Goal: Task Accomplishment & Management: Use online tool/utility

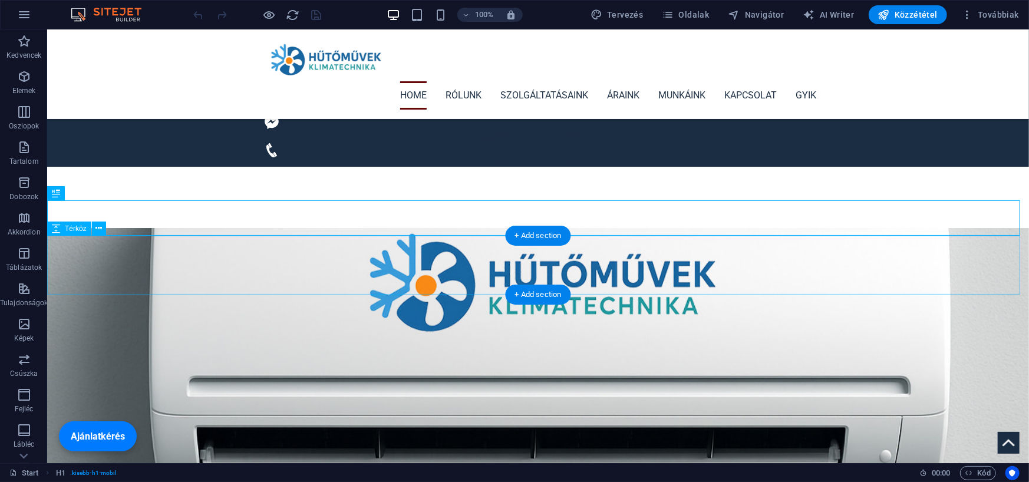
scroll to position [256, 0]
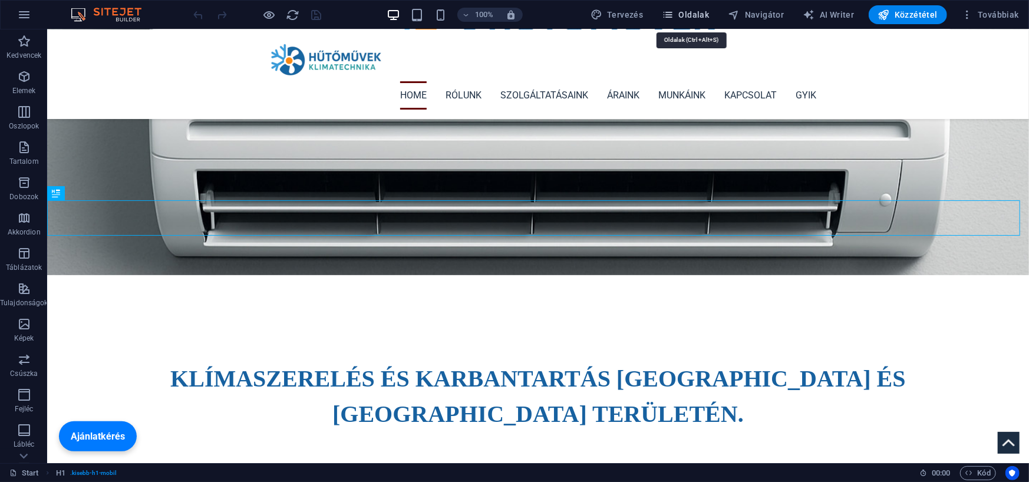
click at [688, 14] on span "Oldalak" at bounding box center [685, 15] width 47 height 12
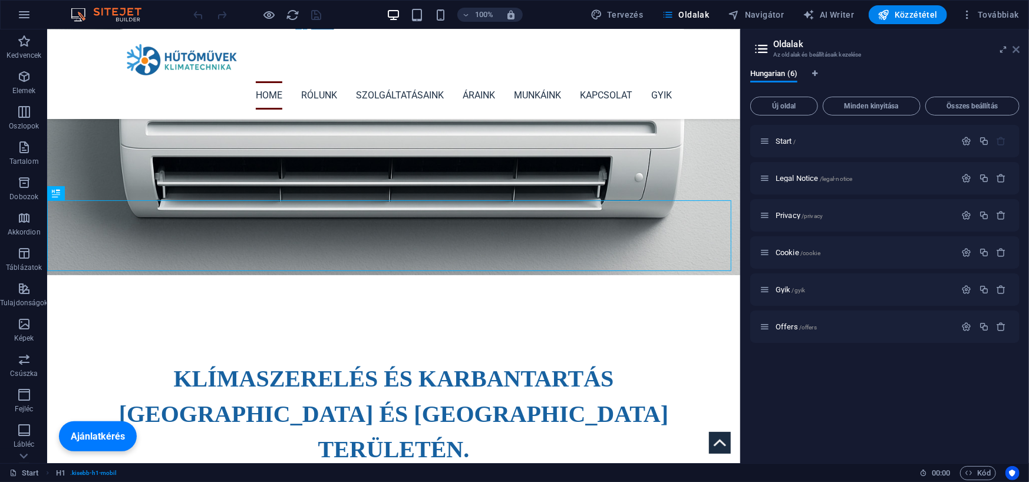
click at [1014, 50] on icon at bounding box center [1016, 49] width 7 height 9
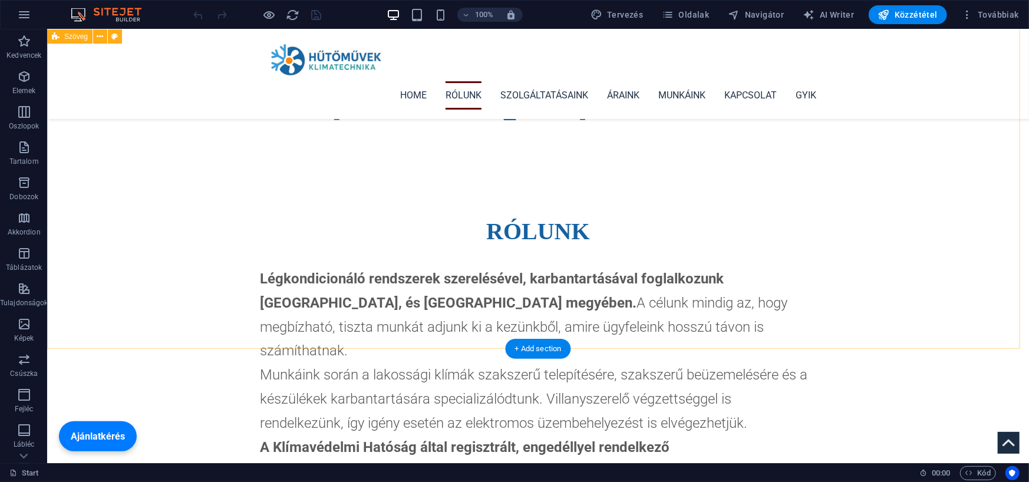
scroll to position [551, 0]
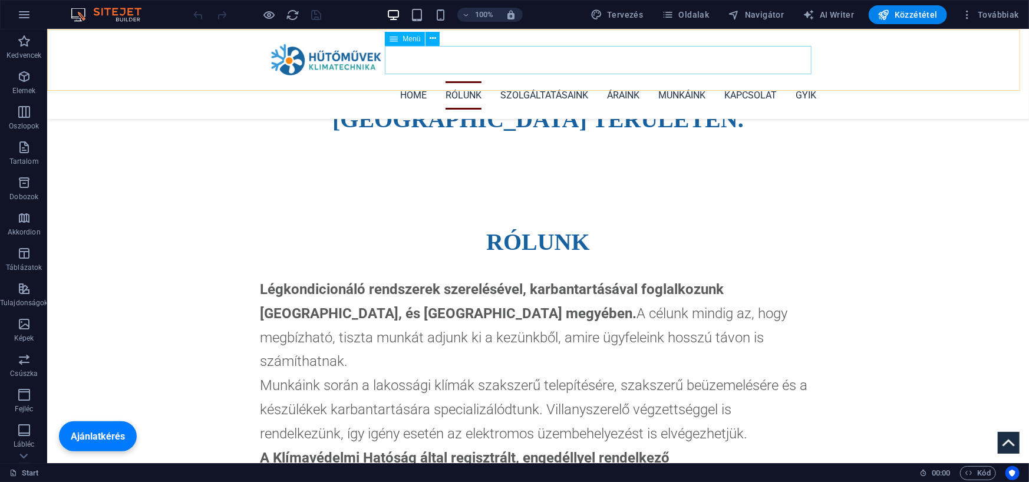
click at [798, 81] on nav "Home Rólunk Szolgáltatásaink Áraink Munkáink Kapcsolat GYIK" at bounding box center [537, 95] width 556 height 28
click at [693, 17] on span "Oldalak" at bounding box center [685, 15] width 47 height 12
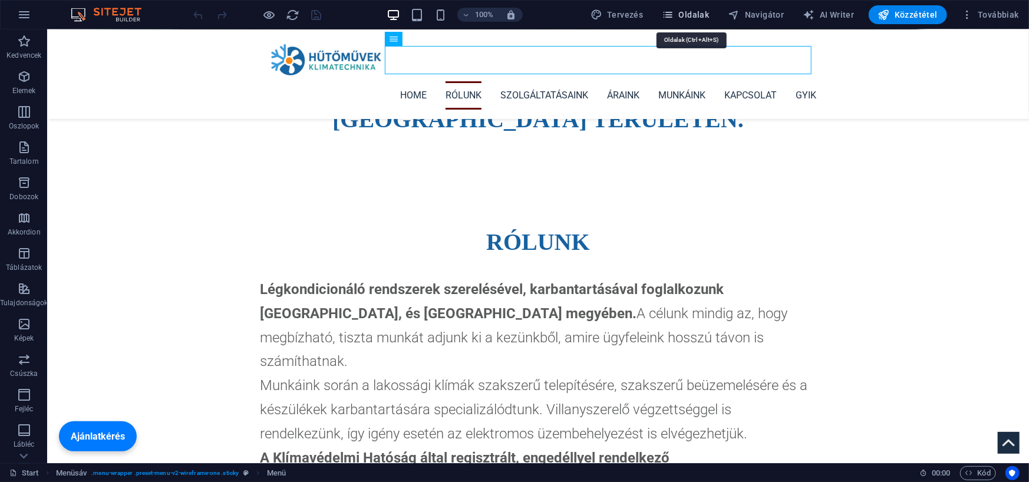
scroll to position [587, 0]
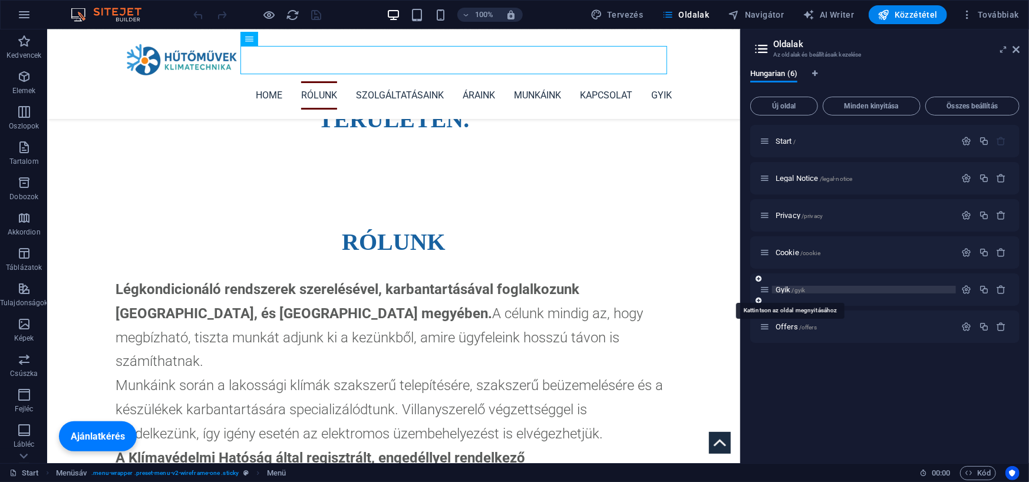
click at [784, 286] on span "Gyik /gyik" at bounding box center [790, 289] width 29 height 9
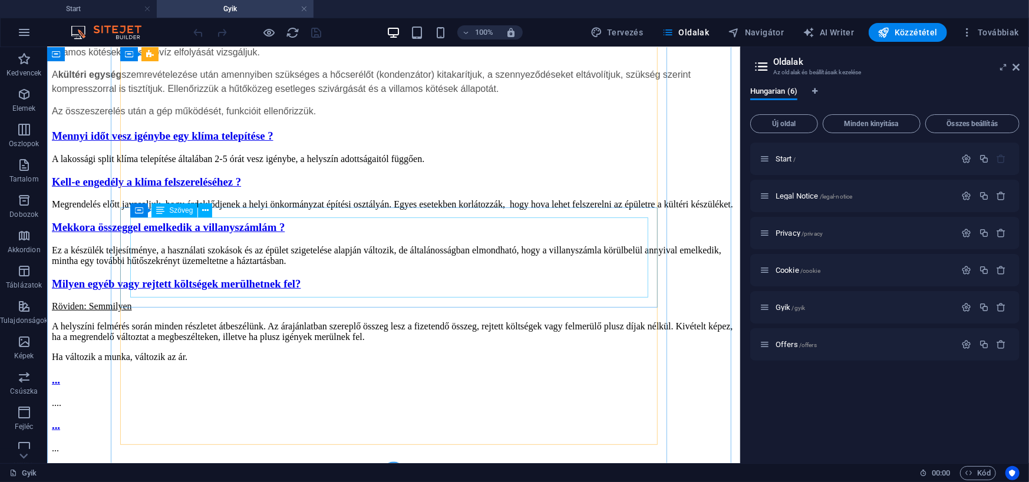
scroll to position [548, 0]
click at [132, 292] on icon at bounding box center [129, 291] width 8 height 14
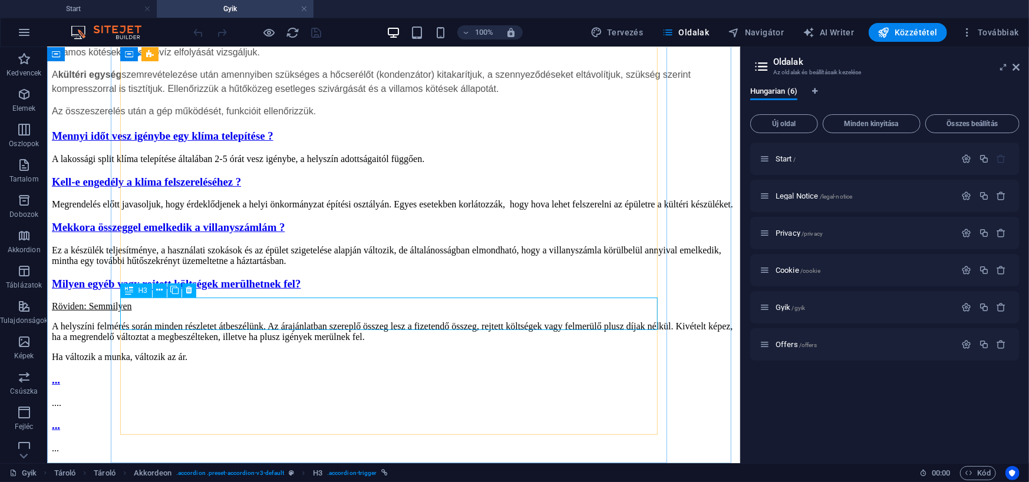
click at [137, 288] on div "H3" at bounding box center [135, 291] width 31 height 14
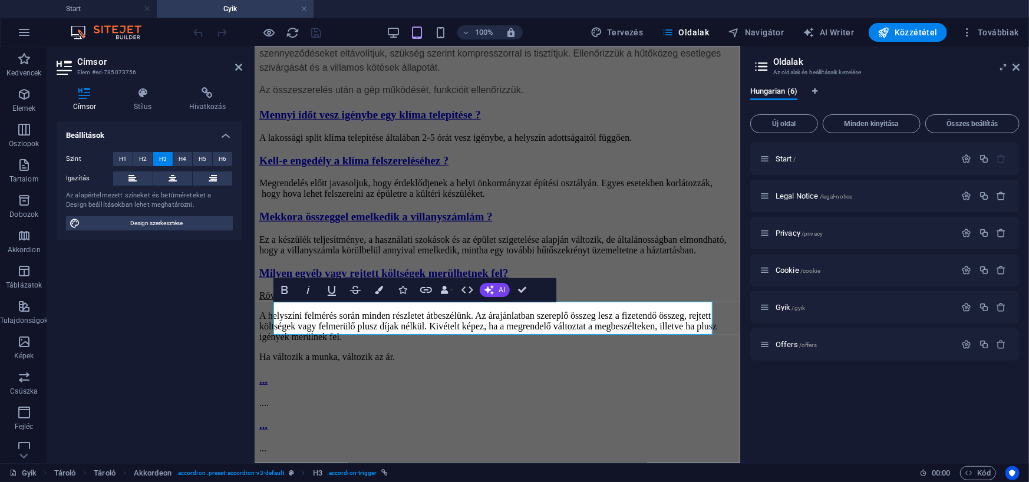
scroll to position [553, 0]
click at [139, 101] on h4 "Stílus" at bounding box center [144, 99] width 55 height 25
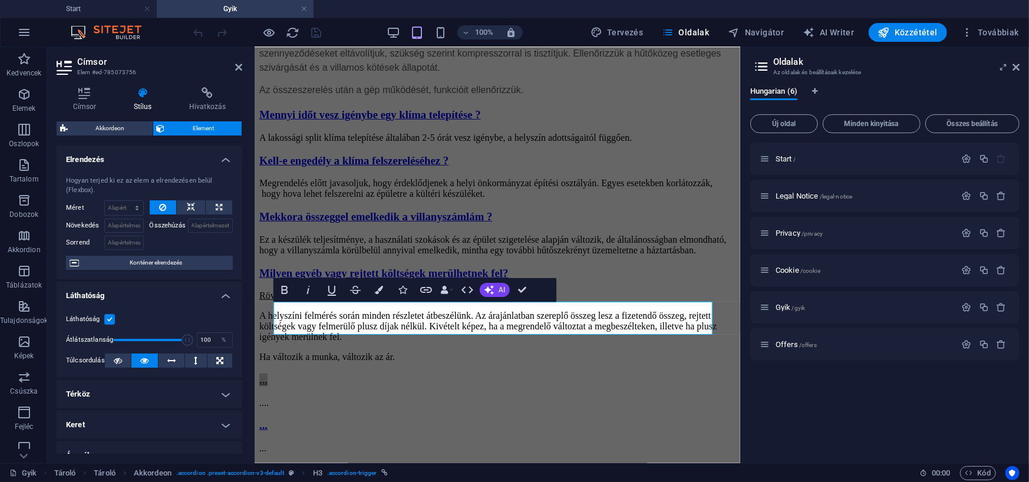
click at [108, 316] on label at bounding box center [109, 319] width 11 height 11
click at [0, 0] on input "Láthatóság" at bounding box center [0, 0] width 0 height 0
click at [108, 314] on label at bounding box center [109, 319] width 11 height 11
click at [0, 0] on input "Láthatóság" at bounding box center [0, 0] width 0 height 0
click at [302, 8] on link at bounding box center [304, 9] width 7 height 11
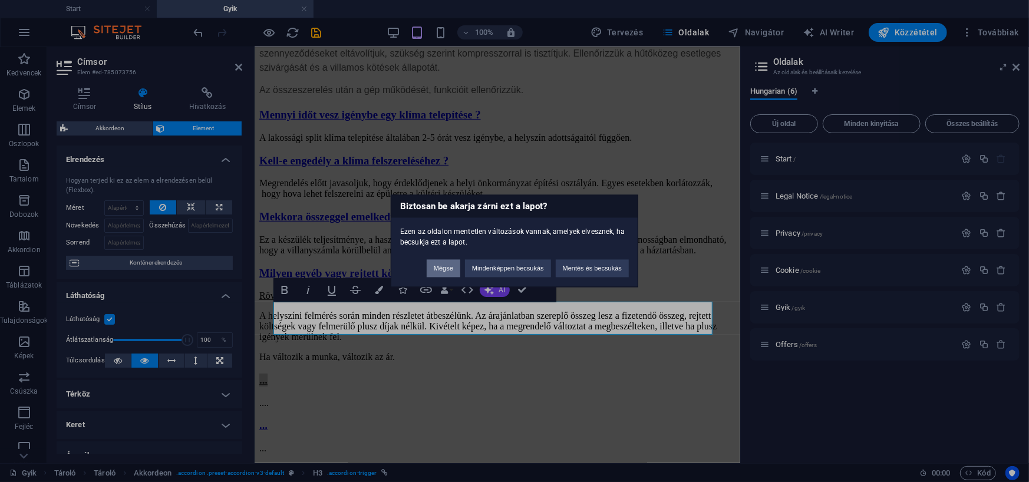
click at [449, 266] on button "Mégse" at bounding box center [444, 269] width 34 height 18
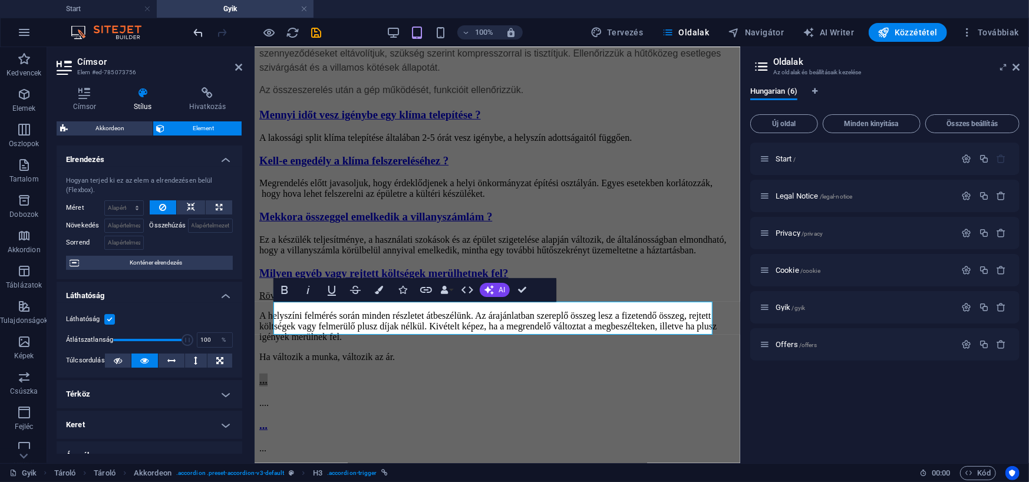
click at [197, 31] on icon "undo" at bounding box center [199, 33] width 14 height 14
click at [197, 32] on icon "undo" at bounding box center [199, 33] width 14 height 14
click at [305, 10] on link at bounding box center [304, 9] width 7 height 11
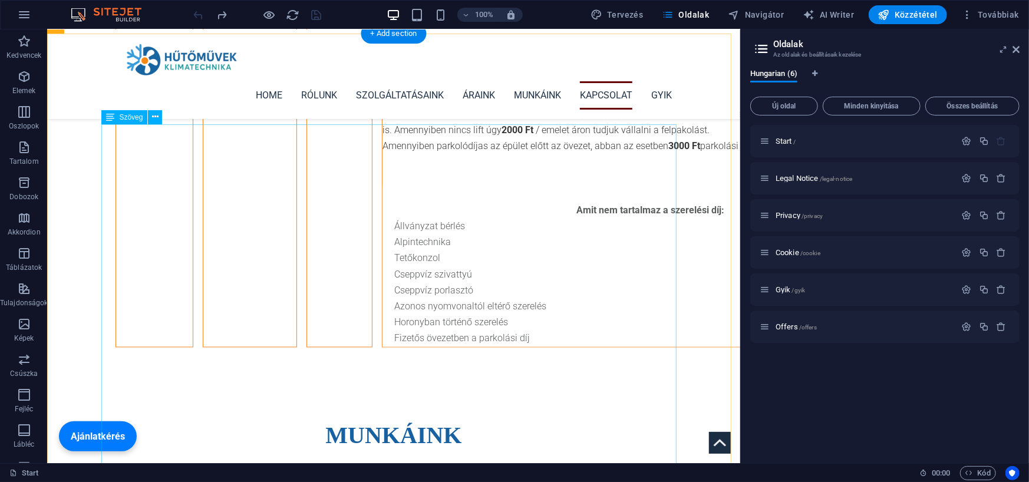
scroll to position [4208, 0]
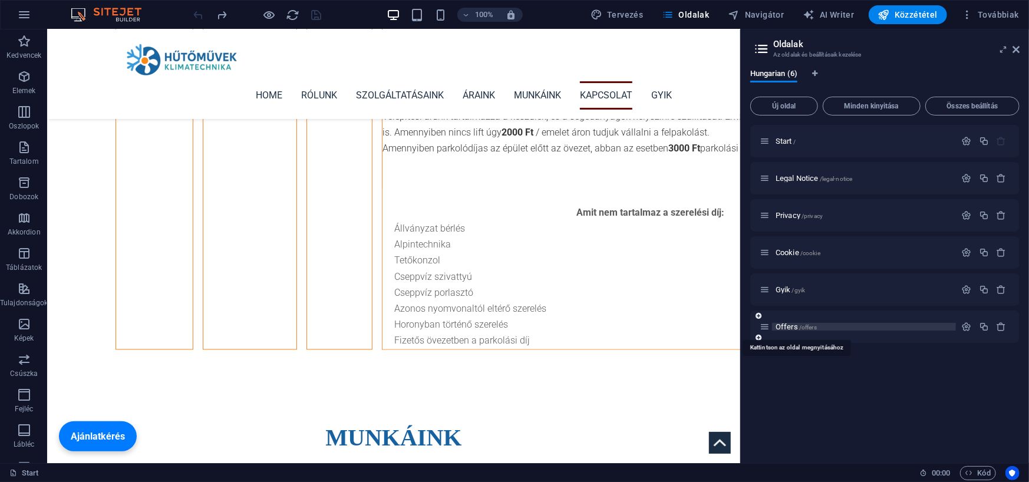
click at [779, 329] on span "Offers /offers" at bounding box center [796, 326] width 41 height 9
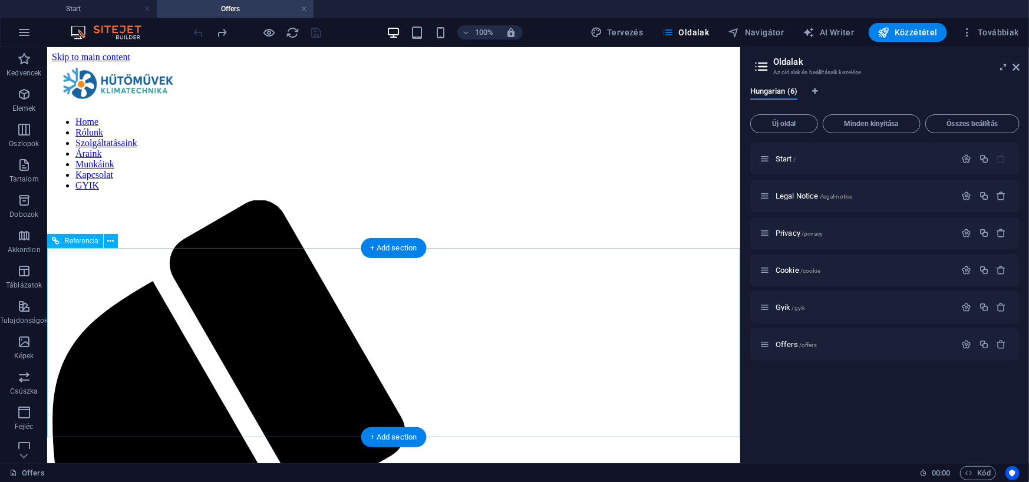
scroll to position [0, 0]
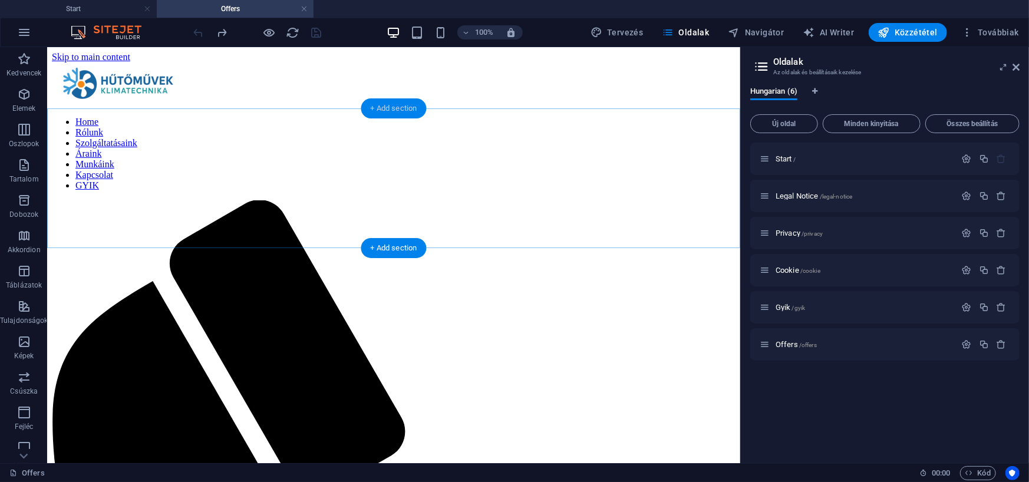
click at [389, 106] on div "+ Add section" at bounding box center [393, 108] width 65 height 20
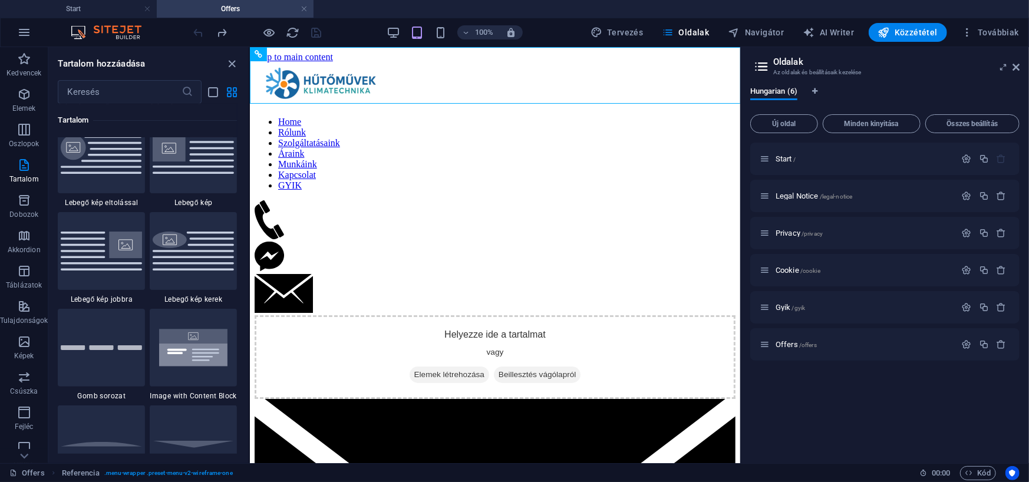
scroll to position [2689, 0]
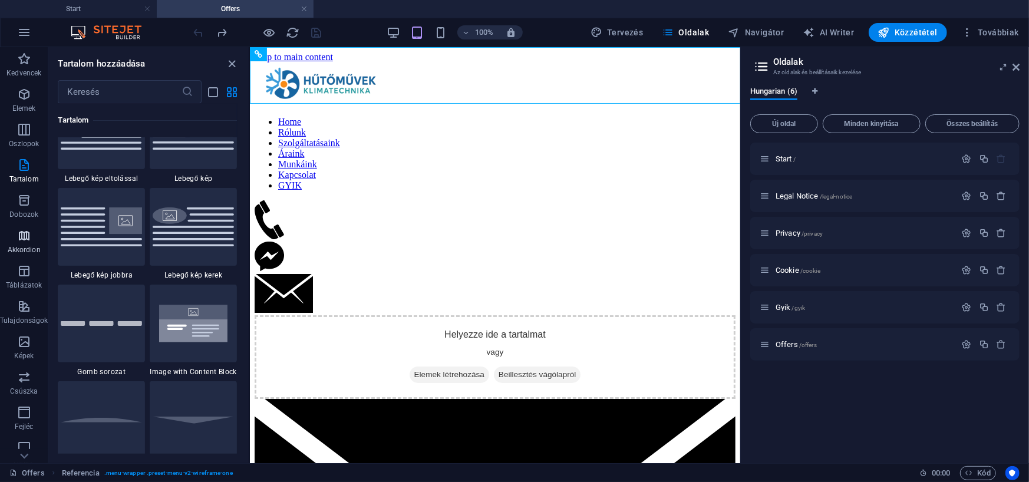
click at [21, 245] on p "Akkordion" at bounding box center [24, 249] width 33 height 9
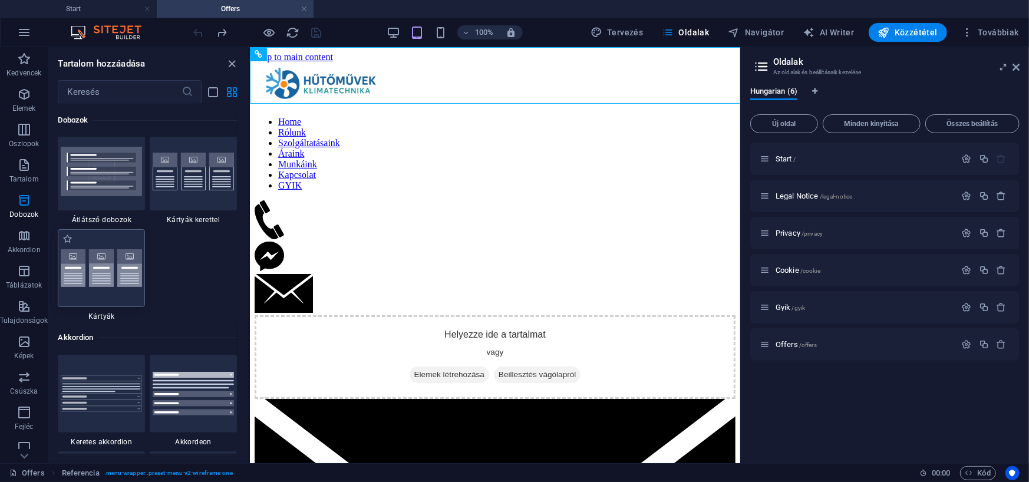
scroll to position [3624, 0]
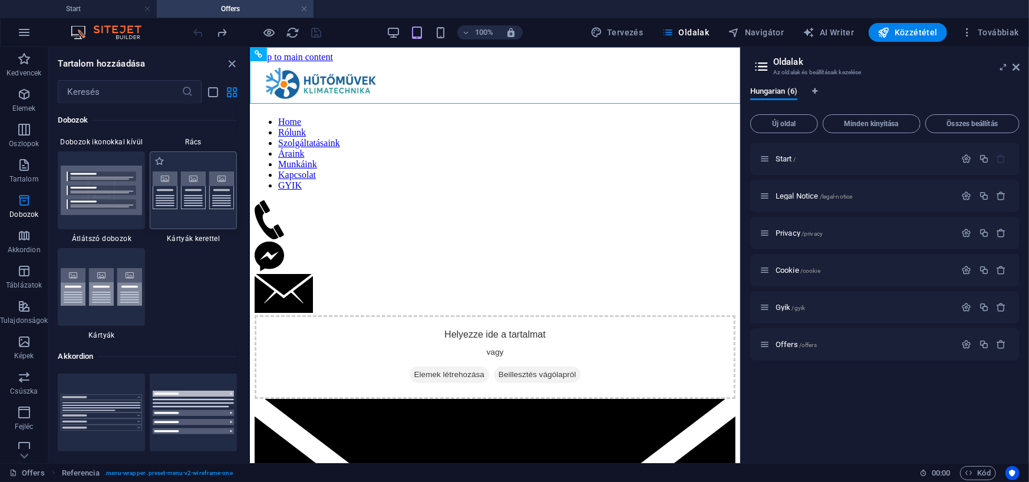
click at [177, 186] on img at bounding box center [193, 191] width 81 height 38
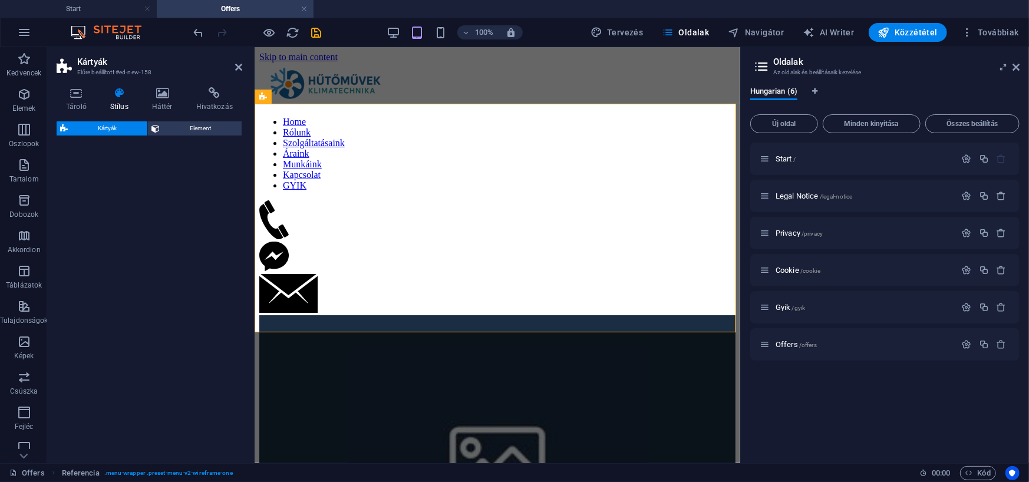
select select "rem"
select select "preset-image-boxes-v3-border"
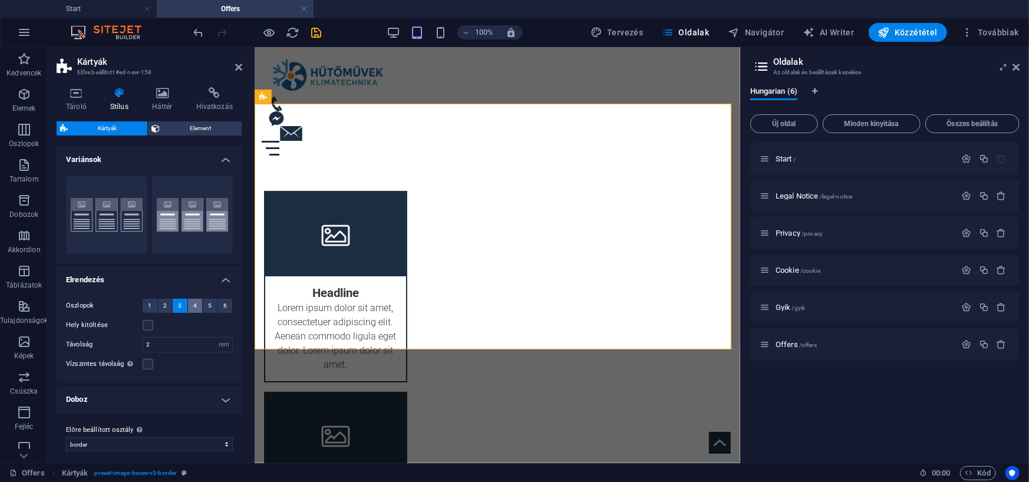
click at [193, 302] on span "4" at bounding box center [195, 306] width 4 height 14
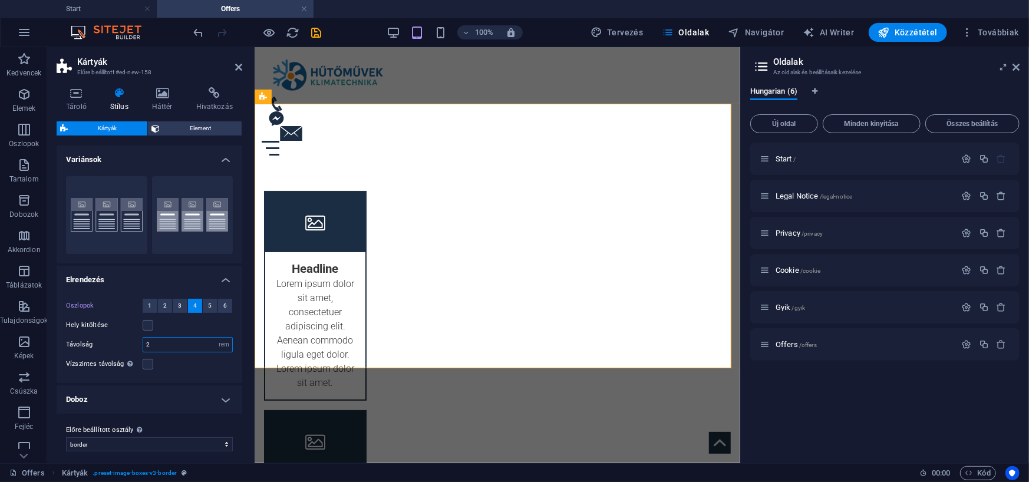
drag, startPoint x: 161, startPoint y: 347, endPoint x: 137, endPoint y: 347, distance: 23.6
click at [137, 347] on div "Távolság 2 px rem % vw vh" at bounding box center [149, 344] width 167 height 15
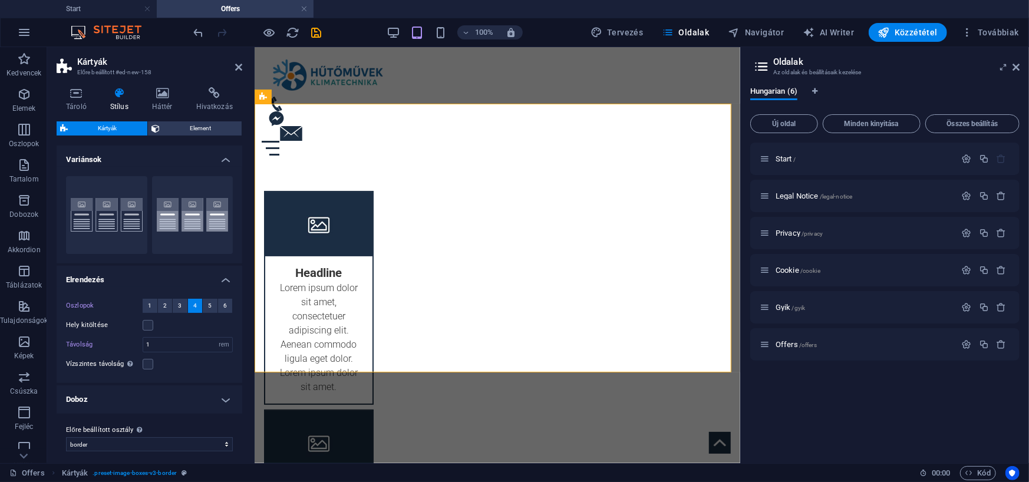
click at [166, 364] on div "Vízszintes távolság Csak akkor, ha a tárolók "Tartalom szélesség" nincs "Alapér…" at bounding box center [149, 364] width 167 height 14
click at [1018, 65] on icon at bounding box center [1016, 66] width 7 height 9
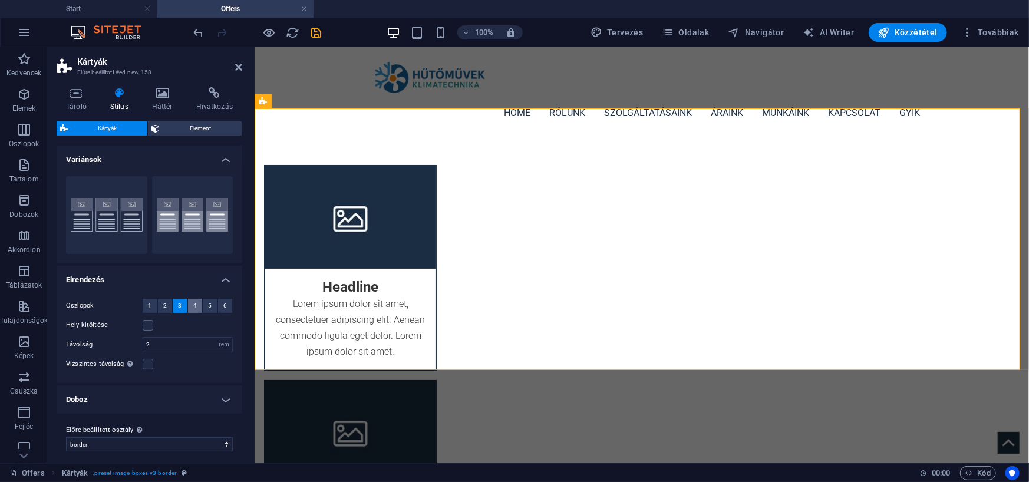
click at [194, 306] on span "4" at bounding box center [195, 306] width 4 height 14
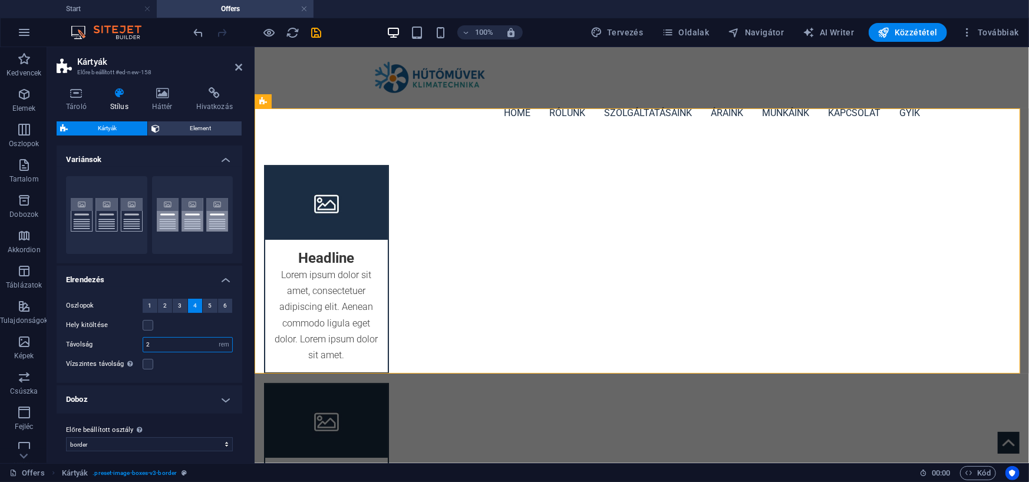
drag, startPoint x: 162, startPoint y: 347, endPoint x: 135, endPoint y: 347, distance: 27.1
click at [135, 347] on div "Távolság 2 px rem % vw vh" at bounding box center [149, 344] width 167 height 15
click at [180, 330] on div "Hely kitöltése" at bounding box center [149, 325] width 167 height 14
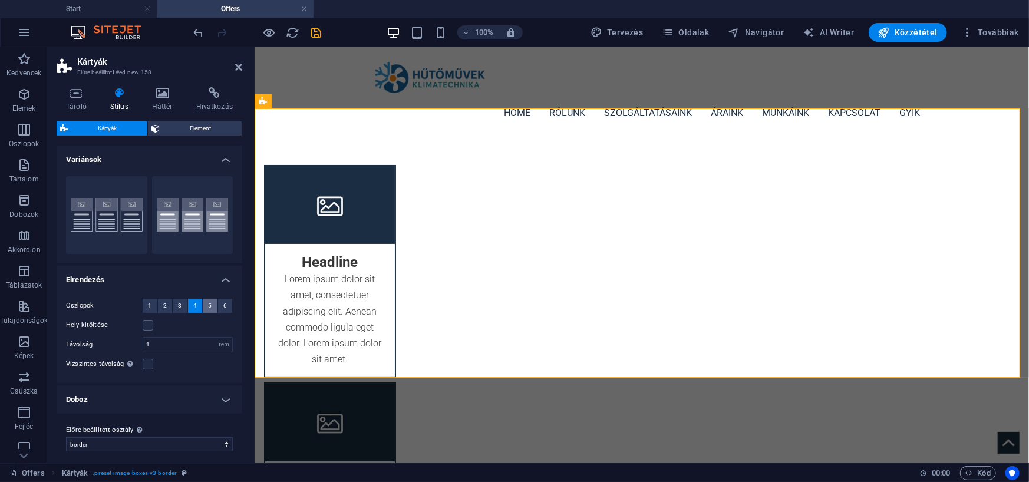
click at [210, 305] on button "5" at bounding box center [210, 306] width 15 height 14
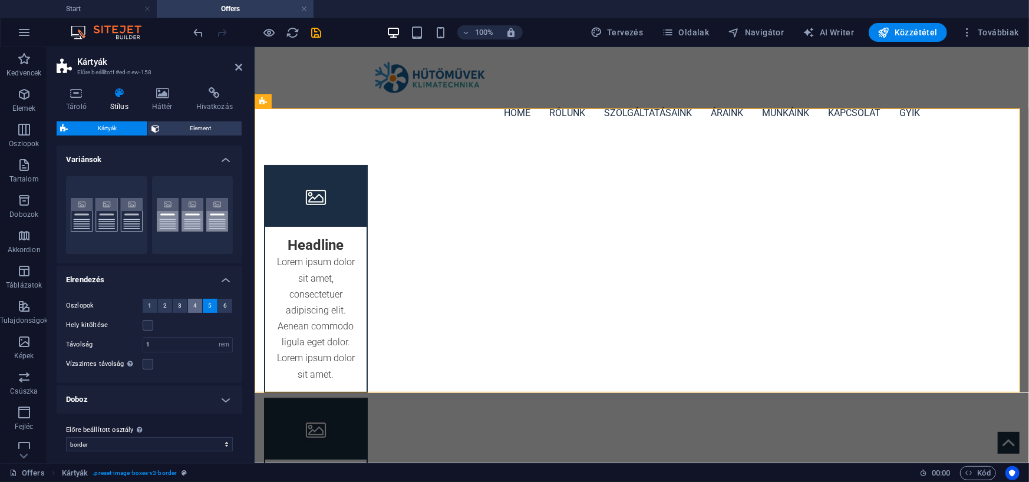
click at [196, 303] on button "4" at bounding box center [195, 306] width 15 height 14
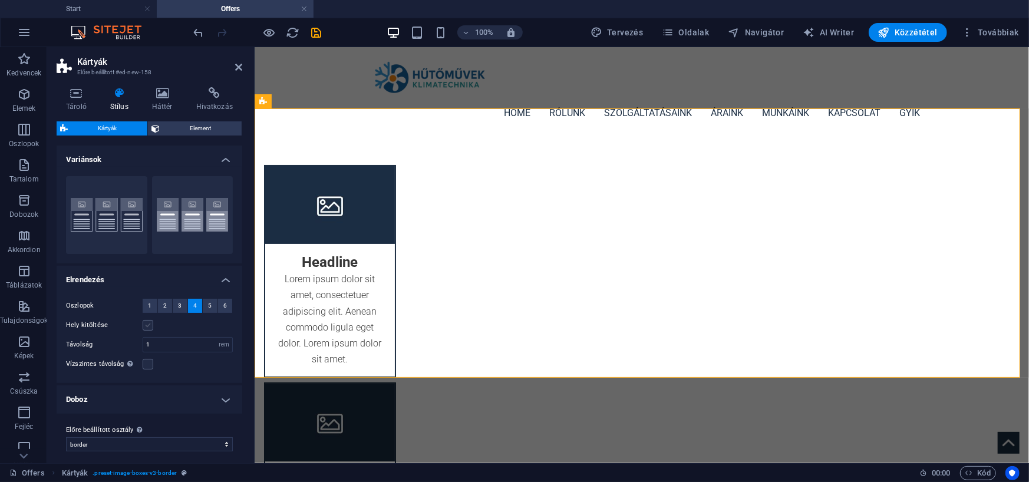
click at [145, 324] on label at bounding box center [148, 325] width 11 height 11
click at [0, 0] on input "Hely kitöltése" at bounding box center [0, 0] width 0 height 0
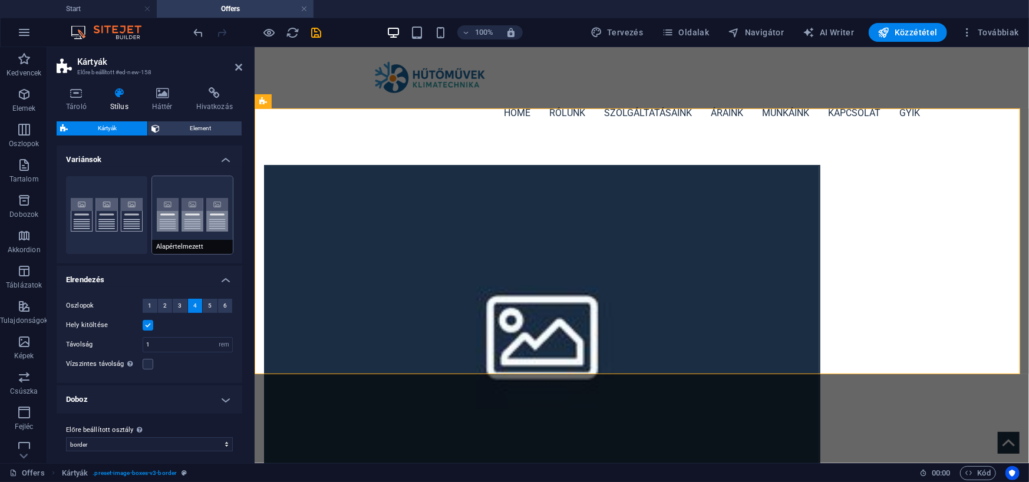
click at [159, 216] on button "Alapértelmezett" at bounding box center [192, 215] width 81 height 78
type input "2"
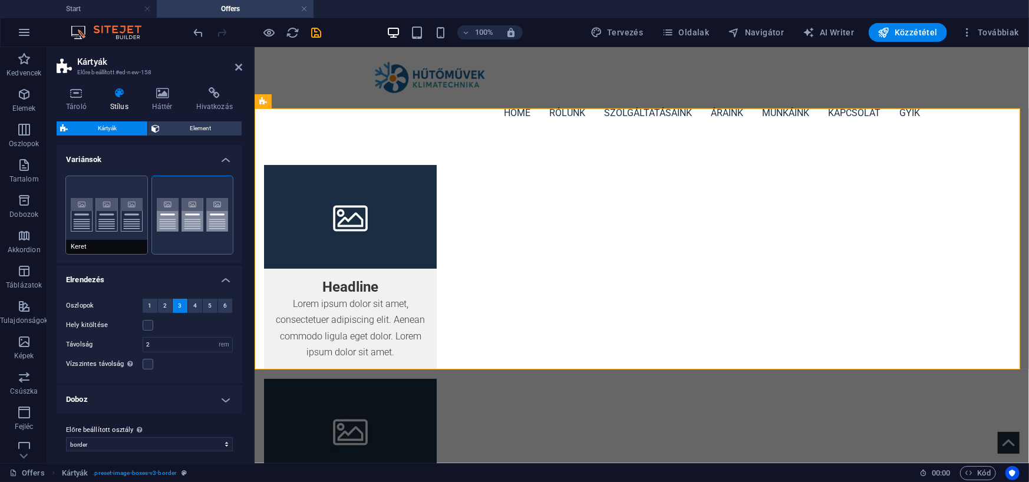
click at [112, 216] on button "Keret" at bounding box center [106, 215] width 81 height 78
type input "2"
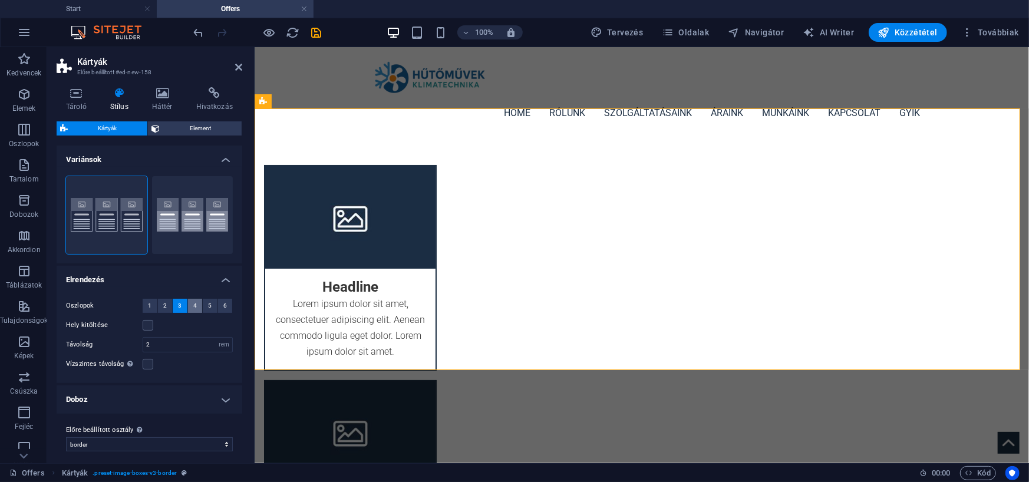
click at [195, 302] on span "4" at bounding box center [195, 306] width 4 height 14
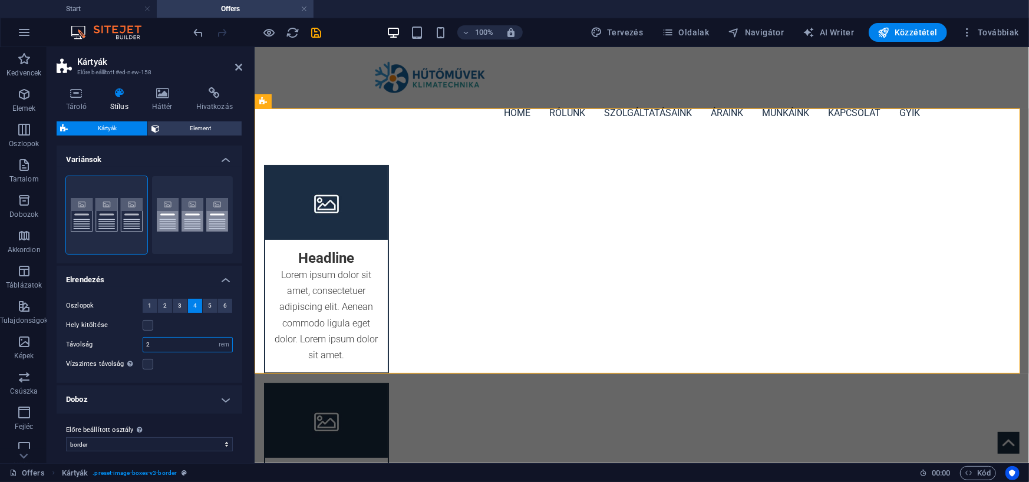
drag, startPoint x: 150, startPoint y: 344, endPoint x: 142, endPoint y: 344, distance: 7.7
click at [143, 344] on div "2 px rem % vw vh" at bounding box center [188, 344] width 90 height 15
click at [171, 321] on div "Hely kitöltése" at bounding box center [149, 325] width 167 height 14
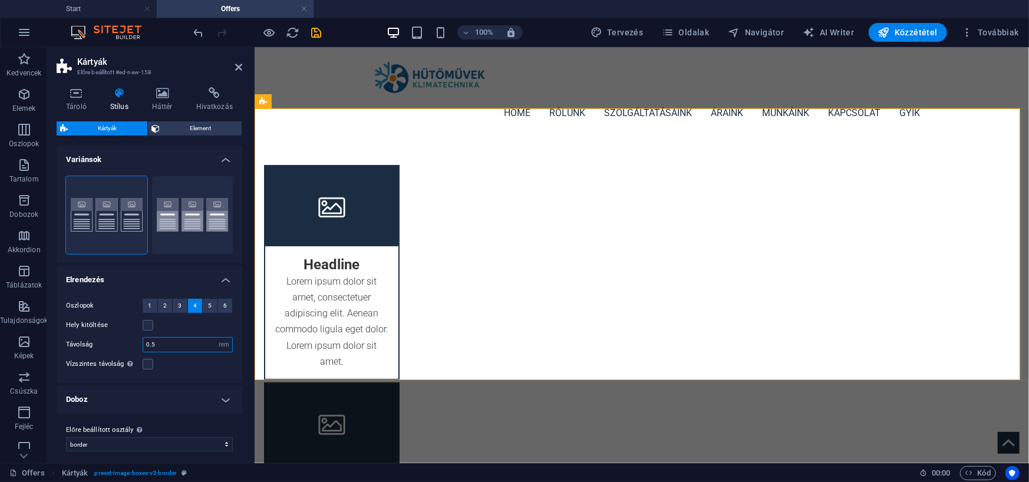
drag, startPoint x: 159, startPoint y: 345, endPoint x: 141, endPoint y: 351, distance: 18.5
click at [141, 351] on div "Távolság 0.5 px rem % vw vh" at bounding box center [149, 344] width 167 height 15
type input "1"
click at [178, 332] on div "Oszlopok 1 2 3 4 5 6 Hely kitöltése Távolság 1 px rem % vw vh Vízszintes távols…" at bounding box center [149, 335] width 190 height 96
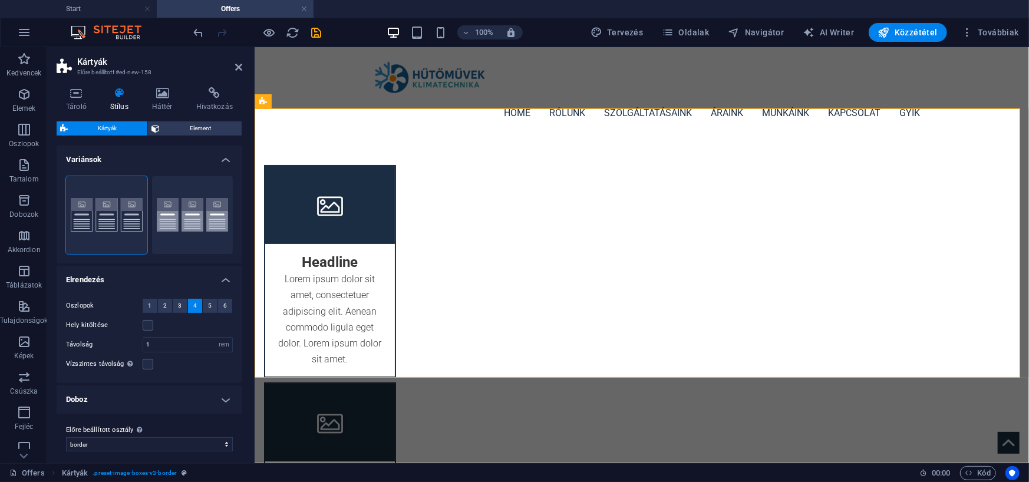
click at [220, 396] on h4 "Doboz" at bounding box center [150, 400] width 186 height 28
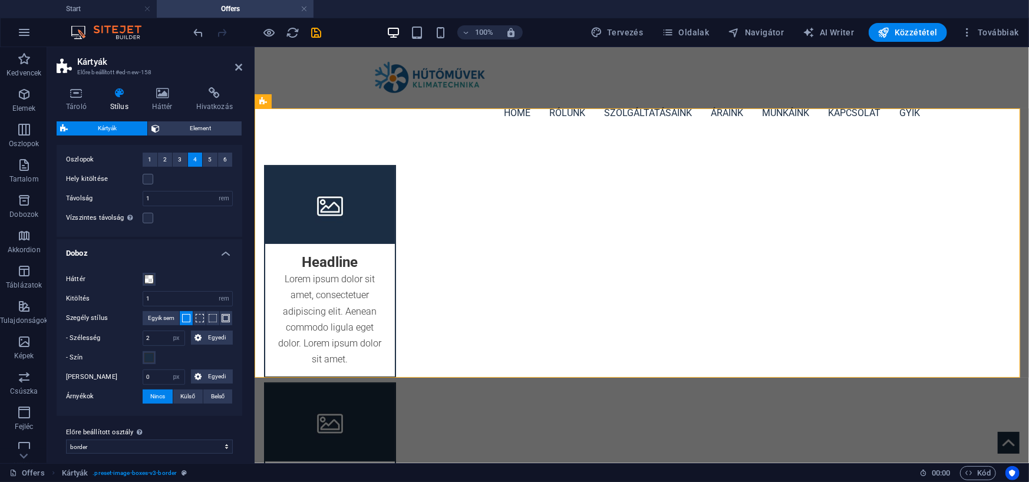
scroll to position [154, 0]
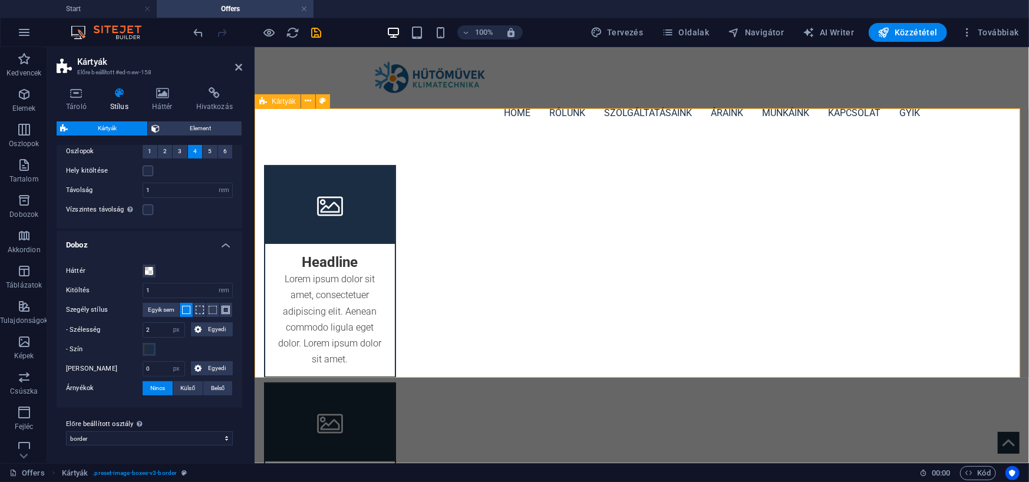
click at [303, 144] on div "Headline Lorem ipsum dolor sit amet, consectetuer adipiscing elit. Aenean commo…" at bounding box center [641, 488] width 775 height 705
click at [303, 145] on div "Headline Lorem ipsum dolor sit amet, consectetuer adipiscing elit. Aenean commo…" at bounding box center [641, 488] width 775 height 705
click at [237, 67] on icon at bounding box center [238, 66] width 7 height 9
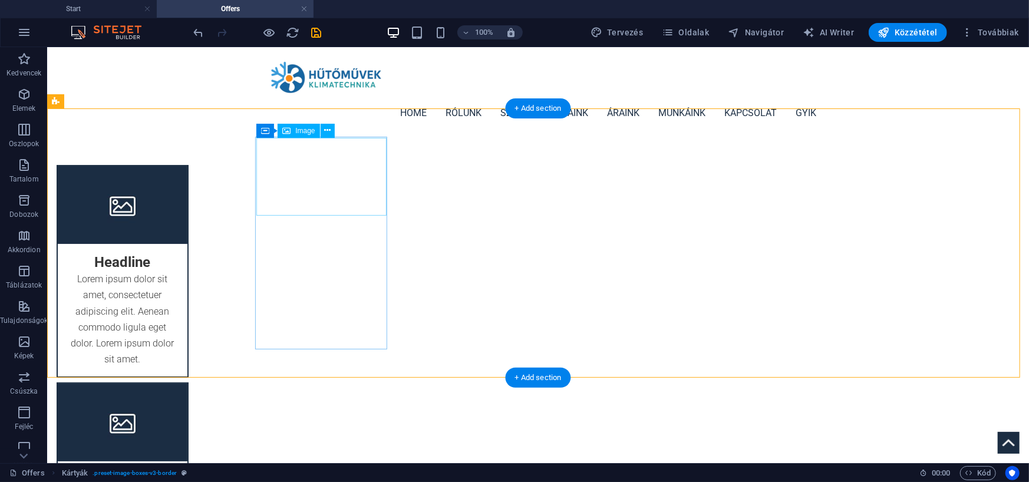
click at [187, 167] on figure at bounding box center [122, 205] width 130 height 78
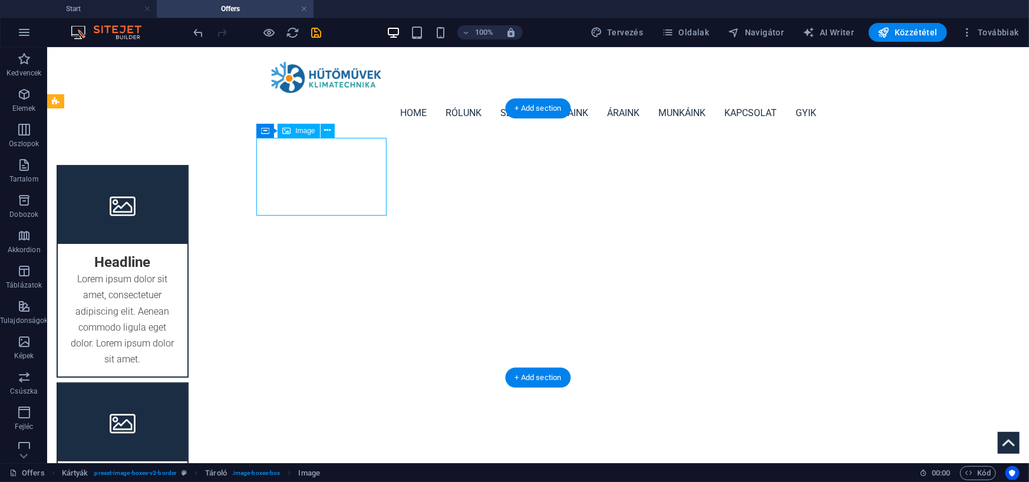
click at [187, 166] on figure at bounding box center [122, 205] width 130 height 78
select select "%"
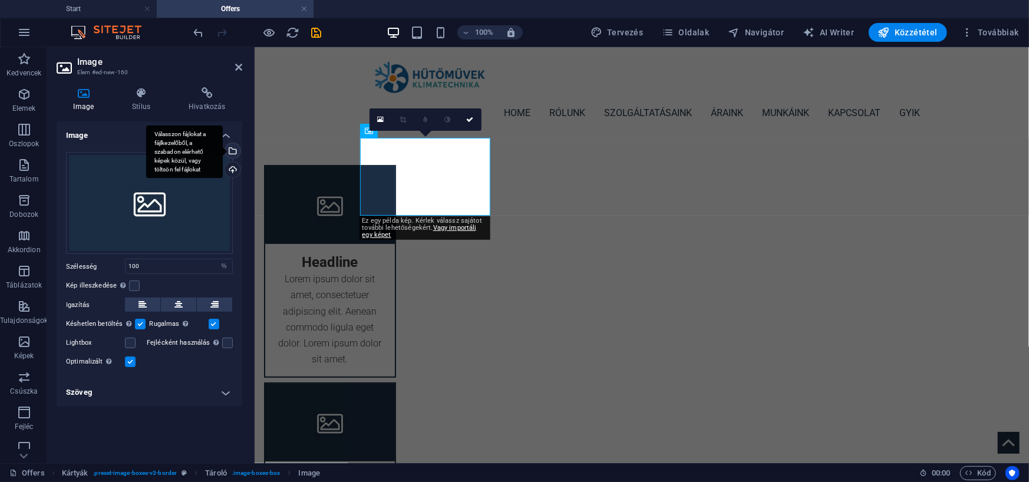
click at [231, 150] on div "Válasszon fájlokat a fájlkezelőből, a szabadon elérhető képek közül, vagy tölts…" at bounding box center [232, 152] width 18 height 18
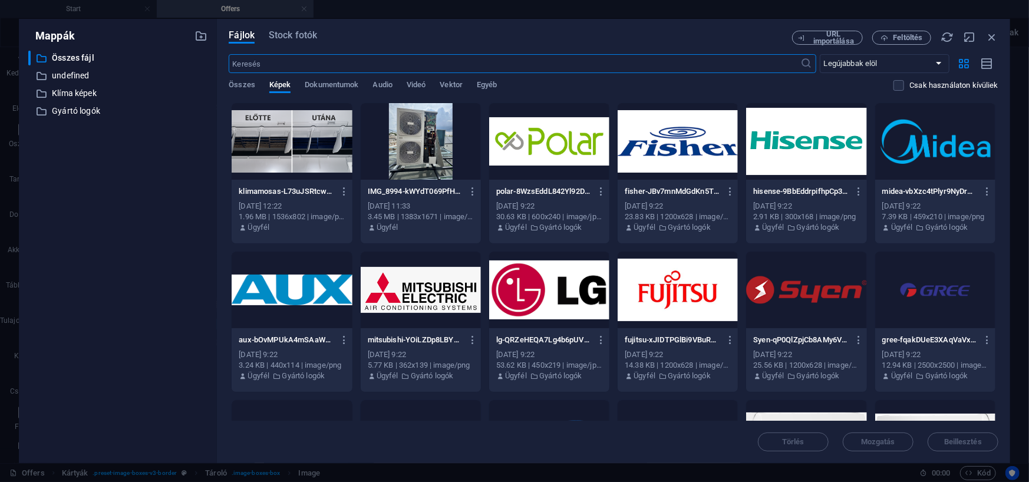
click at [944, 294] on div at bounding box center [935, 290] width 120 height 77
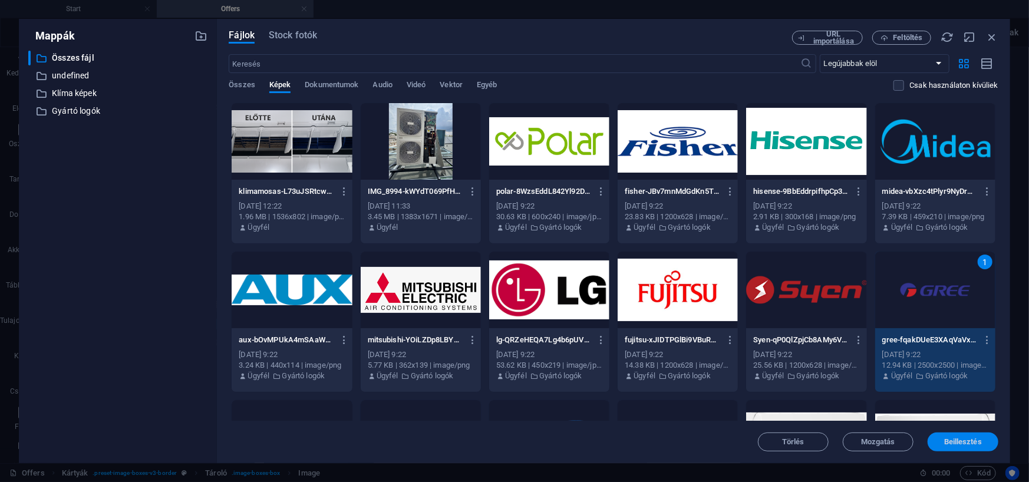
click at [971, 444] on span "Beillesztés" at bounding box center [963, 442] width 38 height 7
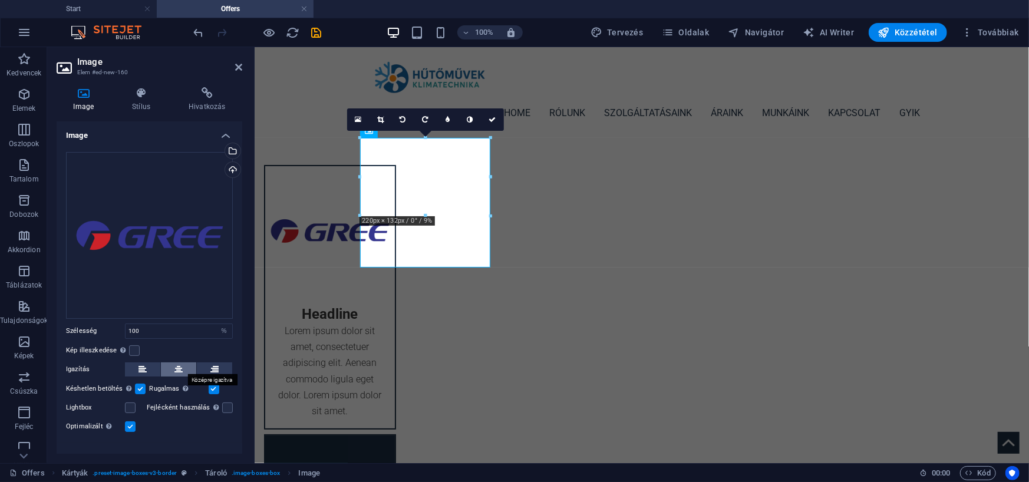
click at [175, 367] on icon at bounding box center [178, 370] width 8 height 14
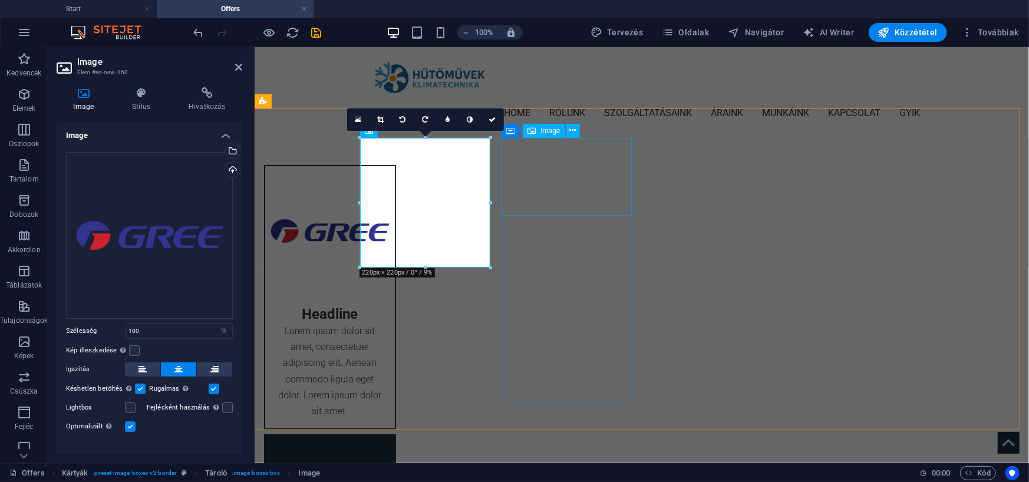
click at [394, 435] on figure at bounding box center [330, 474] width 130 height 78
select select "%"
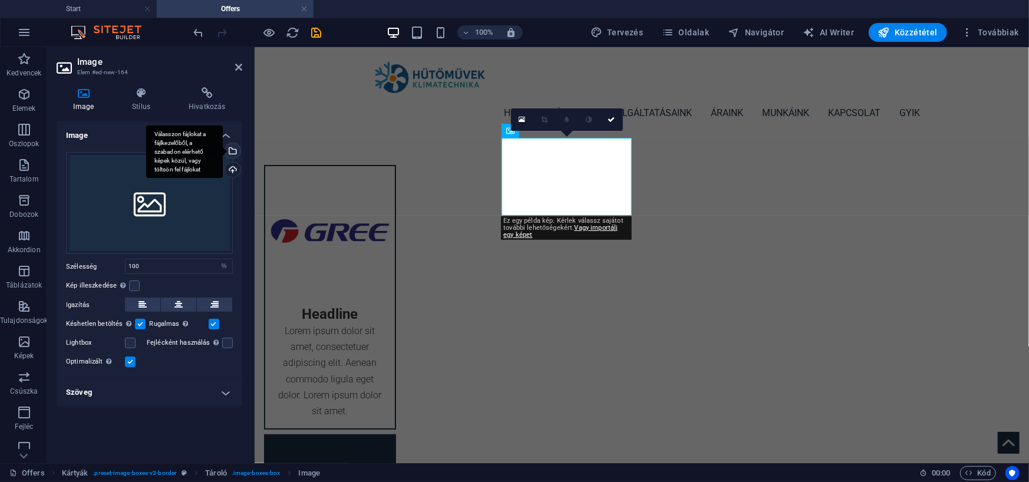
click at [232, 148] on div "Válasszon fájlokat a fájlkezelőből, a szabadon elérhető képek közül, vagy tölts…" at bounding box center [232, 152] width 18 height 18
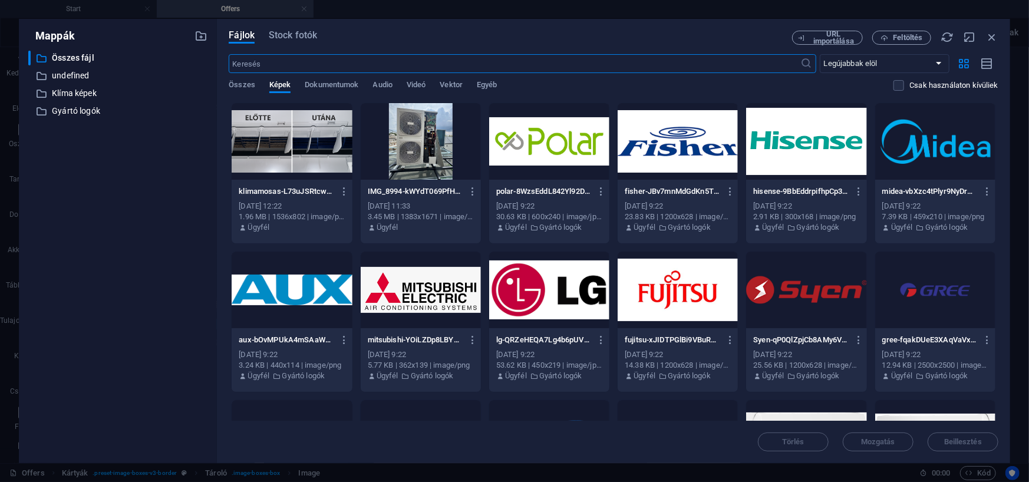
click at [934, 137] on div at bounding box center [935, 141] width 120 height 77
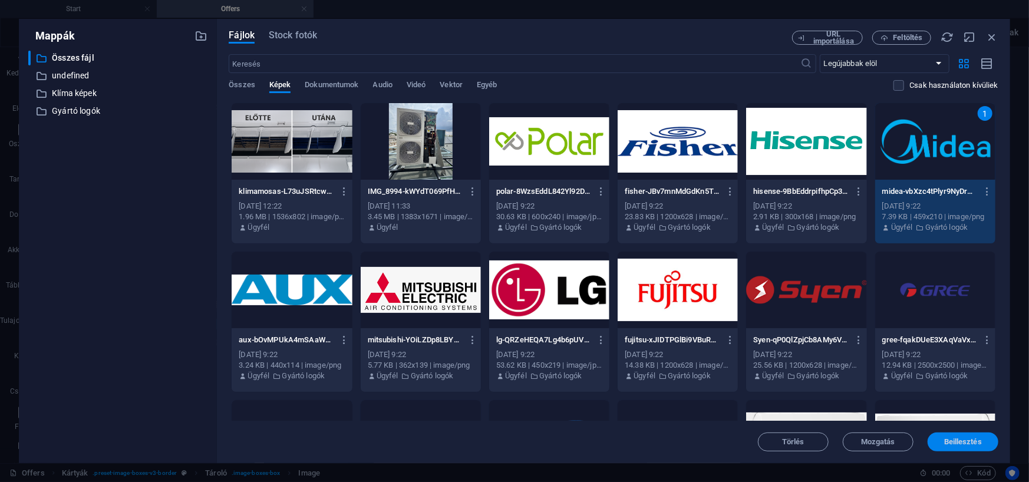
click at [971, 441] on span "Beillesztés" at bounding box center [963, 442] width 38 height 7
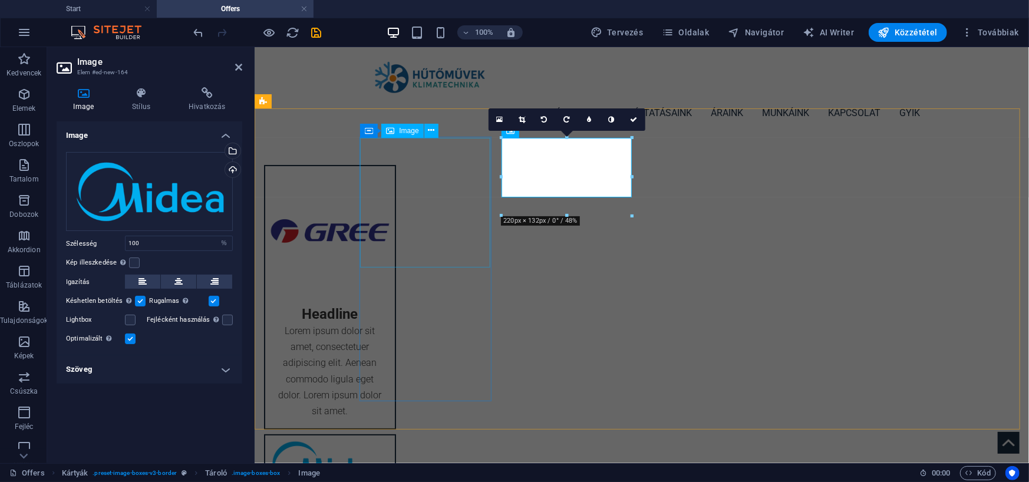
click at [394, 173] on figure at bounding box center [330, 231] width 130 height 130
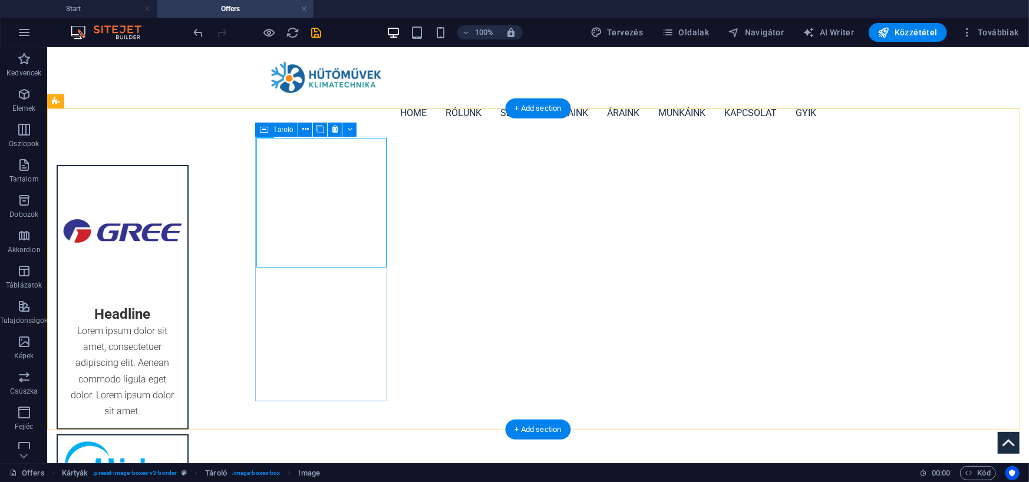
click at [187, 189] on figure at bounding box center [122, 231] width 130 height 130
click at [187, 193] on figure at bounding box center [122, 231] width 130 height 130
select select "%"
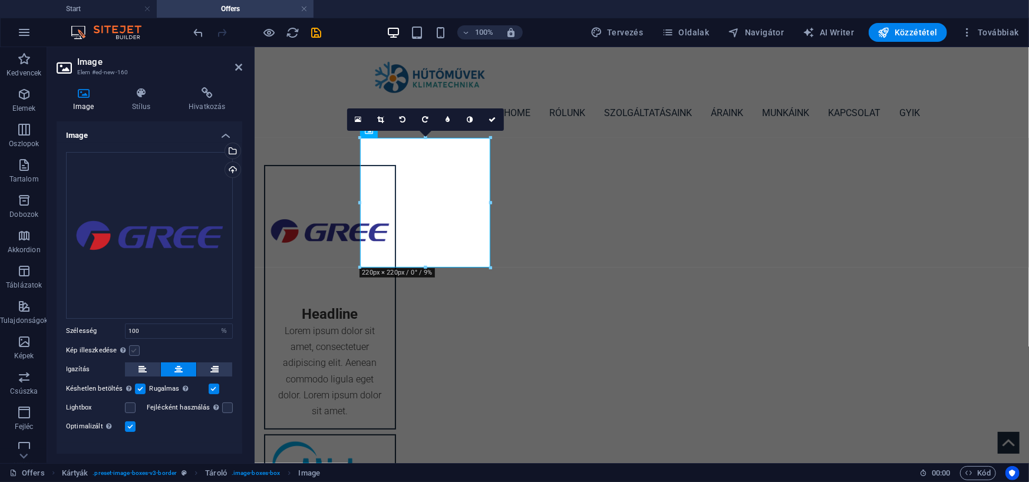
click at [131, 348] on label at bounding box center [134, 350] width 11 height 11
click at [0, 0] on input "Kép illeszkedése Automatikusan igazítja a képet egy fix szélességhez és magassá…" at bounding box center [0, 0] width 0 height 0
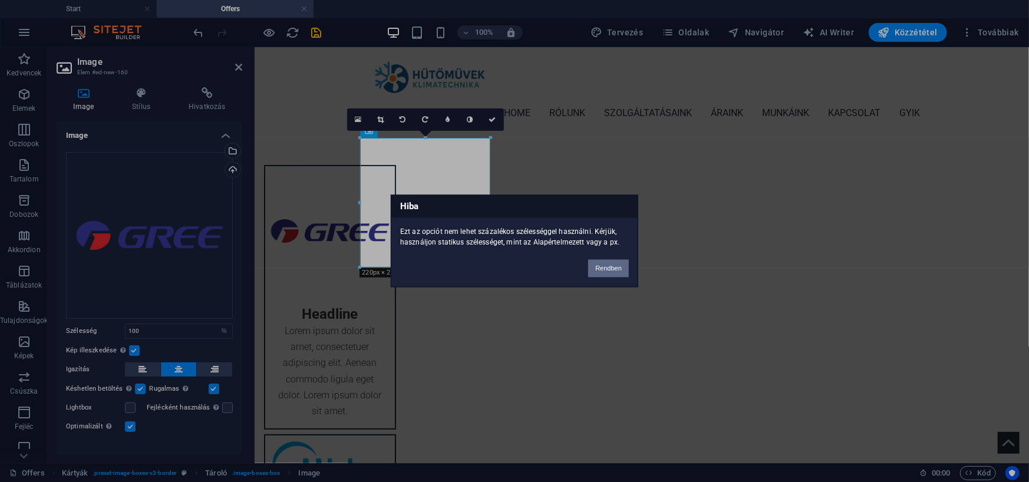
drag, startPoint x: 602, startPoint y: 269, endPoint x: 346, endPoint y: 222, distance: 260.1
click at [602, 269] on button "Rendben" at bounding box center [608, 269] width 41 height 18
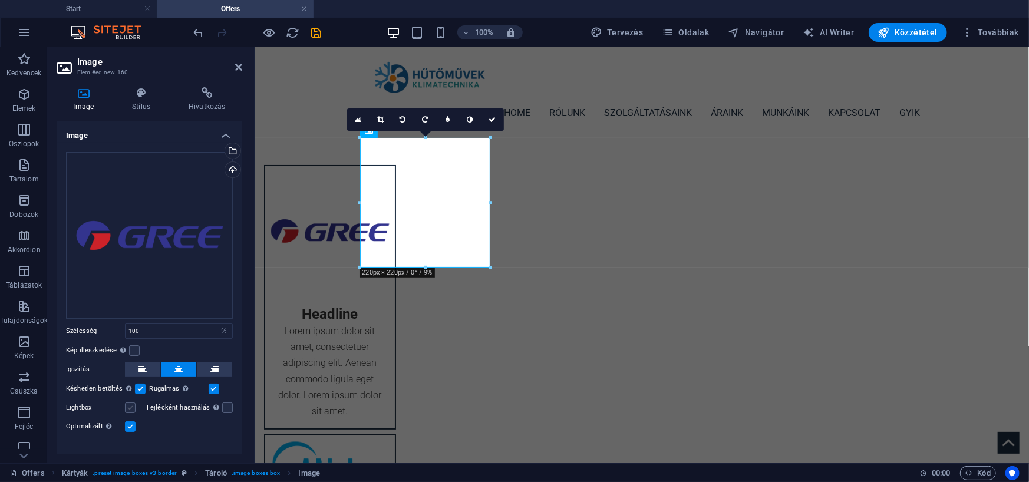
click at [128, 408] on label at bounding box center [130, 408] width 11 height 11
click at [0, 0] on input "Lightbox" at bounding box center [0, 0] width 0 height 0
click at [131, 403] on label at bounding box center [130, 408] width 11 height 11
click at [0, 0] on input "Lightbox" at bounding box center [0, 0] width 0 height 0
click at [380, 117] on icon at bounding box center [380, 119] width 6 height 7
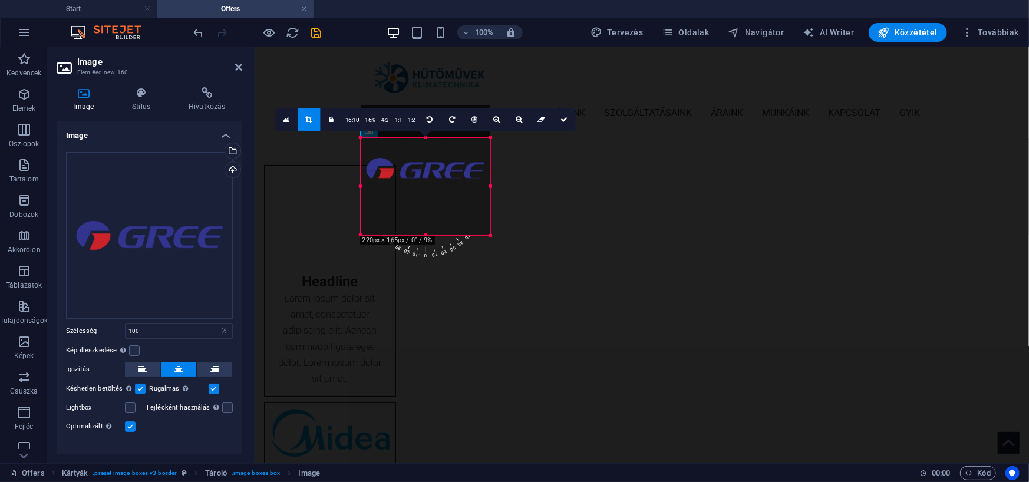
drag, startPoint x: 361, startPoint y: 139, endPoint x: 359, endPoint y: 172, distance: 33.1
click at [361, 172] on div "180 170 160 150 140 130 120 110 100 90 80 70 60 50 40 30 20 10 0 -10 -20 -30 -4…" at bounding box center [426, 186] width 130 height 97
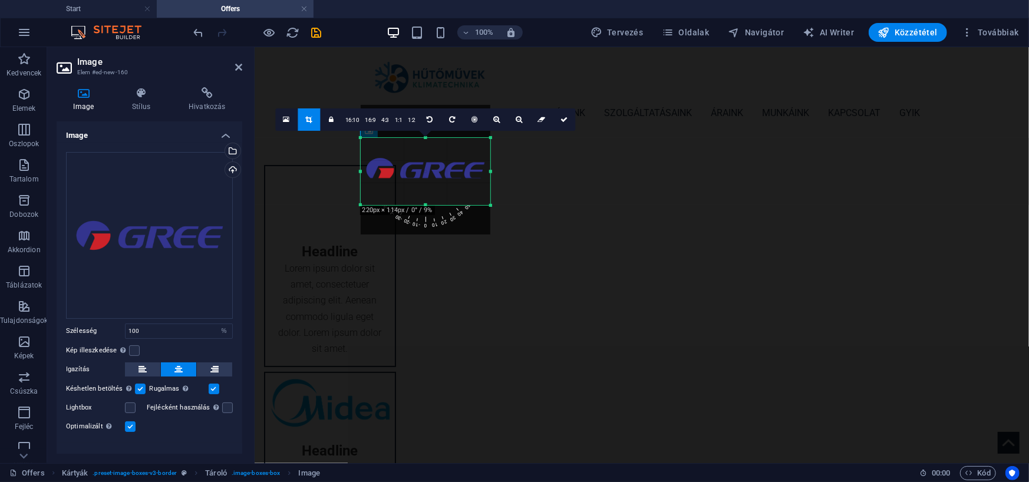
drag, startPoint x: 489, startPoint y: 236, endPoint x: 488, endPoint y: 206, distance: 29.5
click at [488, 206] on div at bounding box center [490, 205] width 7 height 7
click at [559, 123] on link at bounding box center [564, 119] width 22 height 22
type input "220"
select select "px"
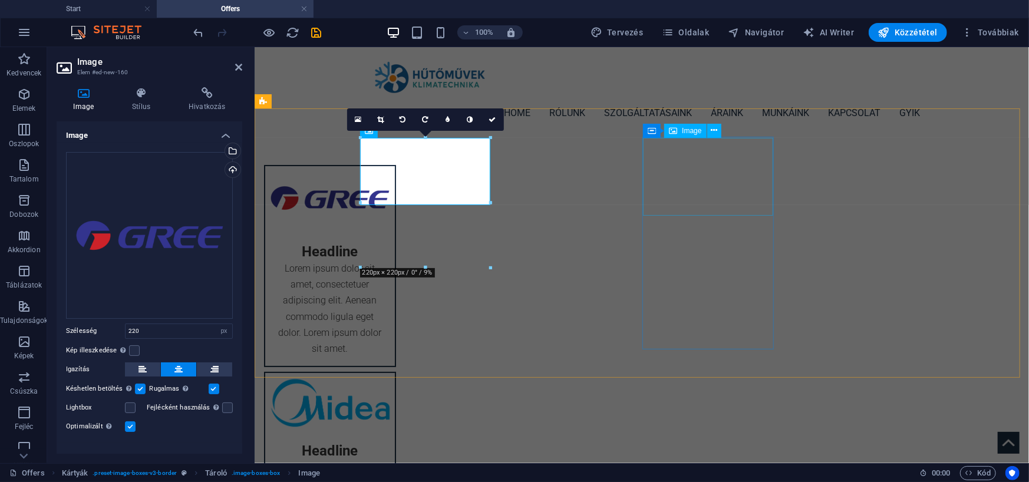
click at [902, 170] on div "Headline Lorem ipsum dolor sit amet, consectetuer adipiscing elit. Aenean commo…" at bounding box center [641, 474] width 775 height 676
select select "rem"
select select "px"
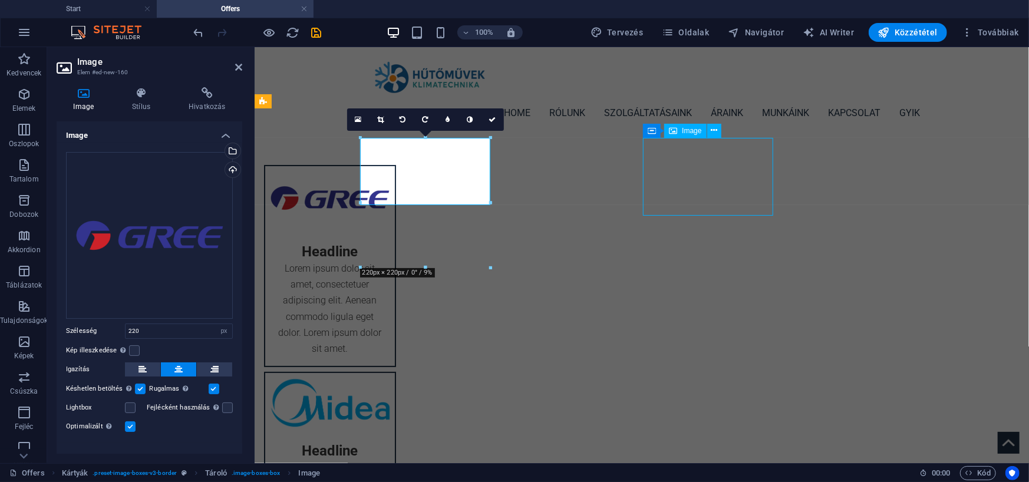
select select "px"
select select "preset-image-boxes-v3-border"
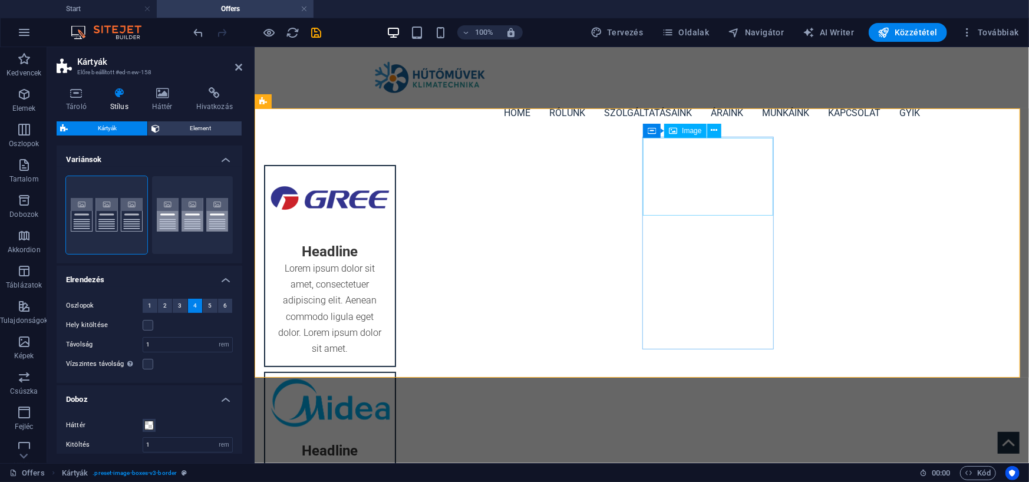
select select "%"
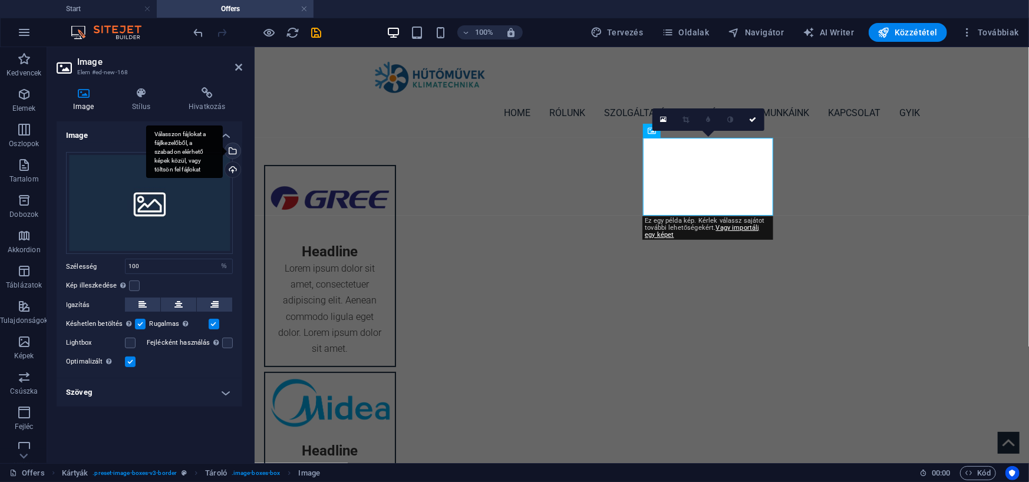
click at [235, 147] on div "Válasszon fájlokat a fájlkezelőből, a szabadon elérhető képek közül, vagy tölts…" at bounding box center [232, 152] width 18 height 18
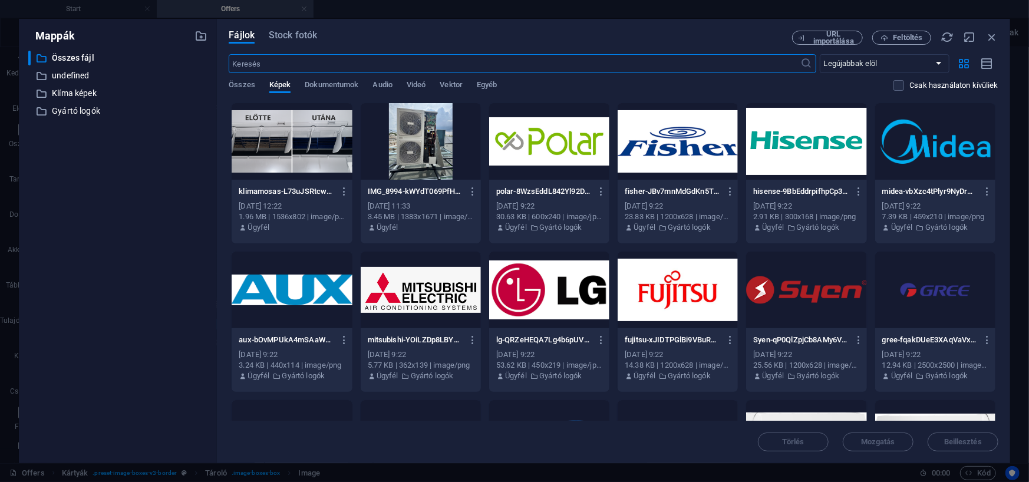
click at [543, 139] on div at bounding box center [549, 141] width 120 height 77
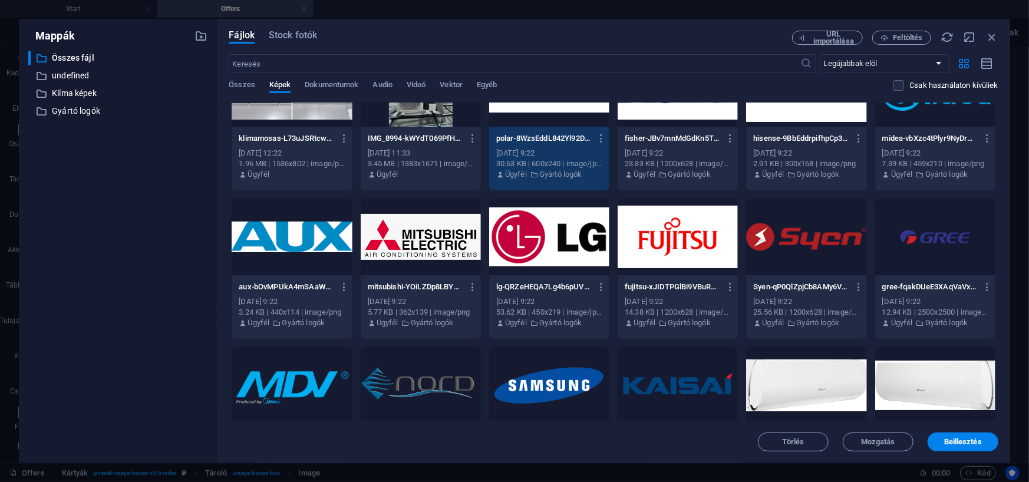
scroll to position [118, 0]
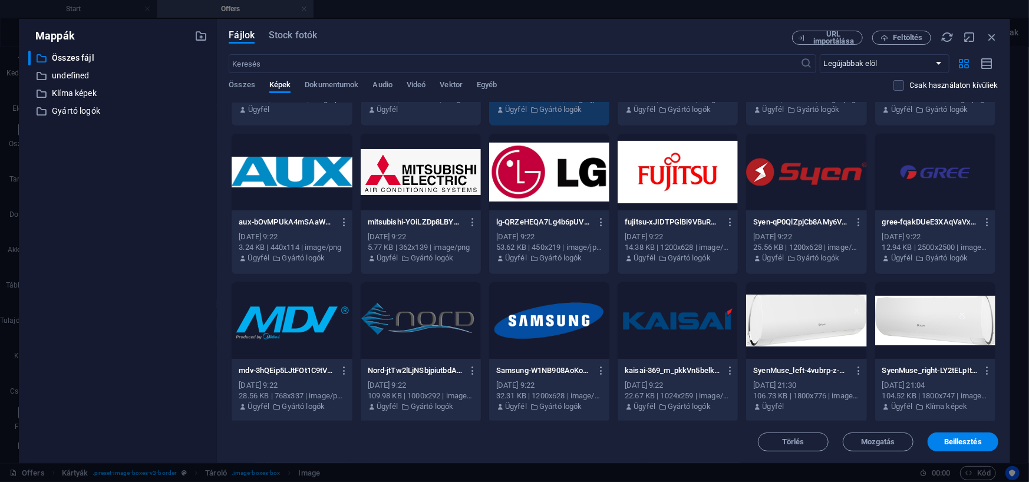
click at [677, 310] on div at bounding box center [678, 320] width 120 height 77
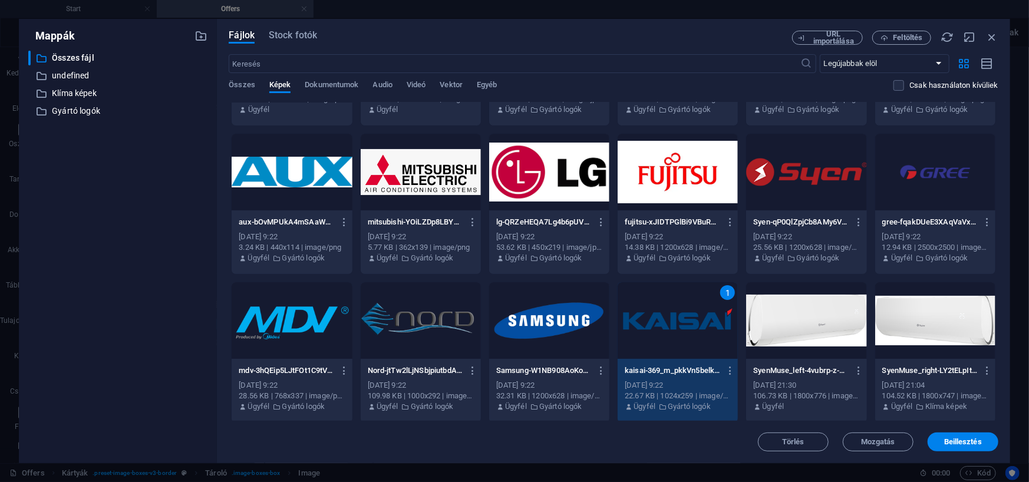
click at [677, 310] on div "1" at bounding box center [678, 320] width 120 height 77
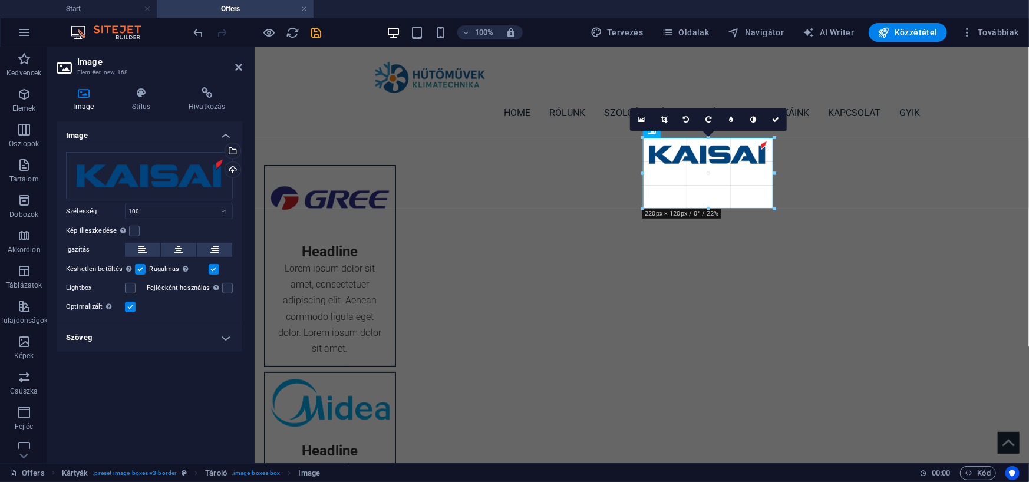
drag, startPoint x: 710, startPoint y: 171, endPoint x: 704, endPoint y: 209, distance: 38.1
type input "219"
select select "px"
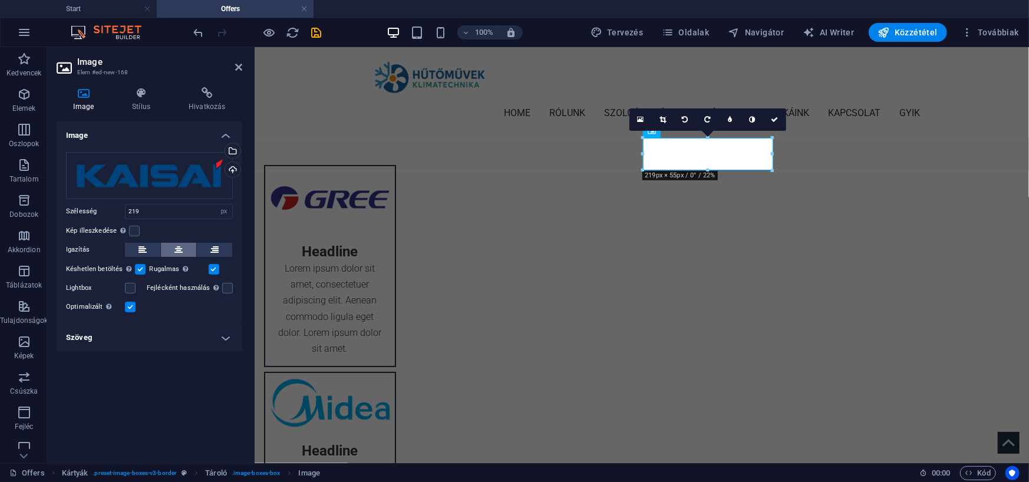
click at [173, 248] on button at bounding box center [178, 250] width 35 height 14
click at [155, 215] on input "219" at bounding box center [179, 212] width 107 height 14
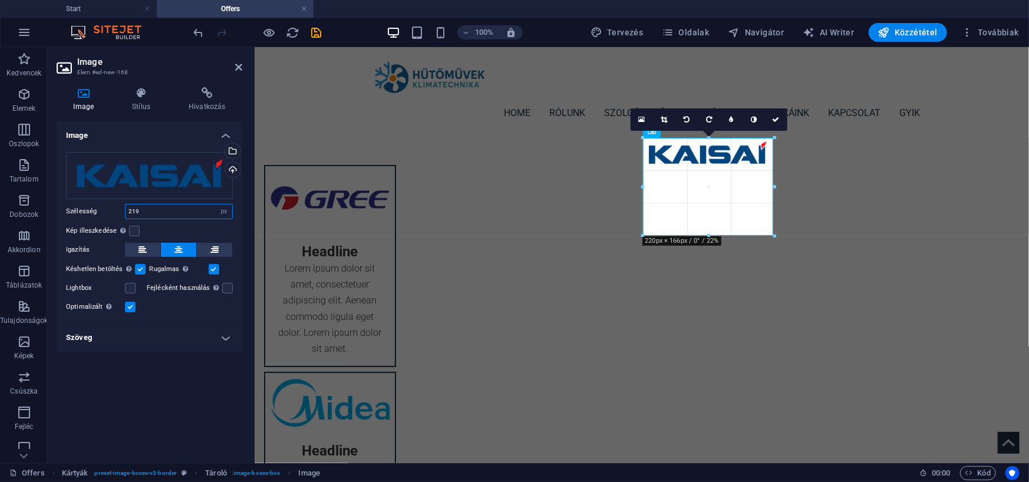
drag, startPoint x: 708, startPoint y: 170, endPoint x: 712, endPoint y: 235, distance: 65.6
type input "220"
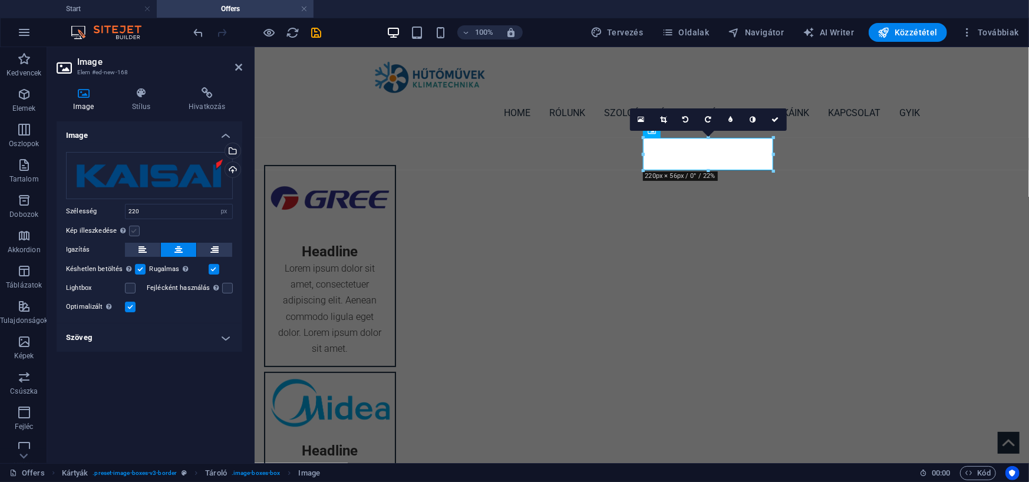
click at [133, 234] on label at bounding box center [134, 231] width 11 height 11
click at [0, 0] on input "Kép illeszkedése Automatikusan igazítja a képet egy fix szélességhez és magassá…" at bounding box center [0, 0] width 0 height 0
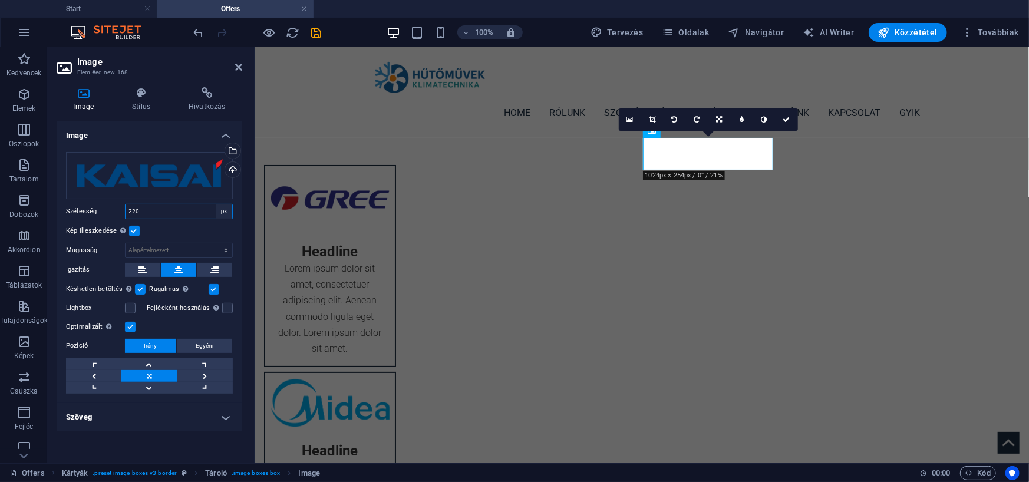
click at [219, 210] on select "Alapértelmezett automatikus px rem % em vh vw" at bounding box center [224, 212] width 17 height 14
select select "%"
click at [216, 205] on select "Alapértelmezett automatikus px rem % em vh vw" at bounding box center [224, 212] width 17 height 14
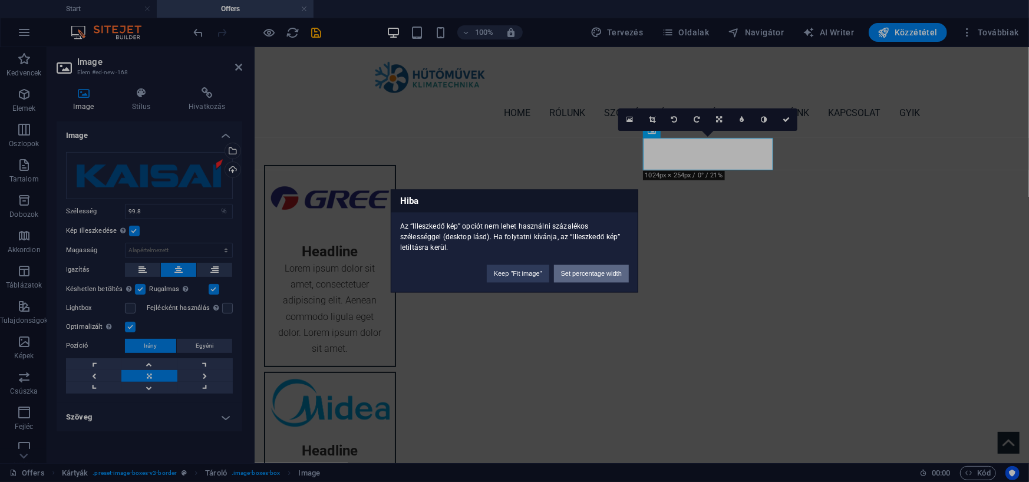
click at [601, 278] on button "Set percentage width" at bounding box center [591, 274] width 75 height 18
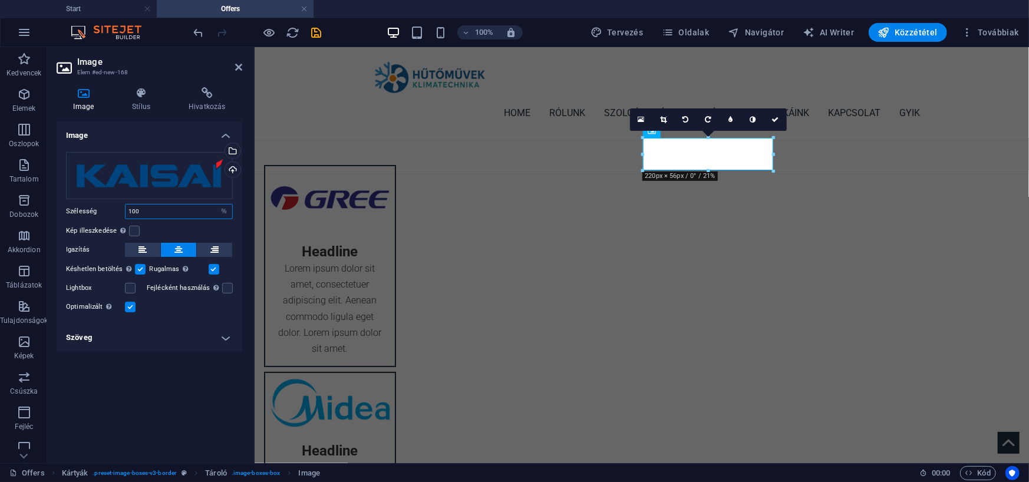
type input "100"
click at [186, 233] on div "Kép illeszkedése Automatikusan igazítja a képet egy fix szélességhez és magassá…" at bounding box center [149, 231] width 167 height 14
click at [127, 286] on label at bounding box center [130, 288] width 11 height 11
click at [0, 0] on input "Lightbox" at bounding box center [0, 0] width 0 height 0
click at [127, 286] on label at bounding box center [130, 288] width 11 height 11
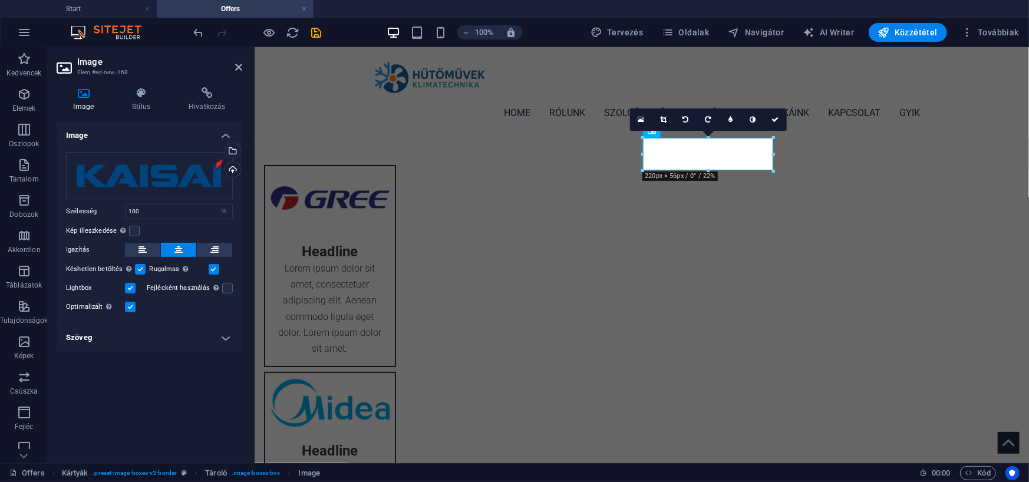
click at [0, 0] on input "Lightbox" at bounding box center [0, 0] width 0 height 0
click at [227, 336] on h4 "Szöveg" at bounding box center [150, 338] width 186 height 28
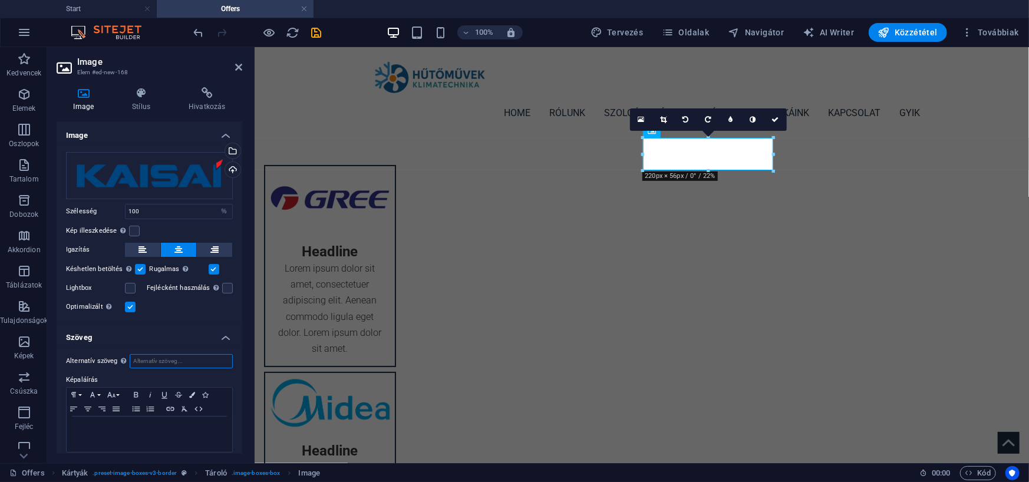
click at [197, 360] on input "Alternatív szöveg Az alternatív szöveget azok az eszközök használják, amelyek n…" at bounding box center [181, 361] width 103 height 14
click at [868, 228] on div "Headline Lorem ipsum dolor sit amet, consectetuer adipiscing elit. Aenean commo…" at bounding box center [641, 451] width 775 height 631
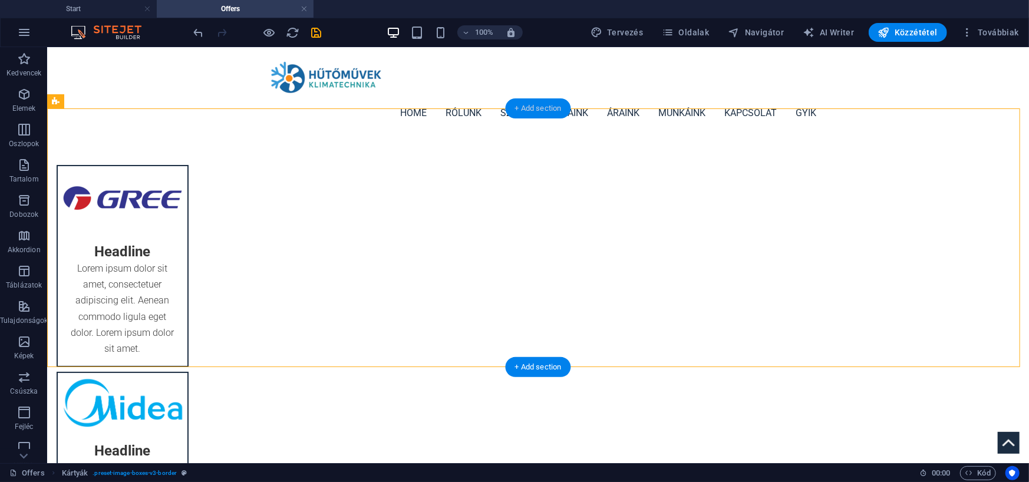
click at [546, 108] on div "+ Add section" at bounding box center [538, 108] width 65 height 20
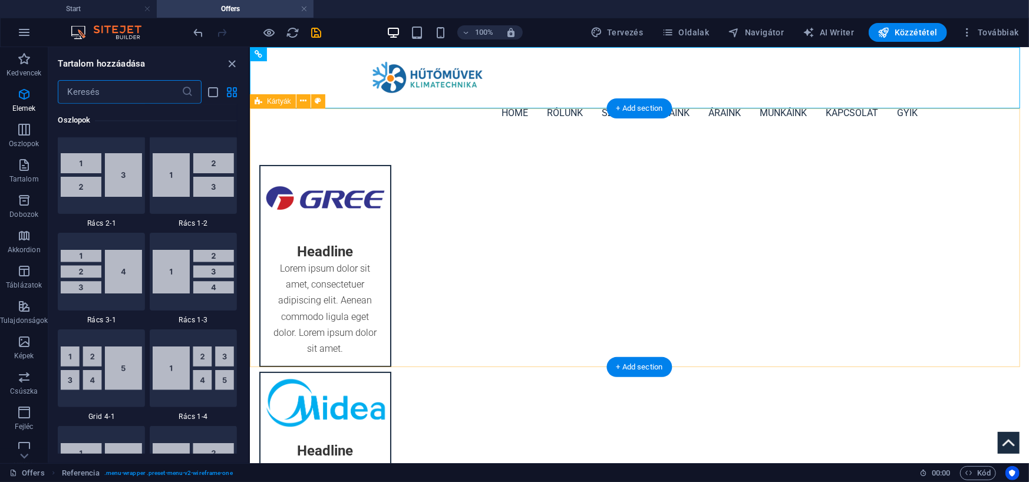
scroll to position [2158, 0]
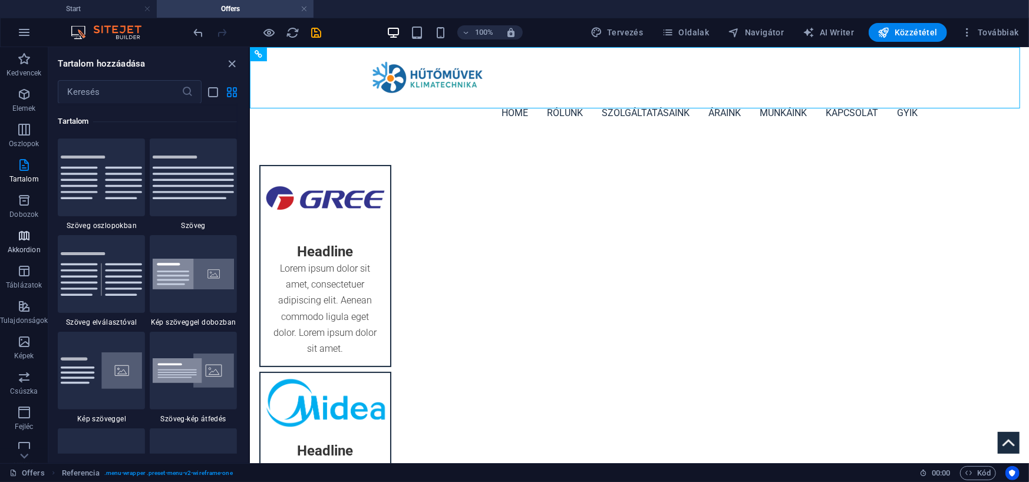
click at [29, 240] on icon "button" at bounding box center [24, 236] width 14 height 14
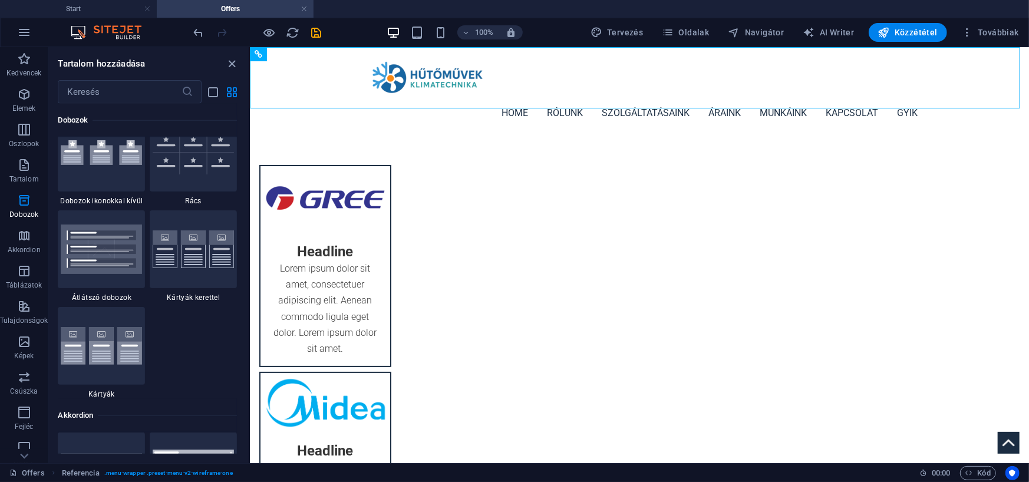
scroll to position [3624, 0]
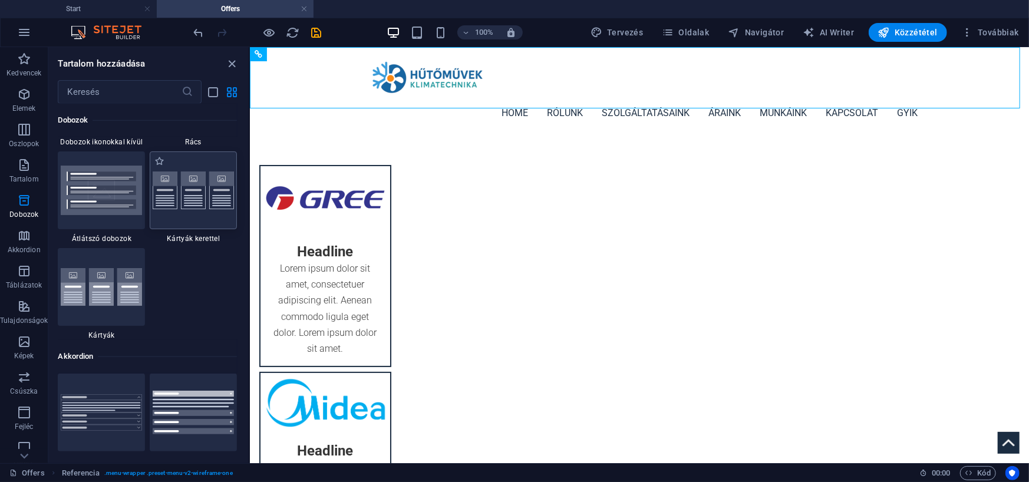
click at [189, 208] on img at bounding box center [193, 191] width 81 height 38
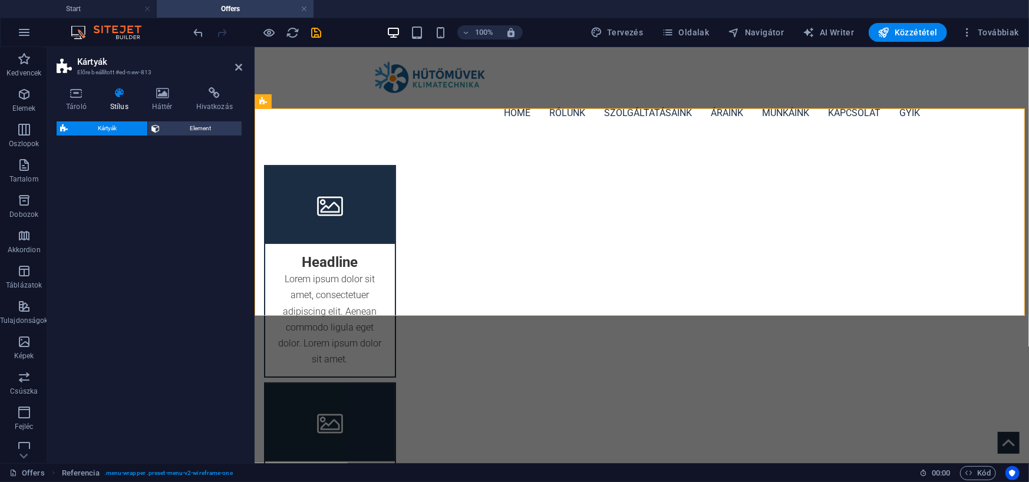
select select "rem"
select select "preset-image-boxes-v3-border"
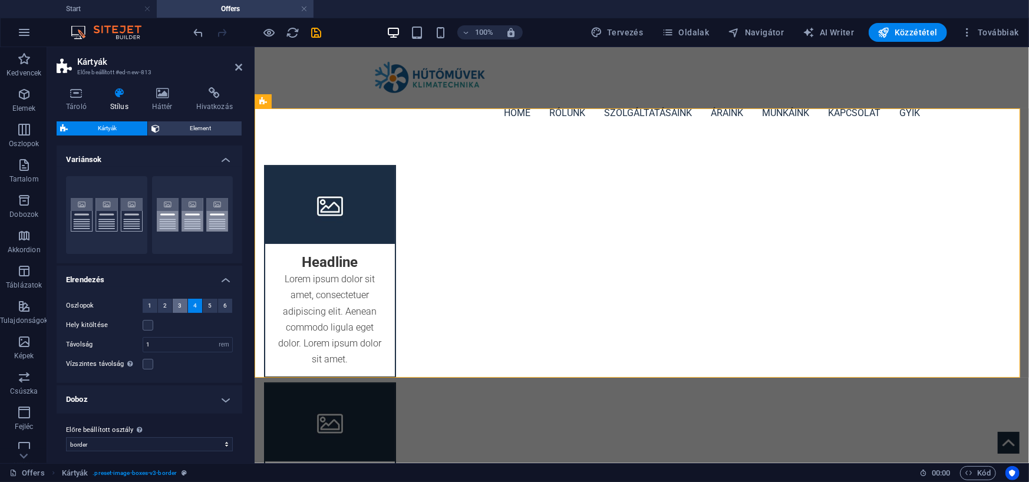
click at [176, 305] on button "3" at bounding box center [180, 306] width 15 height 14
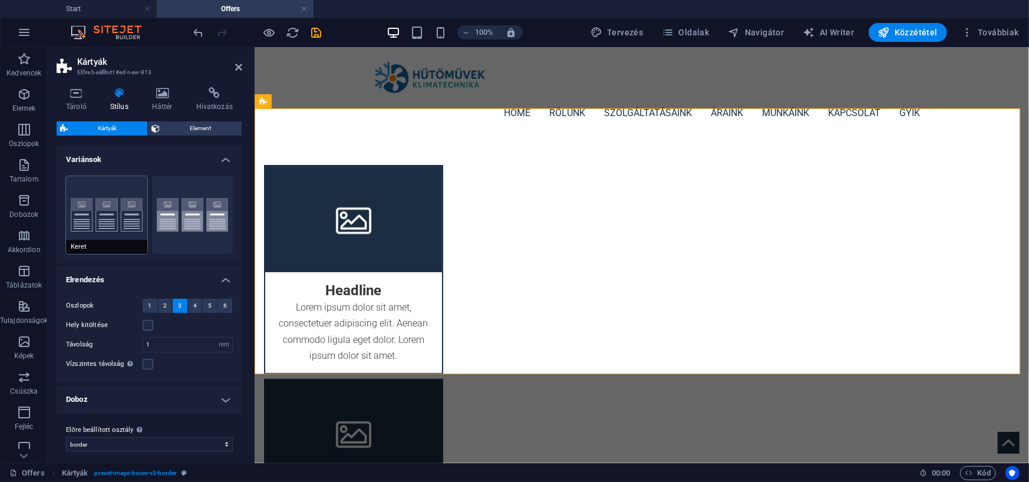
click at [137, 215] on button "Keret" at bounding box center [106, 215] width 81 height 78
type input "2"
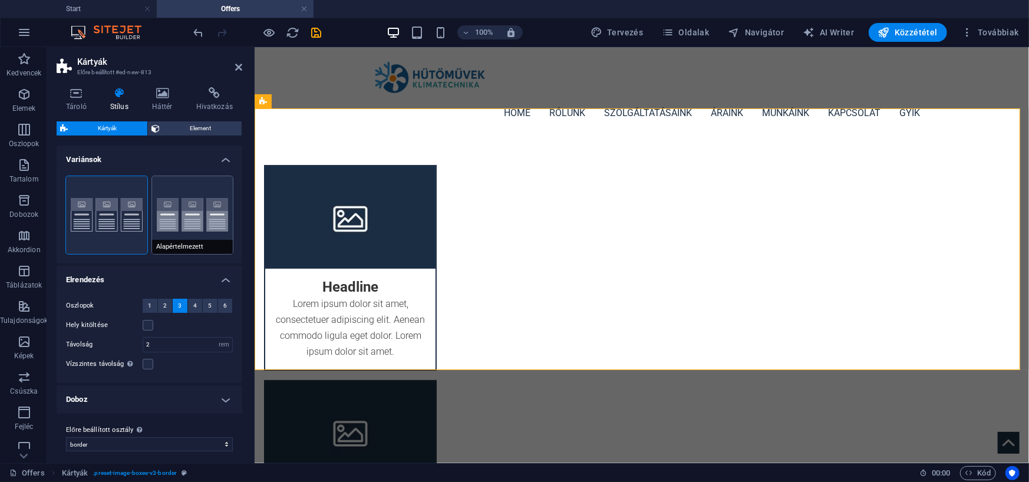
click at [180, 226] on button "Alapértelmezett" at bounding box center [192, 215] width 81 height 78
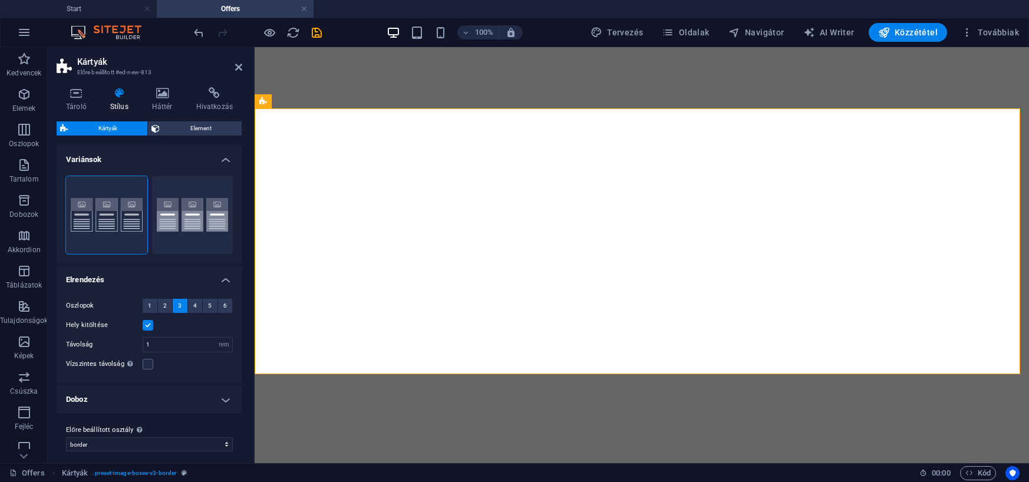
select select "rem"
select select "preset-image-boxes-v3-border"
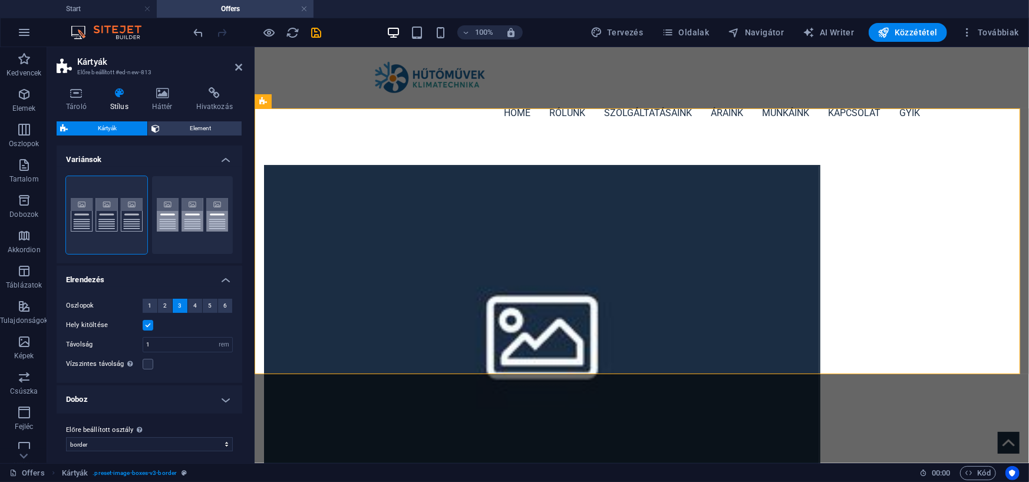
click at [148, 327] on label at bounding box center [148, 325] width 11 height 11
click at [0, 0] on input "Hely kitöltése" at bounding box center [0, 0] width 0 height 0
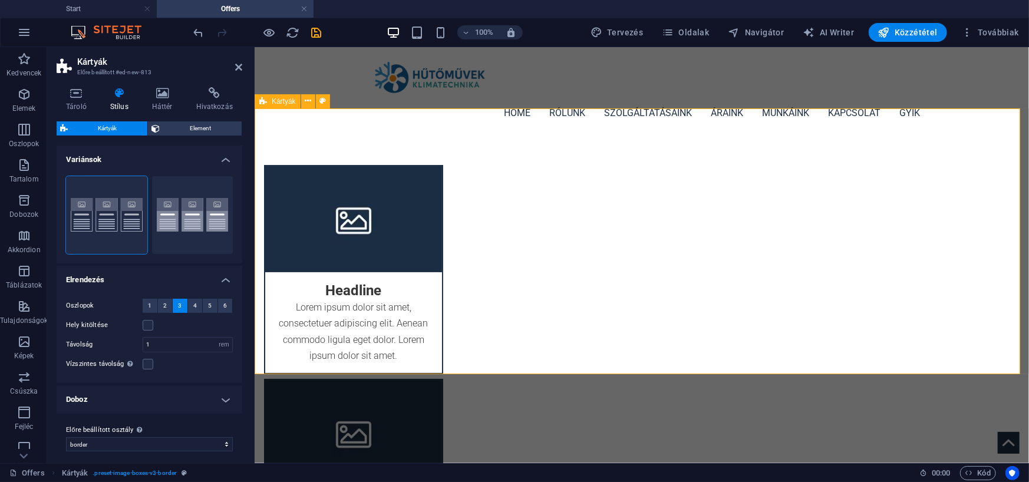
click at [284, 238] on div "Headline Lorem ipsum dolor sit amet, consectetuer adipiscing elit. Aenean commo…" at bounding box center [641, 483] width 775 height 694
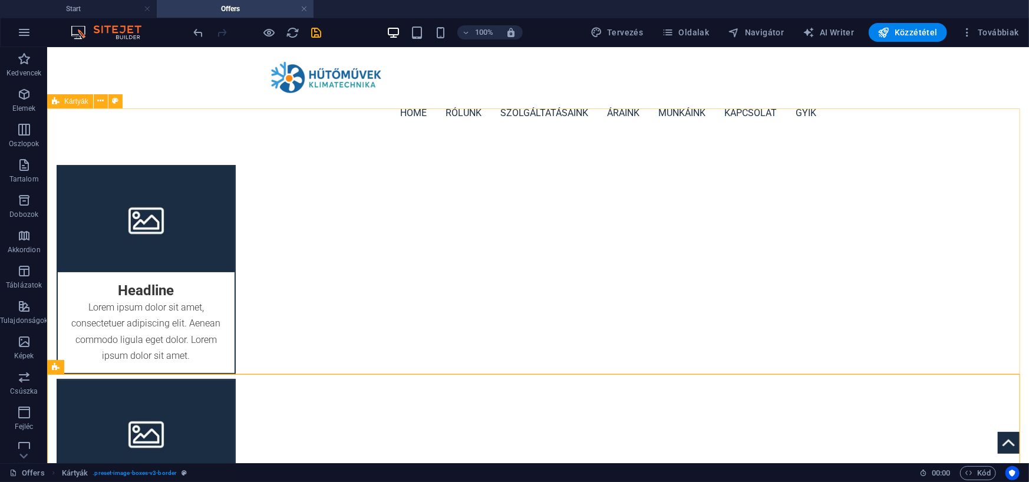
click at [64, 100] on span "Kártyák" at bounding box center [76, 101] width 24 height 7
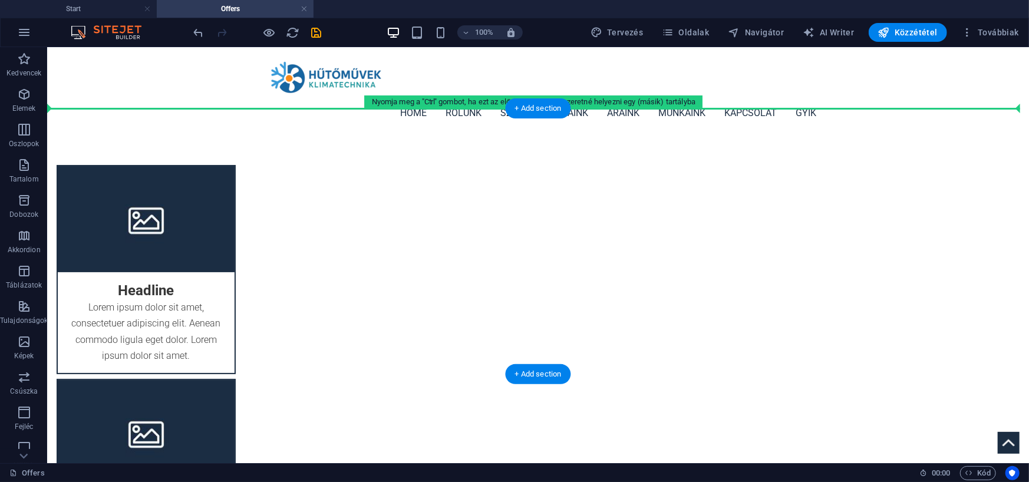
drag, startPoint x: 116, startPoint y: 323, endPoint x: 67, endPoint y: 132, distance: 197.0
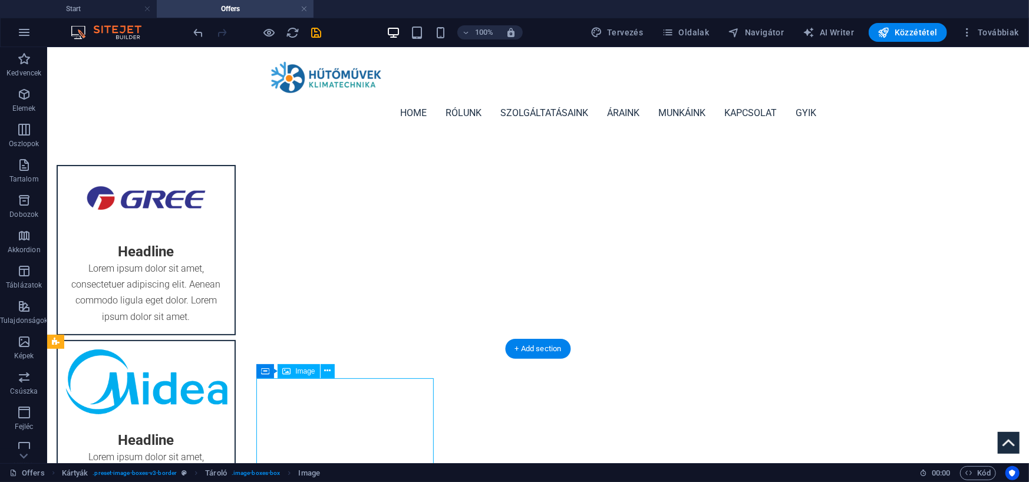
select select "%"
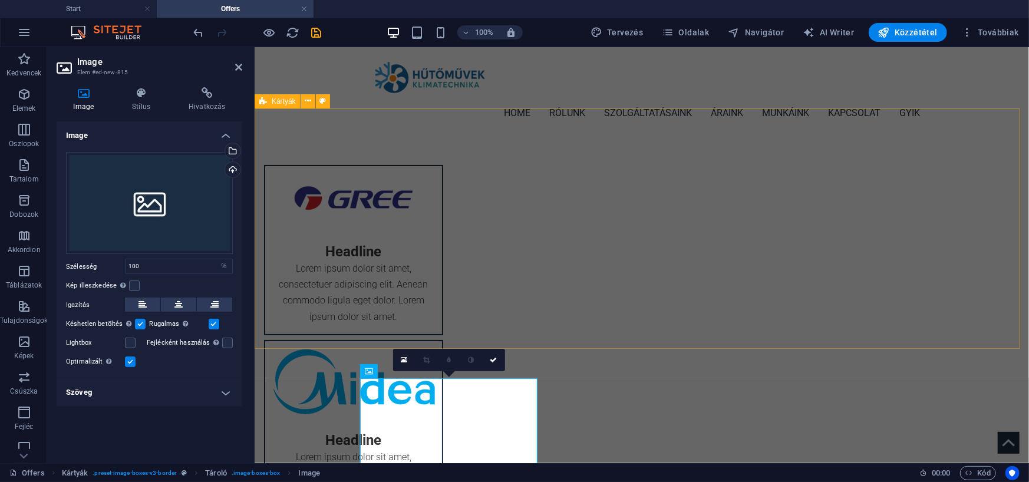
click at [301, 213] on div "Headline Lorem ipsum dolor sit amet, consectetuer adipiscing elit. Aenean commo…" at bounding box center [641, 420] width 775 height 568
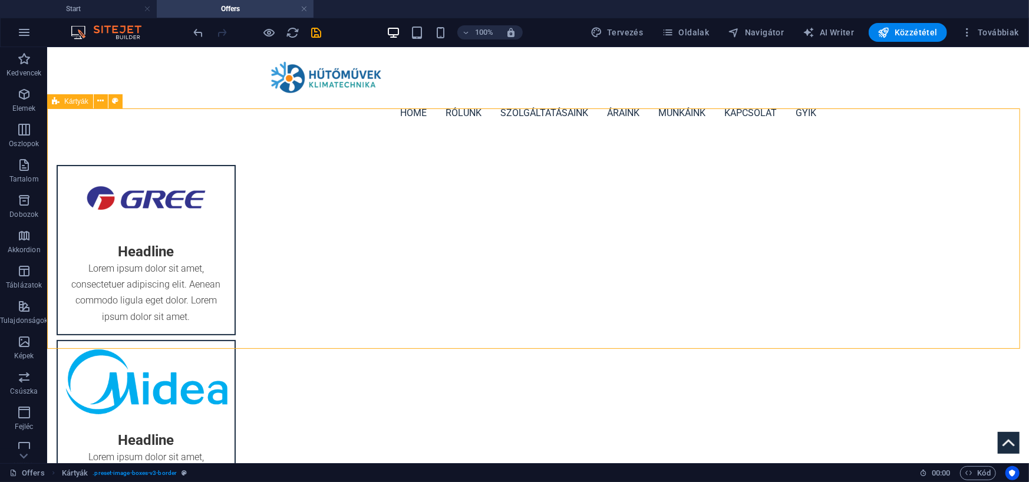
click at [66, 104] on span "Kártyák" at bounding box center [76, 101] width 24 height 7
select select "rem"
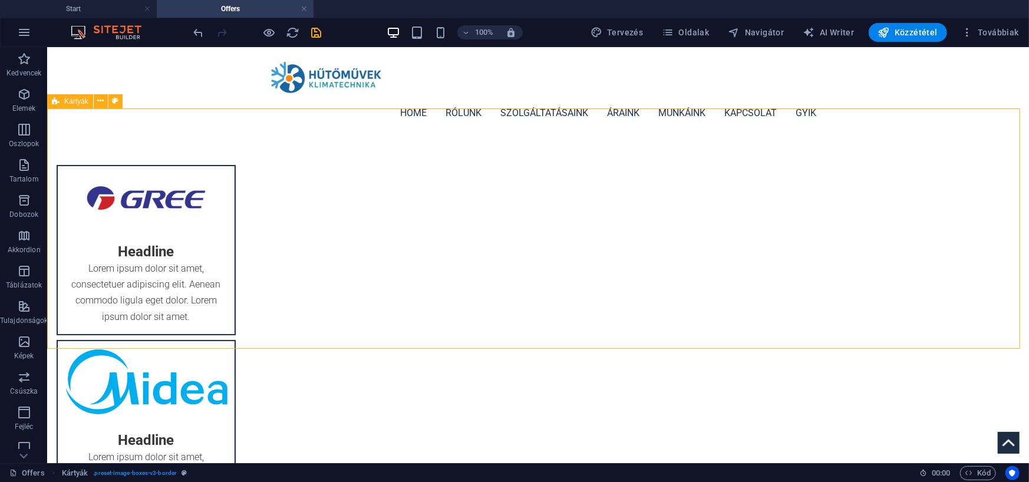
select select "px"
select select "preset-image-boxes-v3-border"
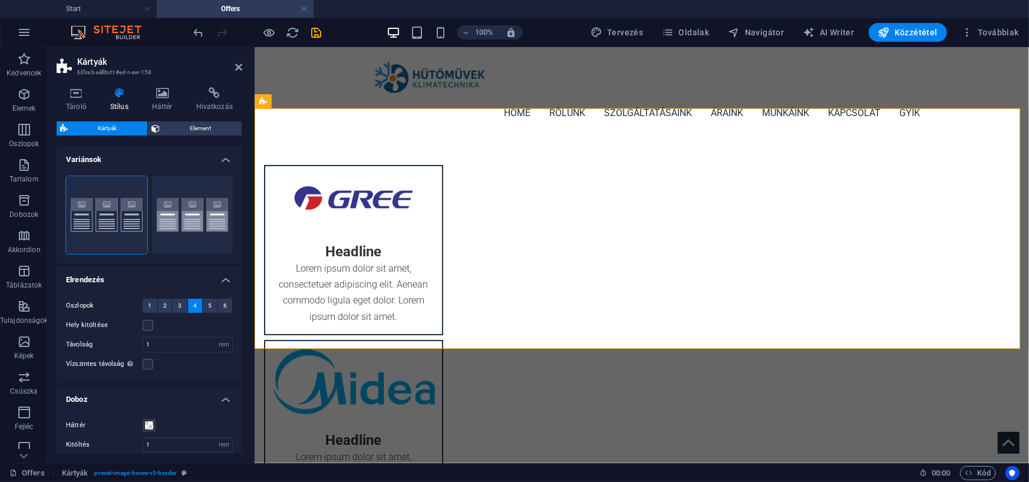
click at [195, 305] on button "4" at bounding box center [195, 306] width 15 height 14
click at [192, 222] on button "Alapértelmezett" at bounding box center [192, 215] width 81 height 78
type input "2"
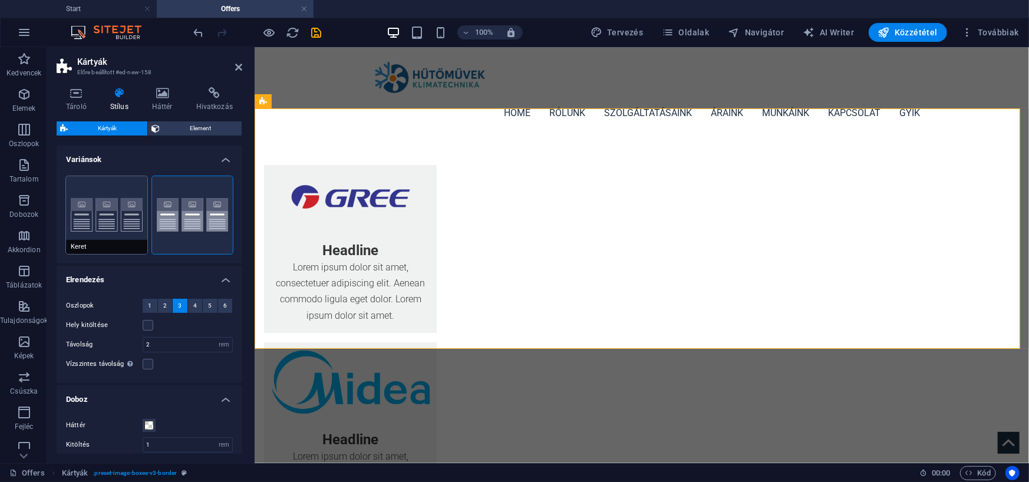
click at [123, 217] on button "Keret" at bounding box center [106, 215] width 81 height 78
type input "2"
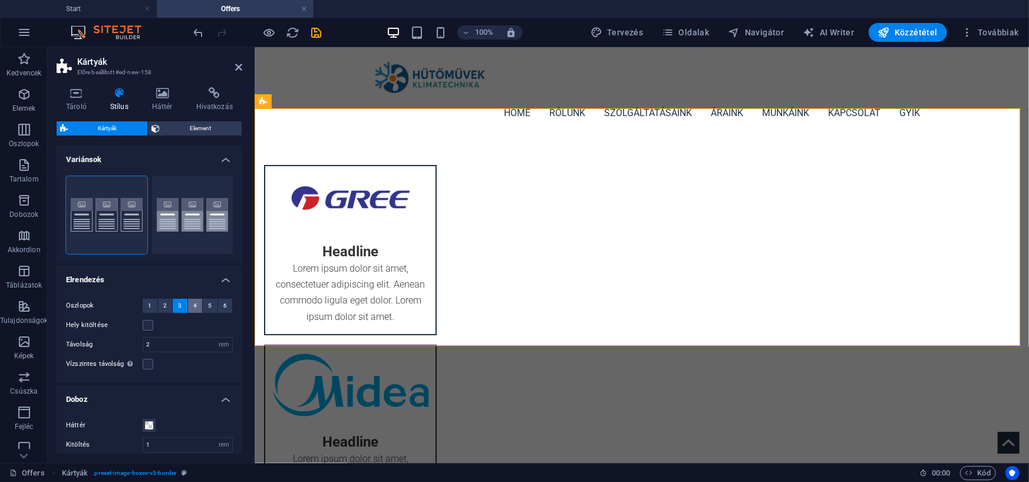
click at [196, 303] on button "4" at bounding box center [195, 306] width 15 height 14
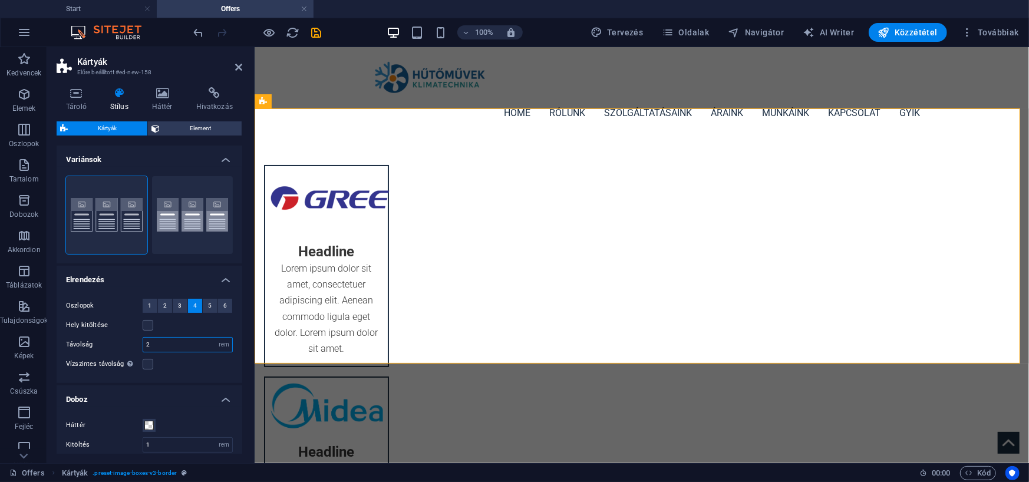
drag, startPoint x: 169, startPoint y: 344, endPoint x: 131, endPoint y: 346, distance: 37.8
click at [131, 346] on div "Távolság 2 px rem % vw vh" at bounding box center [149, 344] width 167 height 15
click at [183, 307] on button "3" at bounding box center [180, 306] width 15 height 14
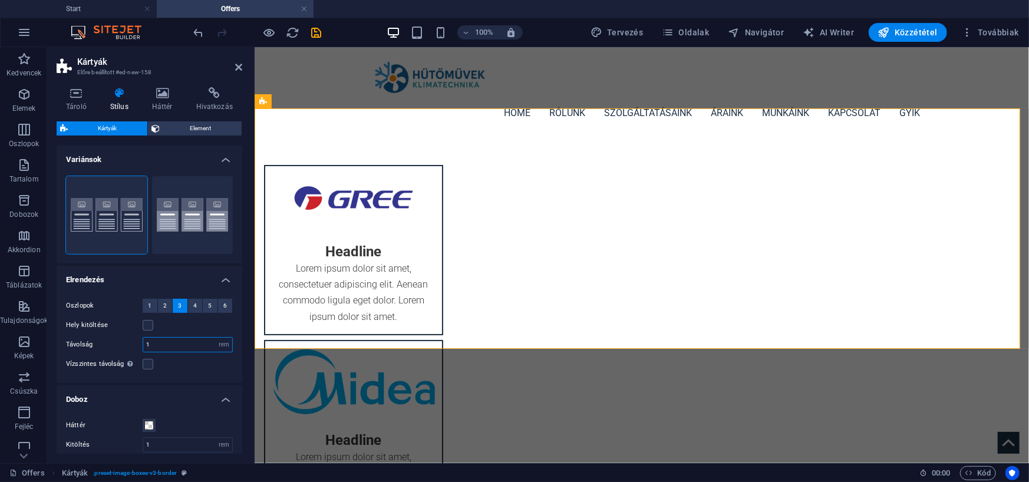
type input "1"
click at [171, 324] on div "Hely kitöltése" at bounding box center [149, 325] width 167 height 14
click at [320, 32] on icon "save" at bounding box center [317, 33] width 14 height 14
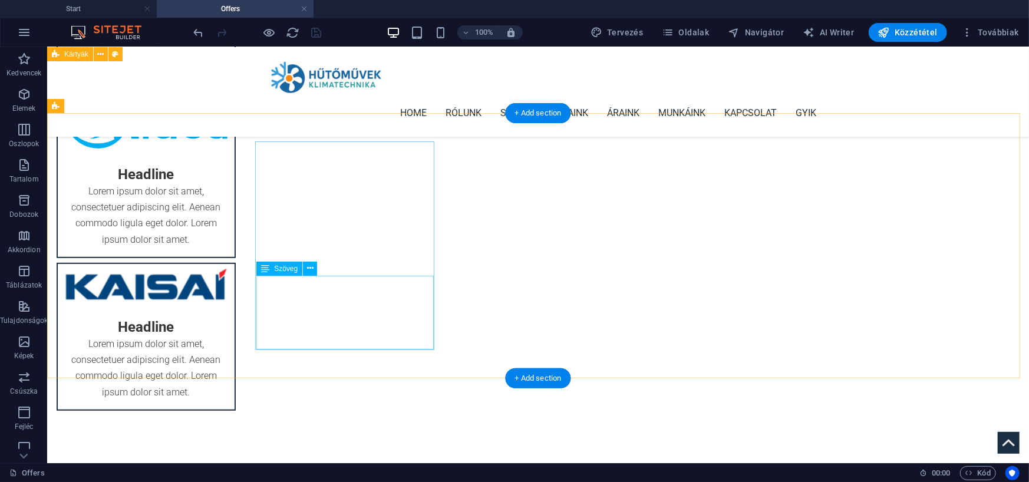
scroll to position [236, 0]
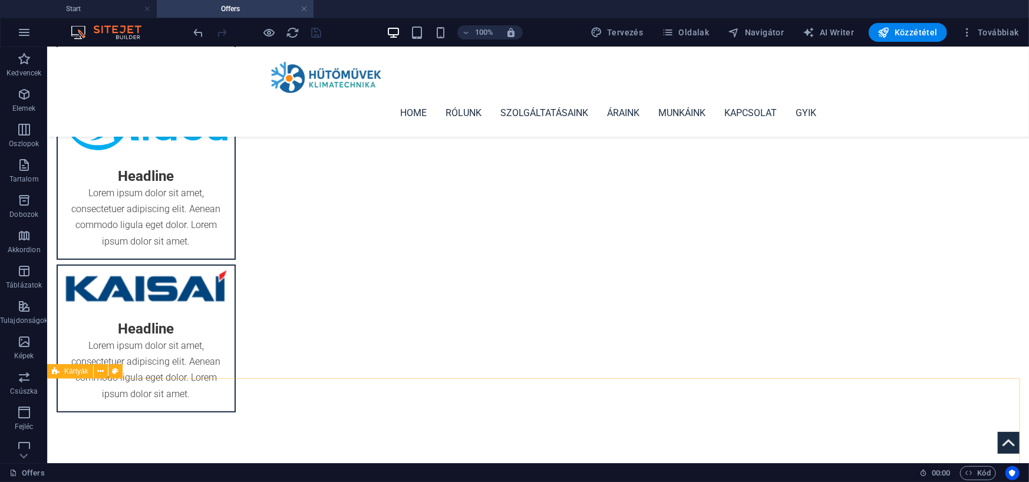
click at [71, 370] on span "Kártyák" at bounding box center [76, 371] width 24 height 7
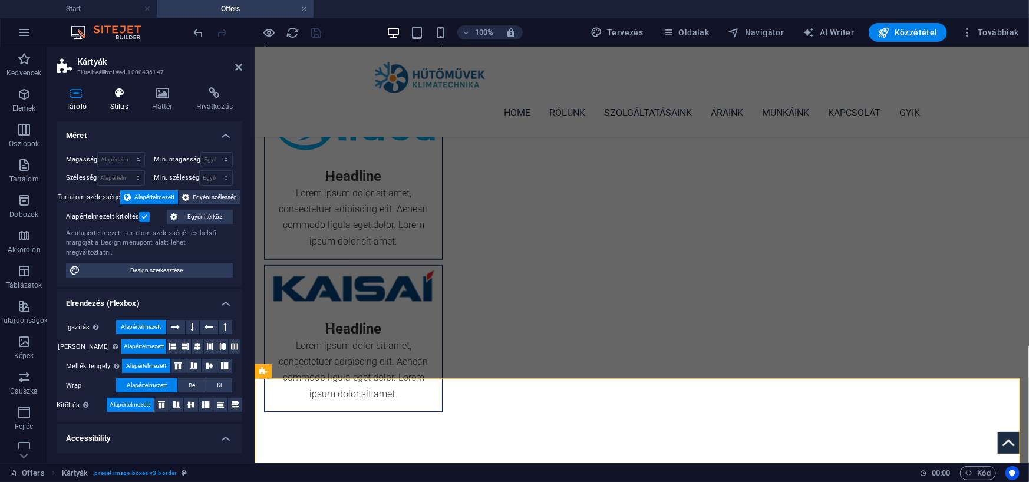
click at [123, 102] on h4 "Stílus" at bounding box center [122, 99] width 42 height 25
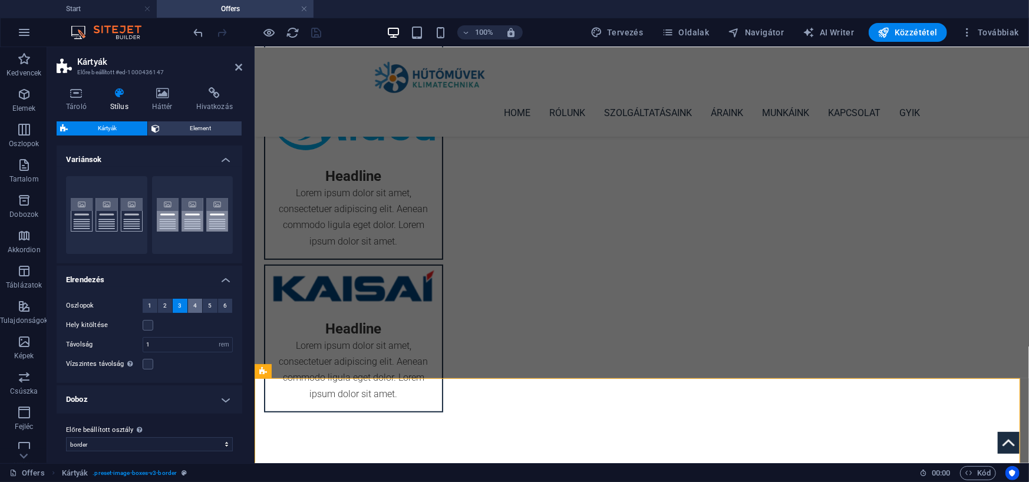
click at [196, 306] on button "4" at bounding box center [195, 306] width 15 height 14
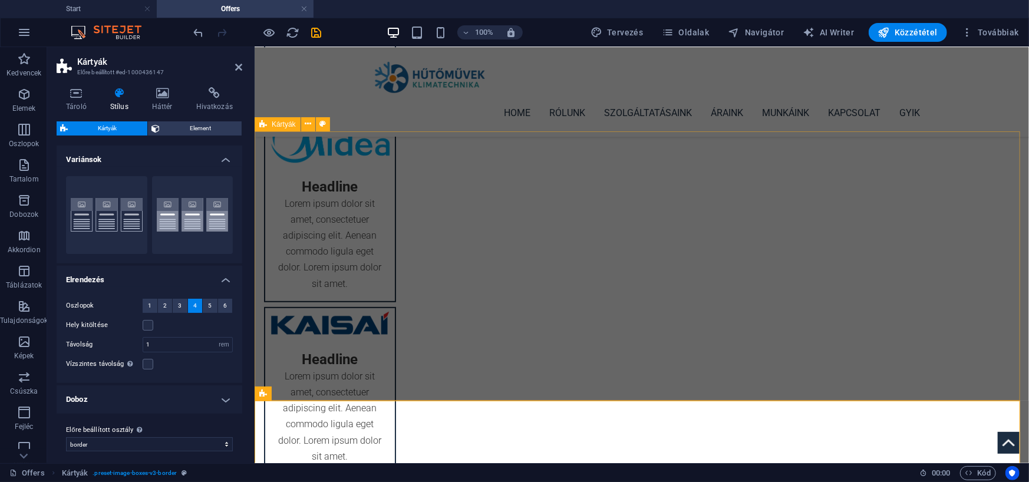
click at [274, 124] on span "Kártyák" at bounding box center [284, 124] width 24 height 7
select select "rem"
select select "preset-image-boxes-v3-border"
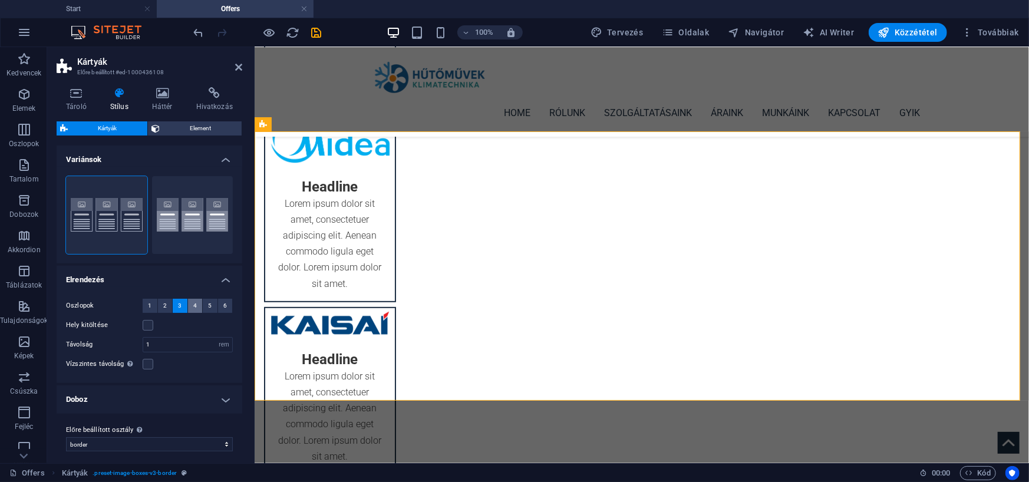
click at [193, 304] on span "4" at bounding box center [195, 306] width 4 height 14
click at [317, 31] on icon "save" at bounding box center [317, 33] width 14 height 14
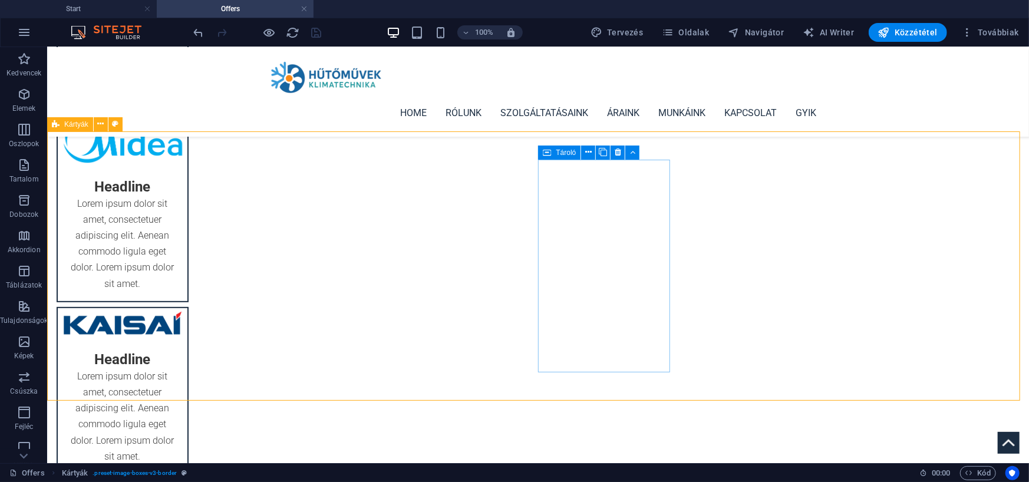
click at [554, 153] on div "Tároló" at bounding box center [559, 153] width 42 height 14
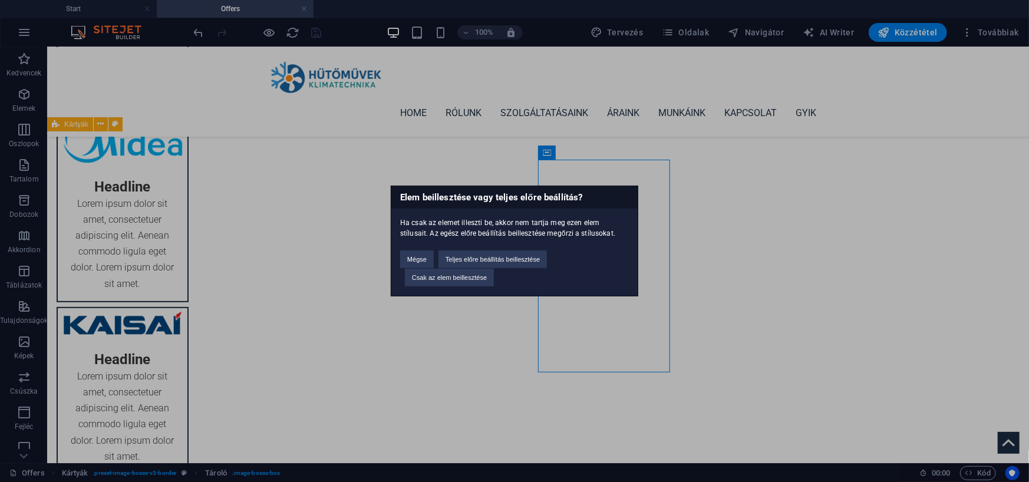
click at [759, 210] on div "Elem beillesztése vagy teljes előre beállítás? Ha csak az elemet illeszti be, a…" at bounding box center [514, 241] width 1029 height 482
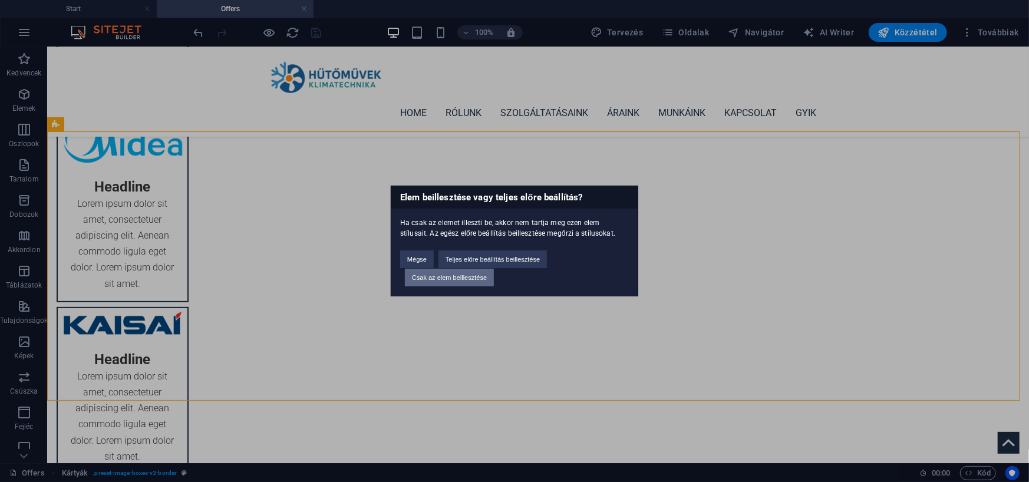
click at [486, 274] on button "Csak az elem beillesztése" at bounding box center [449, 278] width 89 height 18
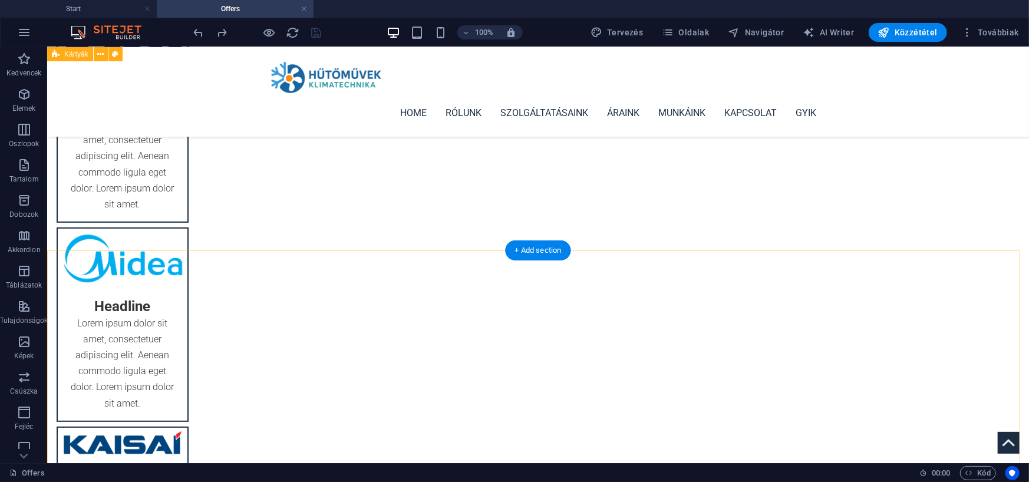
scroll to position [100, 0]
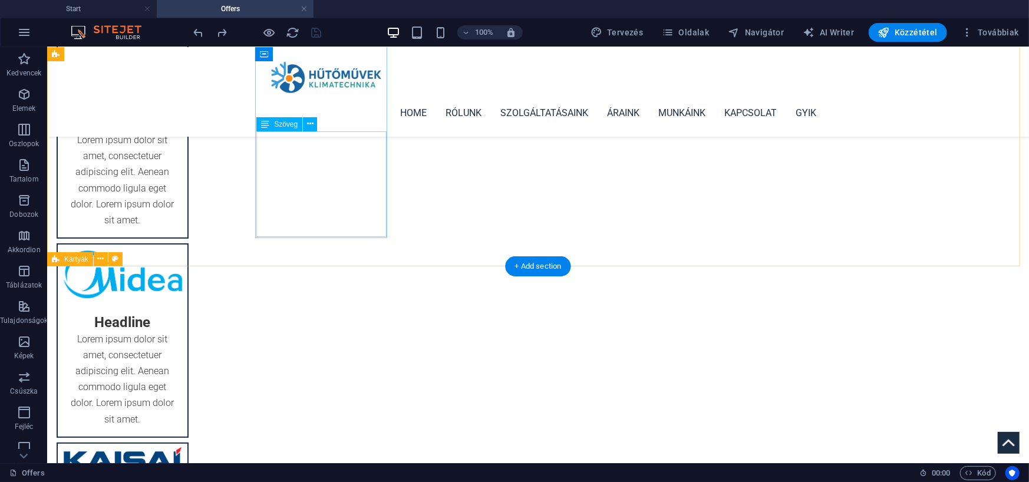
click at [187, 187] on div "Lorem ipsum dolor sit amet, consectetuer adipiscing elit. Aenean commodo ligula…" at bounding box center [122, 184] width 130 height 106
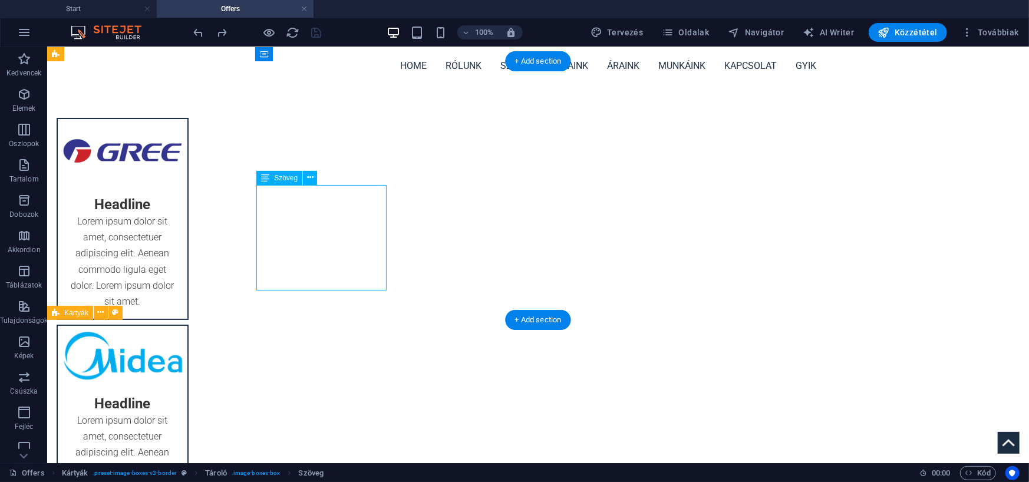
scroll to position [0, 0]
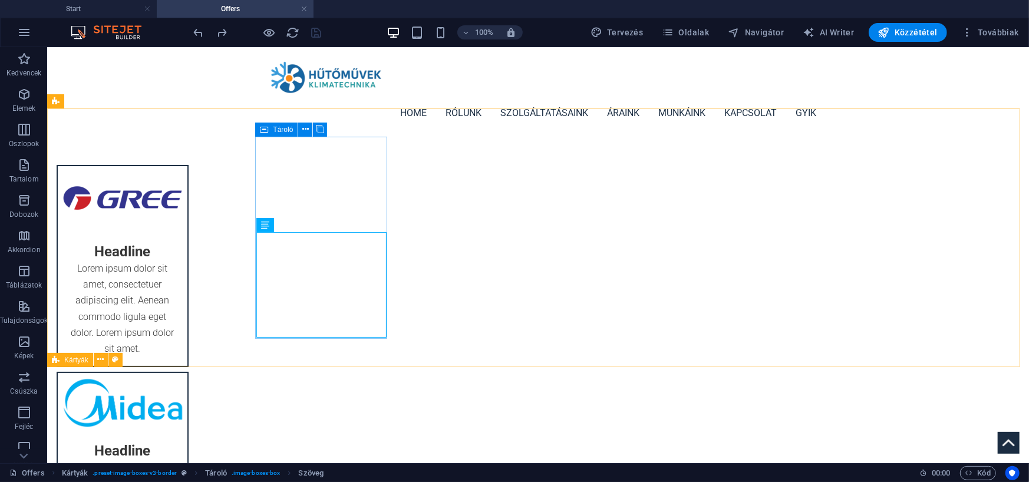
click at [266, 132] on icon at bounding box center [264, 130] width 8 height 14
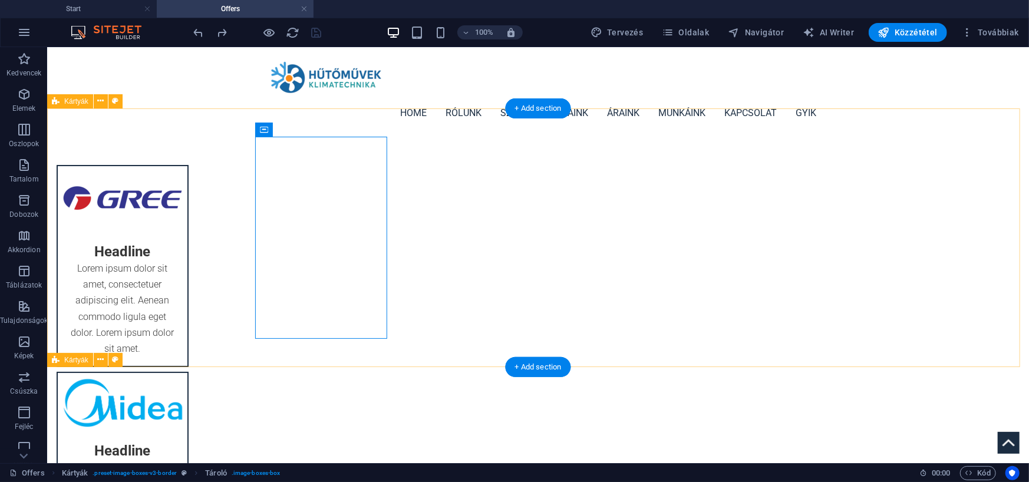
click at [719, 172] on div "Headline Lorem ipsum dolor sit amet, consectetuer adipiscing elit. Aenean commo…" at bounding box center [538, 451] width 982 height 631
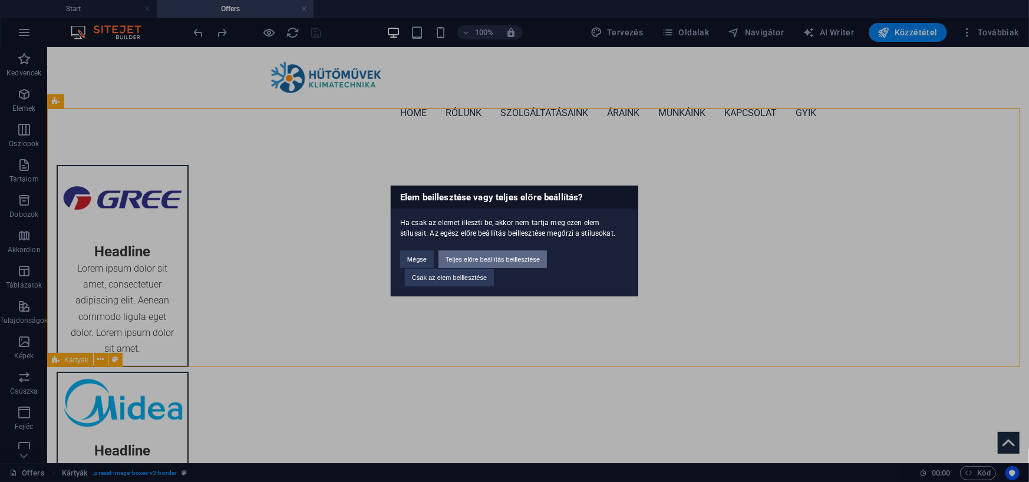
drag, startPoint x: 525, startPoint y: 262, endPoint x: 477, endPoint y: 217, distance: 65.5
click at [525, 262] on button "Teljes előre beállítás beillesztése" at bounding box center [493, 260] width 108 height 18
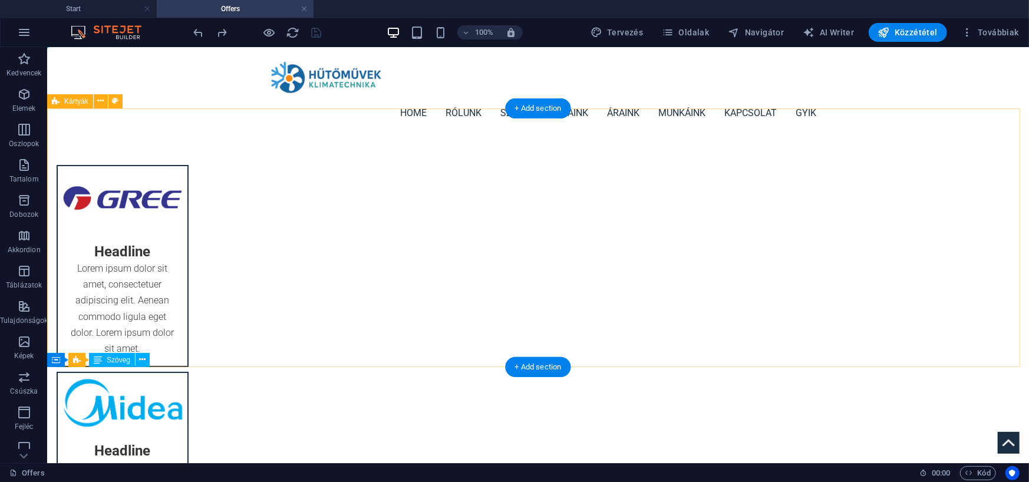
click at [58, 136] on div "Headline Lorem ipsum dolor sit amet, consectetuer adipiscing elit. Aenean commo…" at bounding box center [538, 451] width 982 height 631
click at [66, 100] on span "Kártyák" at bounding box center [76, 101] width 24 height 7
click at [100, 100] on icon at bounding box center [100, 101] width 6 height 12
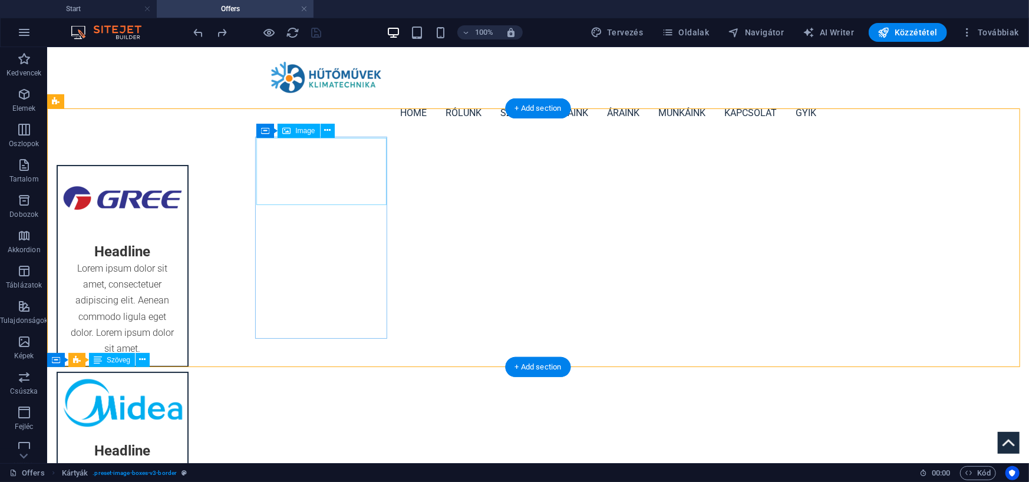
click at [187, 166] on figure at bounding box center [122, 199] width 130 height 67
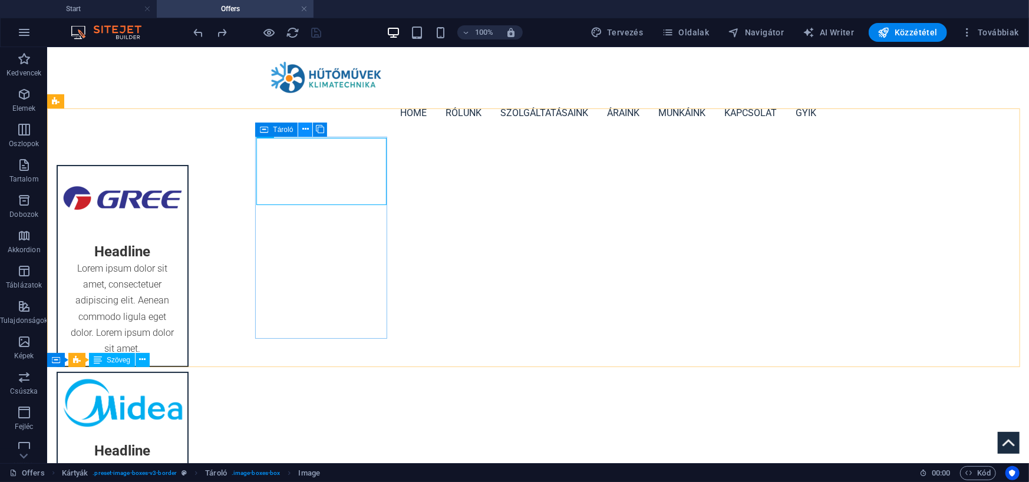
click at [308, 127] on icon at bounding box center [305, 129] width 6 height 12
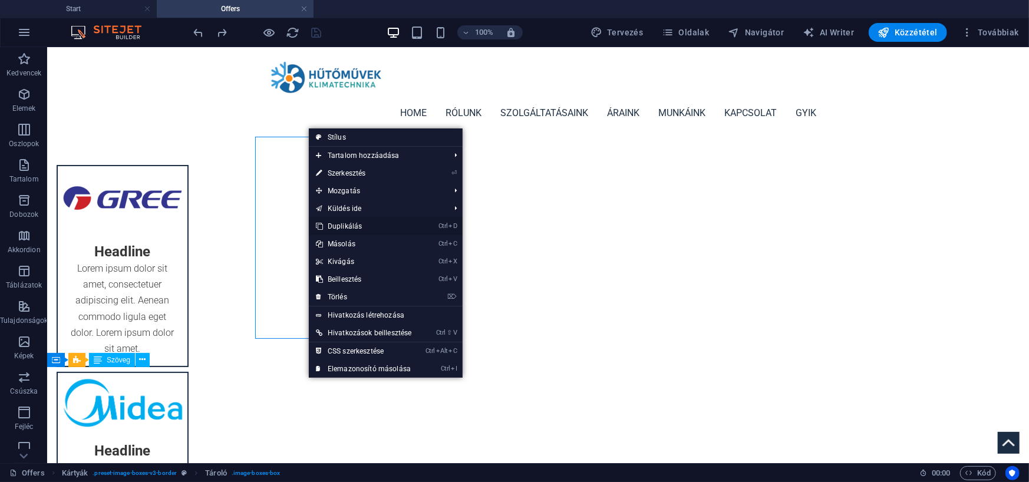
click at [334, 223] on link "Ctrl D Duplikálás" at bounding box center [364, 227] width 110 height 18
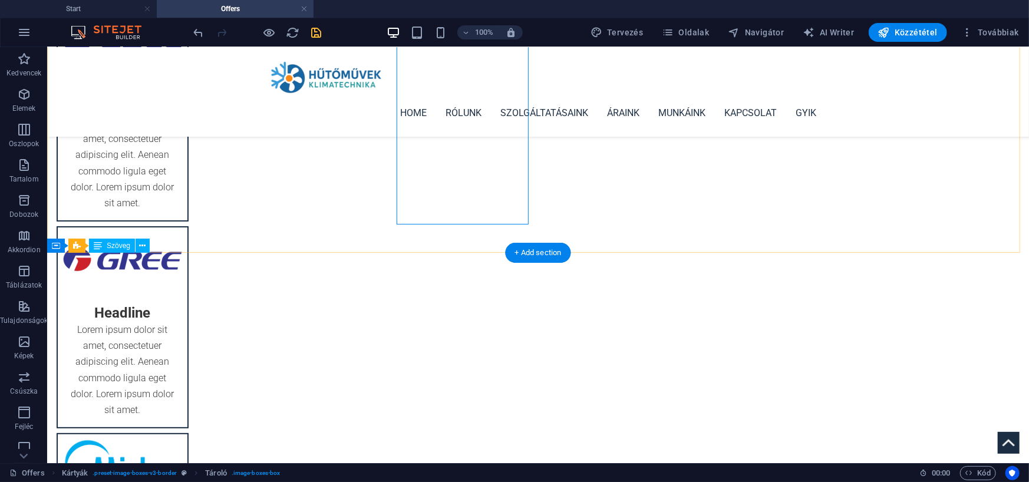
scroll to position [118, 0]
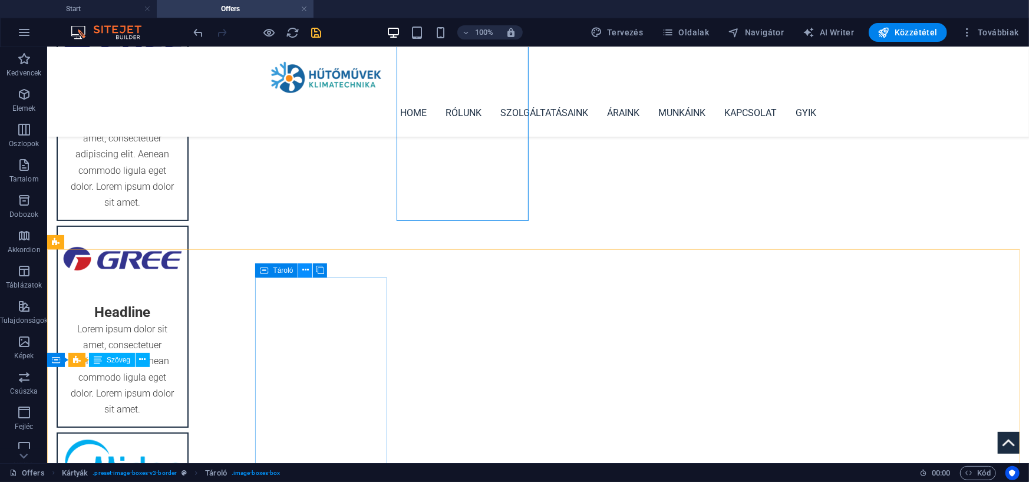
click at [305, 270] on icon at bounding box center [305, 270] width 6 height 12
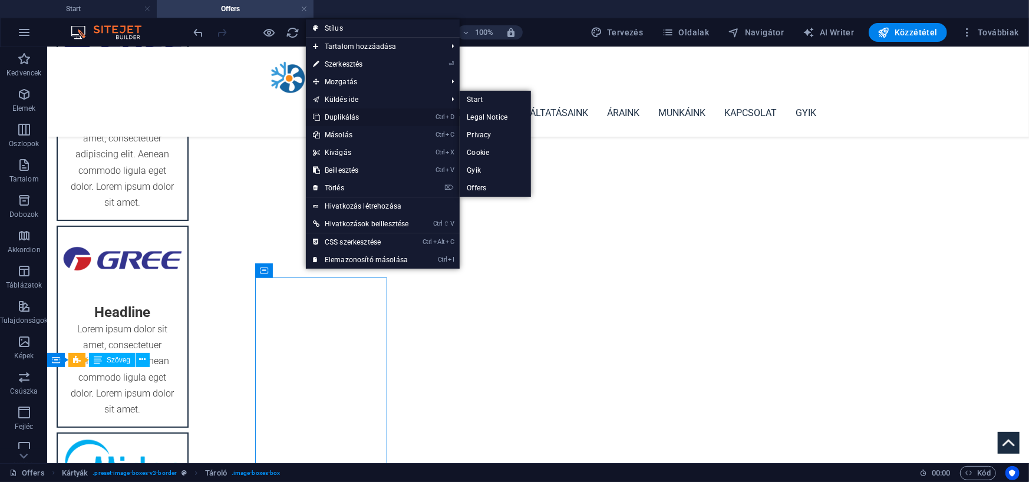
click at [355, 118] on link "Ctrl D Duplikálás" at bounding box center [361, 117] width 110 height 18
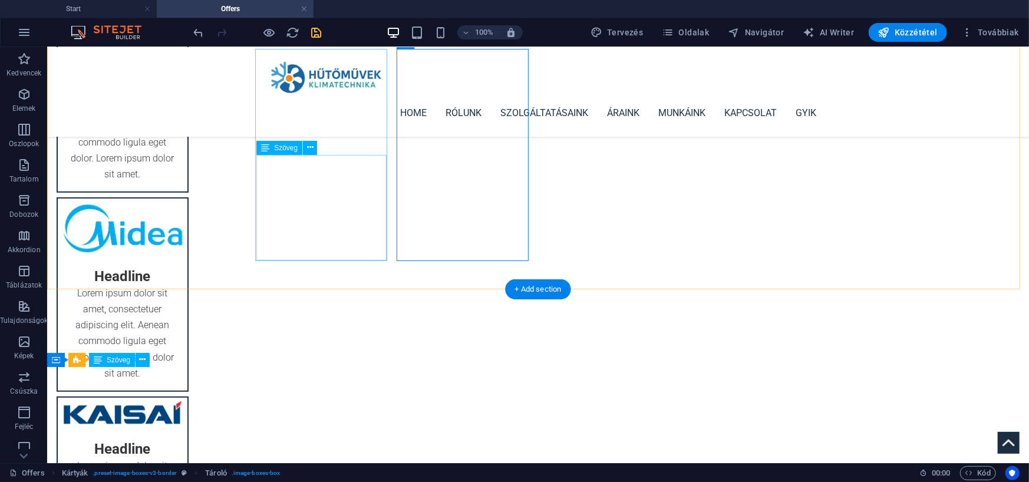
scroll to position [354, 0]
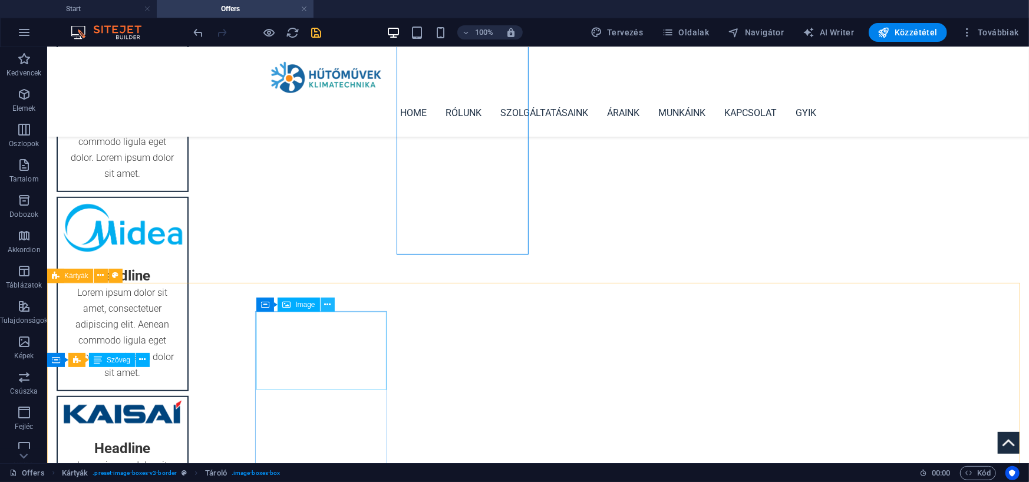
click at [324, 305] on icon at bounding box center [327, 305] width 6 height 12
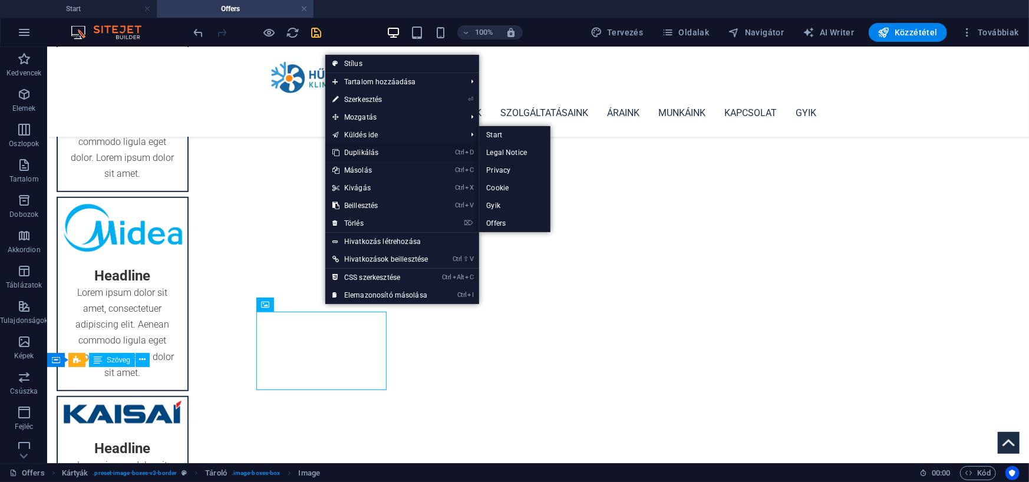
click at [361, 153] on link "Ctrl D Duplikálás" at bounding box center [380, 153] width 110 height 18
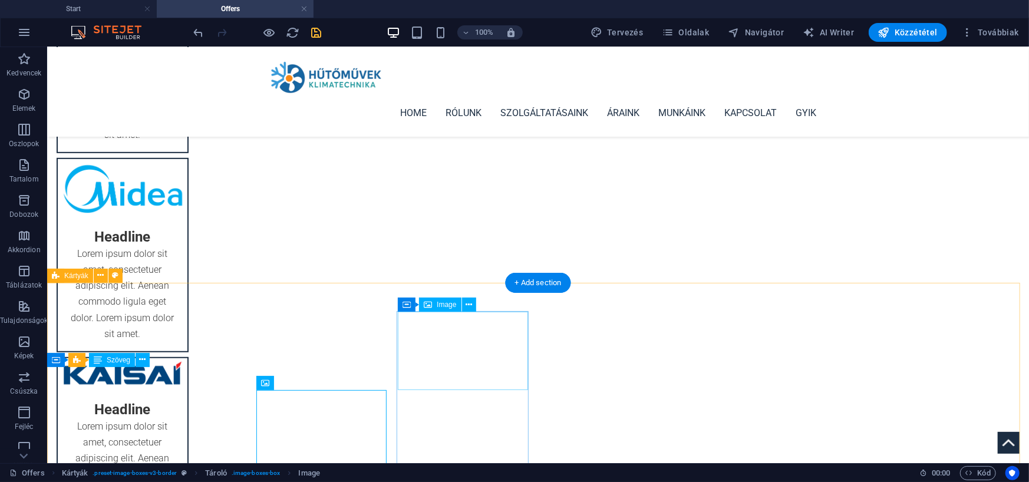
scroll to position [413, 0]
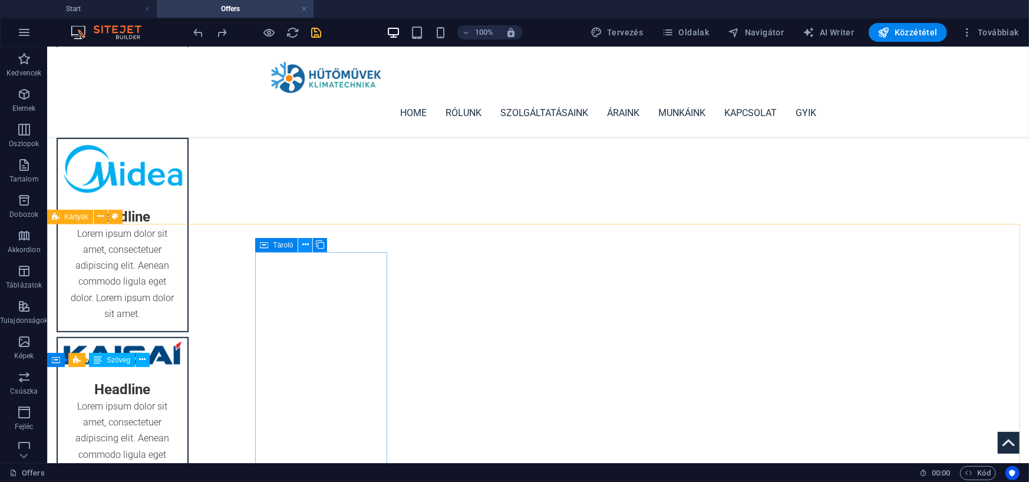
click at [307, 243] on icon at bounding box center [305, 245] width 6 height 12
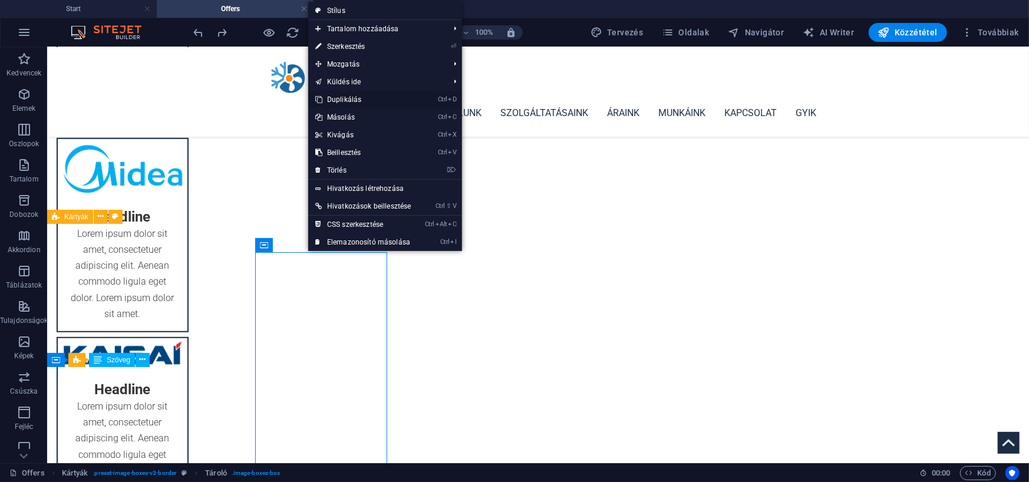
click at [337, 95] on link "Ctrl D Duplikálás" at bounding box center [363, 100] width 110 height 18
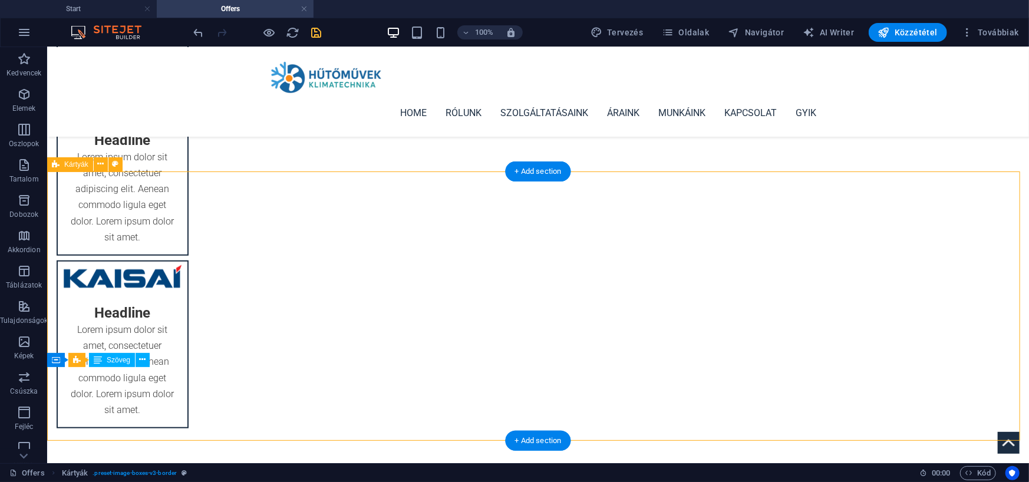
scroll to position [648, 0]
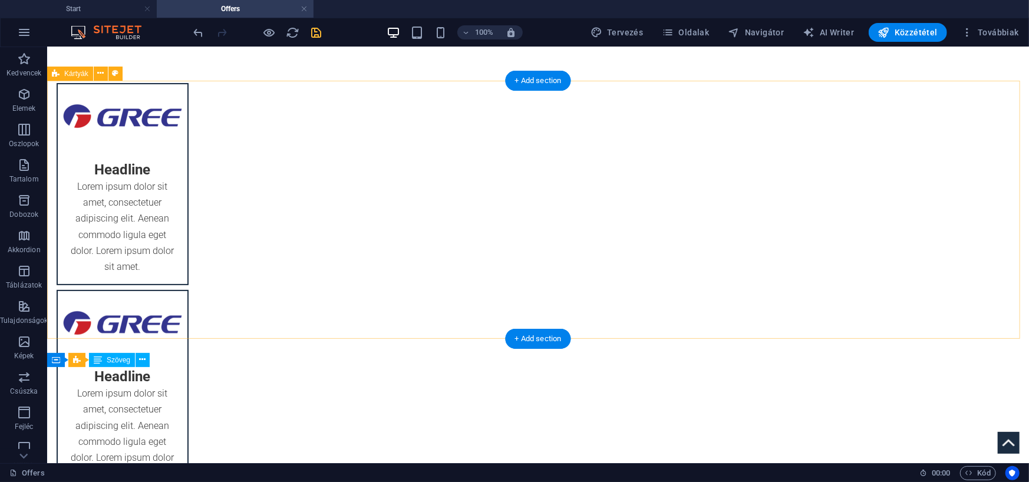
scroll to position [0, 0]
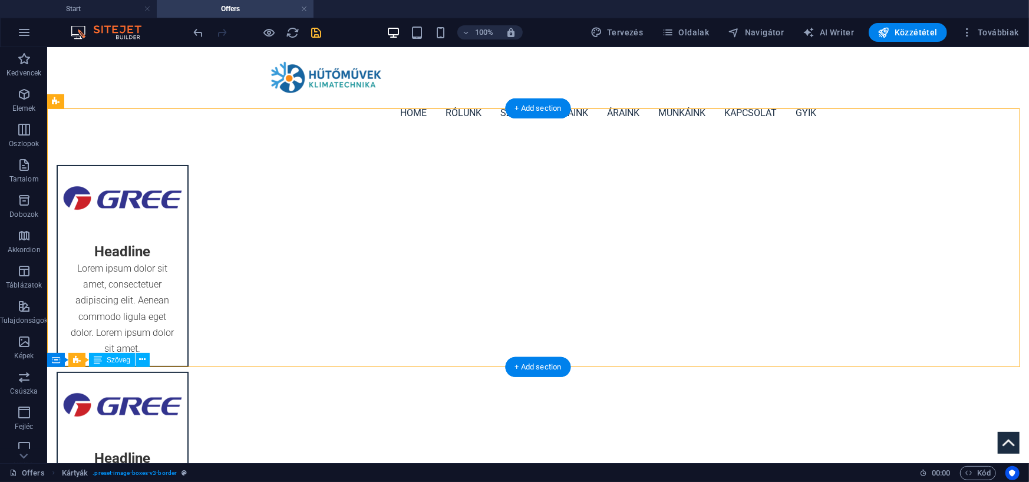
drag, startPoint x: 453, startPoint y: 176, endPoint x: 826, endPoint y: 147, distance: 374.2
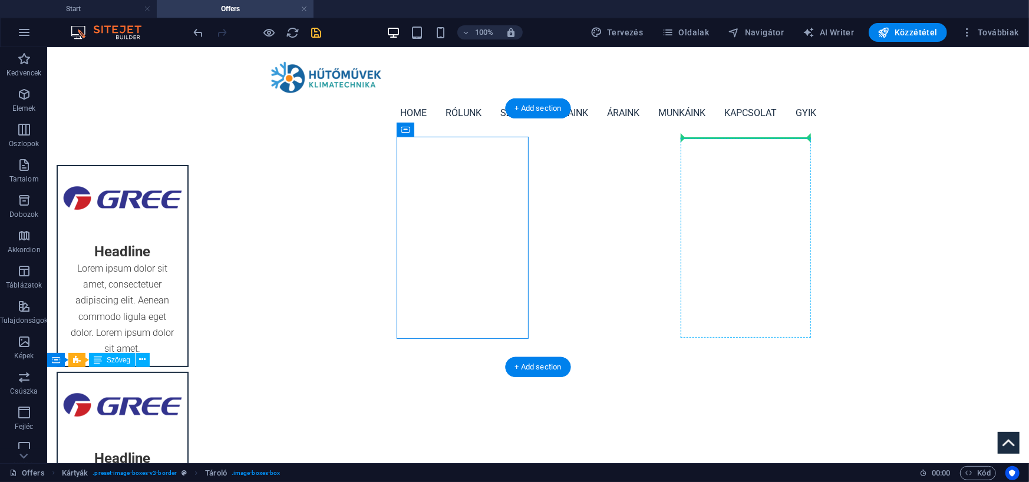
drag, startPoint x: 453, startPoint y: 174, endPoint x: 742, endPoint y: 139, distance: 291.1
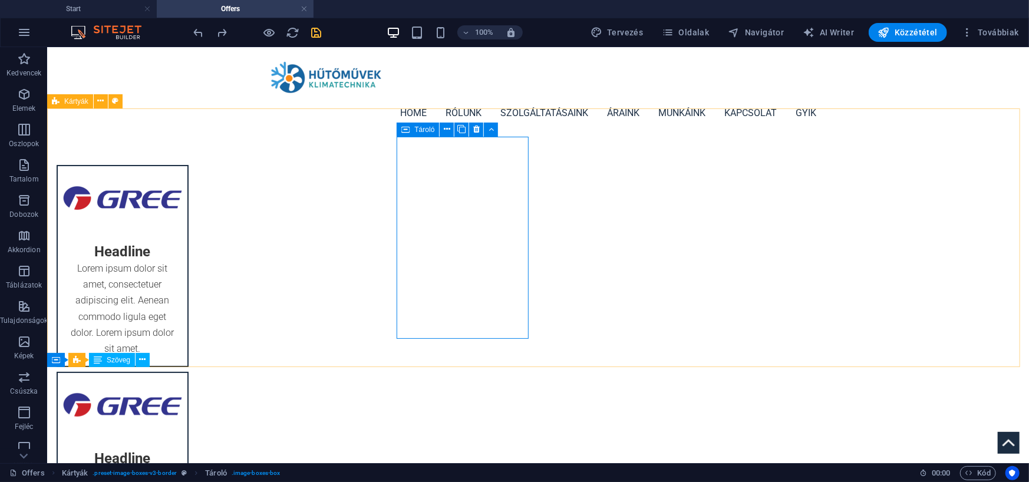
click at [421, 128] on span "Tároló" at bounding box center [424, 129] width 20 height 7
click at [447, 129] on icon at bounding box center [447, 129] width 6 height 12
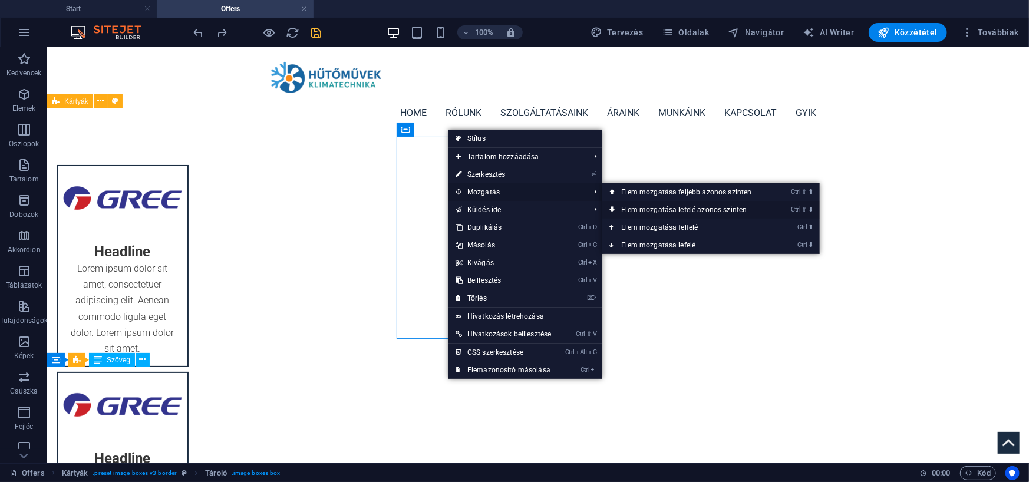
click at [640, 208] on link "Ctrl ⇧ ⬇ Elem mozgatása lefelé azonos szinten" at bounding box center [688, 210] width 173 height 18
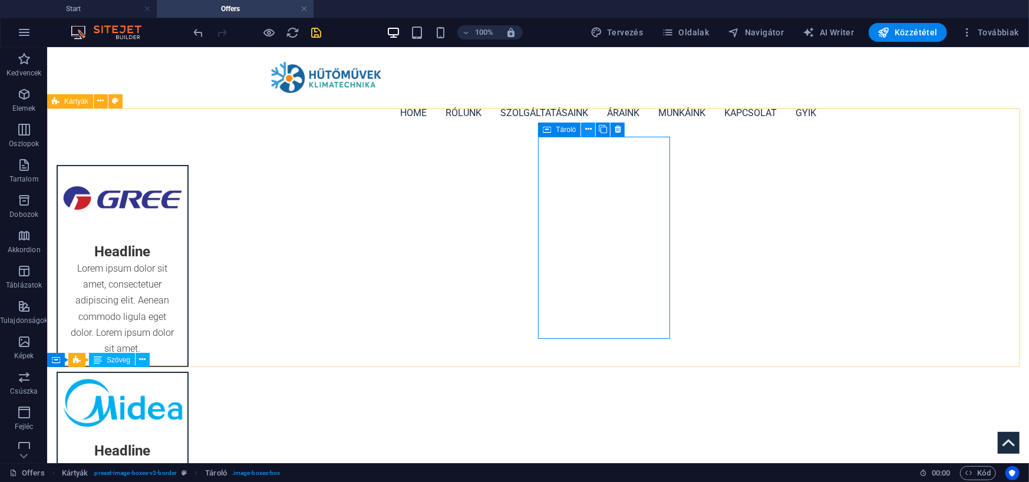
click at [585, 131] on icon at bounding box center [588, 129] width 6 height 12
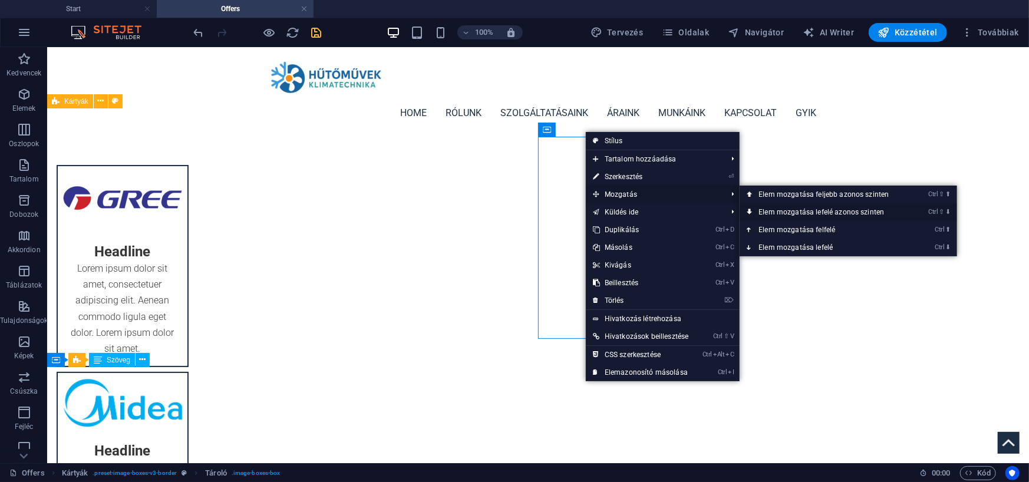
click at [776, 210] on link "Ctrl ⇧ ⬇ Elem mozgatása lefelé azonos szinten" at bounding box center [826, 212] width 173 height 18
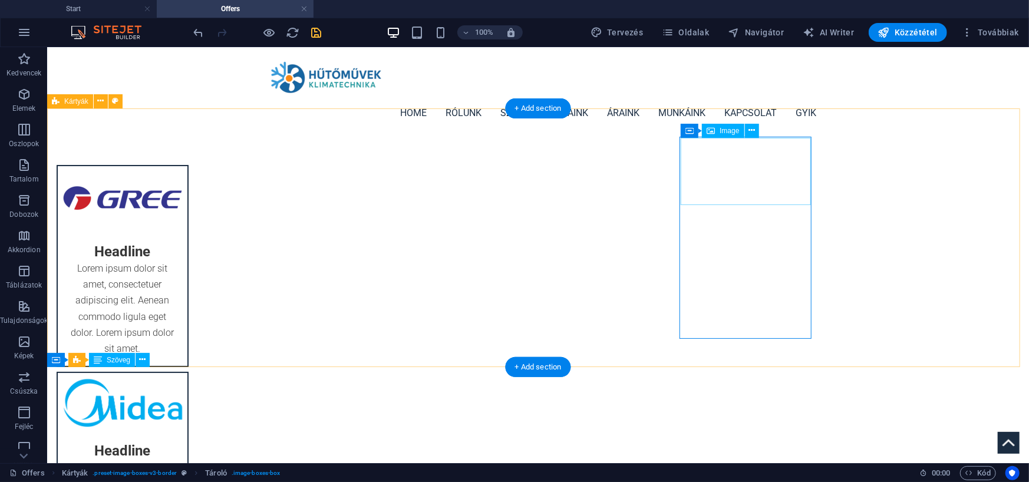
select select "px"
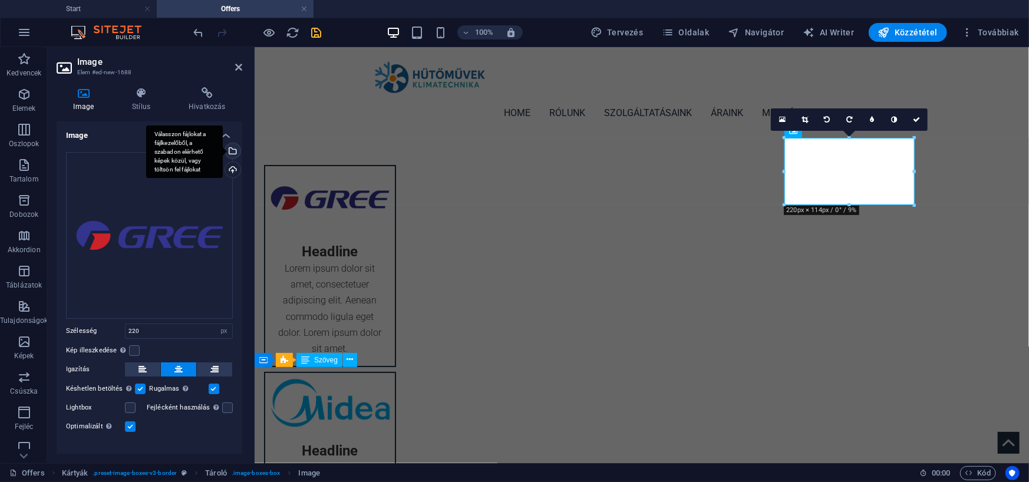
click at [223, 147] on div "Válasszon fájlokat a fájlkezelőből, a szabadon elérhető képek közül, vagy tölts…" at bounding box center [184, 152] width 77 height 53
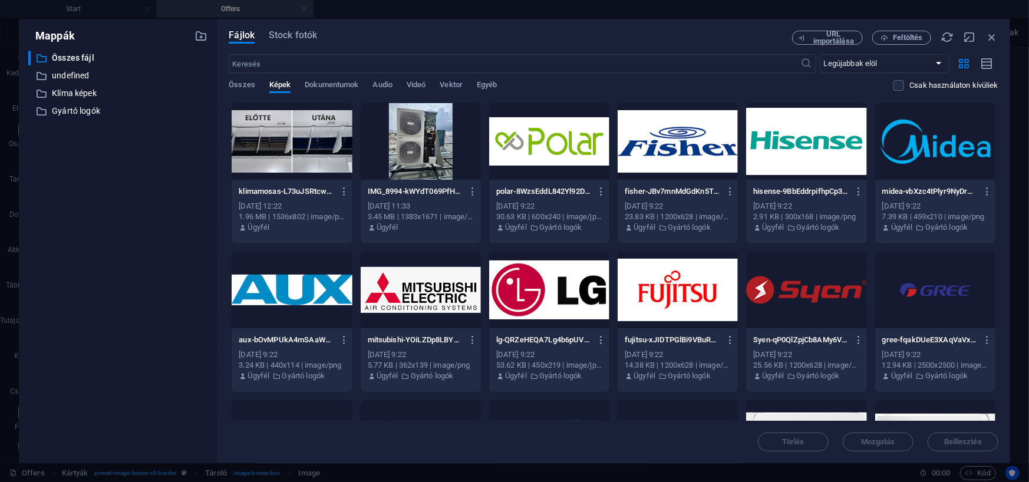
click at [661, 141] on div at bounding box center [678, 141] width 120 height 77
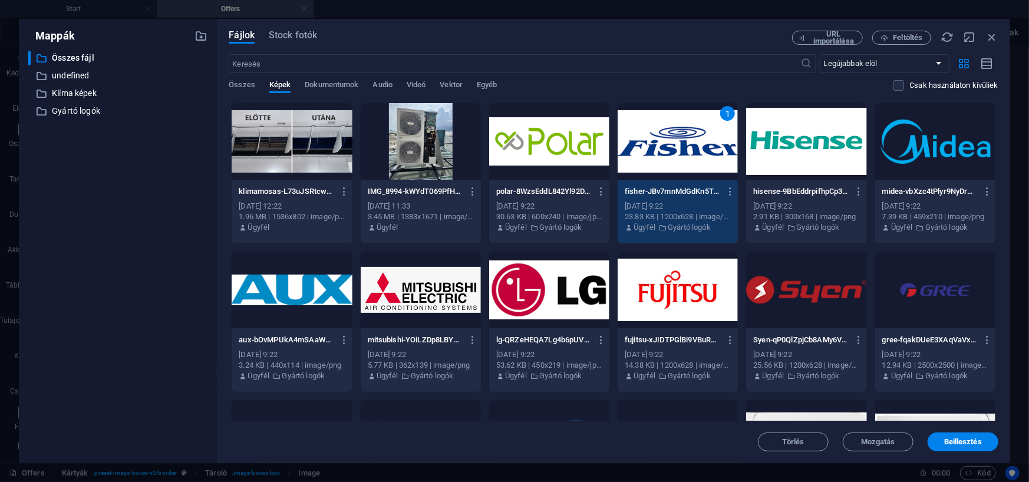
click at [661, 141] on div "1" at bounding box center [678, 141] width 120 height 77
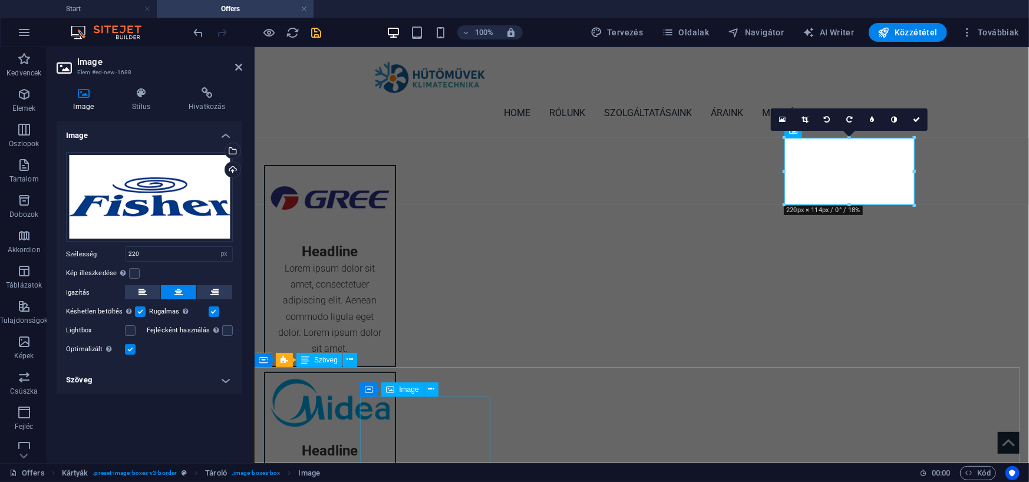
select select "%"
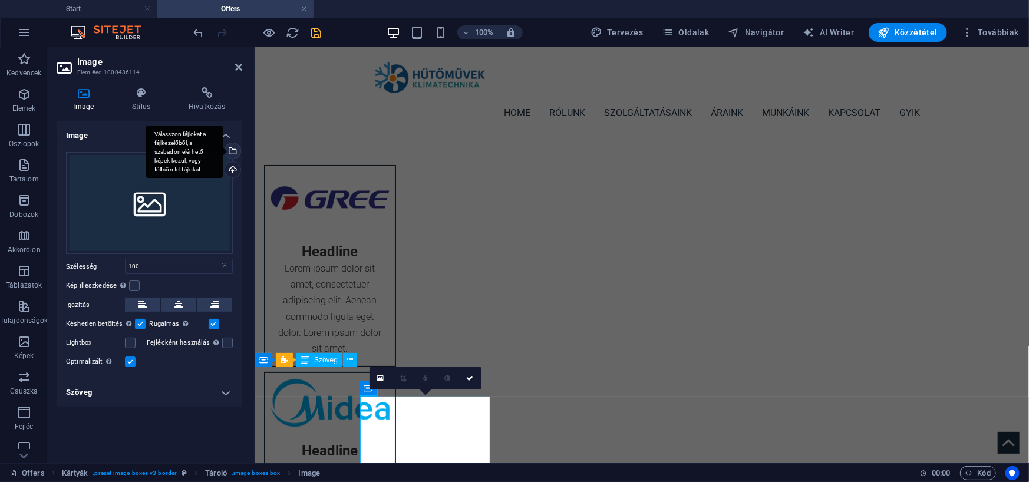
click at [223, 149] on div "Válasszon fájlokat a fájlkezelőből, a szabadon elérhető képek közül, vagy tölts…" at bounding box center [184, 152] width 77 height 53
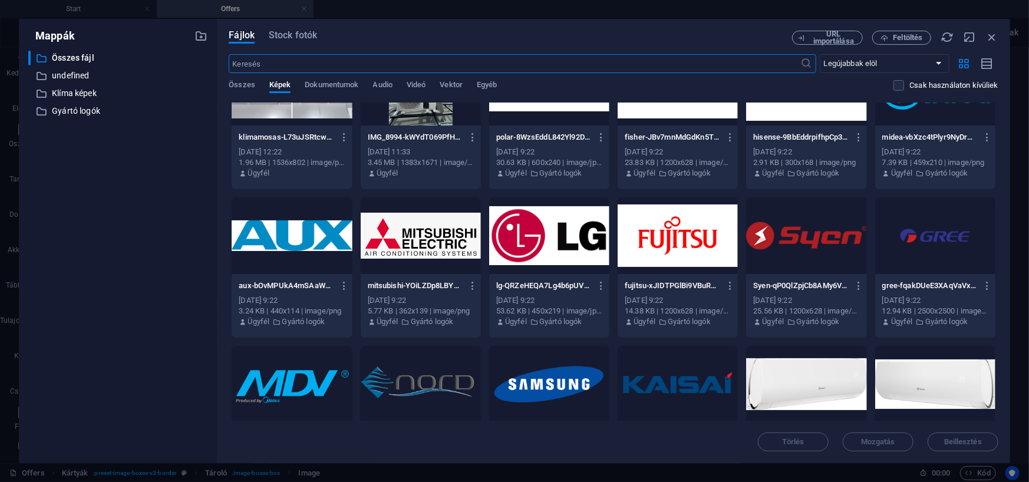
scroll to position [118, 0]
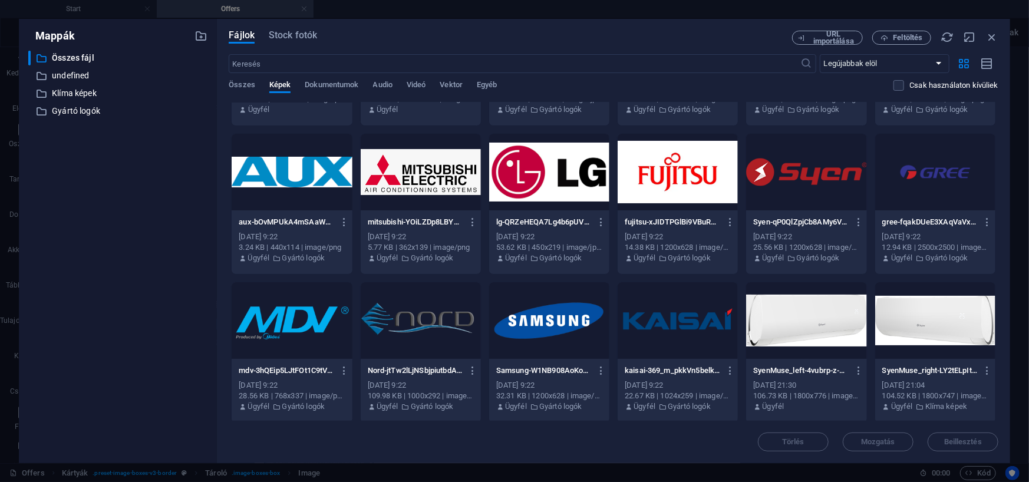
click at [526, 320] on div at bounding box center [549, 320] width 120 height 77
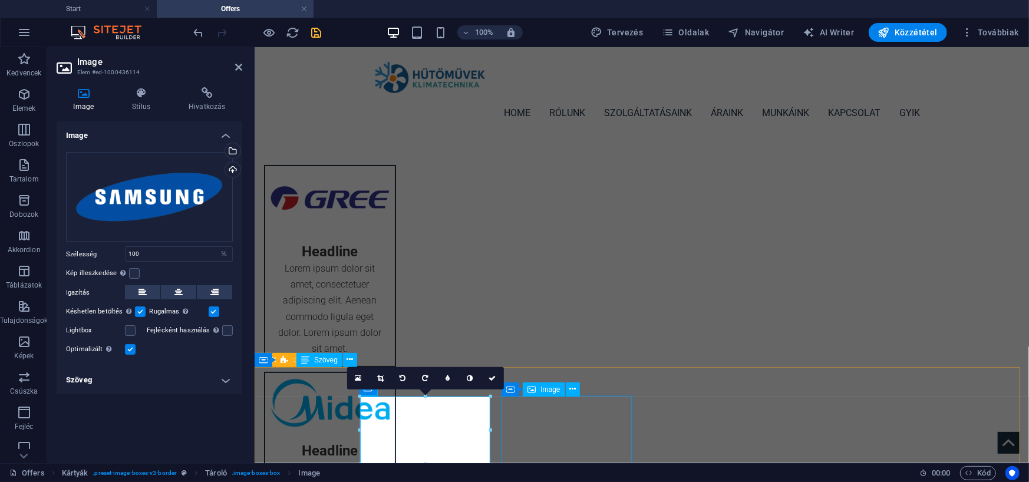
select select "%"
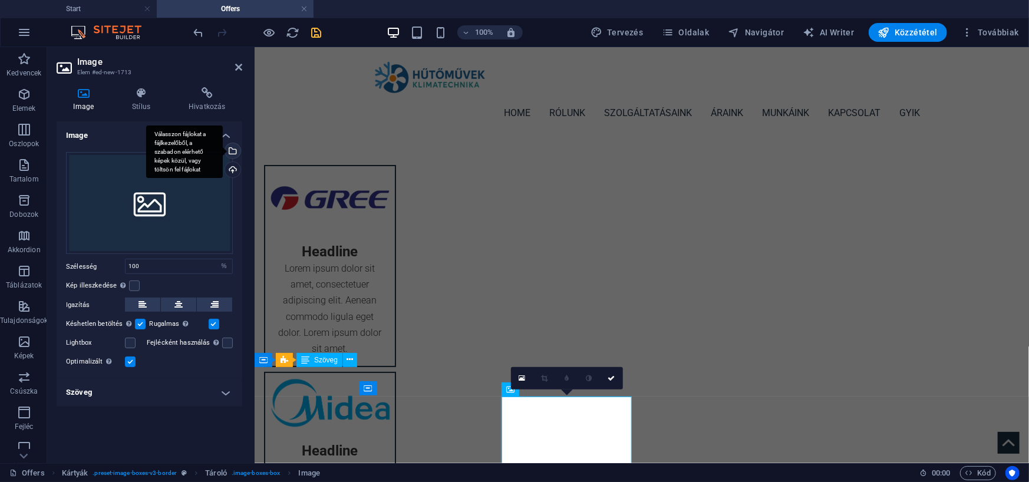
click at [235, 148] on div "Válasszon fájlokat a fájlkezelőből, a szabadon elérhető képek közül, vagy tölts…" at bounding box center [232, 152] width 18 height 18
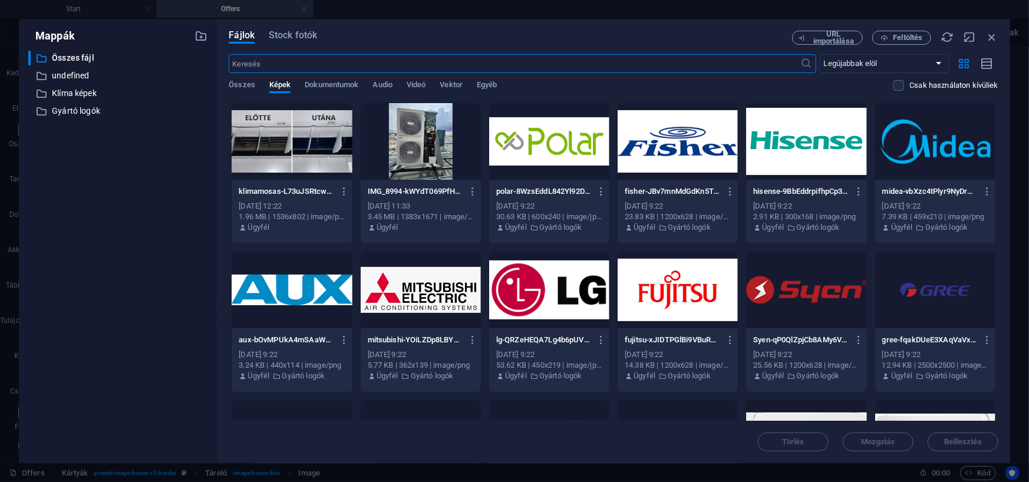
scroll to position [177, 0]
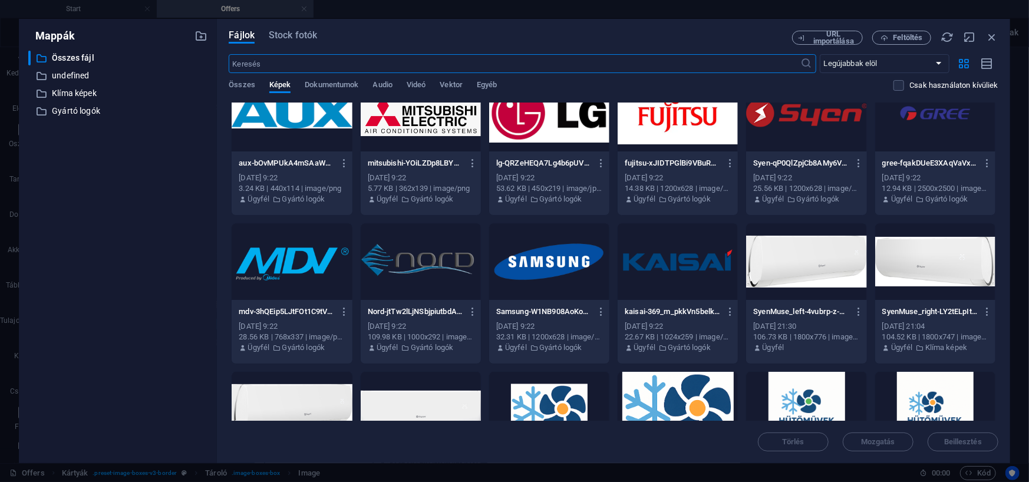
click at [406, 259] on div at bounding box center [421, 261] width 120 height 77
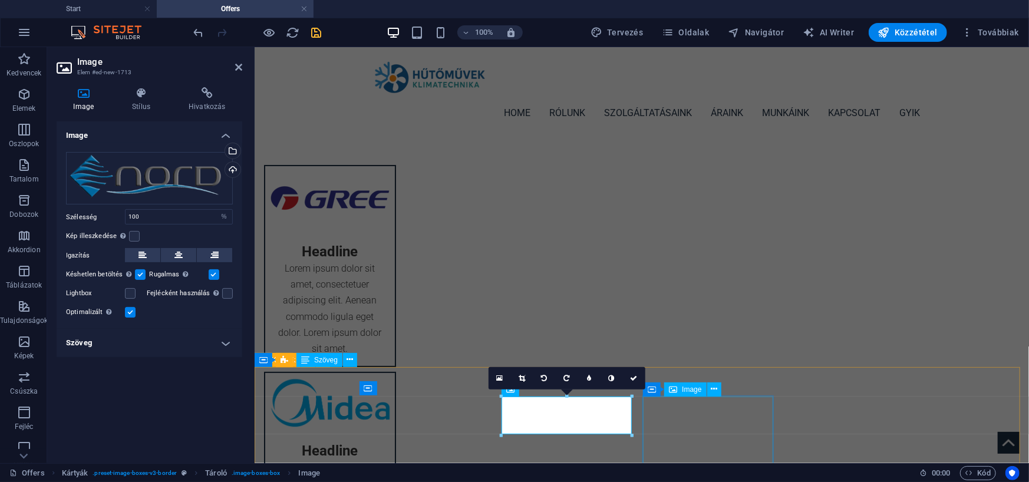
select select "%"
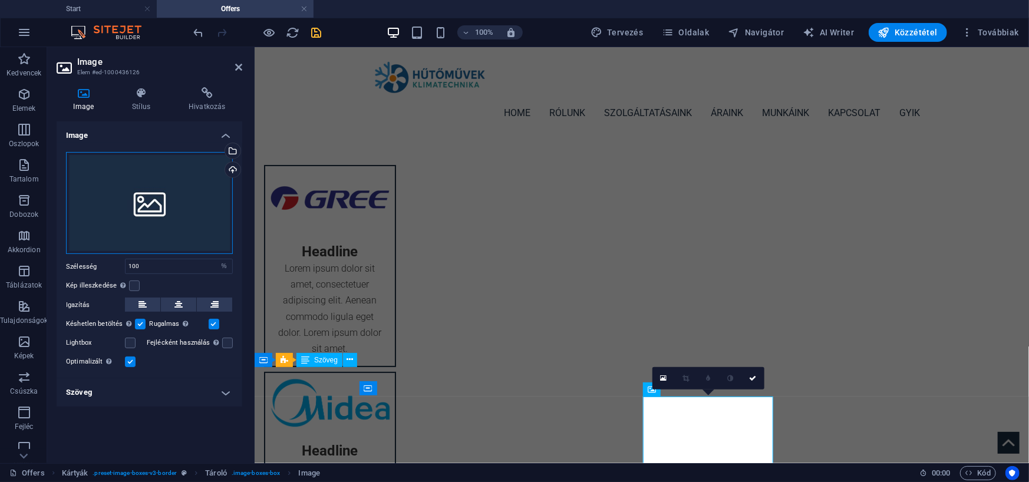
click at [198, 157] on div "Húzza ide a fájlokat, kattintson a fájlok kiválasztásához, vagy válasszon fájlo…" at bounding box center [149, 203] width 167 height 103
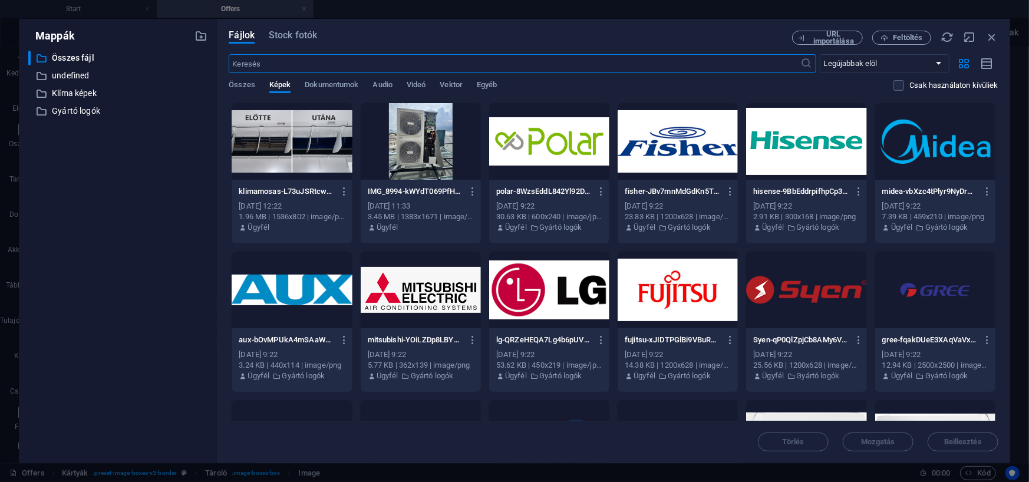
click at [819, 295] on div at bounding box center [806, 290] width 120 height 77
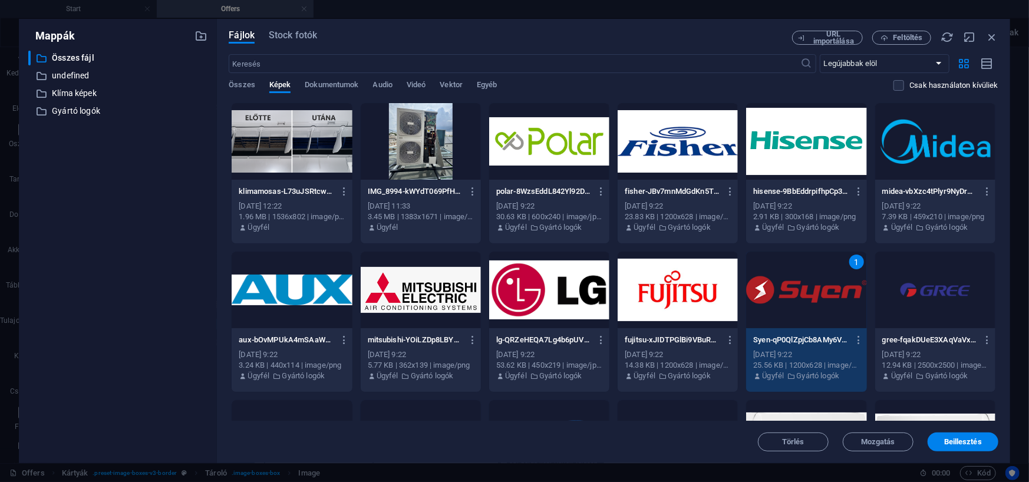
click at [819, 295] on div "1" at bounding box center [806, 290] width 120 height 77
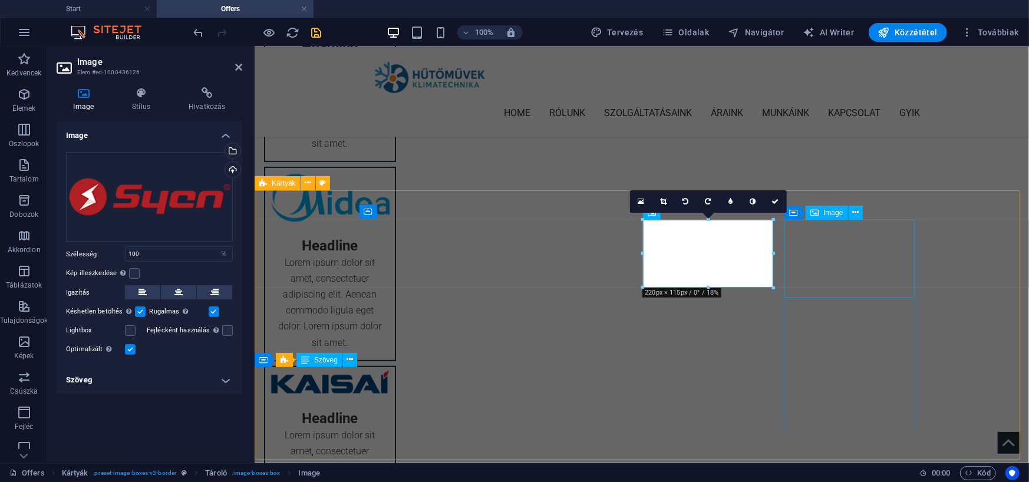
select select "%"
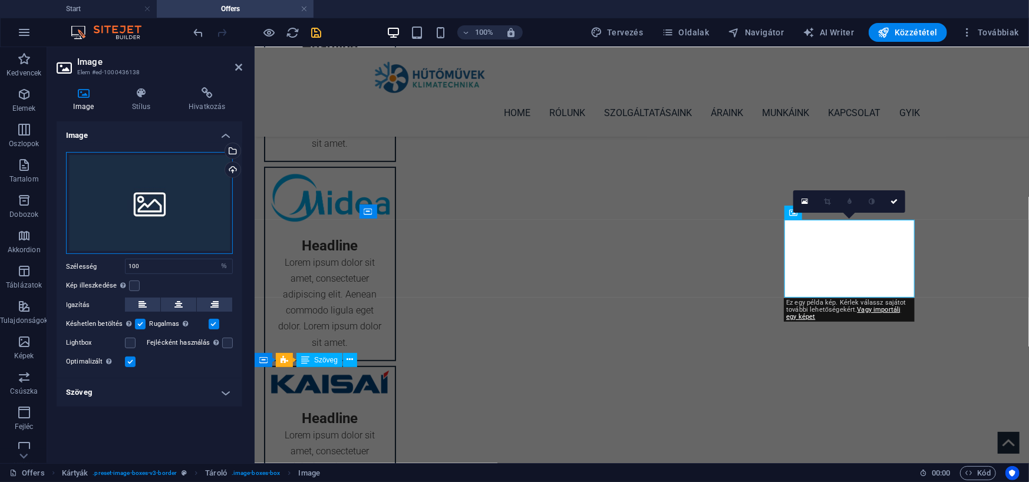
click at [118, 170] on div "Húzza ide a fájlokat, kattintson a fájlok kiválasztásához, vagy válasszon fájlo…" at bounding box center [149, 203] width 167 height 103
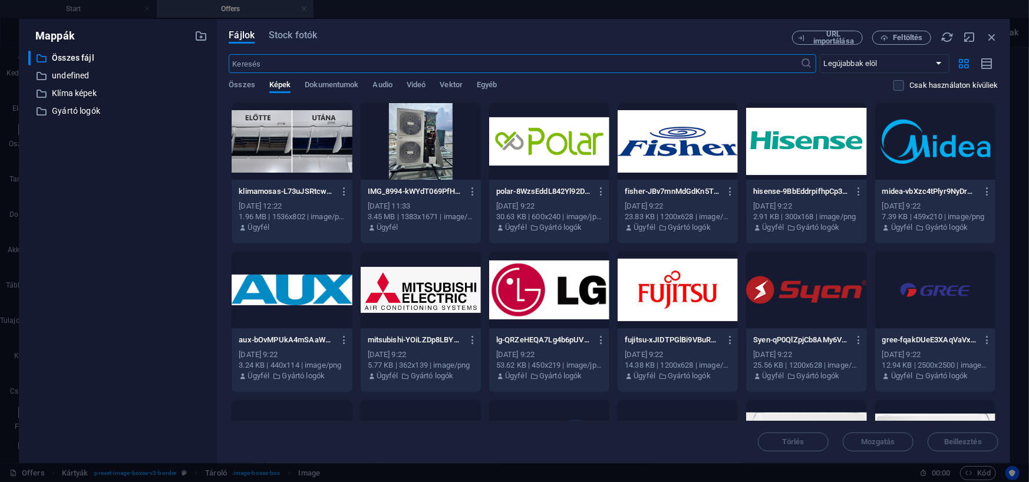
scroll to position [164, 0]
click at [527, 143] on div at bounding box center [549, 141] width 120 height 77
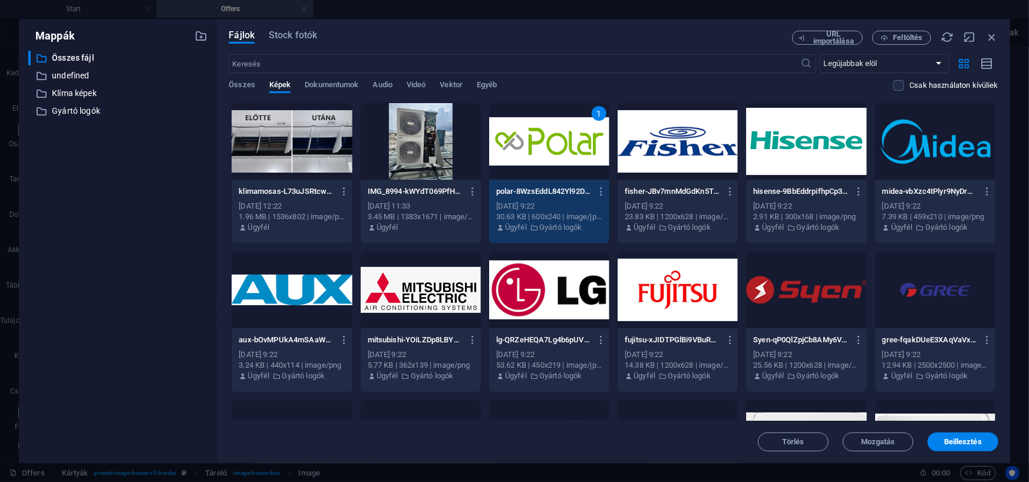
click at [527, 143] on div "1" at bounding box center [549, 141] width 120 height 77
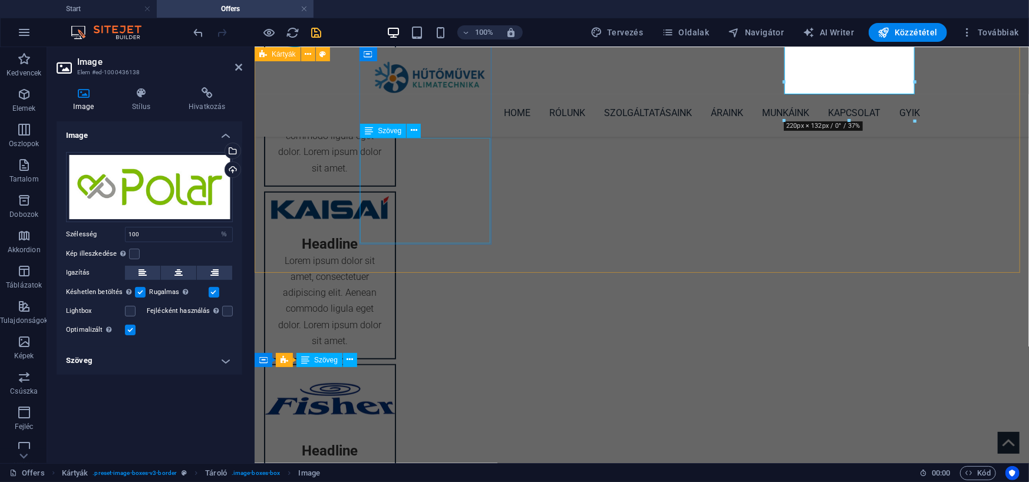
scroll to position [354, 0]
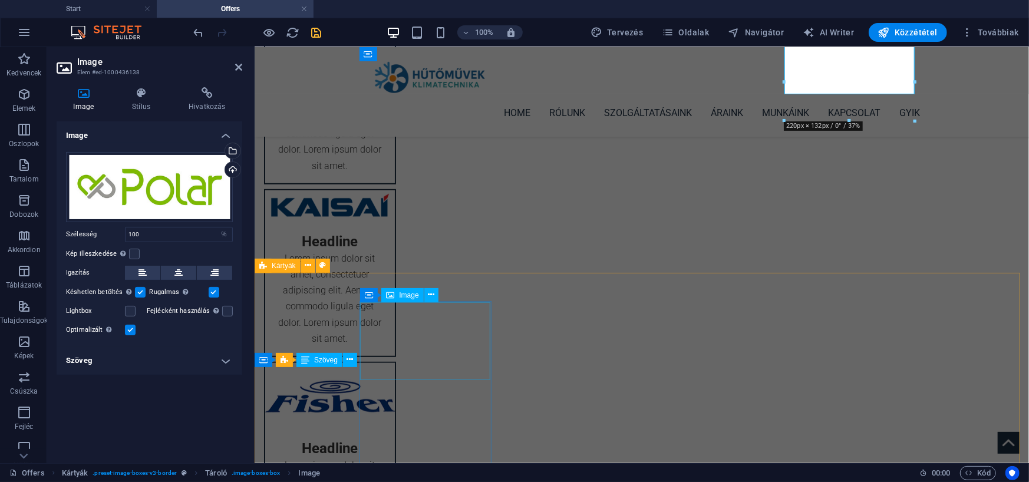
select select "%"
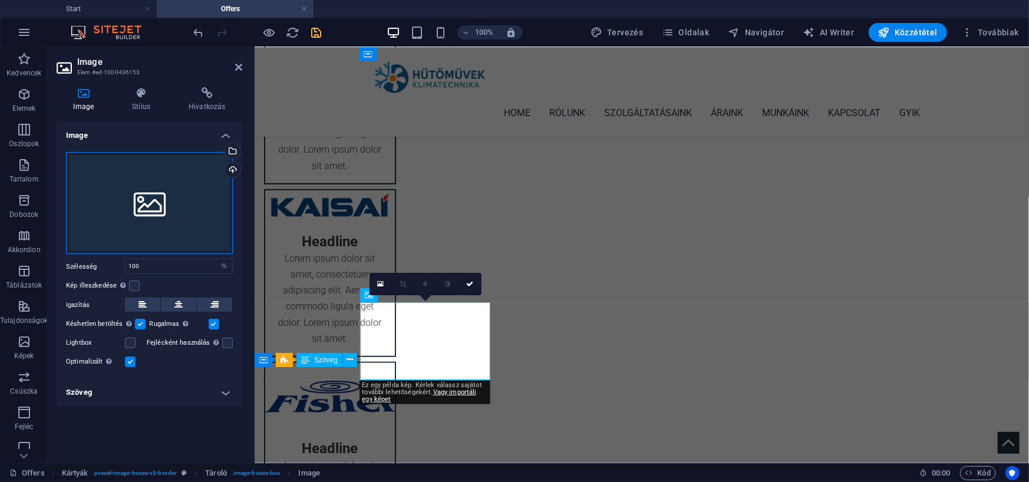
click at [126, 205] on div "Húzza ide a fájlokat, kattintson a fájlok kiválasztásához, vagy válasszon fájlo…" at bounding box center [149, 203] width 167 height 103
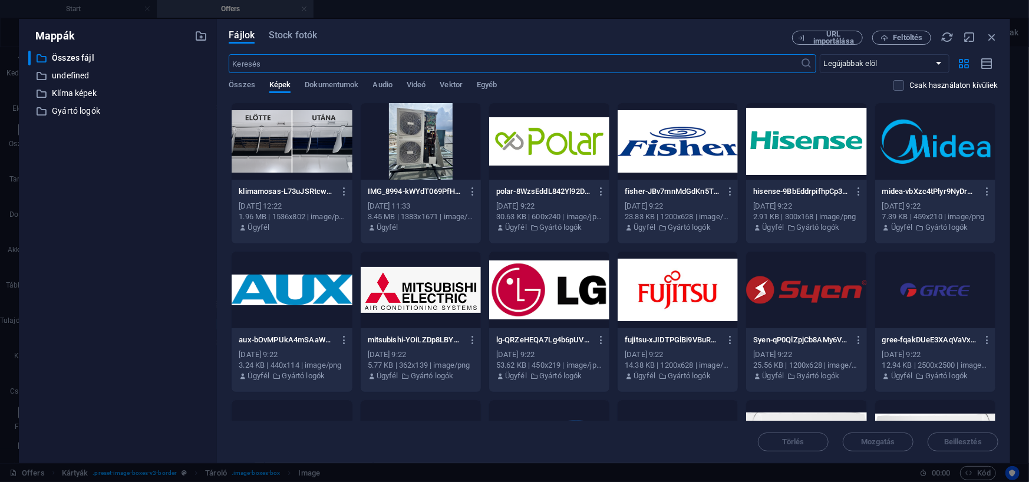
click at [825, 134] on div at bounding box center [806, 141] width 120 height 77
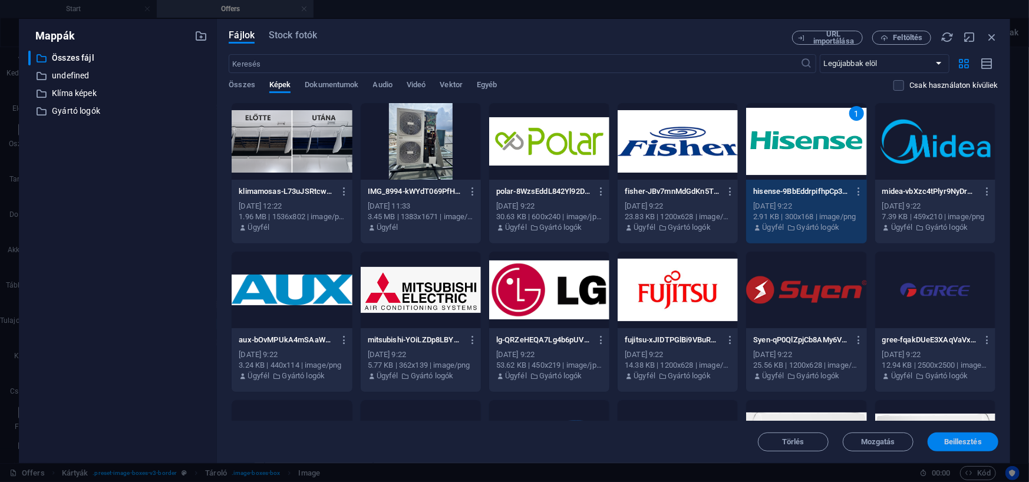
click at [976, 440] on span "Beillesztés" at bounding box center [963, 442] width 38 height 7
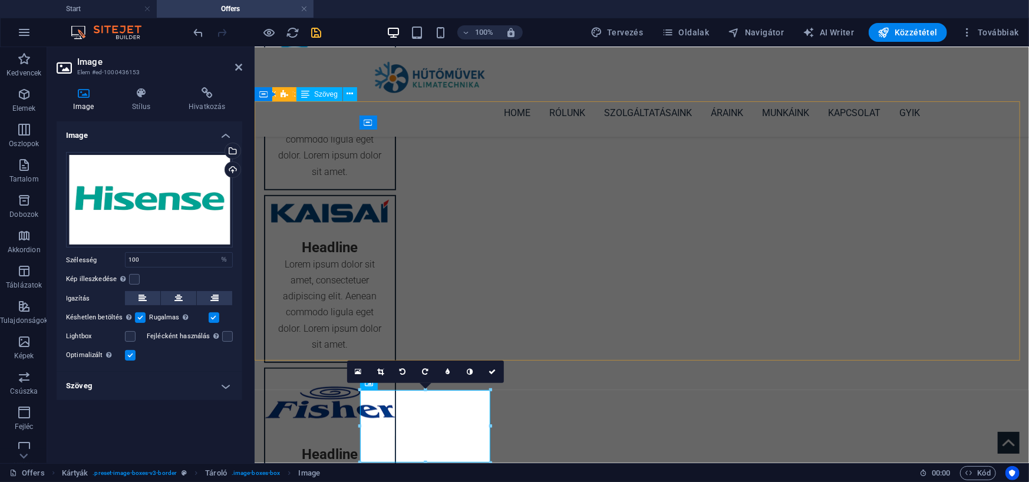
scroll to position [354, 0]
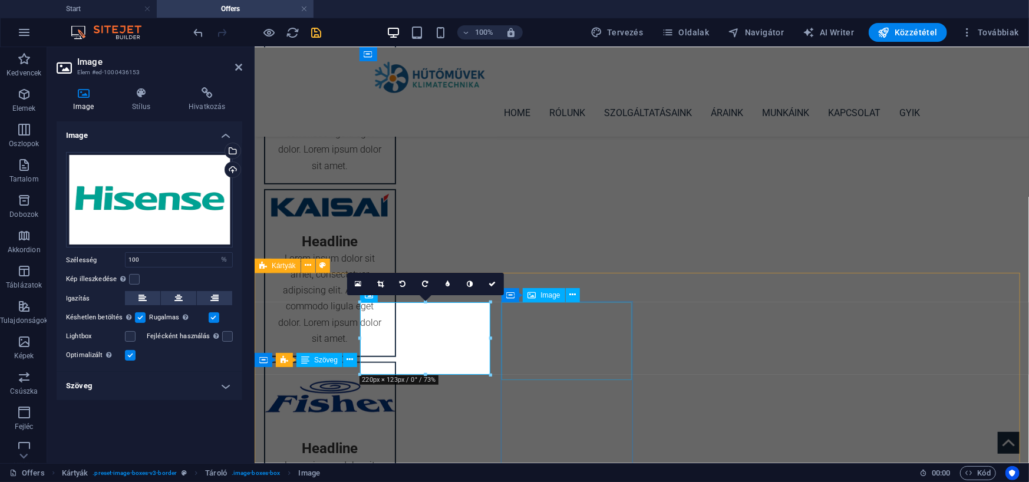
select select "%"
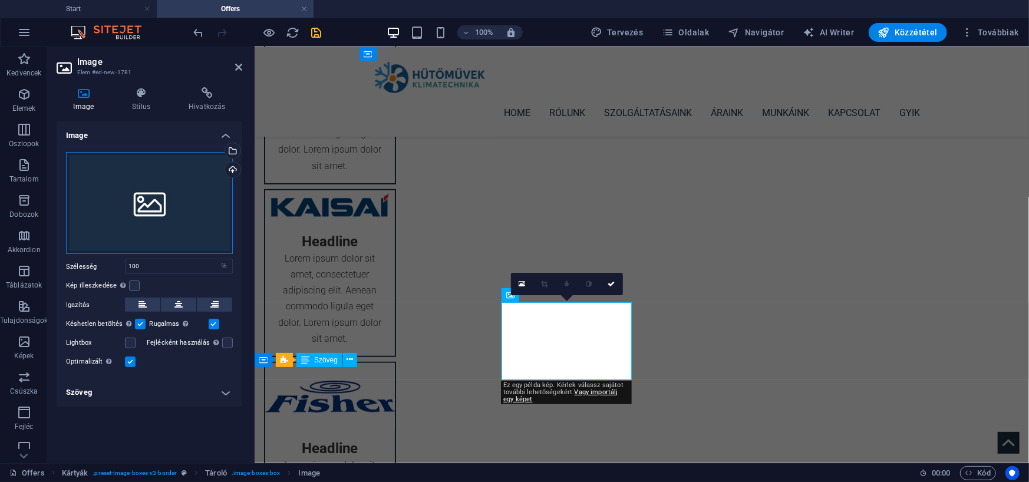
click at [150, 225] on div "Húzza ide a fájlokat, kattintson a fájlok kiválasztásához, vagy válasszon fájlo…" at bounding box center [149, 203] width 167 height 103
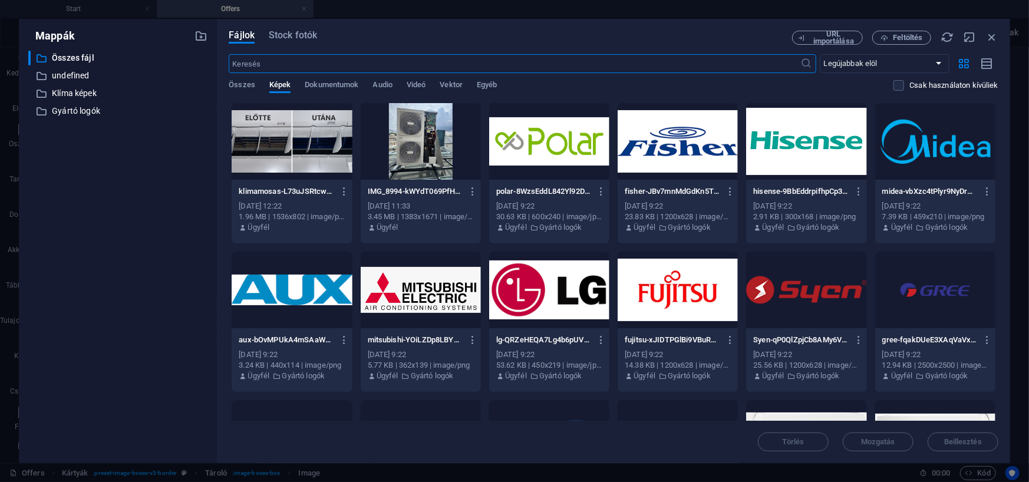
scroll to position [350, 0]
click at [509, 289] on div at bounding box center [549, 290] width 120 height 77
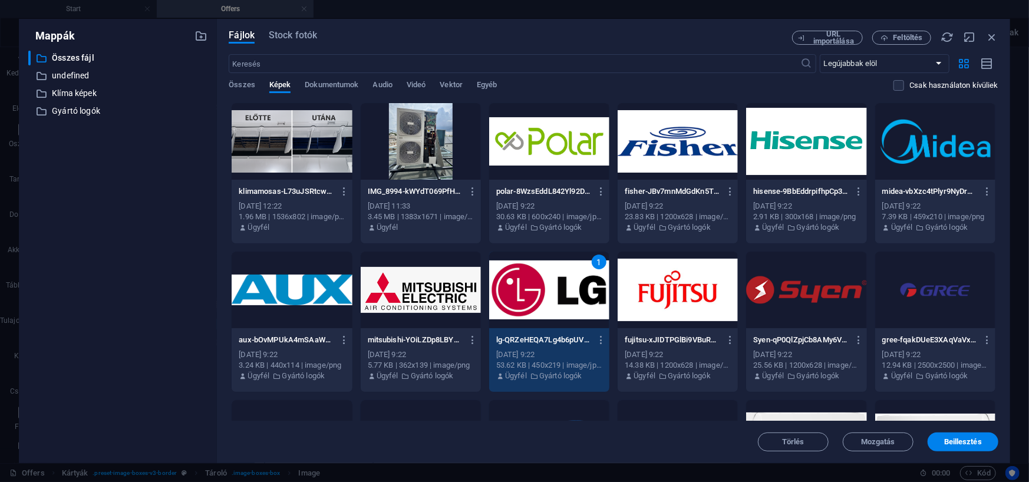
click at [509, 289] on div "1" at bounding box center [549, 290] width 120 height 77
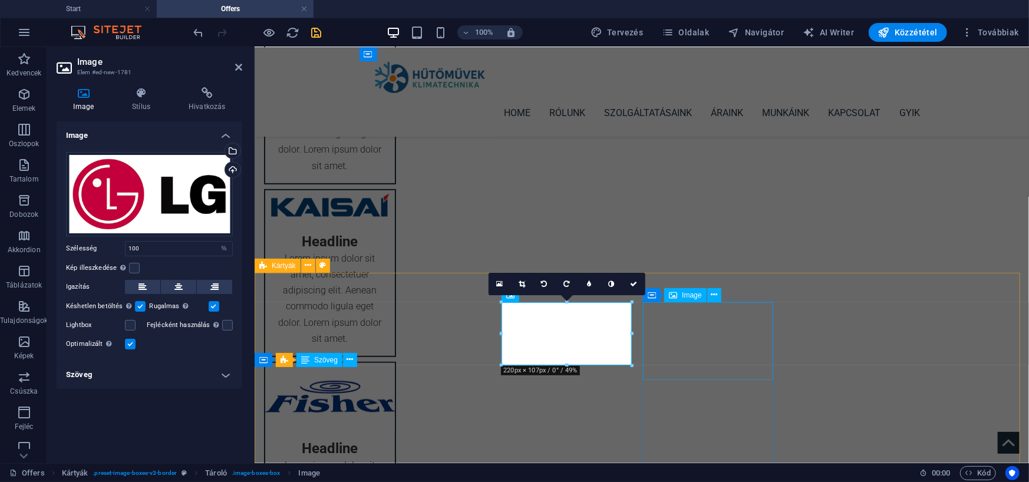
select select "%"
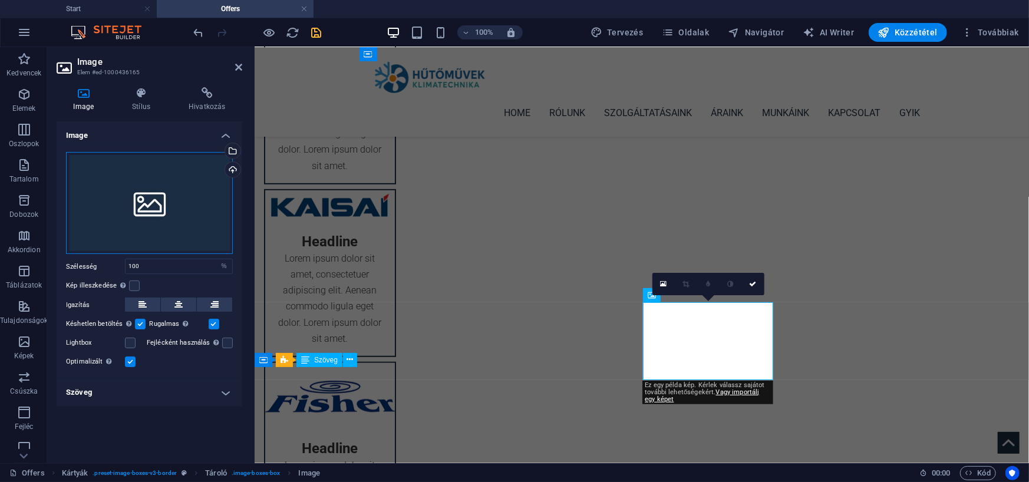
click at [124, 183] on div "Húzza ide a fájlokat, kattintson a fájlok kiválasztásához, vagy válasszon fájlo…" at bounding box center [149, 203] width 167 height 103
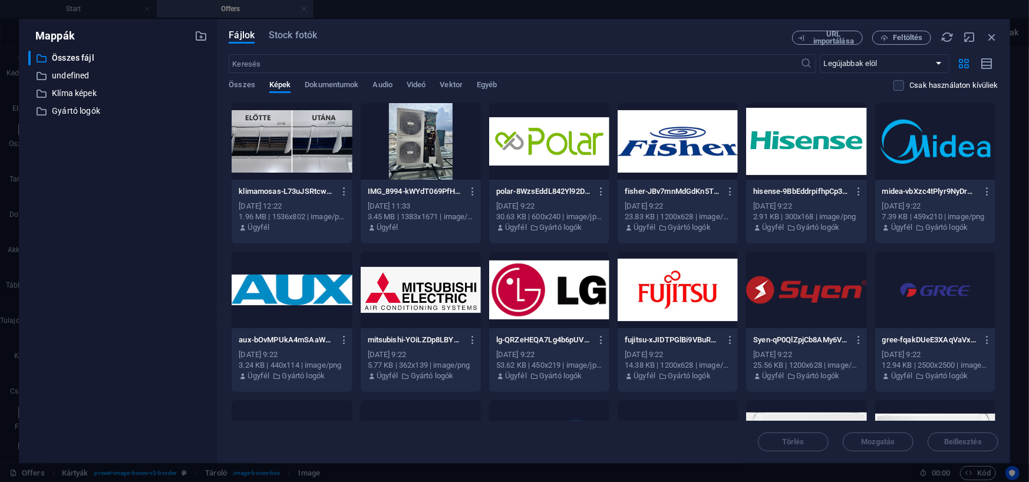
click at [124, 183] on div "​ Összes fájl Összes fájl ​ undefined undefined ​ Klíma képek Klíma képek ​ Gyá…" at bounding box center [117, 252] width 179 height 403
click at [279, 291] on div at bounding box center [292, 290] width 120 height 77
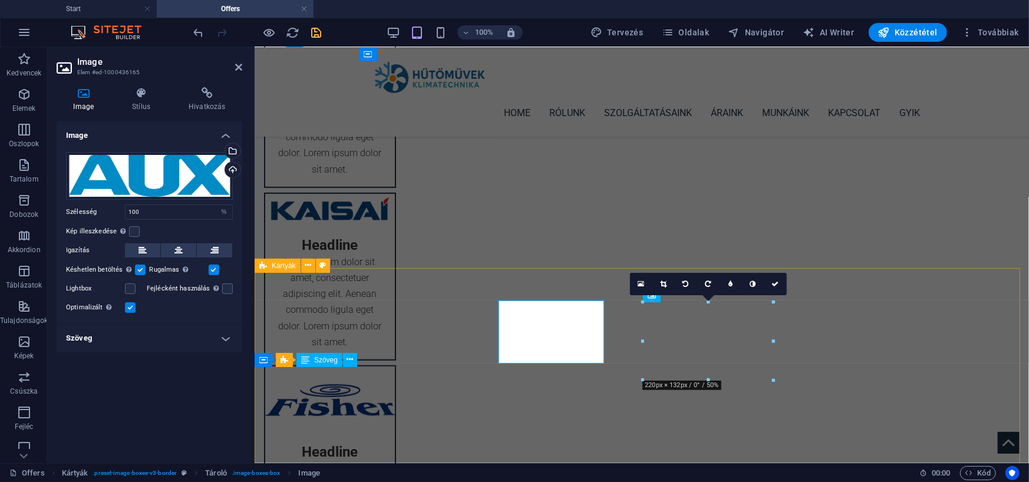
scroll to position [354, 0]
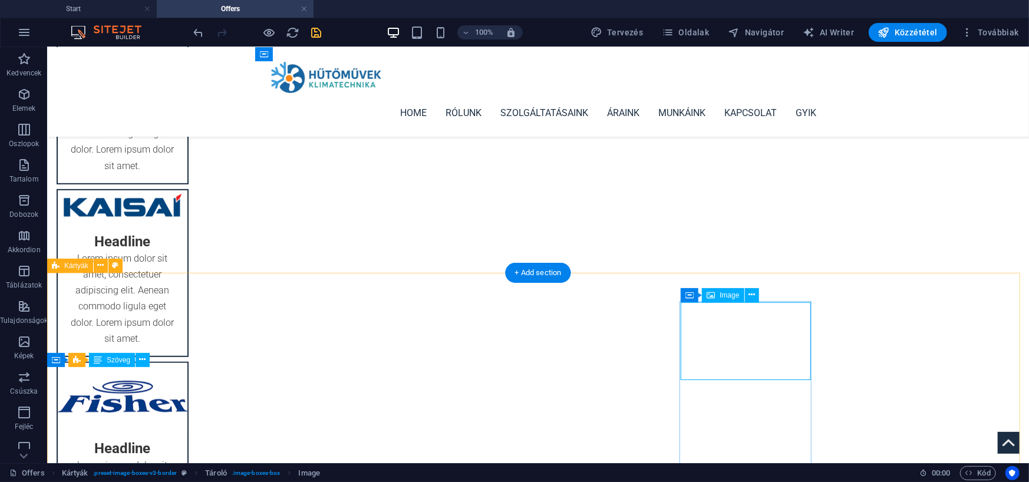
select select "%"
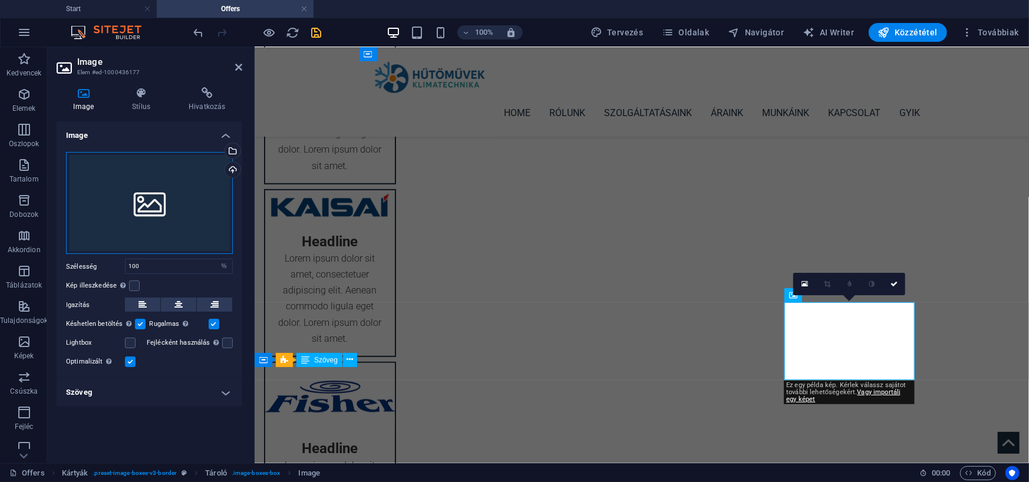
click at [140, 174] on div "Húzza ide a fájlokat, kattintson a fájlok kiválasztásához, vagy válasszon fájlo…" at bounding box center [149, 203] width 167 height 103
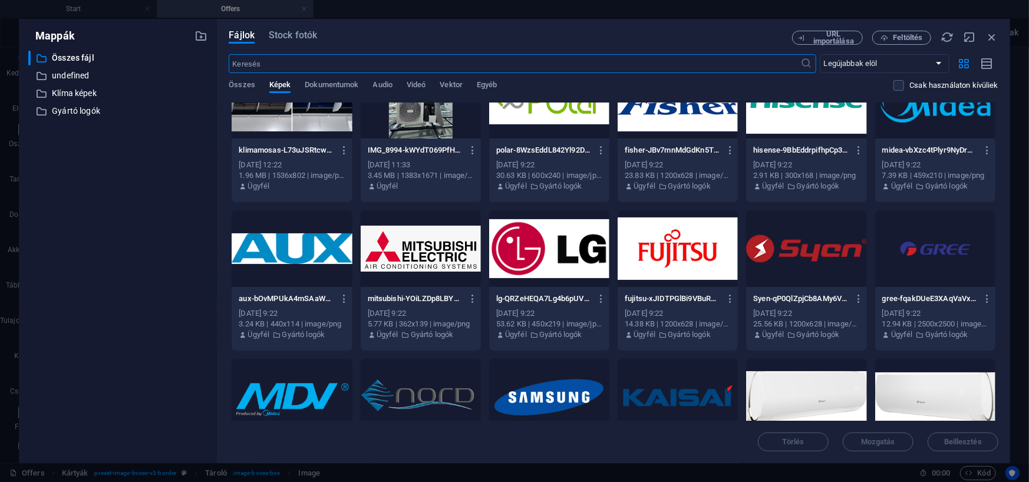
scroll to position [59, 0]
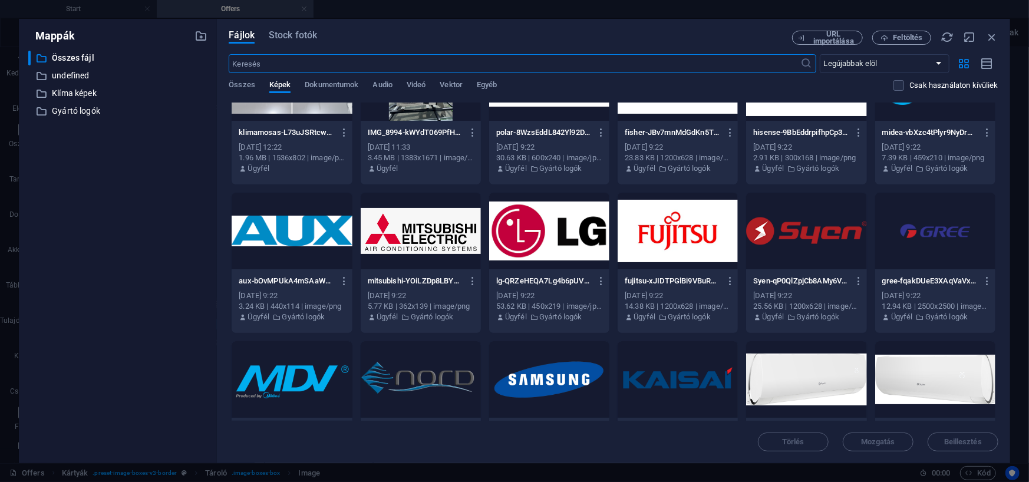
click at [535, 228] on div at bounding box center [549, 231] width 120 height 77
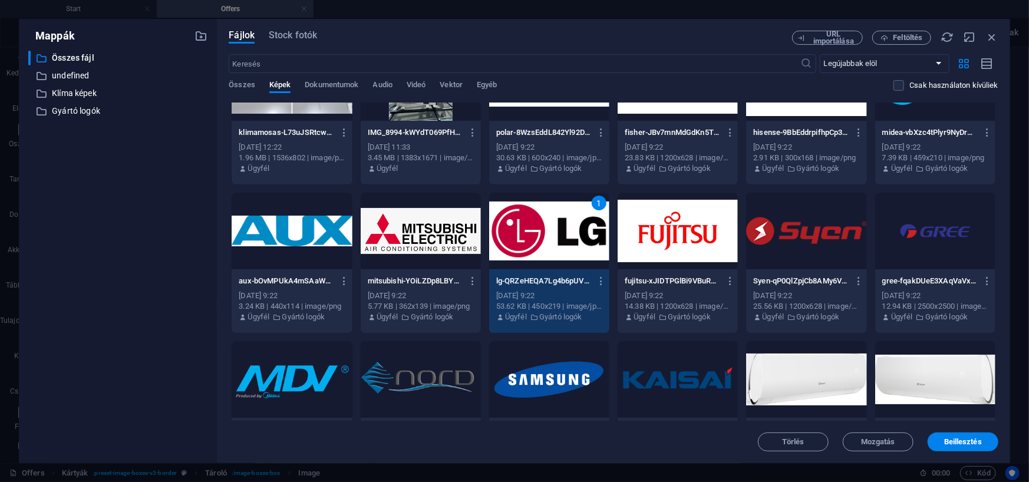
click at [535, 228] on div "1" at bounding box center [549, 231] width 120 height 77
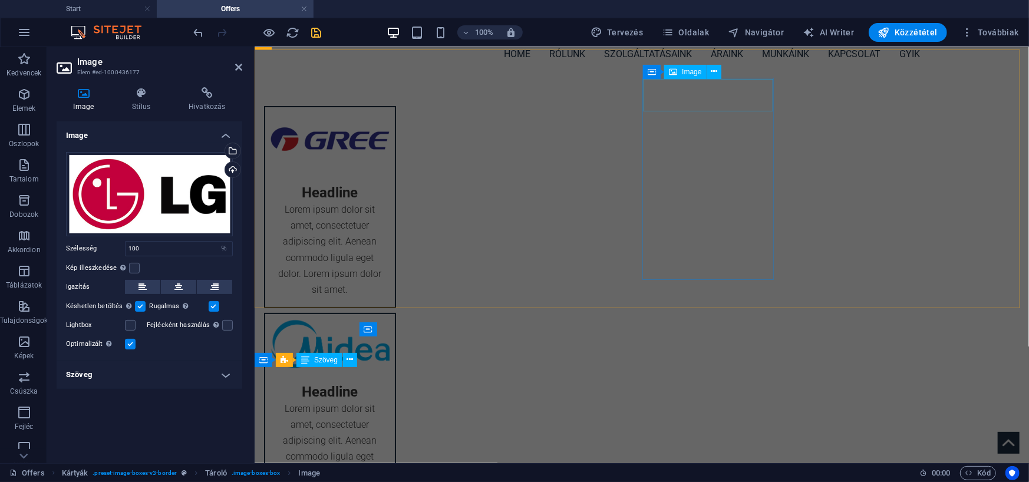
select select "%"
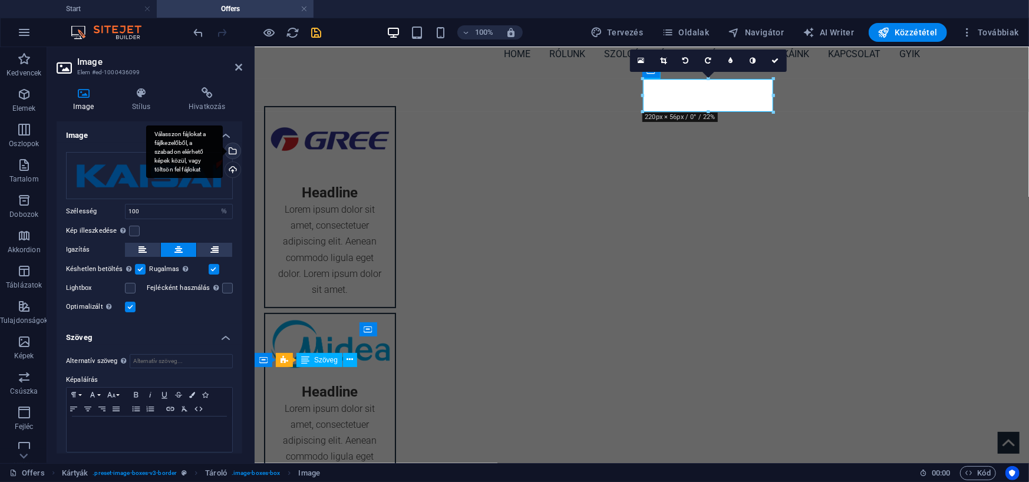
click at [181, 162] on div "Válasszon fájlokat a fájlkezelőből, a szabadon elérhető képek közül, vagy tölts…" at bounding box center [184, 152] width 77 height 53
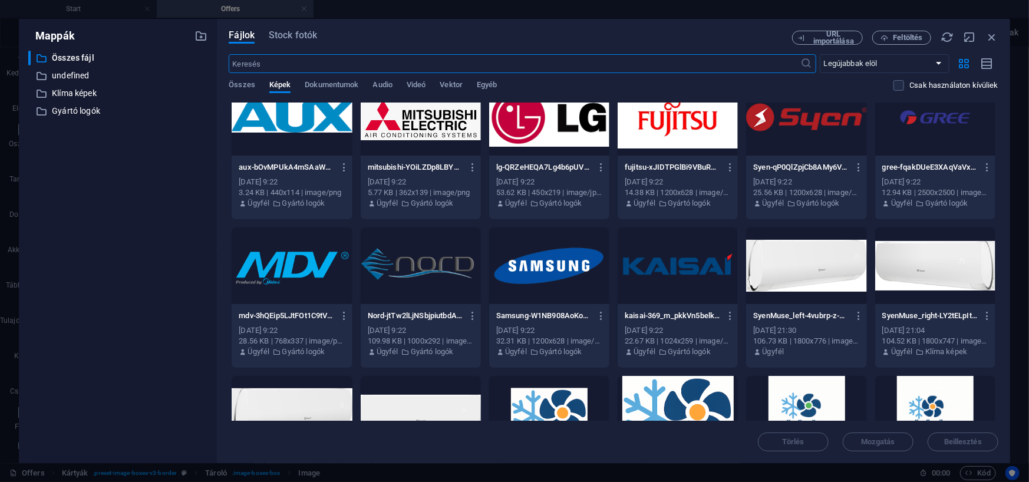
scroll to position [177, 0]
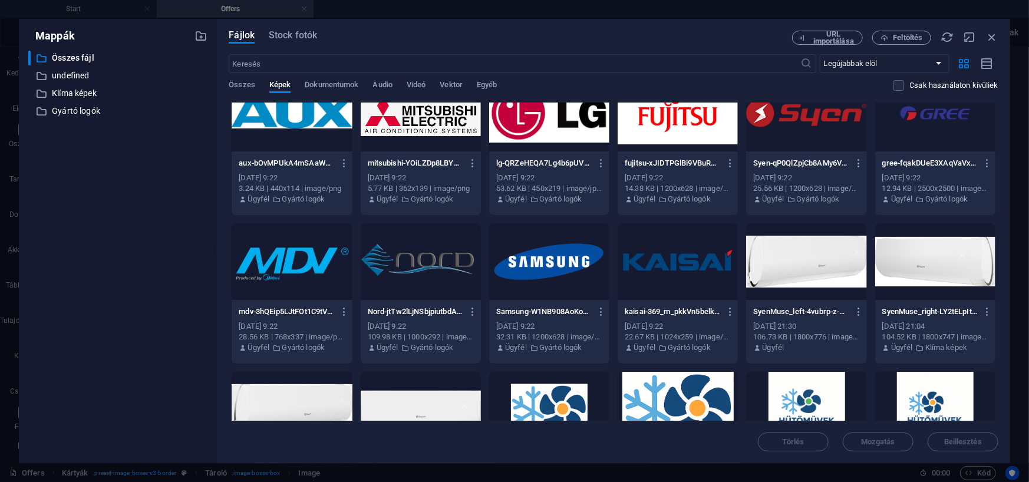
click at [278, 249] on div at bounding box center [292, 261] width 120 height 77
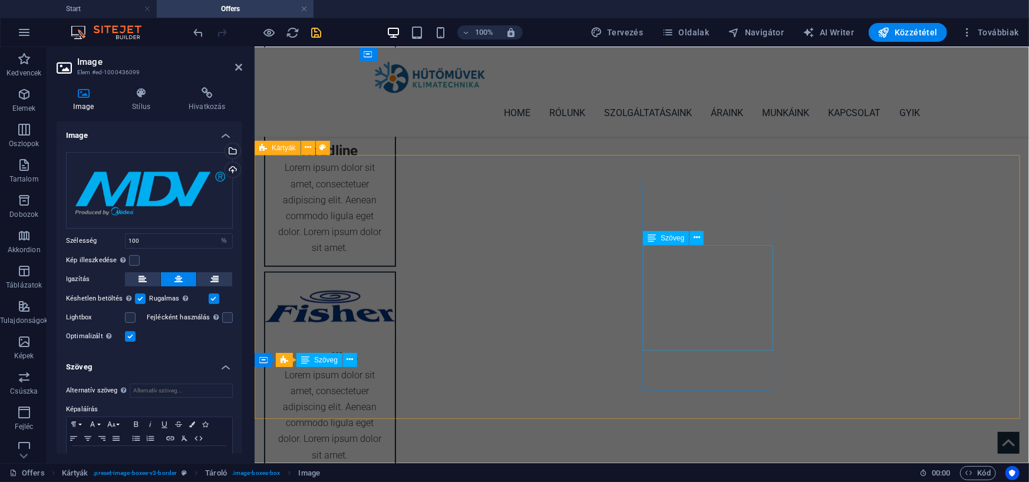
scroll to position [472, 0]
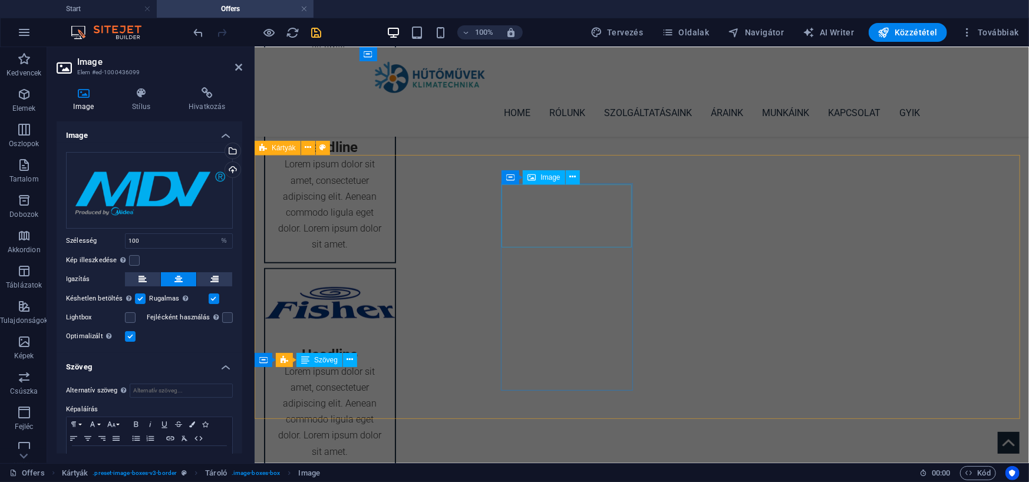
select select "%"
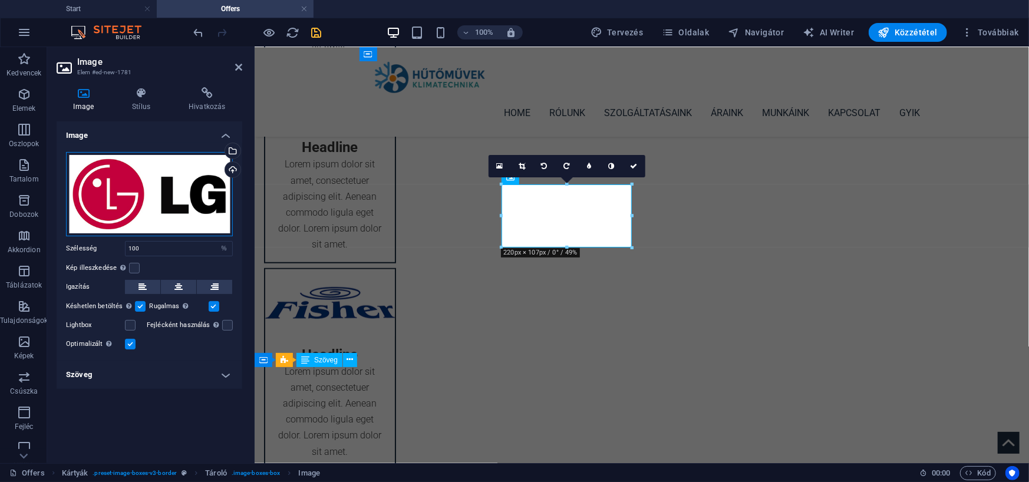
click at [170, 205] on div "Húzza ide a fájlokat, kattintson a fájlok kiválasztásához, vagy válasszon fájlo…" at bounding box center [149, 194] width 167 height 84
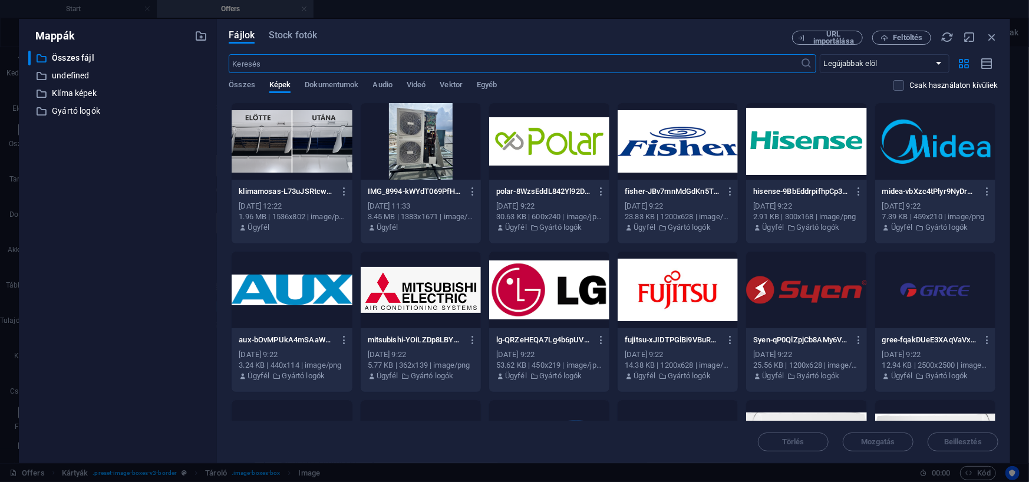
click at [796, 295] on div at bounding box center [806, 290] width 120 height 77
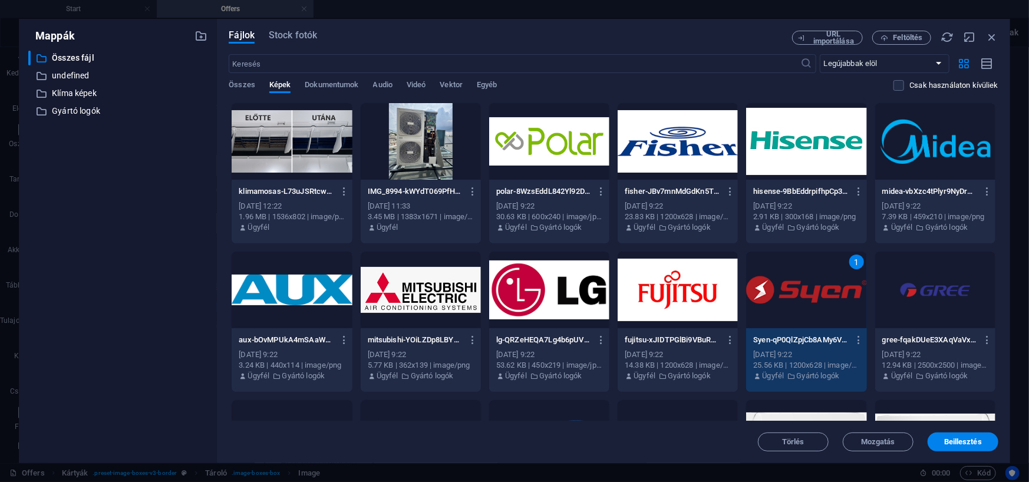
click at [796, 295] on div "1" at bounding box center [806, 290] width 120 height 77
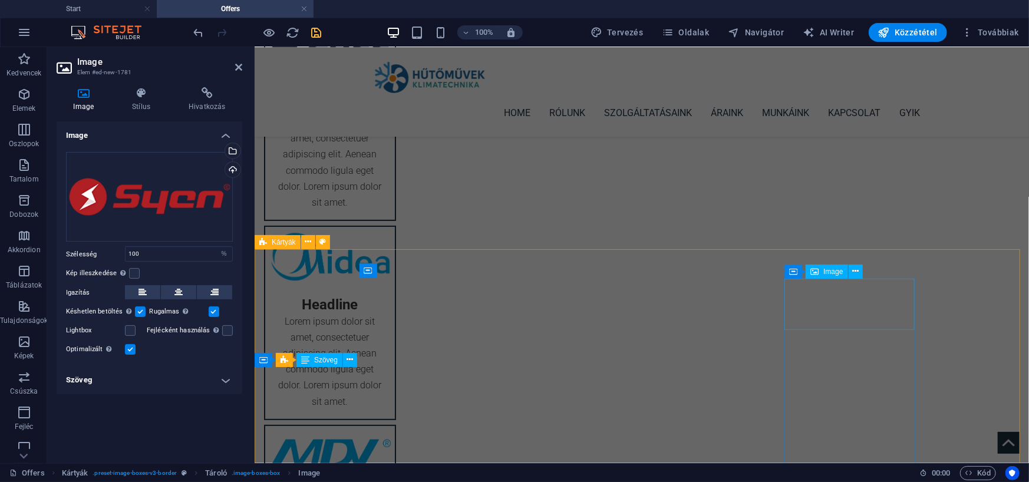
scroll to position [354, 0]
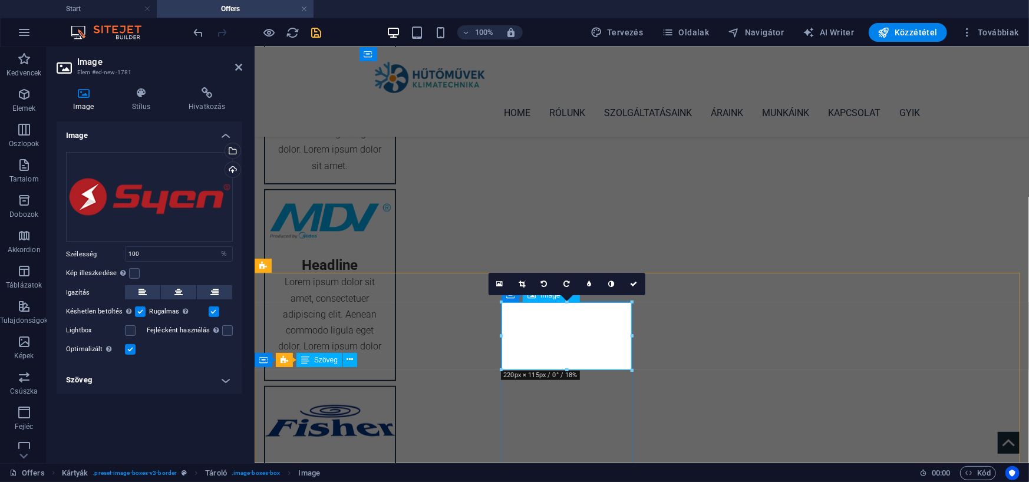
click at [193, 190] on div "Húzza ide a fájlokat, kattintson a fájlok kiválasztásához, vagy válasszon fájlo…" at bounding box center [149, 197] width 167 height 90
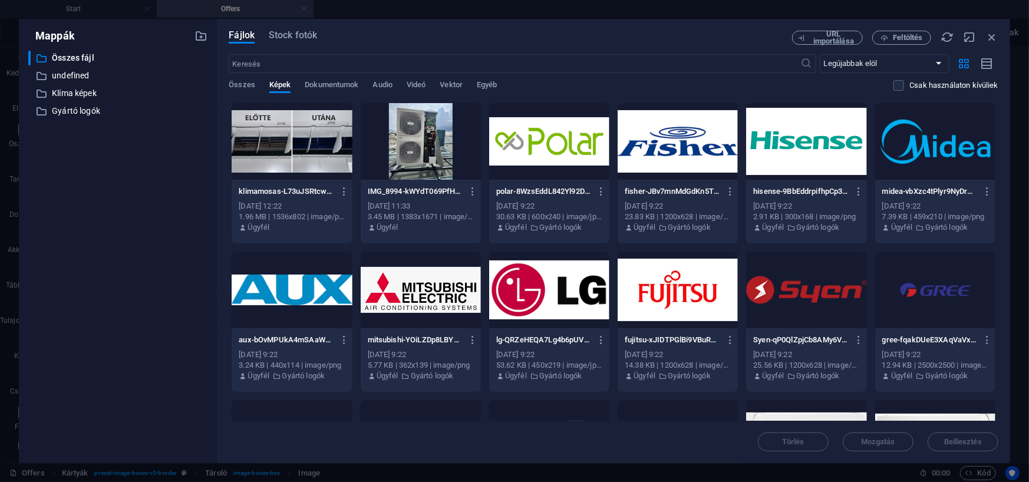
scroll to position [350, 0]
click at [678, 135] on div at bounding box center [678, 141] width 120 height 77
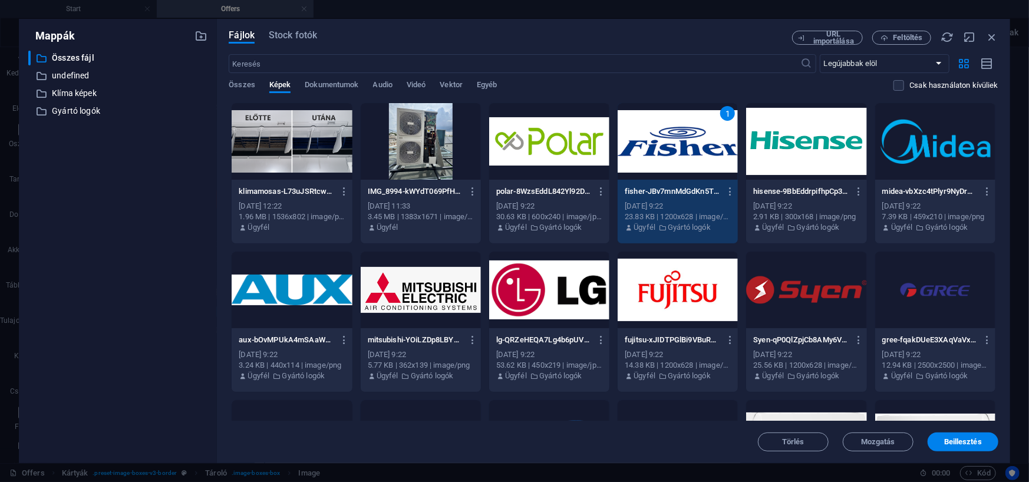
click at [678, 135] on div "1" at bounding box center [678, 141] width 120 height 77
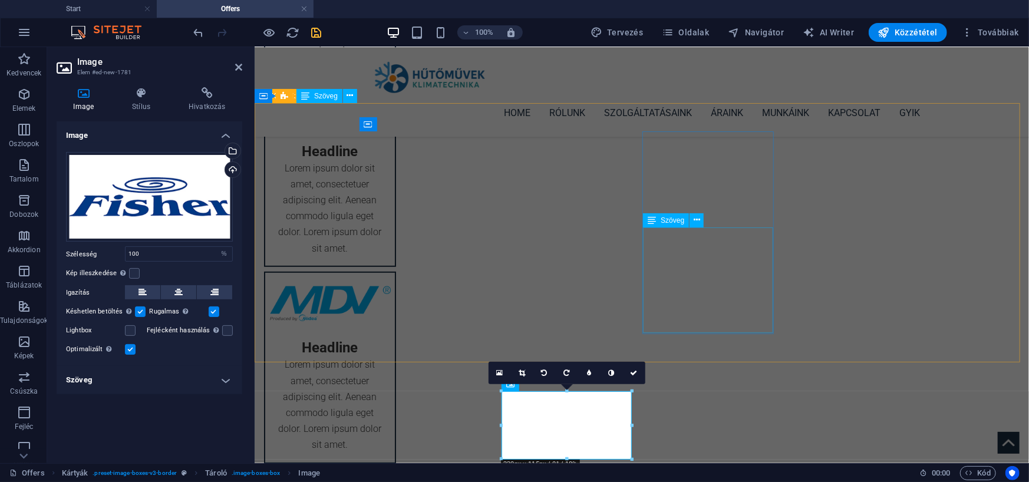
scroll to position [295, 0]
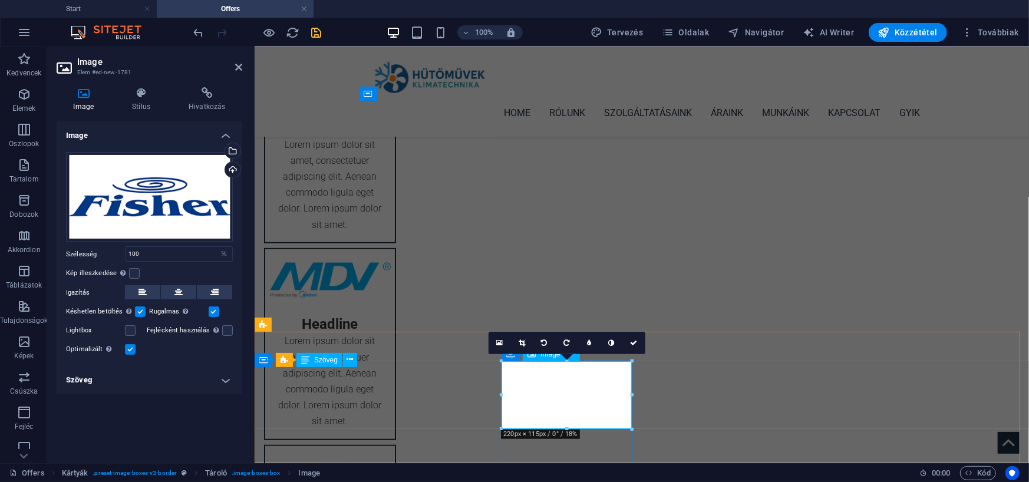
click at [174, 203] on div "Húzza ide a fájlokat, kattintson a fájlok kiválasztásához, vagy válasszon fájlo…" at bounding box center [149, 197] width 167 height 90
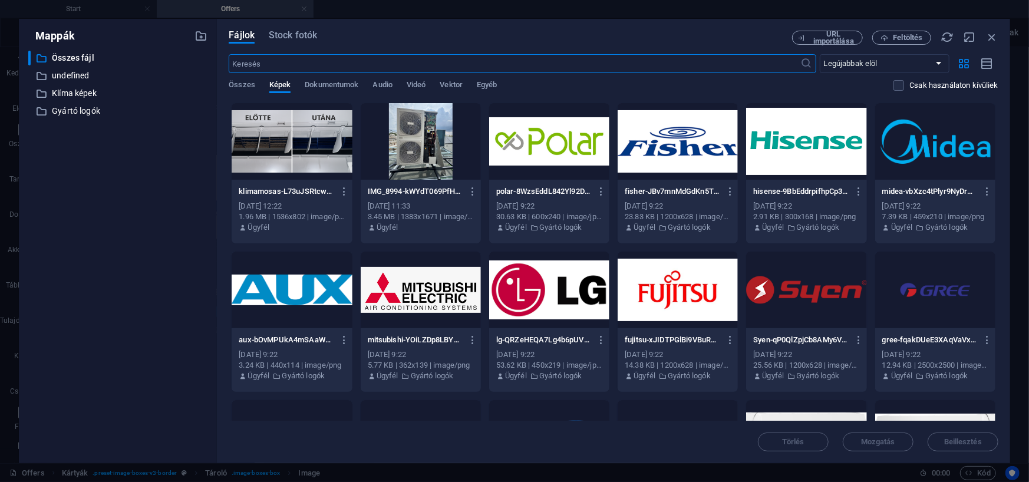
click at [434, 288] on div at bounding box center [421, 290] width 120 height 77
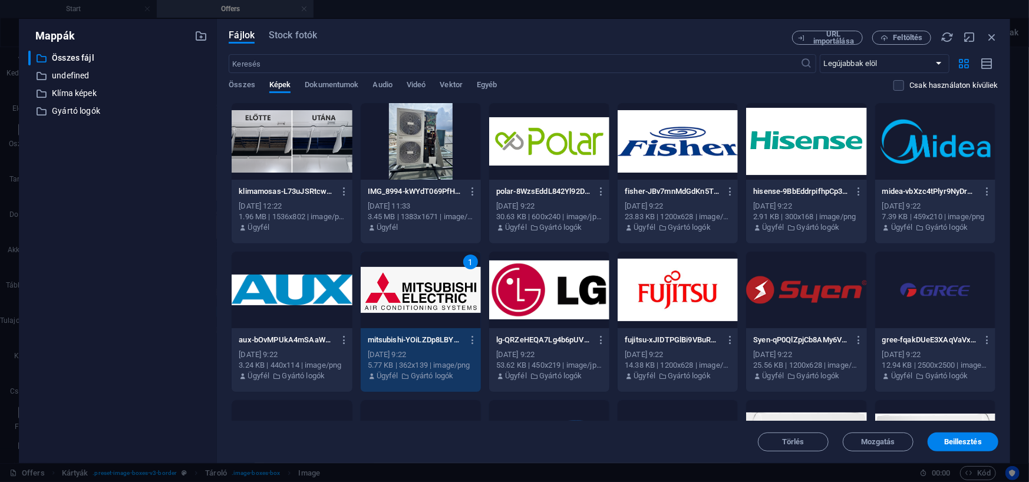
click at [434, 288] on div "1" at bounding box center [421, 290] width 120 height 77
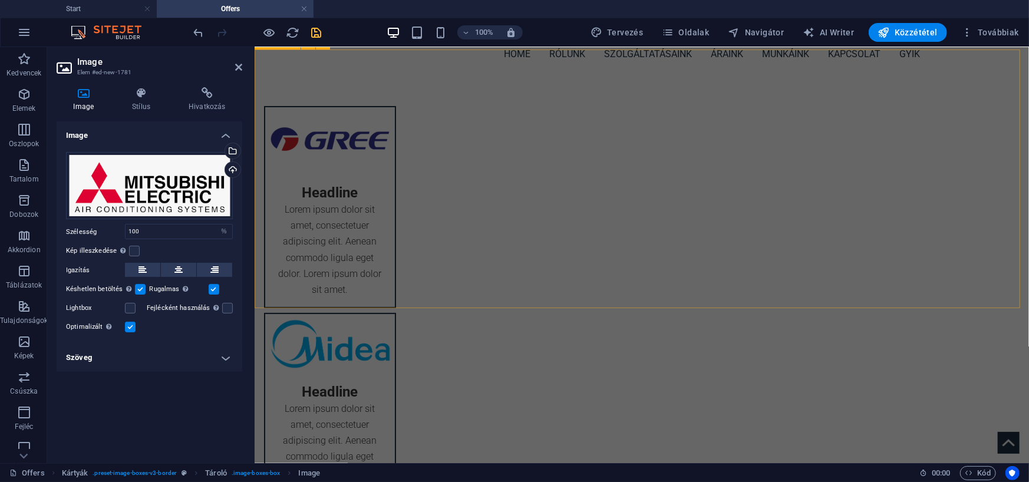
scroll to position [0, 0]
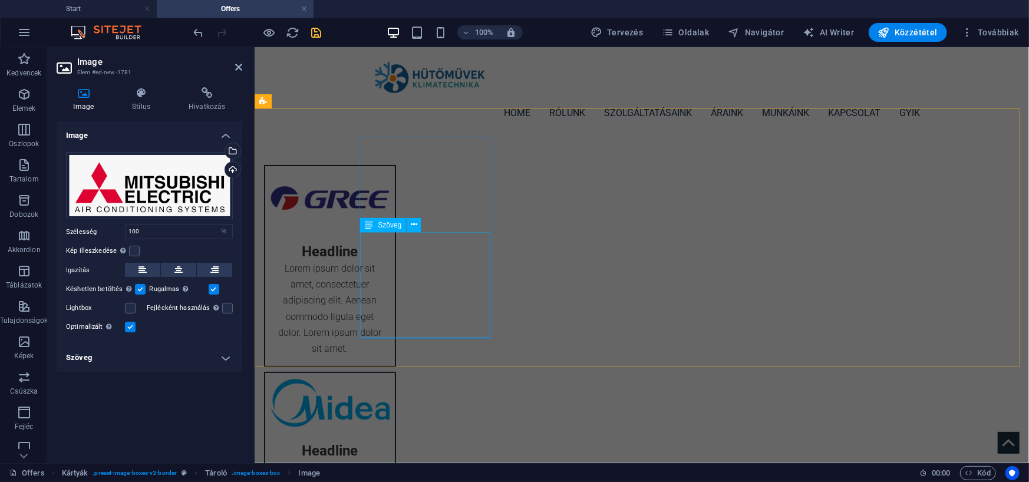
click at [394, 274] on div "Lorem ipsum dolor sit amet, consectetuer adipiscing elit. Aenean commodo ligula…" at bounding box center [330, 313] width 130 height 106
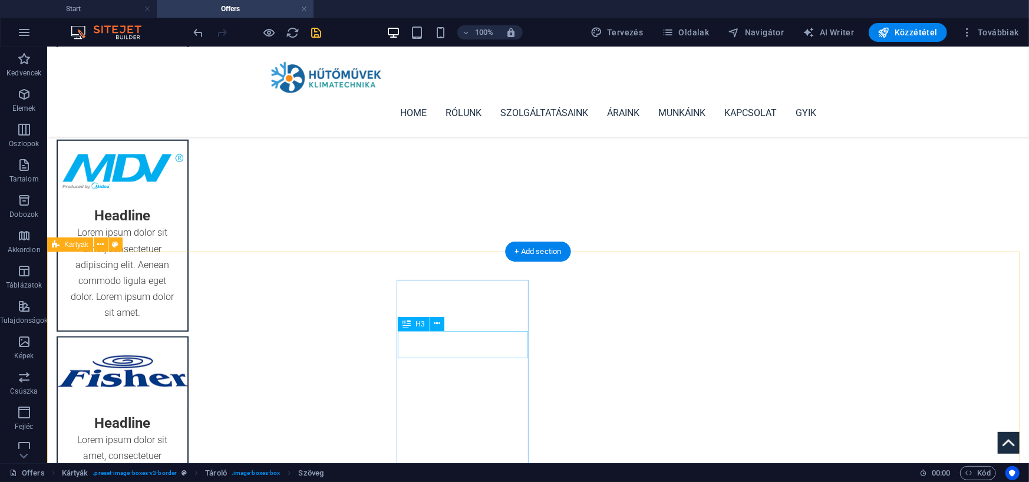
scroll to position [413, 0]
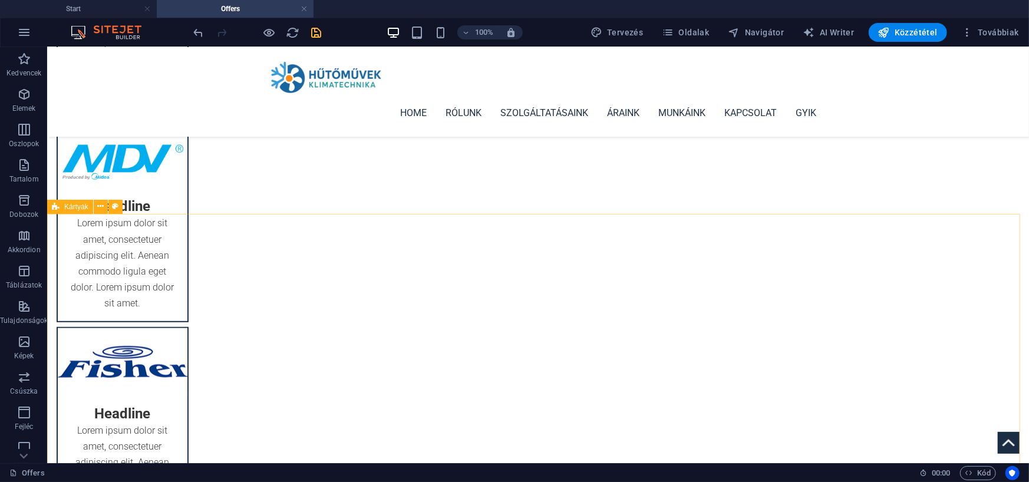
click at [71, 209] on span "Kártyák" at bounding box center [76, 206] width 24 height 7
click at [98, 209] on icon at bounding box center [100, 206] width 6 height 12
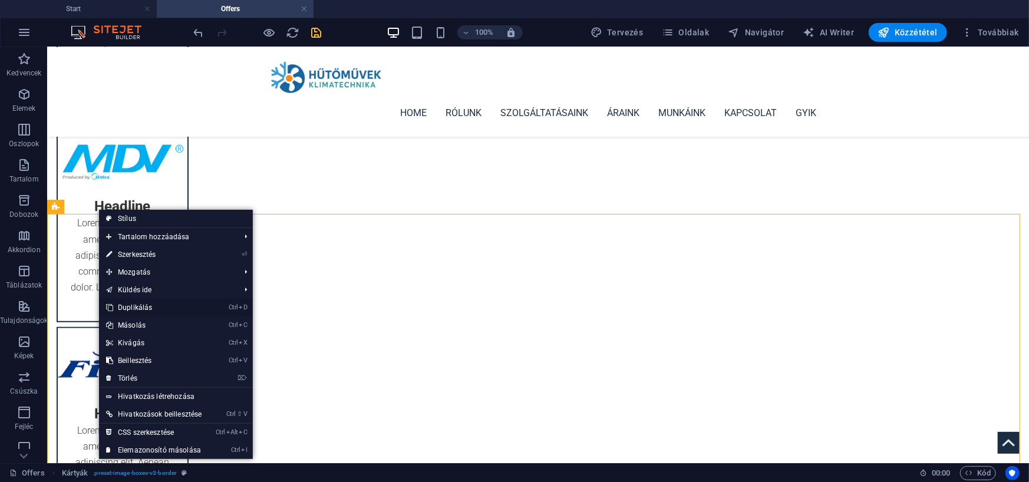
click at [147, 306] on link "Ctrl D Duplikálás" at bounding box center [154, 308] width 110 height 18
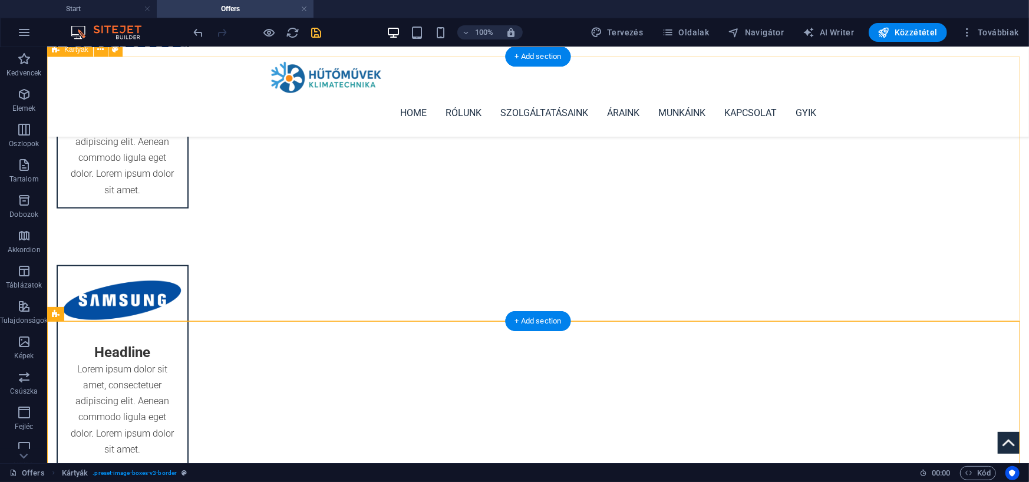
scroll to position [767, 0]
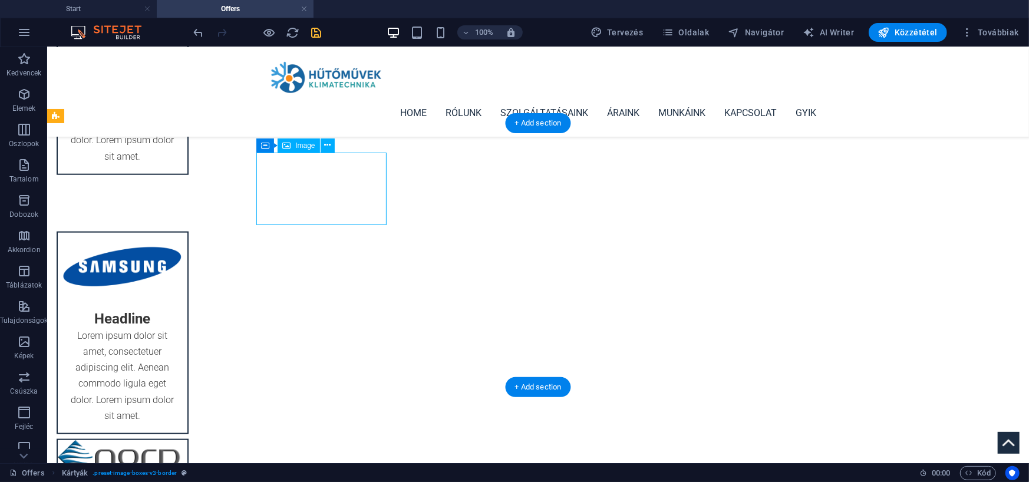
select select "%"
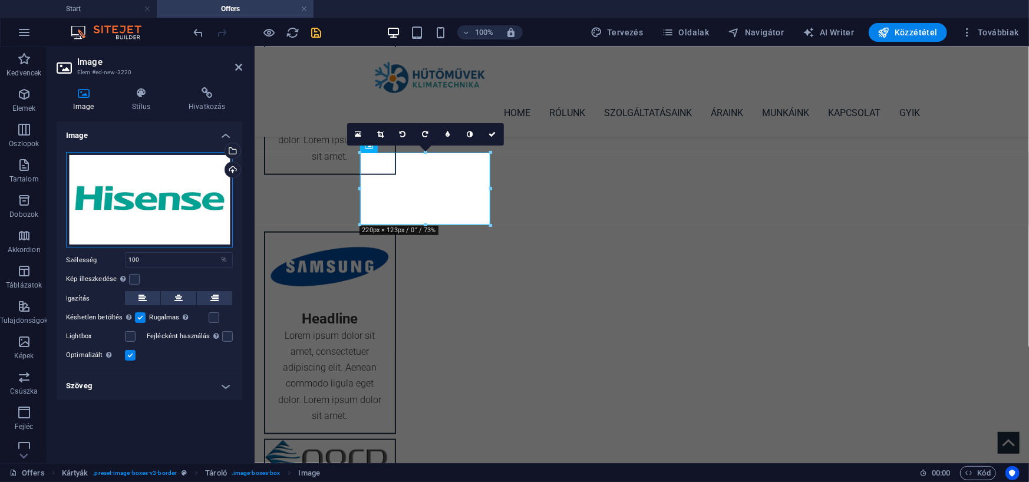
click at [183, 190] on div "Húzza ide a fájlokat, kattintson a fájlok kiválasztásához, vagy válasszon fájlo…" at bounding box center [149, 200] width 167 height 96
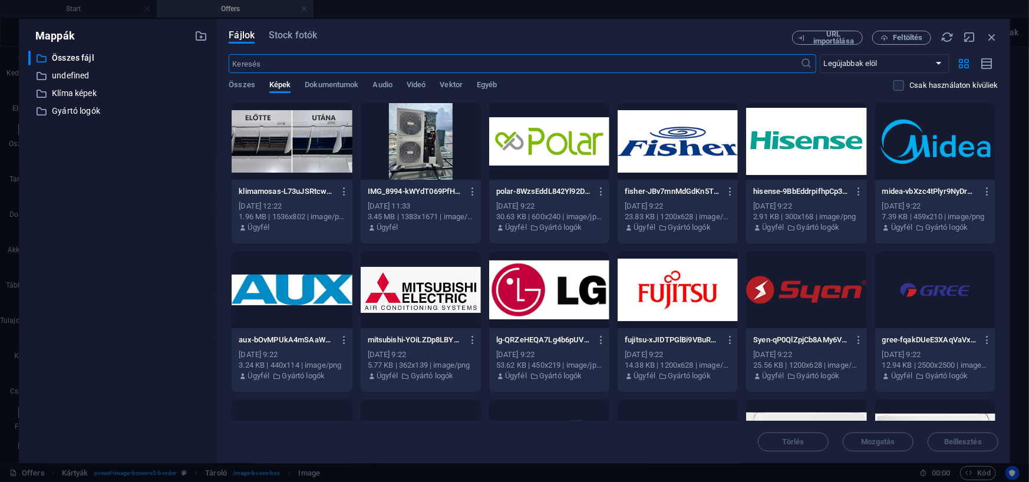
click at [276, 288] on div at bounding box center [292, 290] width 120 height 77
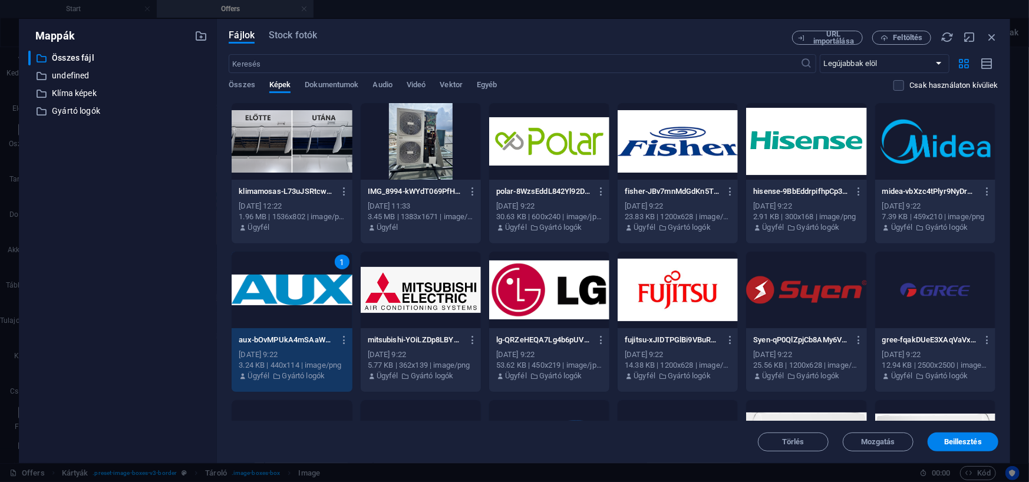
click at [276, 288] on div "1" at bounding box center [292, 290] width 120 height 77
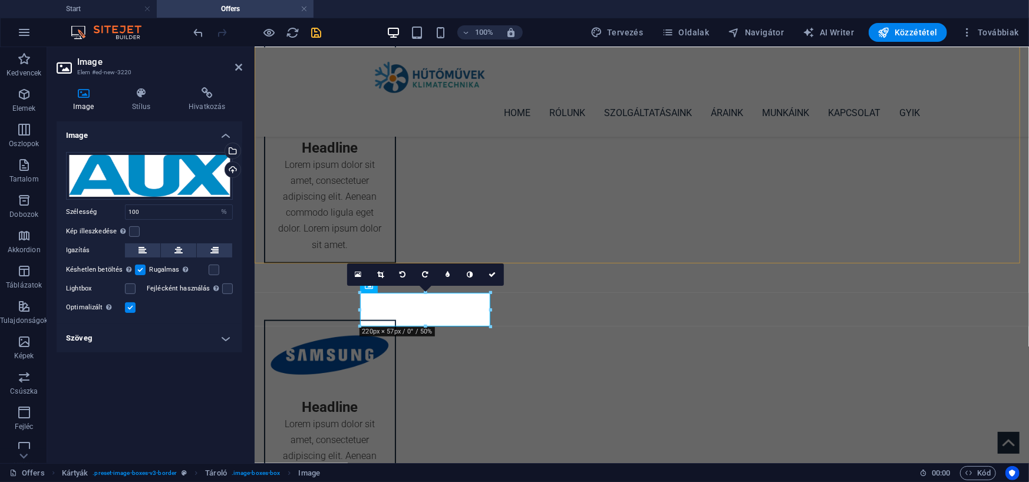
scroll to position [708, 0]
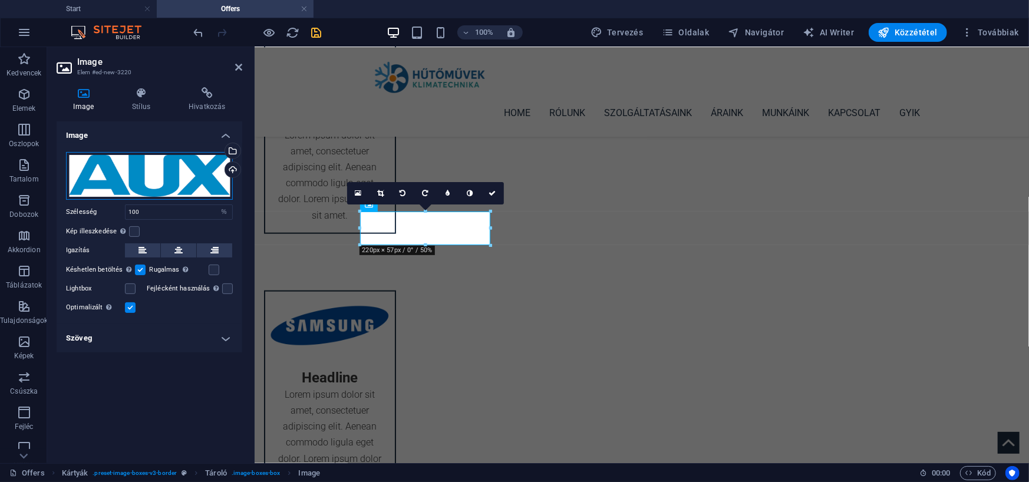
click at [169, 176] on div "Húzza ide a fájlokat, kattintson a fájlok kiválasztásához, vagy válasszon fájlo…" at bounding box center [149, 176] width 167 height 48
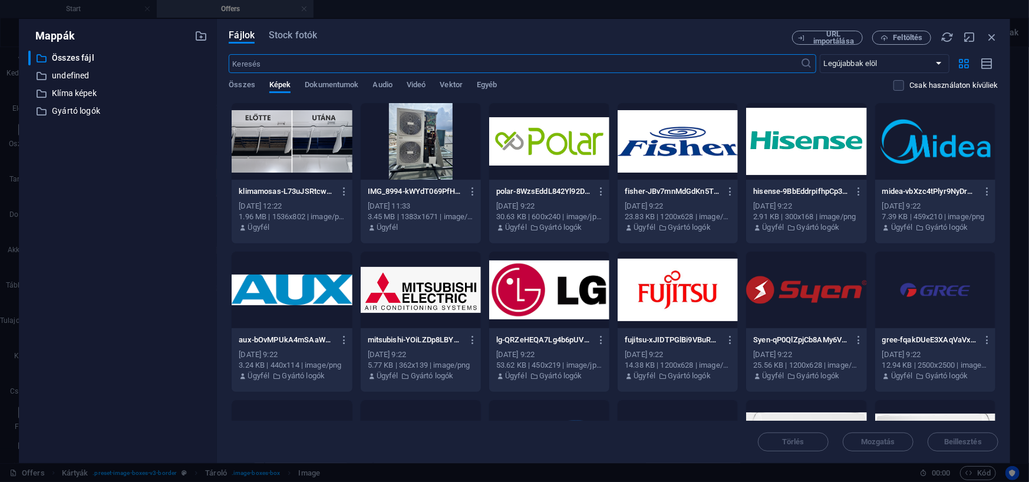
scroll to position [693, 0]
click at [687, 294] on div at bounding box center [678, 290] width 120 height 77
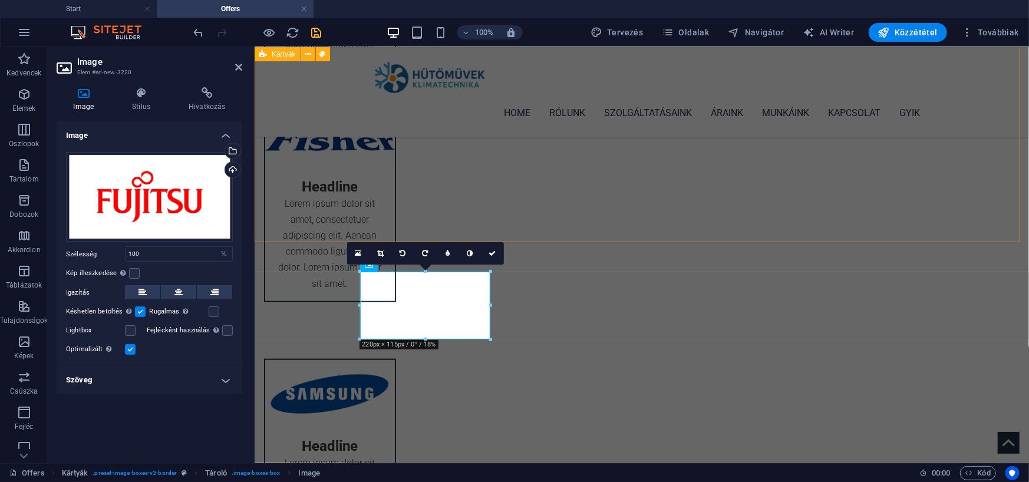
scroll to position [648, 0]
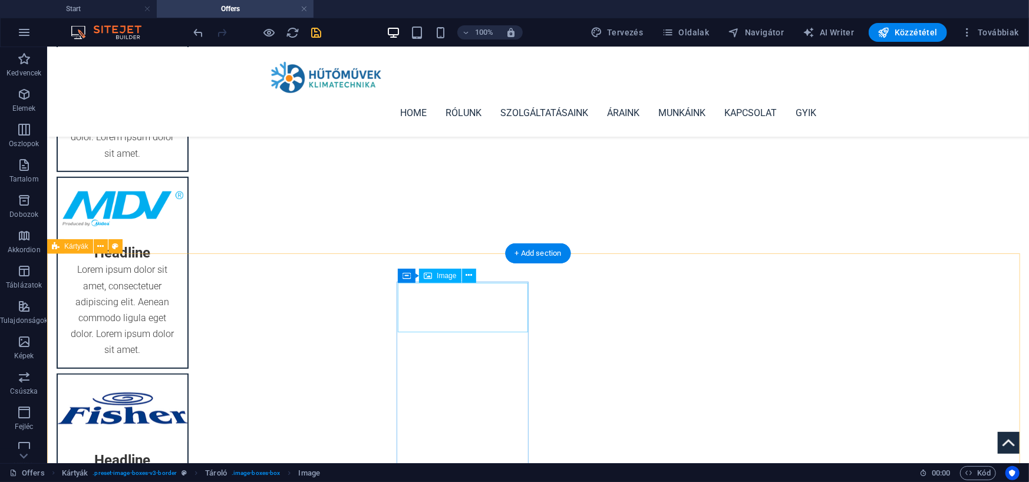
scroll to position [354, 0]
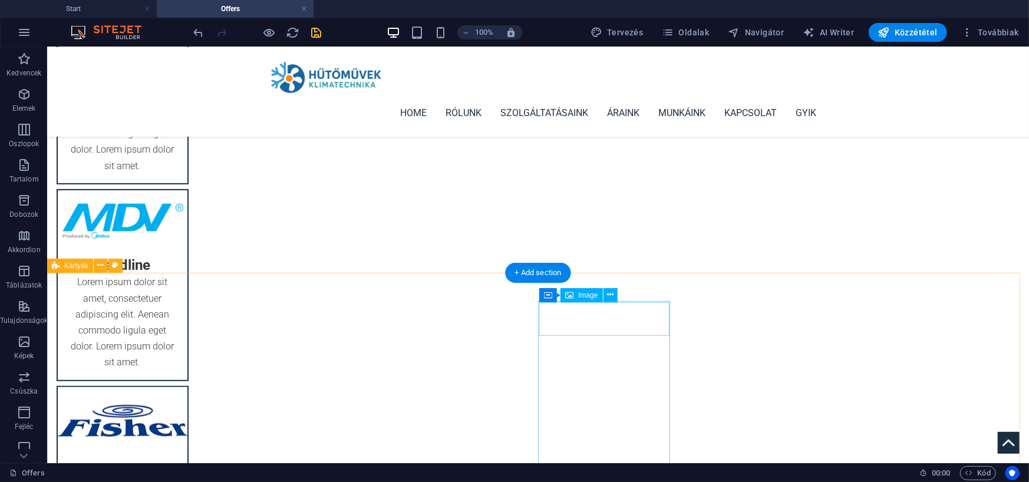
select select "%"
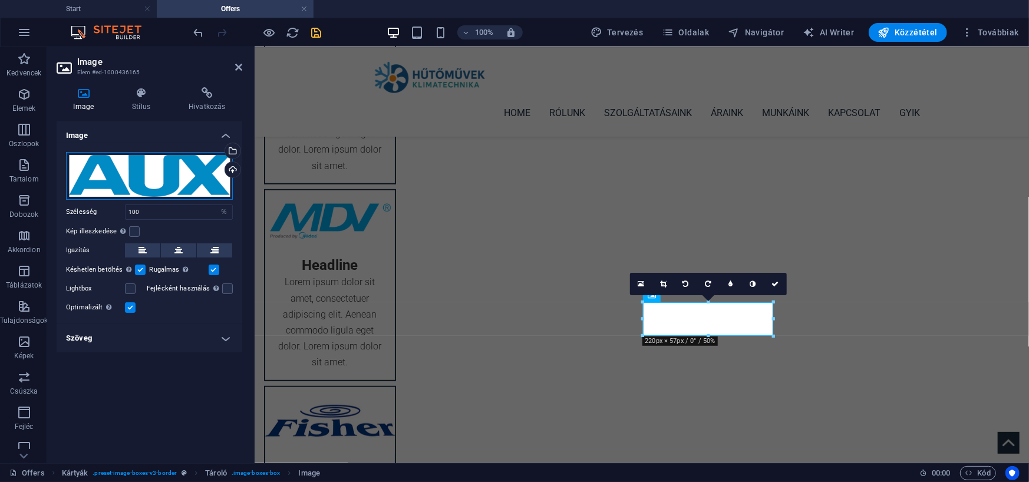
click at [100, 182] on div "Húzza ide a fájlokat, kattintson a fájlok kiválasztásához, vagy válasszon fájlo…" at bounding box center [149, 176] width 167 height 48
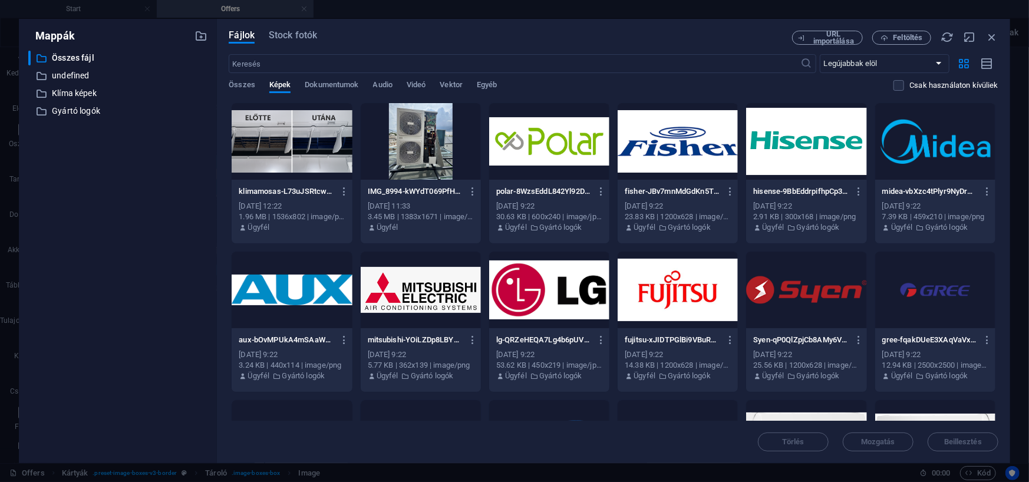
click at [706, 276] on div at bounding box center [678, 290] width 120 height 77
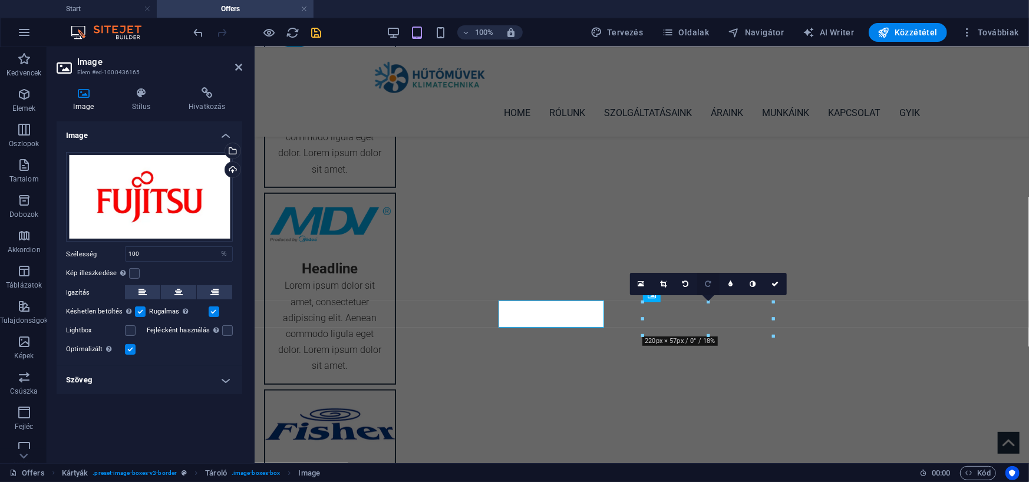
scroll to position [354, 0]
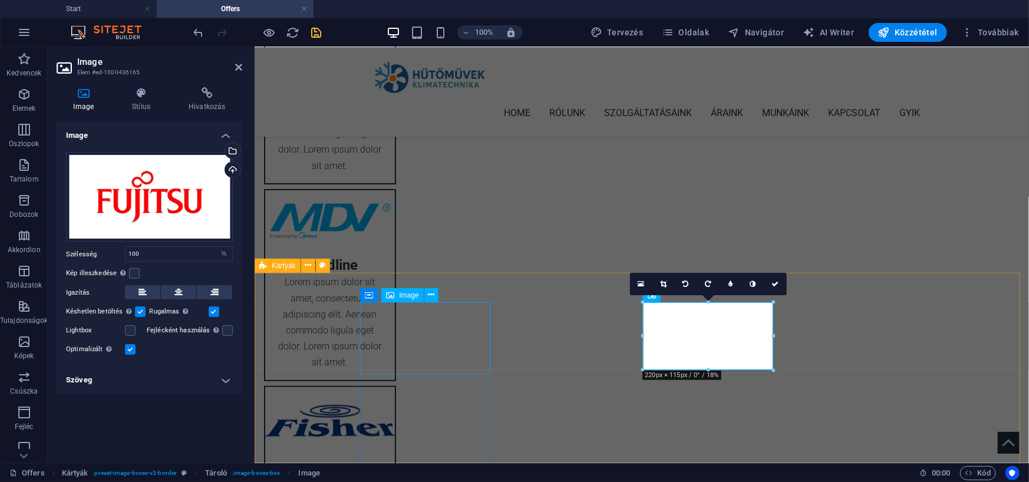
select select "%"
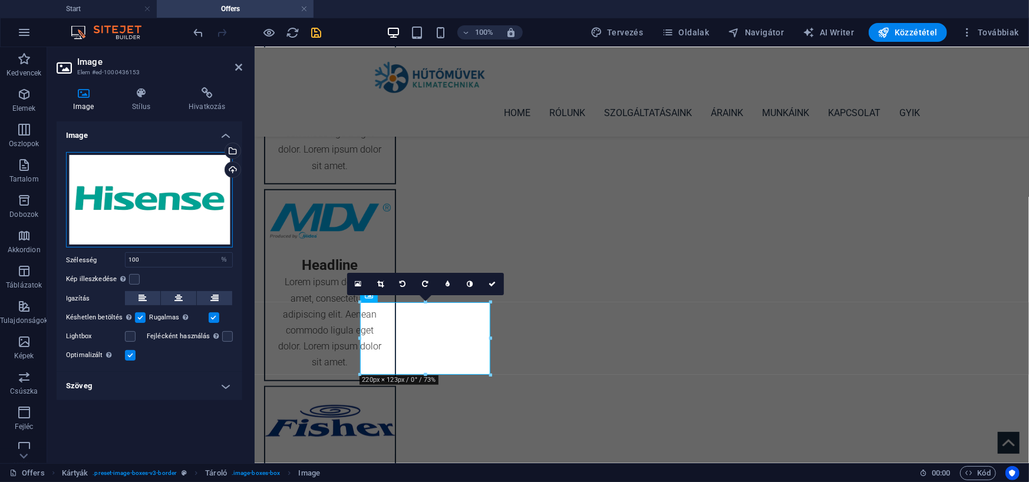
click at [146, 222] on div "Húzza ide a fájlokat, kattintson a fájlok kiválasztásához, vagy válasszon fájlo…" at bounding box center [149, 200] width 167 height 96
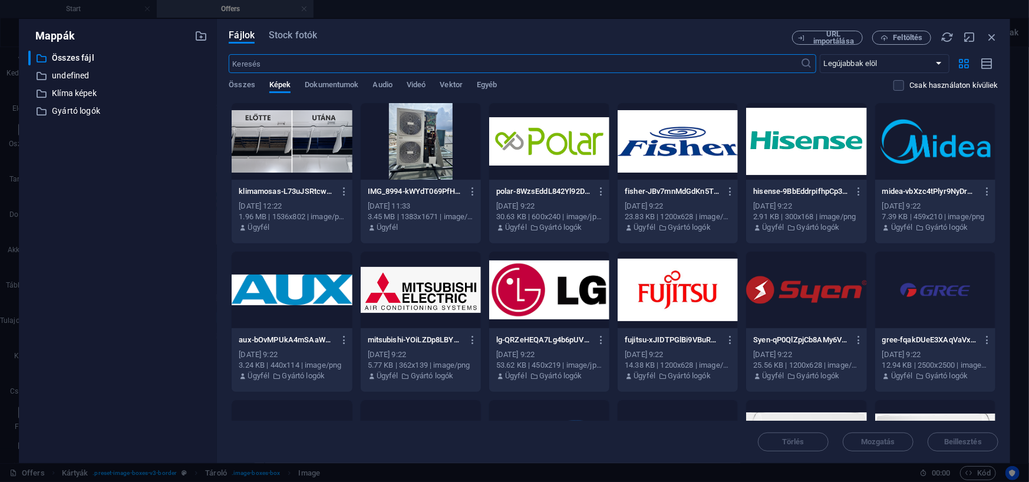
scroll to position [350, 0]
click at [660, 286] on div at bounding box center [678, 290] width 120 height 77
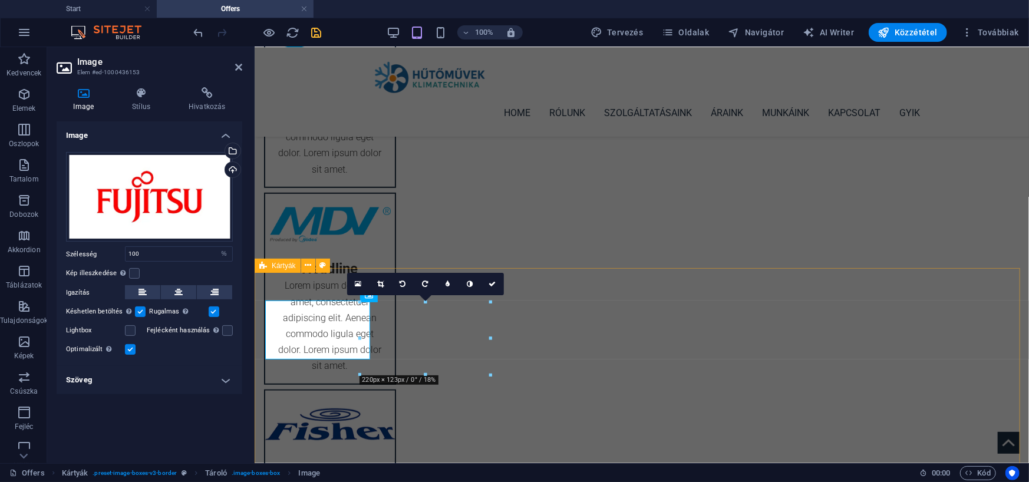
scroll to position [354, 0]
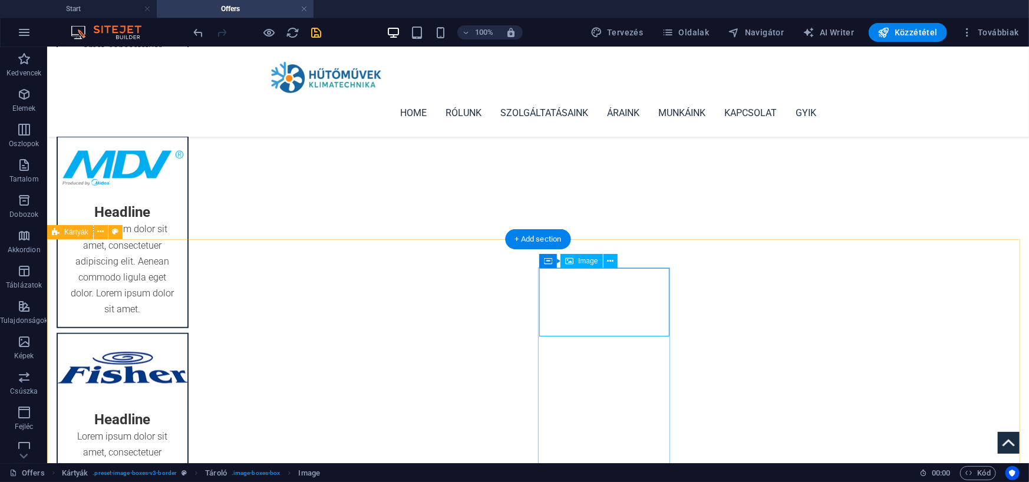
scroll to position [413, 0]
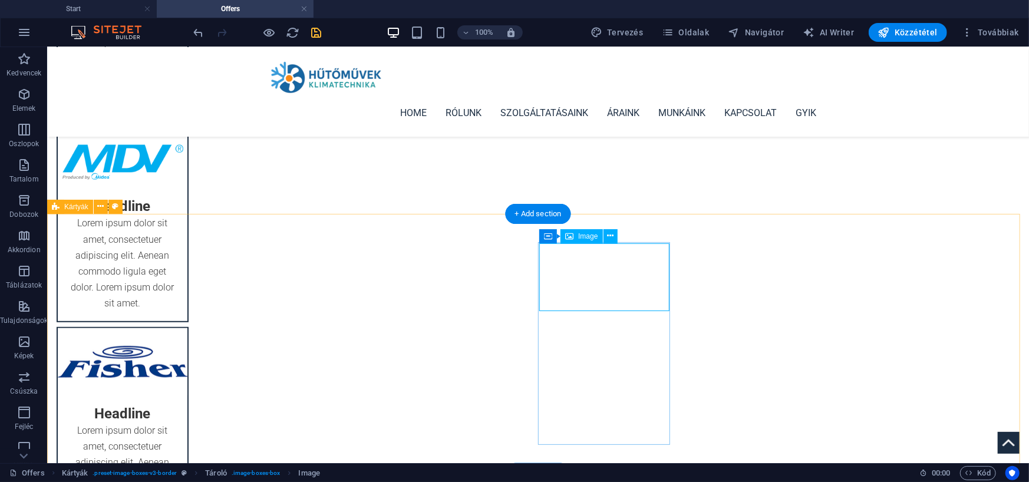
select select "%"
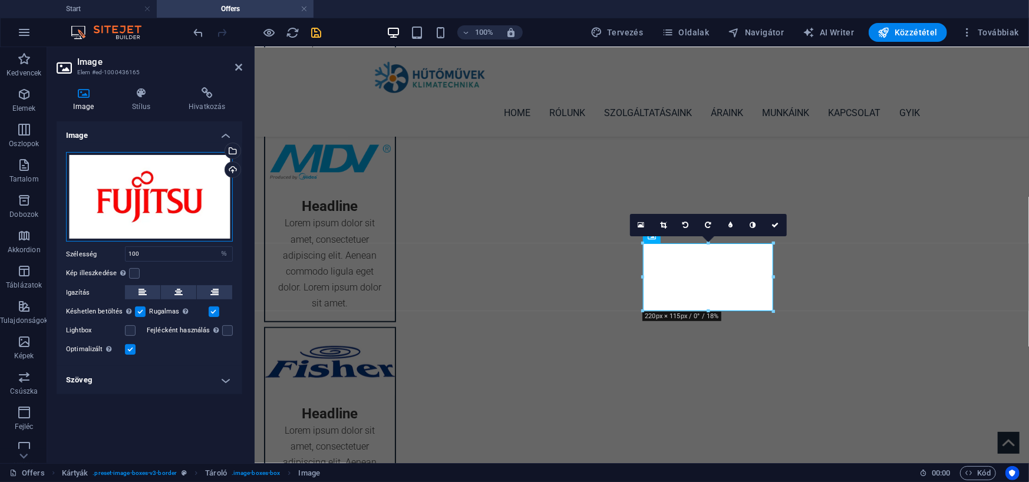
click at [117, 194] on div "Húzza ide a fájlokat, kattintson a fájlok kiválasztásához, vagy válasszon fájlo…" at bounding box center [149, 197] width 167 height 90
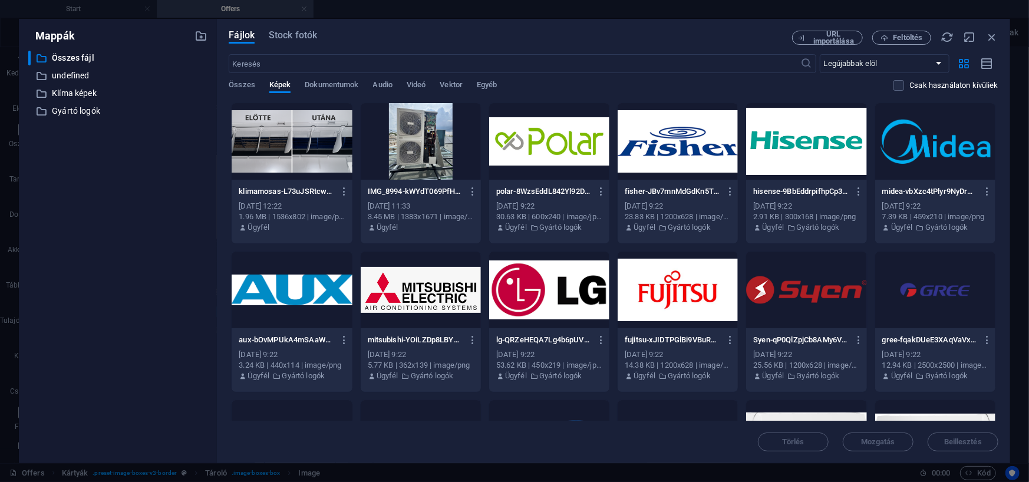
scroll to position [409, 0]
click at [785, 140] on div at bounding box center [806, 141] width 120 height 77
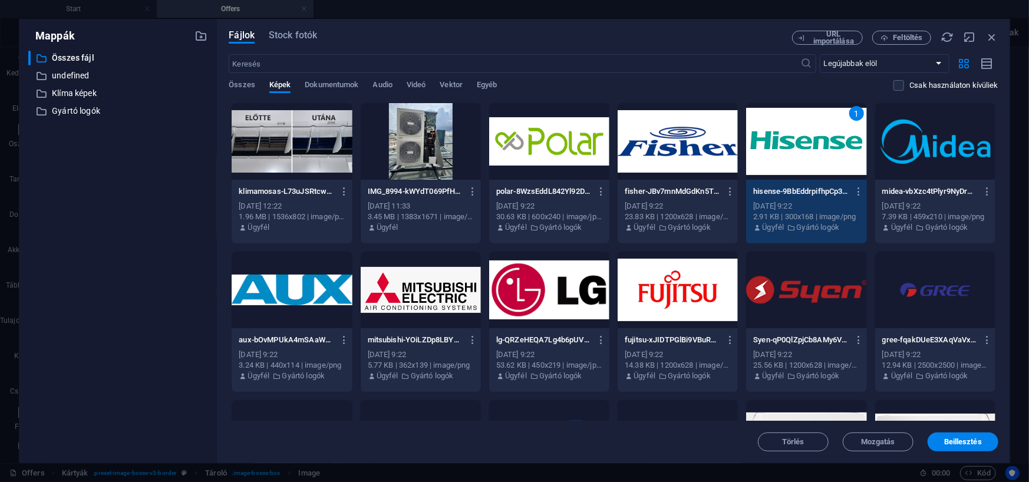
drag, startPoint x: 785, startPoint y: 140, endPoint x: 531, endPoint y: 91, distance: 258.6
click at [786, 140] on div "1" at bounding box center [806, 141] width 120 height 77
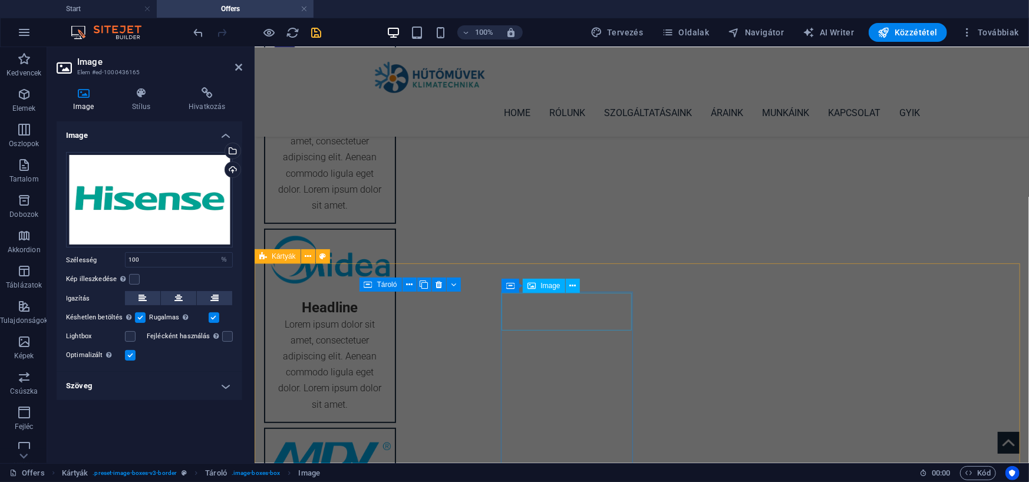
scroll to position [177, 0]
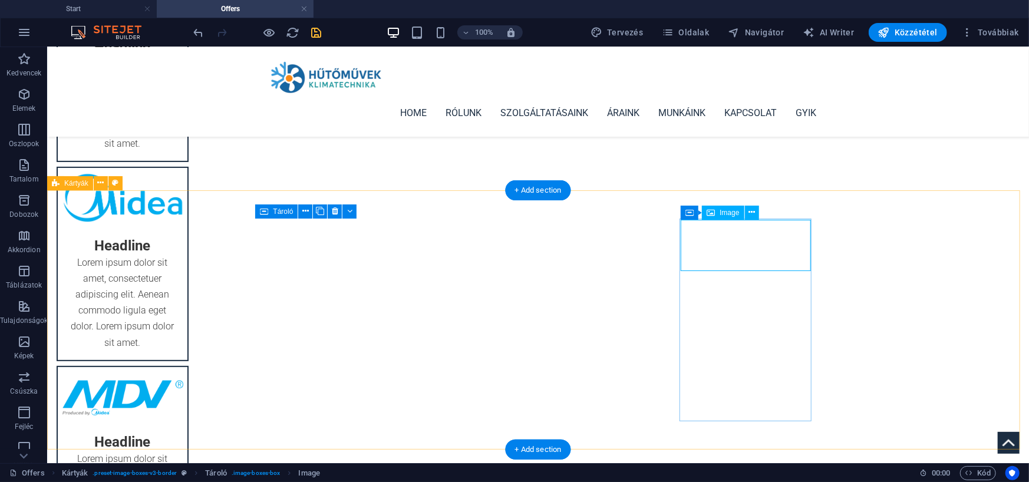
select select "%"
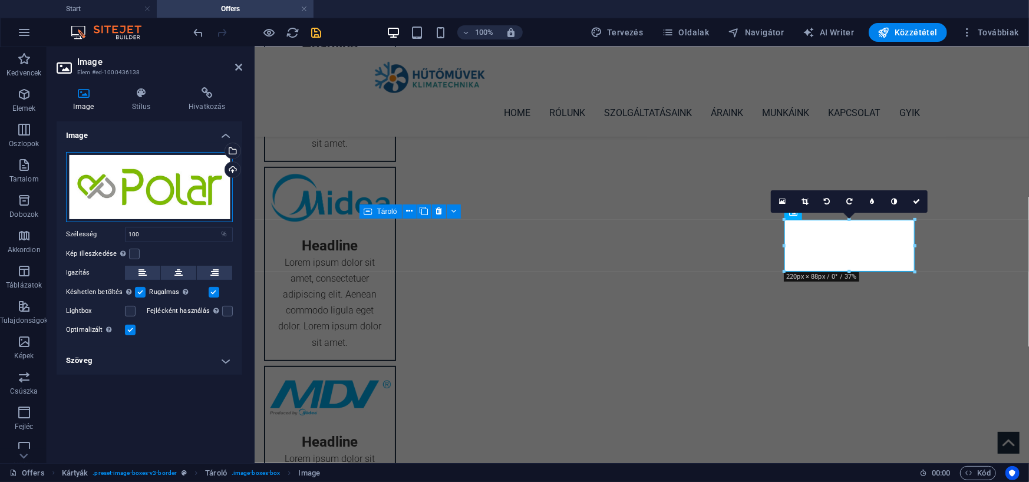
click at [129, 199] on div "Húzza ide a fájlokat, kattintson a fájlok kiválasztásához, vagy válasszon fájlo…" at bounding box center [149, 187] width 167 height 70
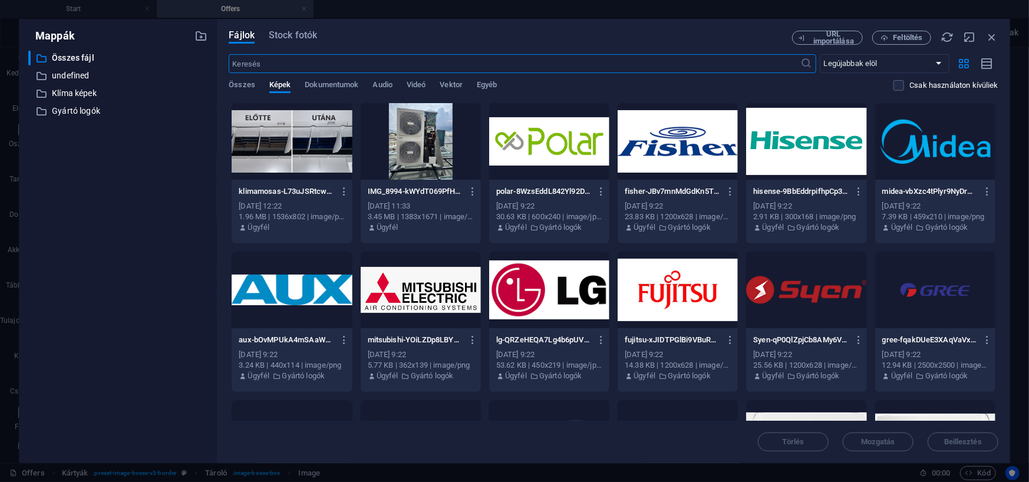
scroll to position [59, 0]
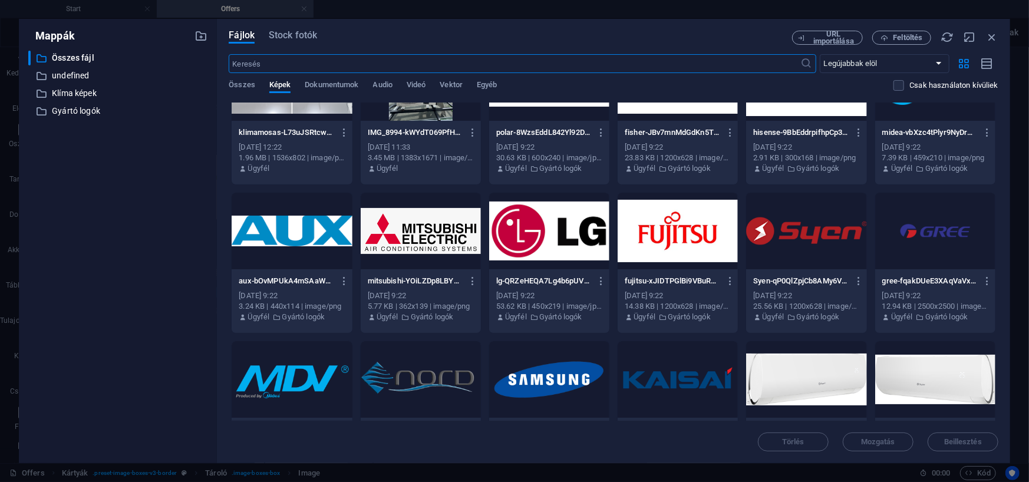
click at [693, 378] on div at bounding box center [678, 379] width 120 height 77
click at [693, 378] on div "1" at bounding box center [678, 379] width 120 height 77
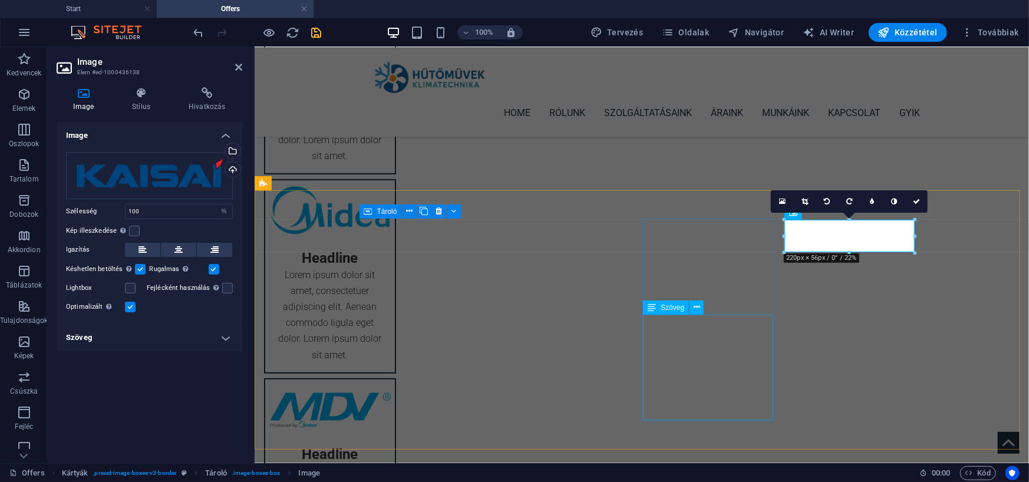
scroll to position [177, 0]
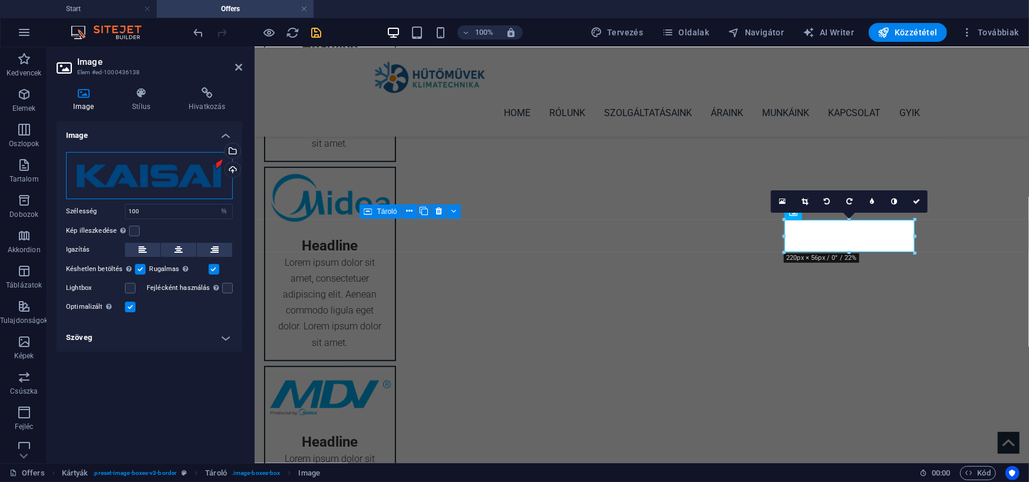
click at [118, 174] on div "Húzza ide a fájlokat, kattintson a fájlok kiválasztásához, vagy válasszon fájlo…" at bounding box center [149, 175] width 167 height 47
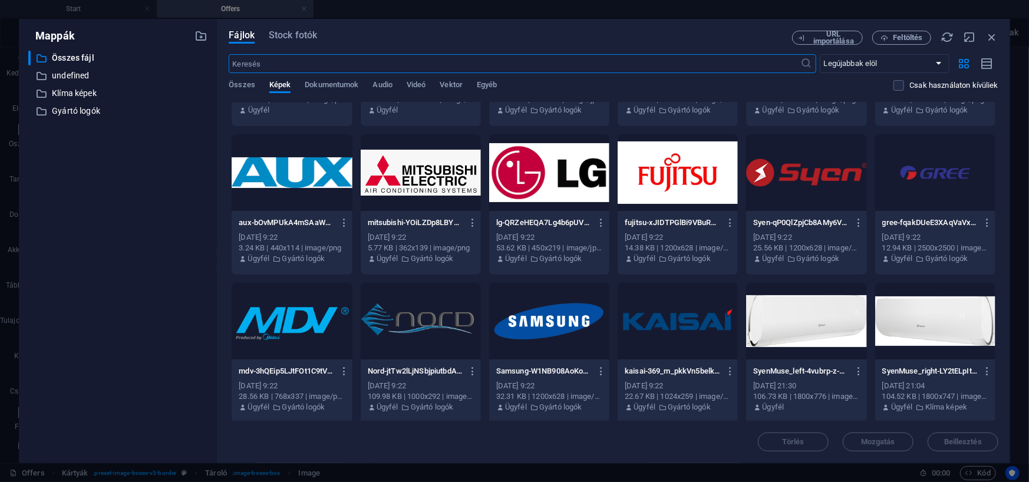
scroll to position [118, 0]
click at [682, 322] on div at bounding box center [678, 320] width 120 height 77
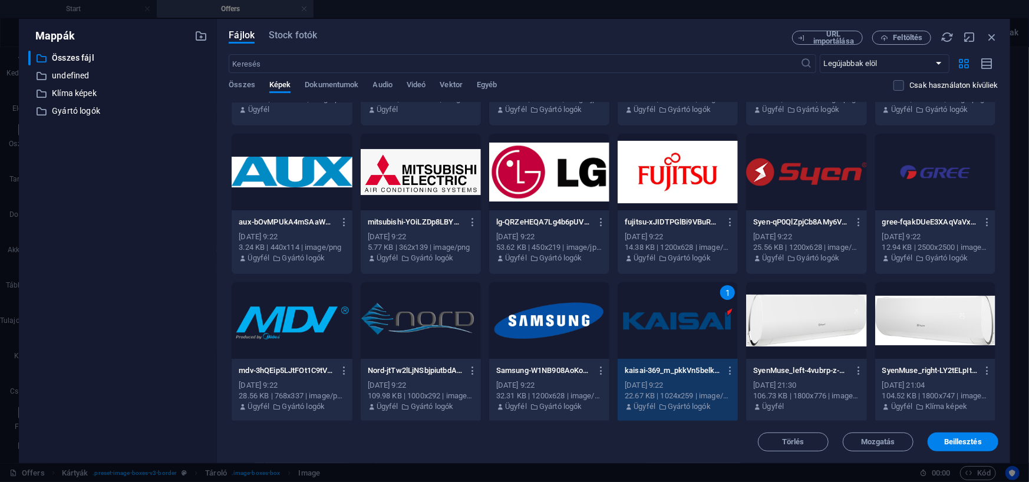
click at [682, 322] on div "1" at bounding box center [678, 320] width 120 height 77
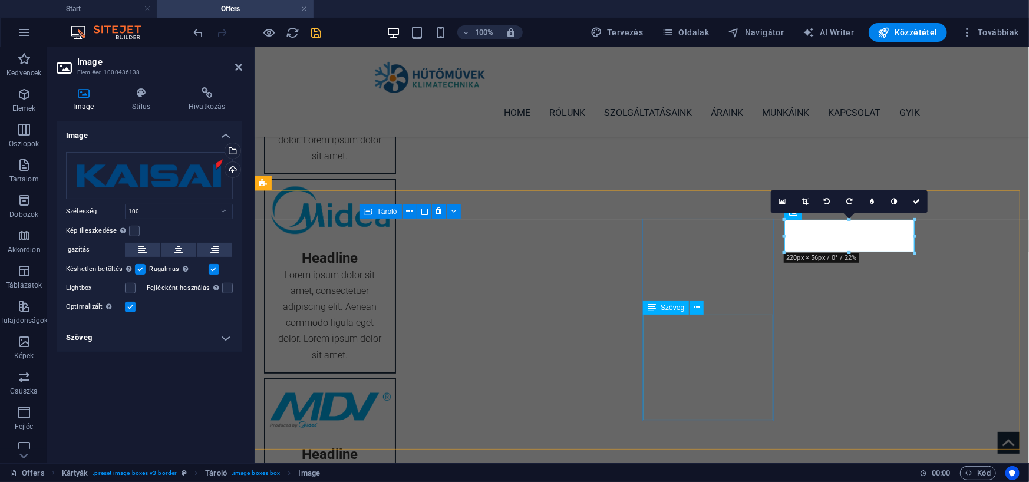
scroll to position [177, 0]
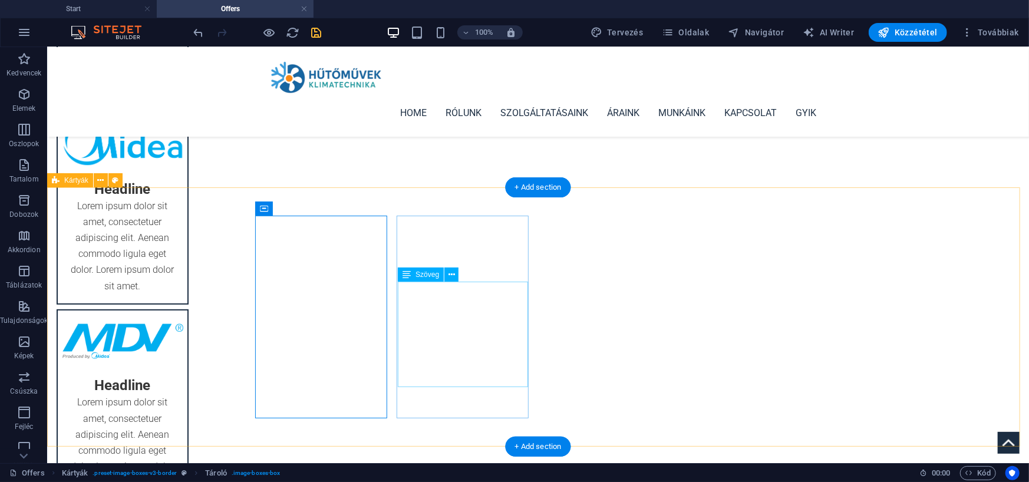
scroll to position [236, 0]
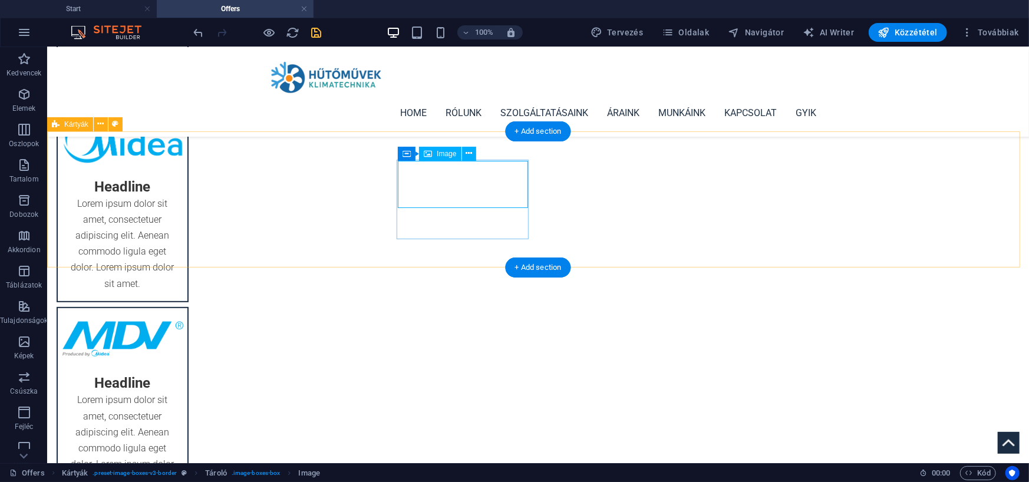
select select "%"
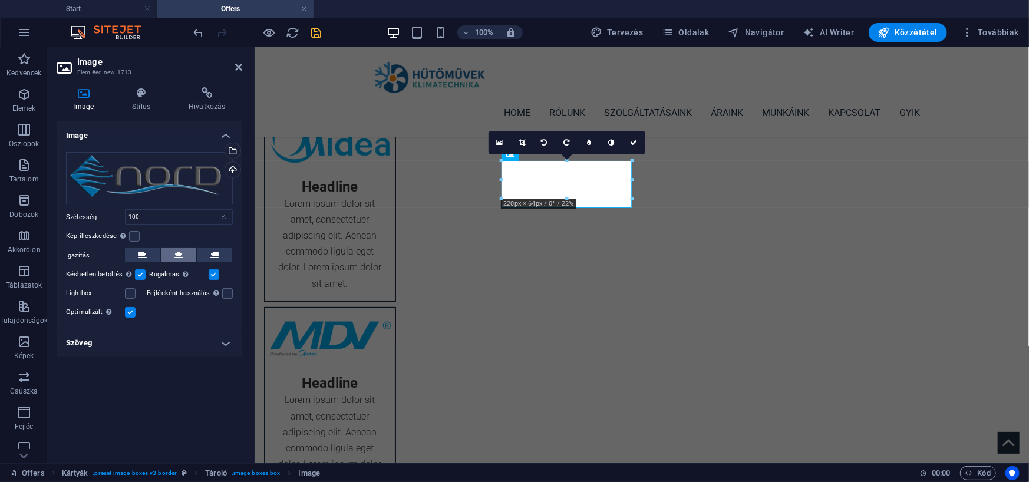
click at [186, 260] on button at bounding box center [178, 255] width 35 height 14
click at [129, 311] on label at bounding box center [130, 312] width 11 height 11
click at [0, 0] on input "Optimalizált A képek tömörítése az oldal sebességének javítása érdekében történ…" at bounding box center [0, 0] width 0 height 0
click at [129, 309] on label at bounding box center [130, 312] width 11 height 11
click at [0, 0] on input "Optimalizált A képek tömörítése az oldal sebességének javítása érdekében történ…" at bounding box center [0, 0] width 0 height 0
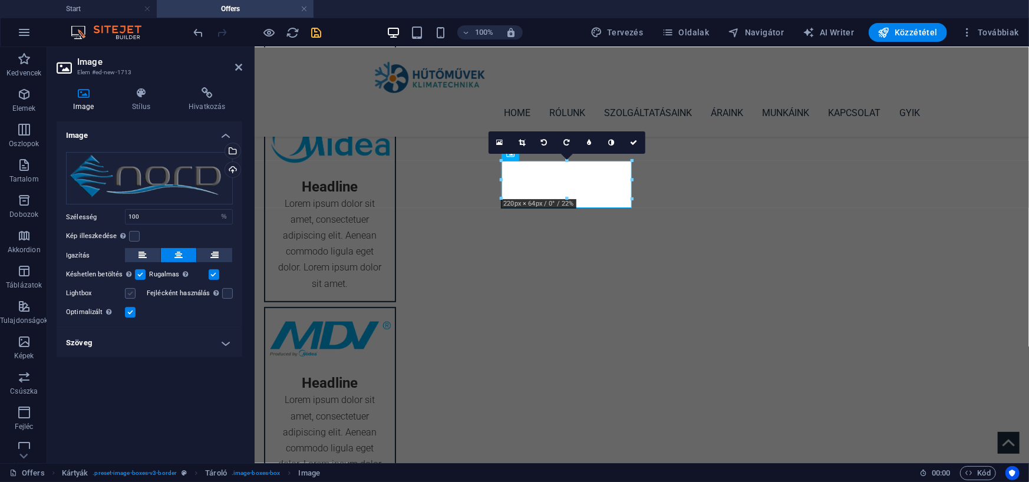
click at [126, 294] on label at bounding box center [130, 293] width 11 height 11
click at [0, 0] on input "Lightbox" at bounding box center [0, 0] width 0 height 0
click at [127, 309] on label at bounding box center [130, 312] width 11 height 11
click at [0, 0] on input "Optimalizált A képek tömörítése az oldal sebességének javítása érdekében történ…" at bounding box center [0, 0] width 0 height 0
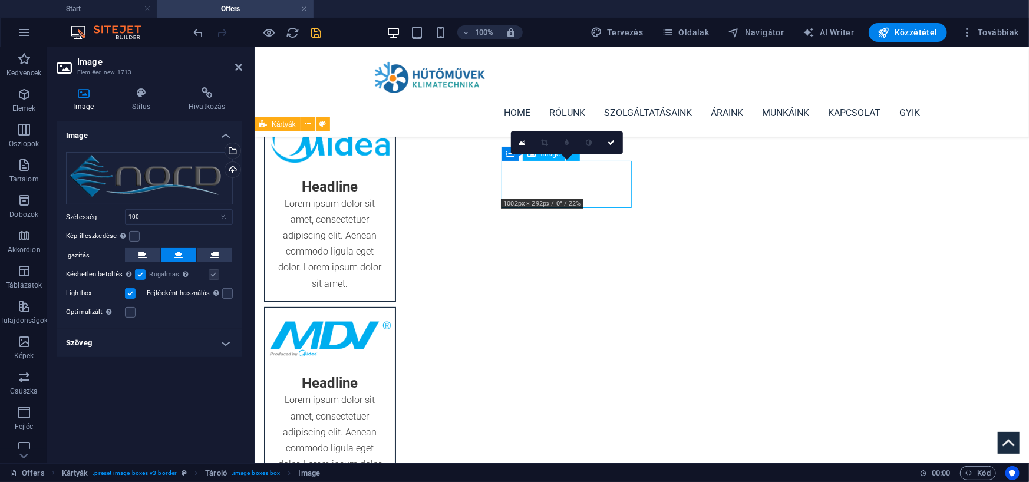
drag, startPoint x: 556, startPoint y: 178, endPoint x: 555, endPoint y: 186, distance: 8.3
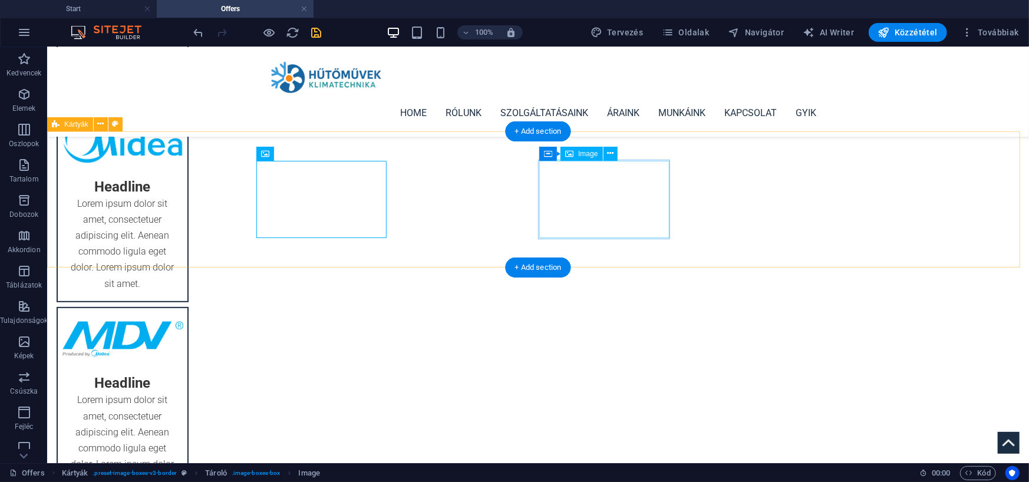
select select "%"
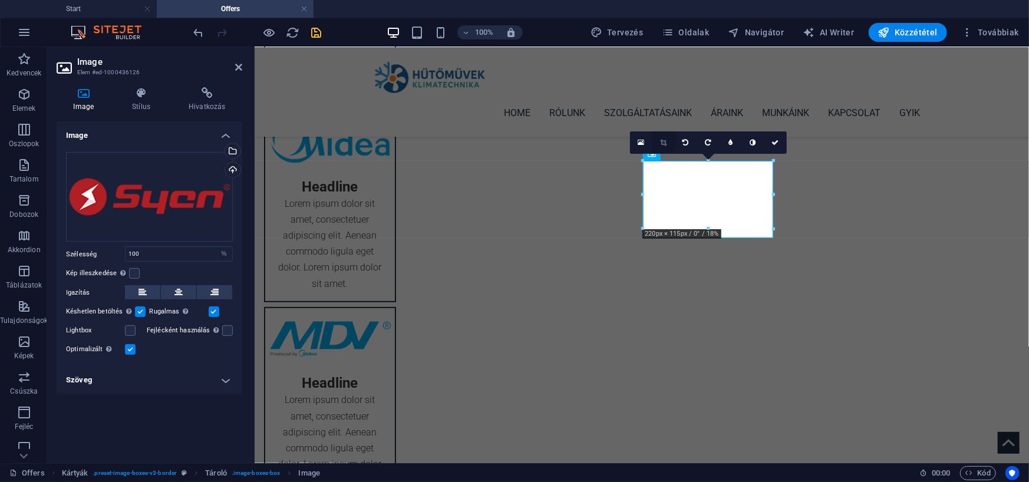
click at [665, 142] on icon at bounding box center [663, 142] width 6 height 7
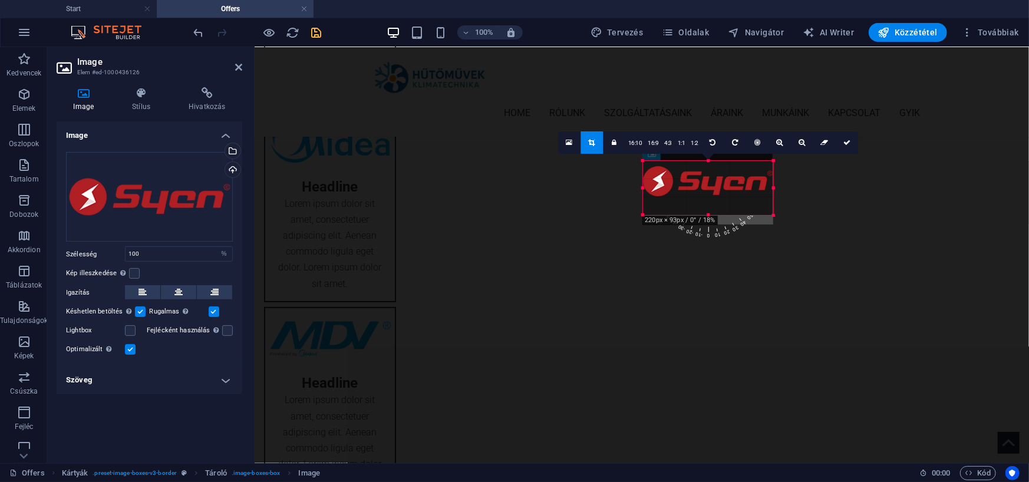
drag, startPoint x: 643, startPoint y: 159, endPoint x: 638, endPoint y: 173, distance: 14.4
click at [643, 173] on div "180 170 160 150 140 130 120 110 100 90 80 70 60 50 40 30 20 10 0 -10 -20 -30 -4…" at bounding box center [708, 188] width 130 height 55
drag, startPoint x: 709, startPoint y: 215, endPoint x: 707, endPoint y: 202, distance: 13.6
click at [707, 202] on div at bounding box center [708, 202] width 130 height 4
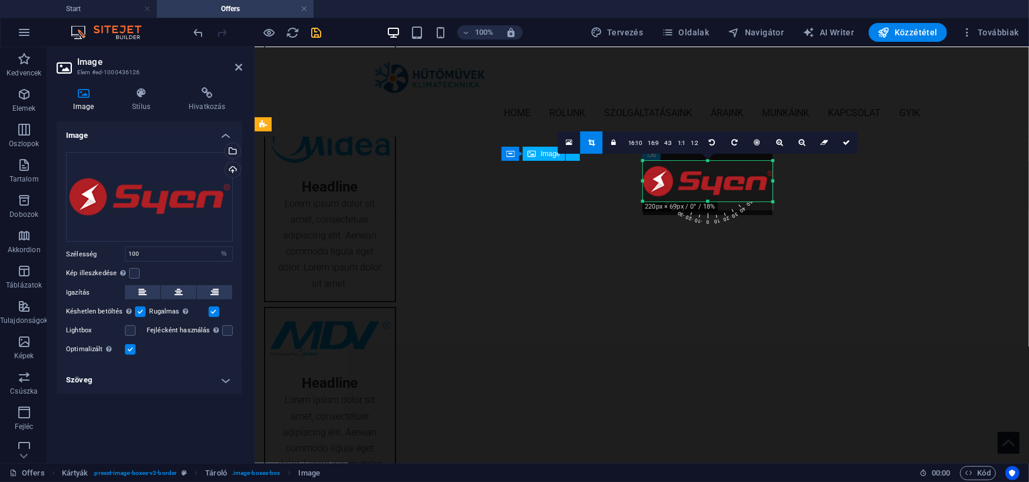
select select "%"
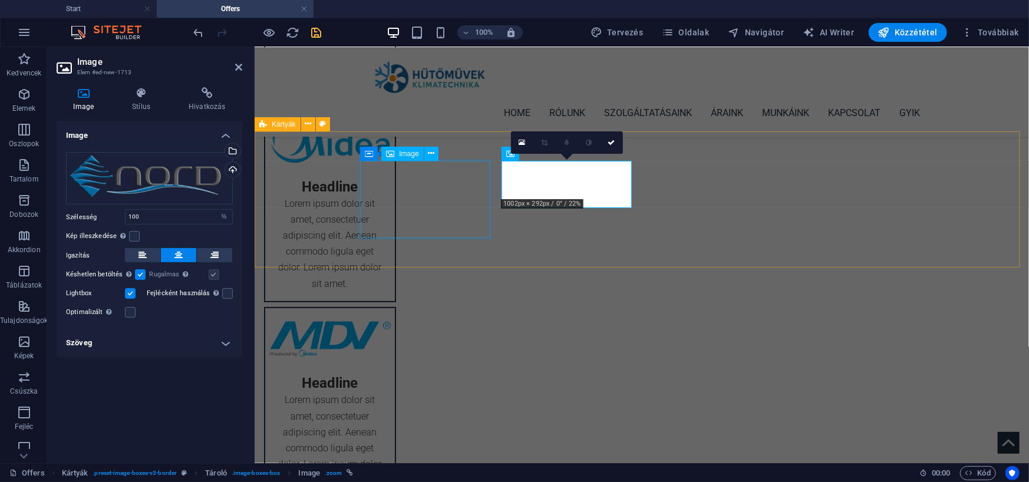
select select "%"
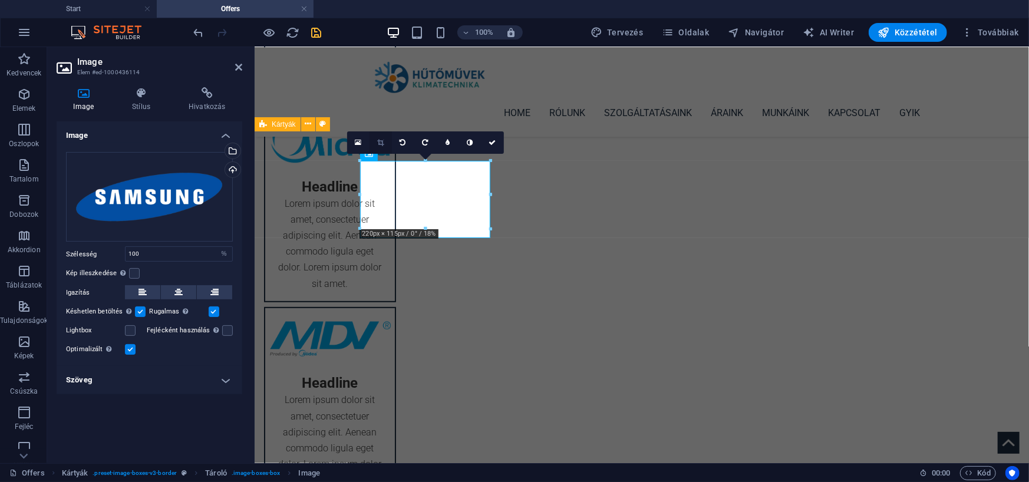
click at [379, 141] on icon at bounding box center [380, 142] width 6 height 7
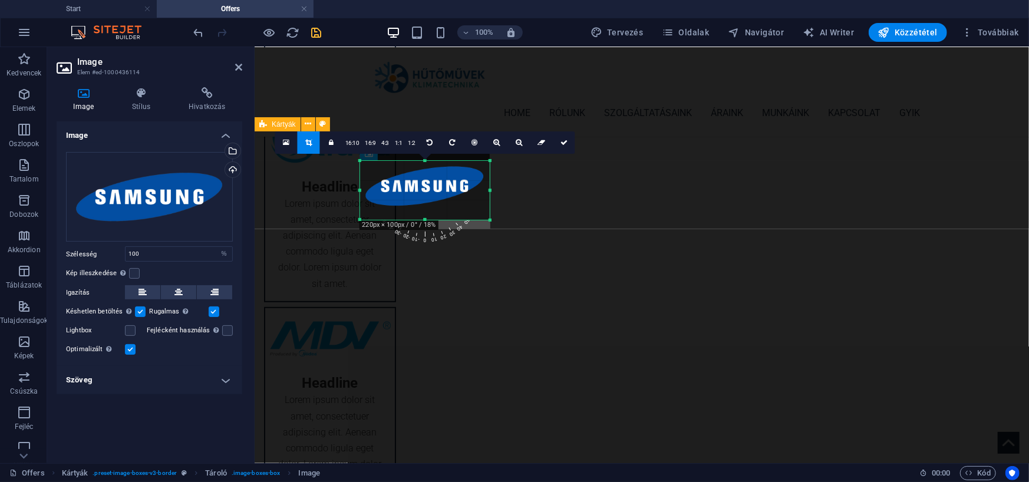
drag, startPoint x: 424, startPoint y: 161, endPoint x: 424, endPoint y: 170, distance: 8.9
click at [424, 170] on div "180 170 160 150 140 130 120 110 100 90 80 70 60 50 40 30 20 10 0 -10 -20 -30 -4…" at bounding box center [425, 190] width 130 height 59
drag, startPoint x: 425, startPoint y: 218, endPoint x: 424, endPoint y: 210, distance: 7.1
click at [424, 211] on div at bounding box center [425, 213] width 130 height 4
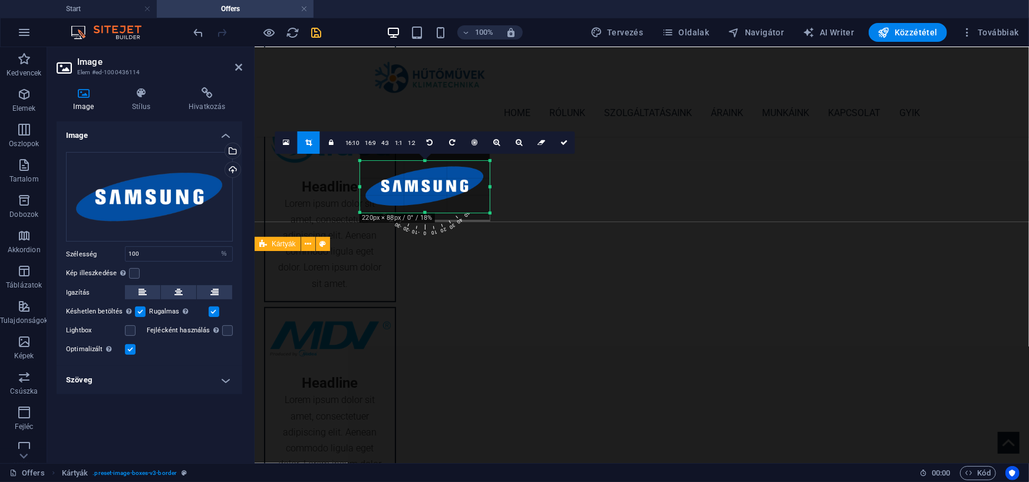
select select "rem"
select select "preset-image-boxes-v3-border"
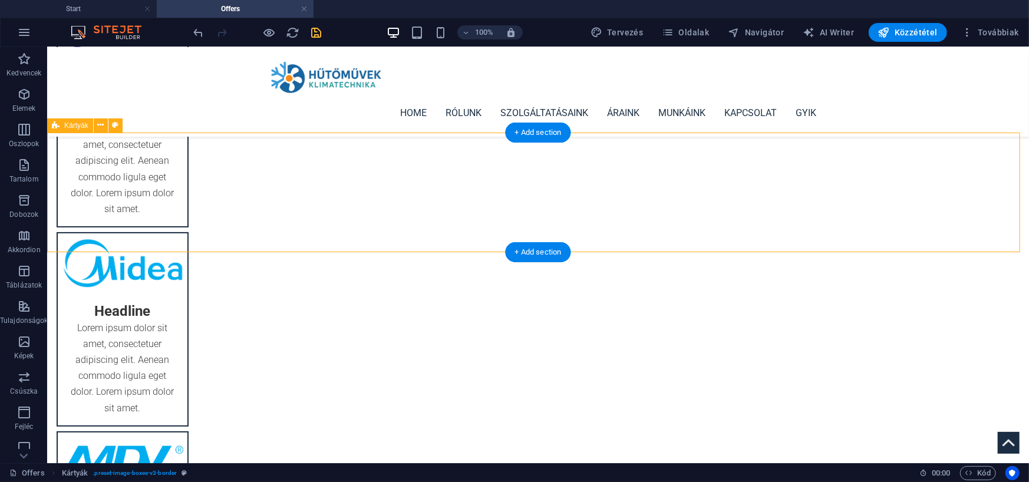
scroll to position [0, 0]
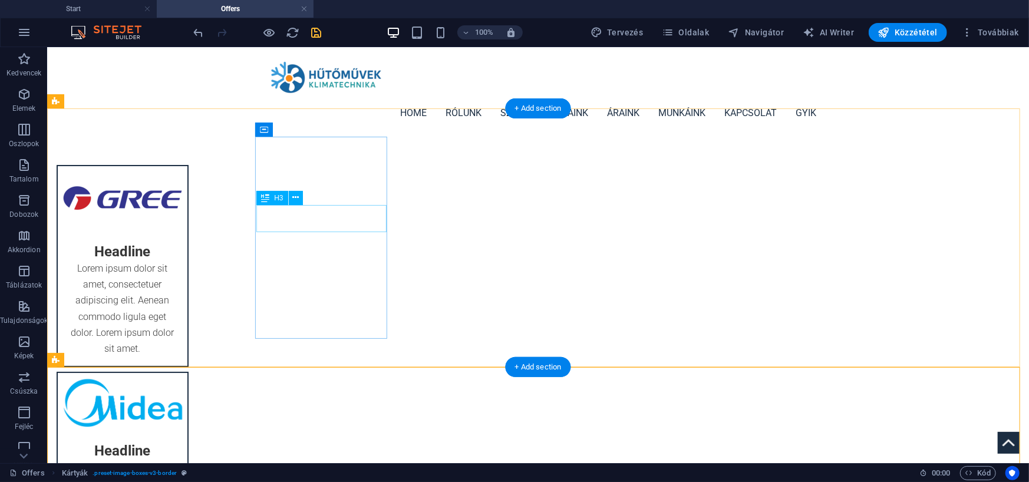
click at [187, 233] on div "Headline" at bounding box center [122, 246] width 130 height 27
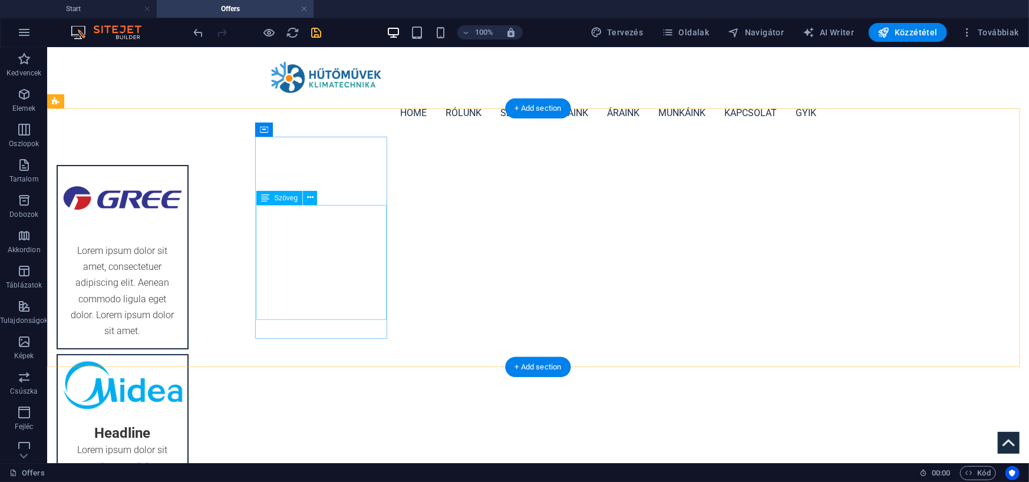
click at [187, 233] on div "Lorem ipsum dolor sit amet, consectetuer adipiscing elit. Aenean commodo ligula…" at bounding box center [122, 290] width 130 height 115
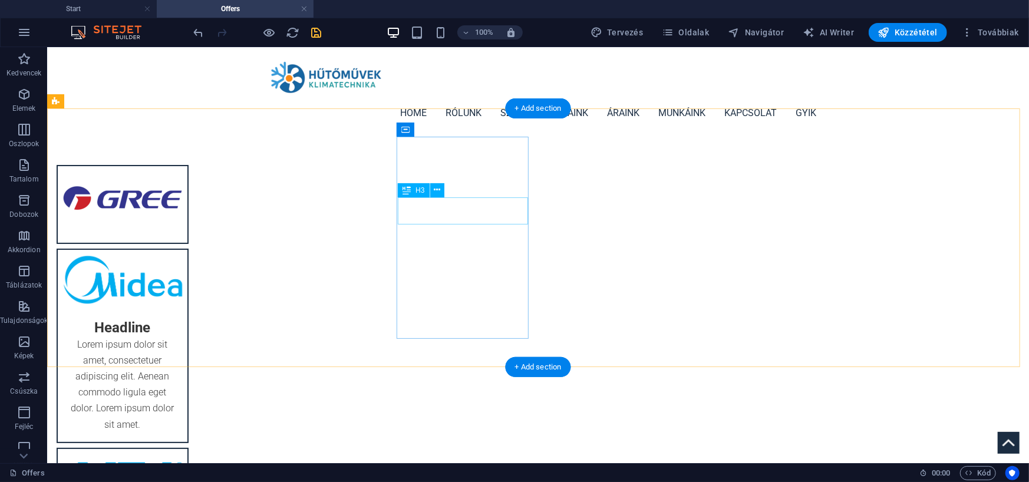
click at [187, 309] on div "Headline" at bounding box center [122, 322] width 130 height 27
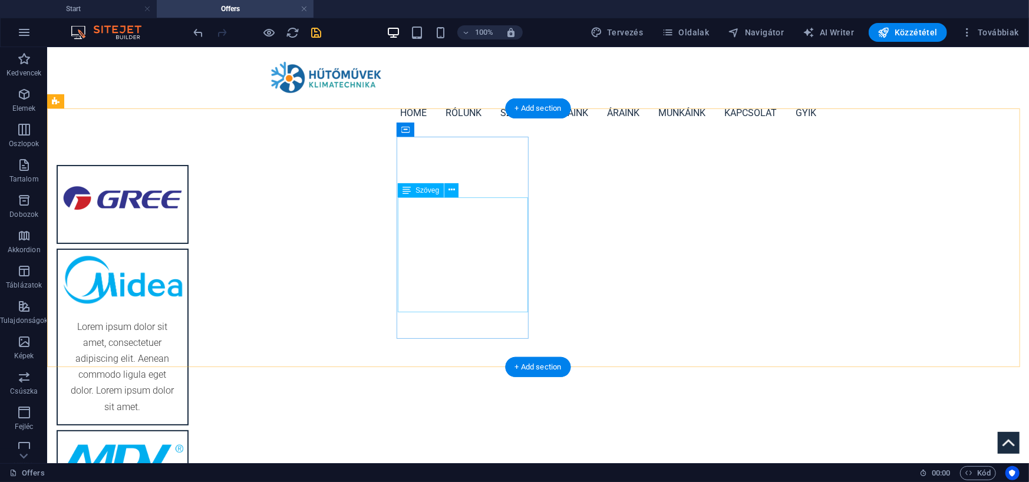
click at [187, 309] on div "Lorem ipsum dolor sit amet, consectetuer adipiscing elit. Aenean commodo ligula…" at bounding box center [122, 366] width 130 height 115
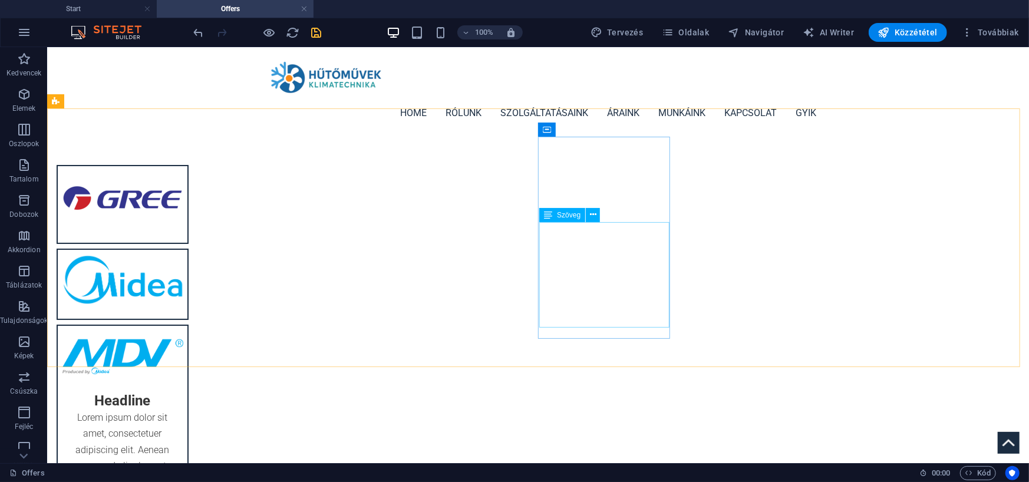
click at [583, 216] on div "Szöveg" at bounding box center [562, 215] width 46 height 14
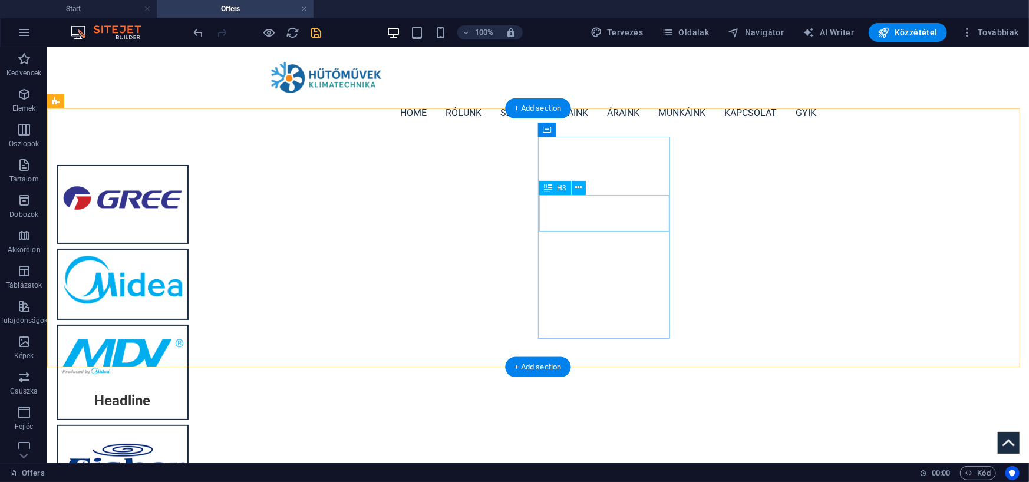
click at [187, 382] on div "Headline" at bounding box center [122, 400] width 130 height 37
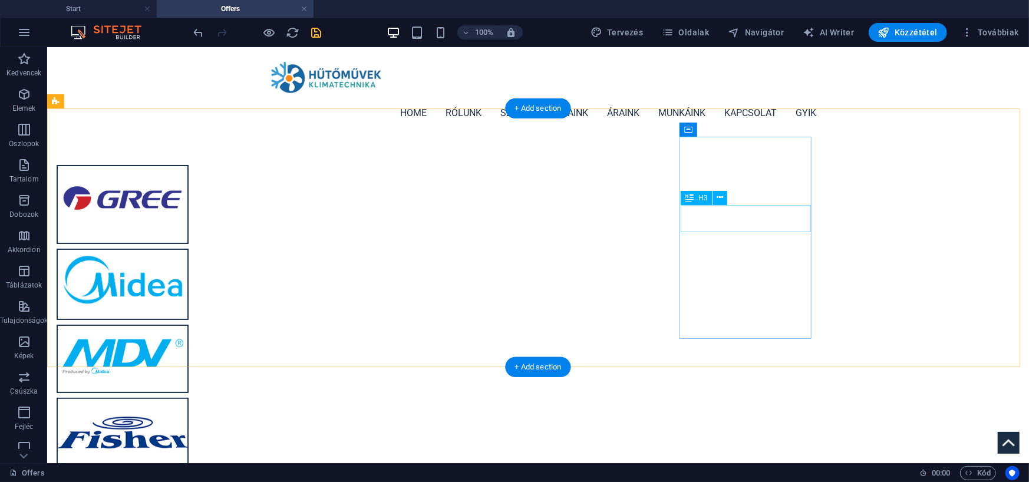
click at [187, 466] on div "Headline" at bounding box center [122, 479] width 130 height 27
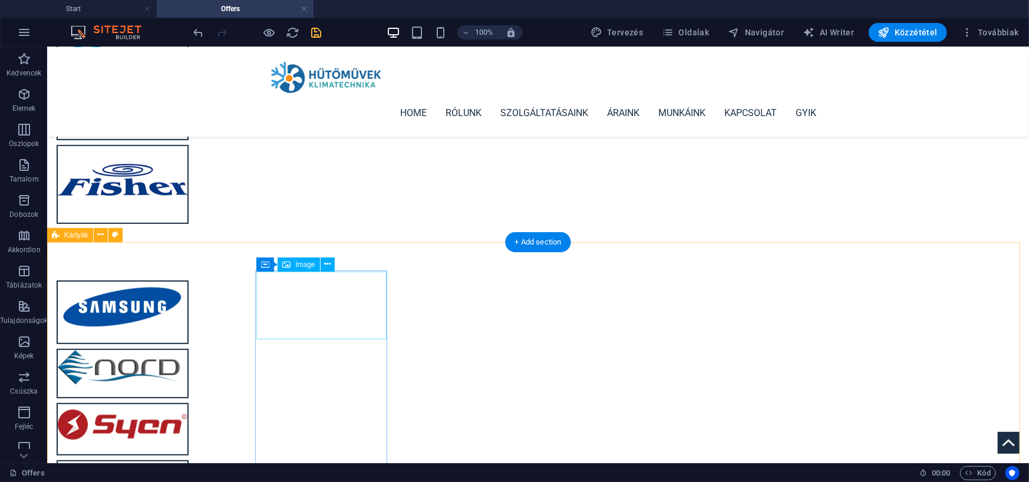
scroll to position [236, 0]
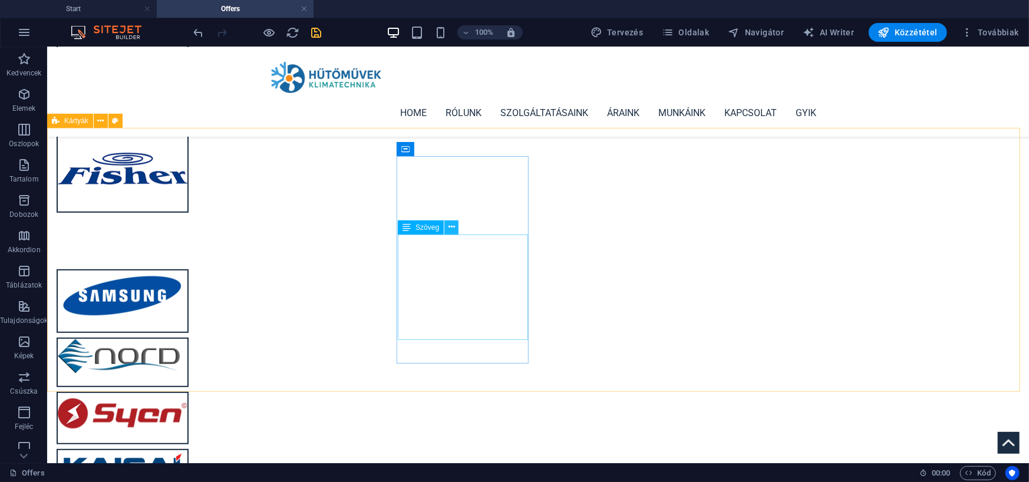
click at [444, 226] on button at bounding box center [451, 227] width 14 height 14
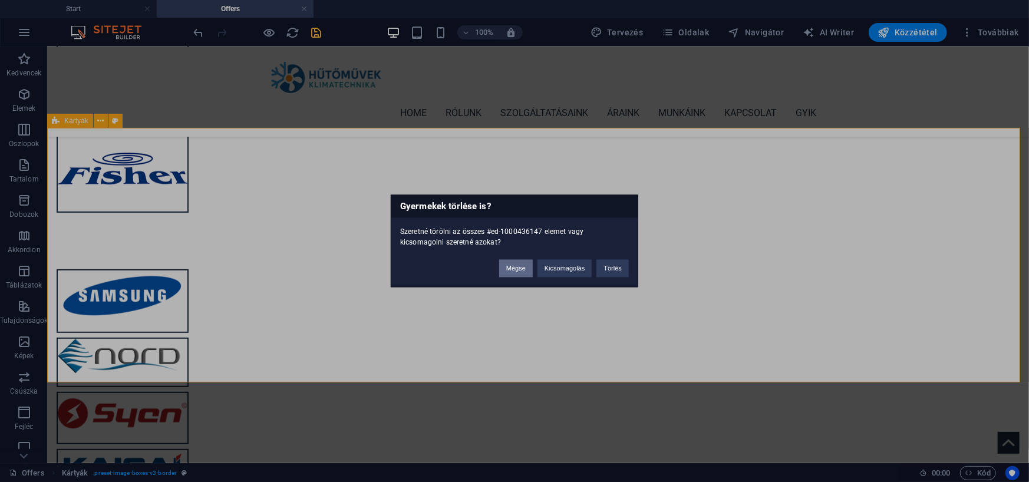
click at [512, 268] on button "Mégse" at bounding box center [516, 269] width 34 height 18
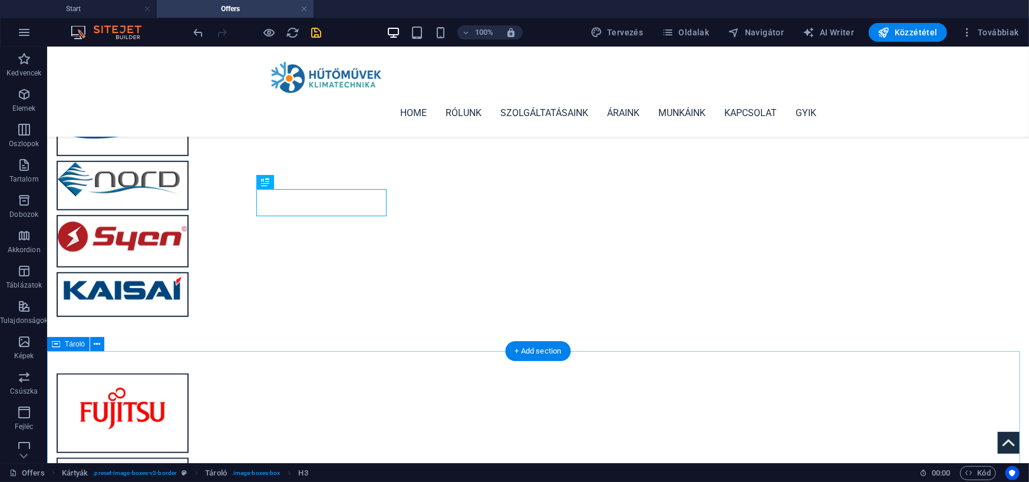
scroll to position [295, 0]
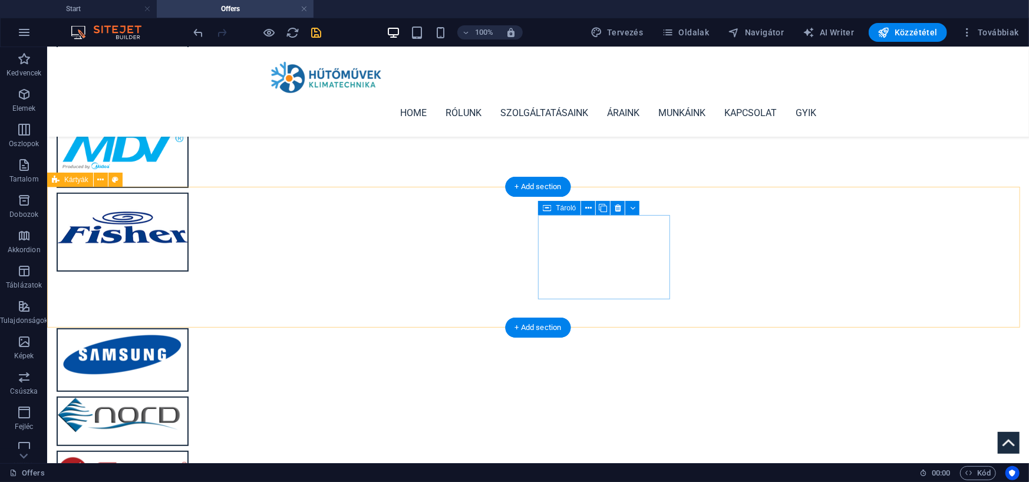
scroll to position [59, 0]
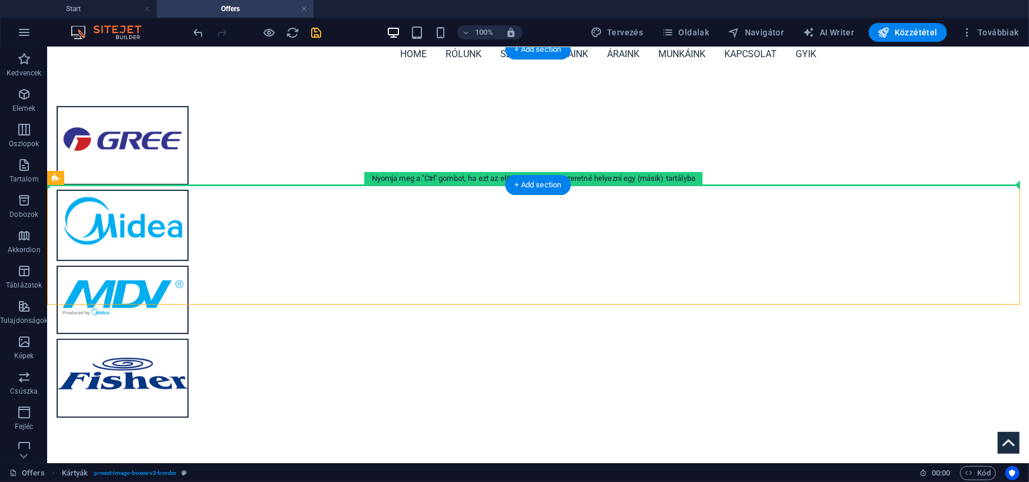
drag, startPoint x: 313, startPoint y: 251, endPoint x: 275, endPoint y: 156, distance: 101.8
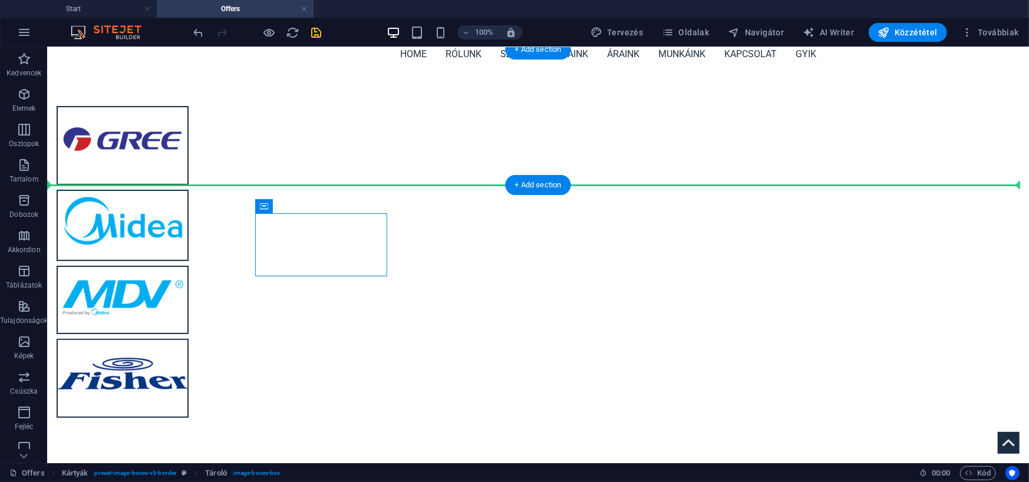
drag, startPoint x: 312, startPoint y: 252, endPoint x: 858, endPoint y: 127, distance: 560.0
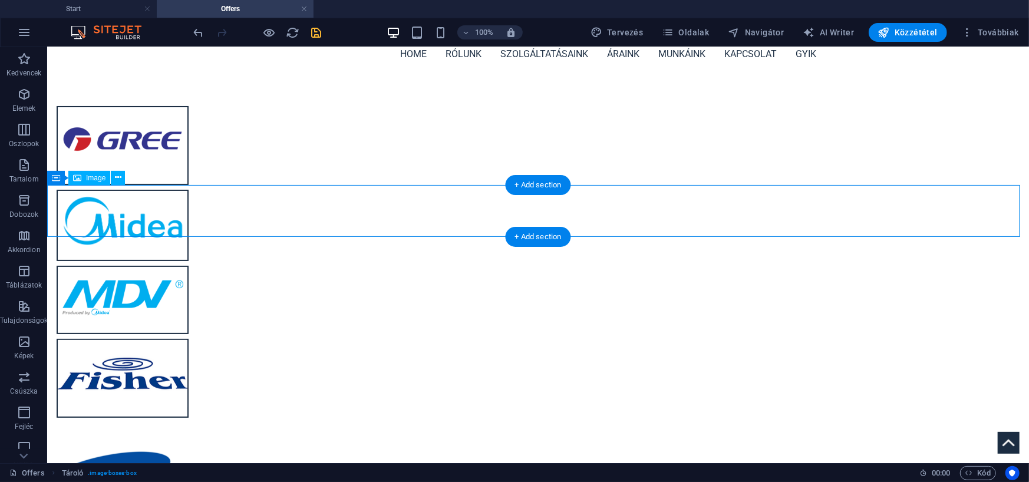
click at [157, 446] on figure at bounding box center [538, 472] width 982 height 52
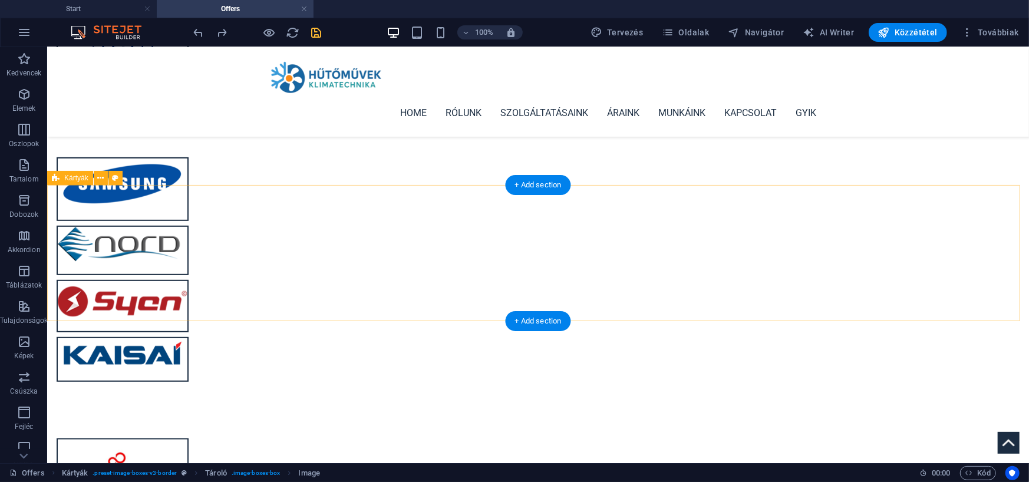
scroll to position [354, 0]
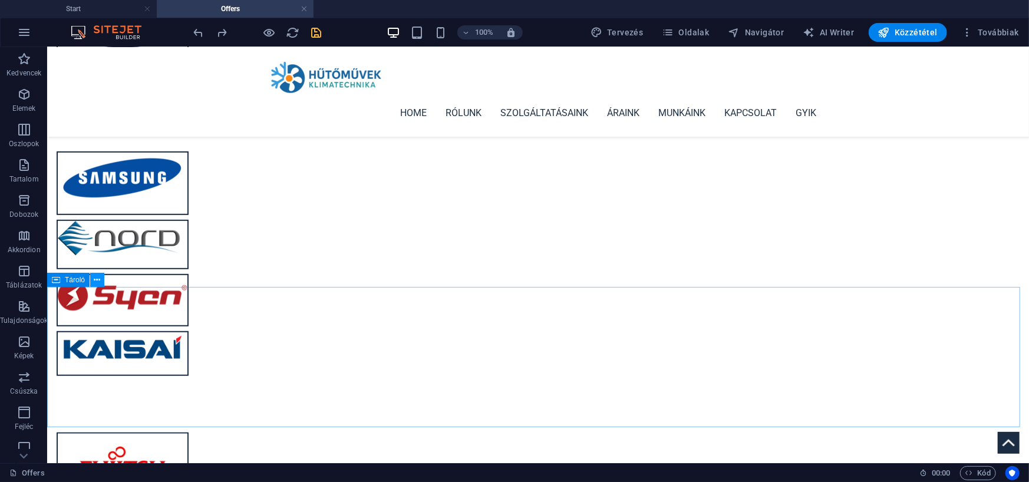
click at [98, 277] on icon at bounding box center [97, 280] width 6 height 12
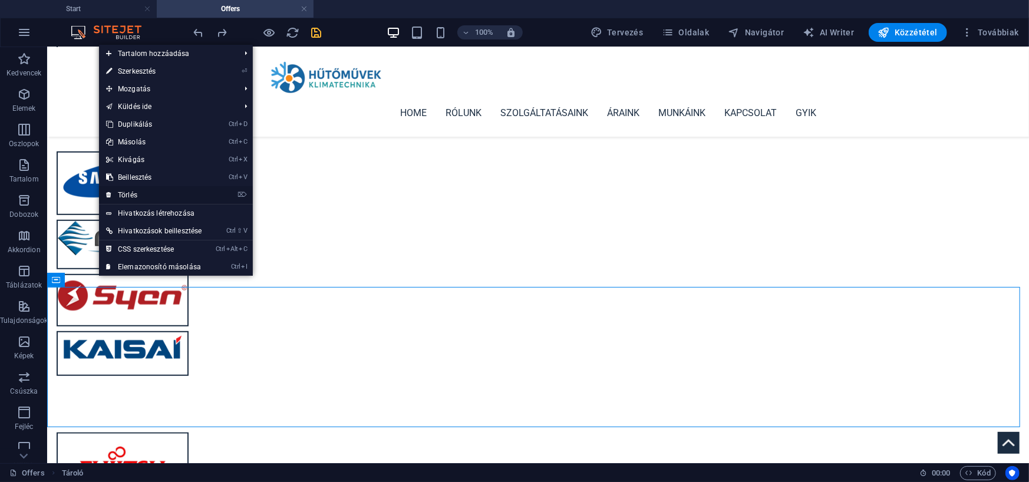
click at [121, 194] on link "⌦ Törlés" at bounding box center [154, 195] width 110 height 18
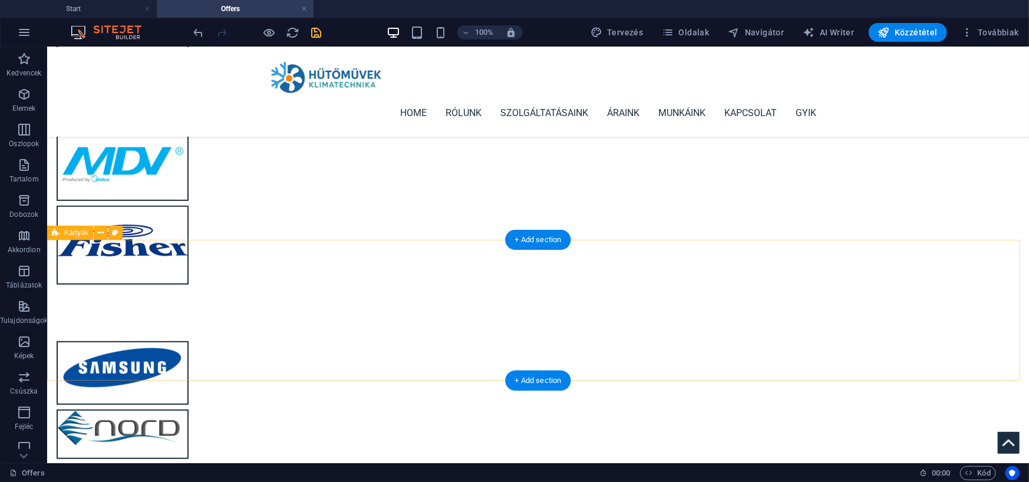
scroll to position [177, 0]
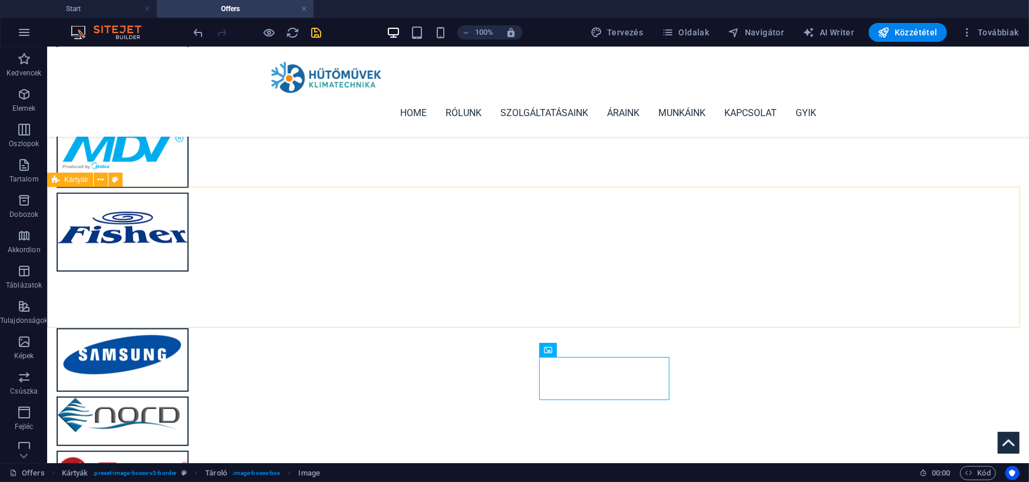
click at [65, 181] on span "Kártyák" at bounding box center [76, 179] width 24 height 7
select select "rem"
select select "preset-image-boxes-v3-border"
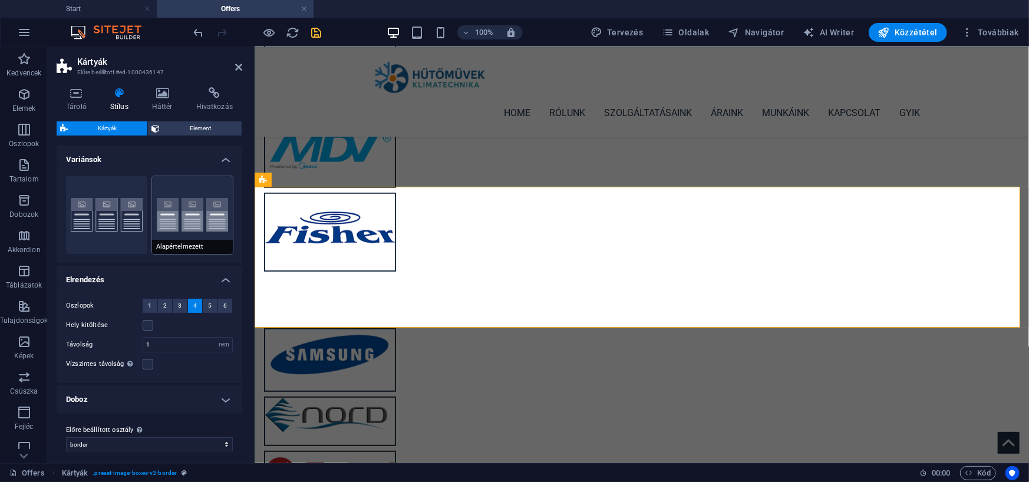
click at [173, 189] on button "Alapértelmezett" at bounding box center [192, 215] width 81 height 78
type input "2"
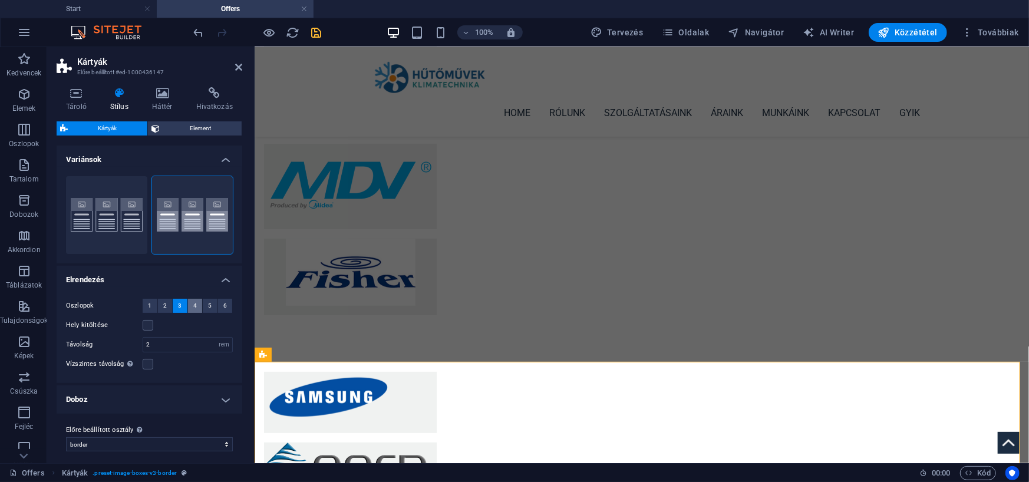
click at [196, 308] on button "4" at bounding box center [195, 306] width 15 height 14
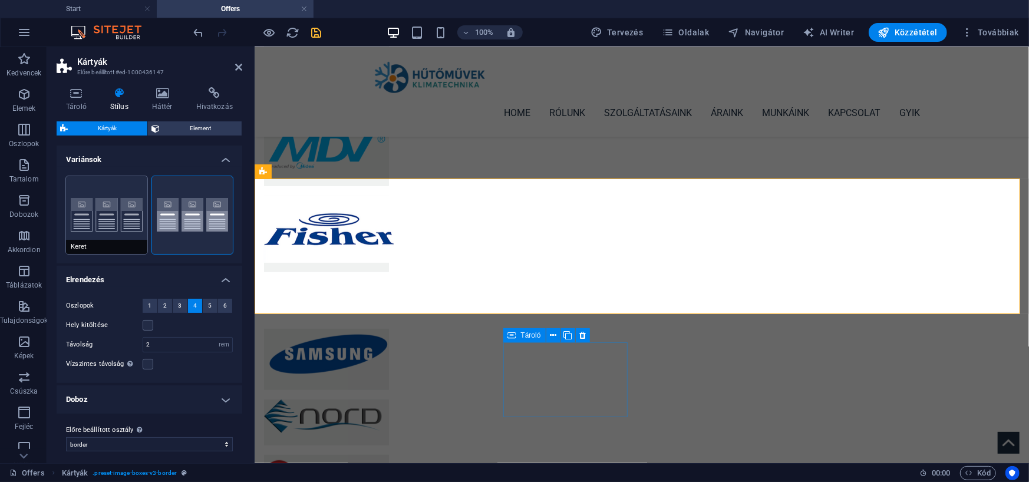
click at [127, 220] on button "Keret" at bounding box center [106, 215] width 81 height 78
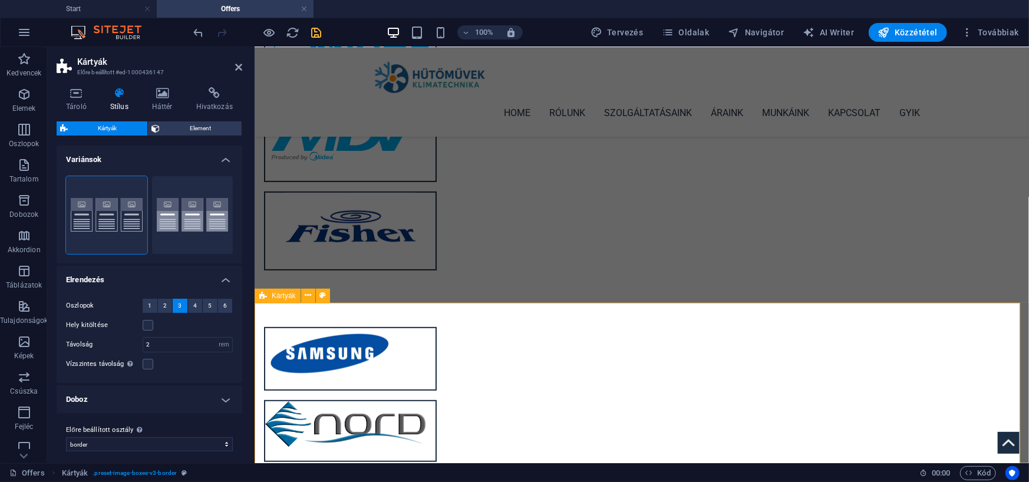
scroll to position [295, 0]
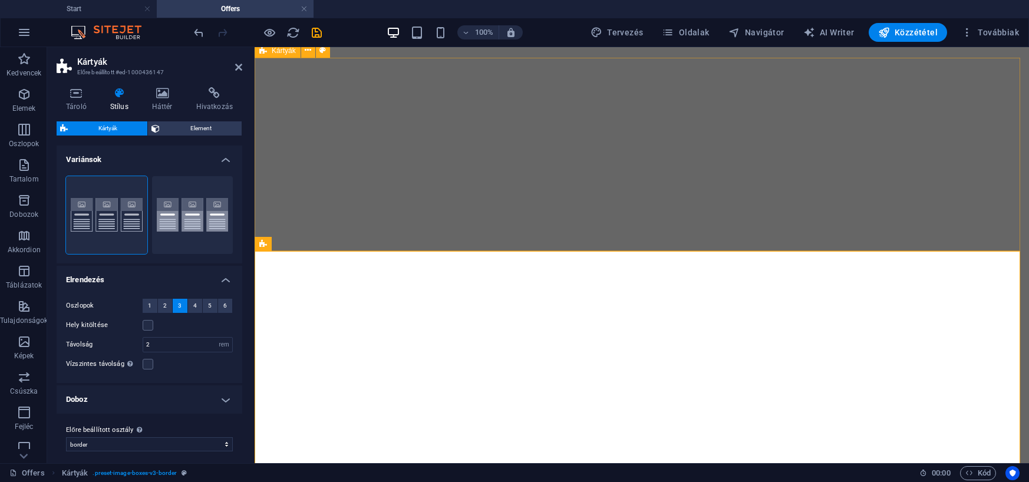
select select "rem"
select select "preset-image-boxes-v3-border"
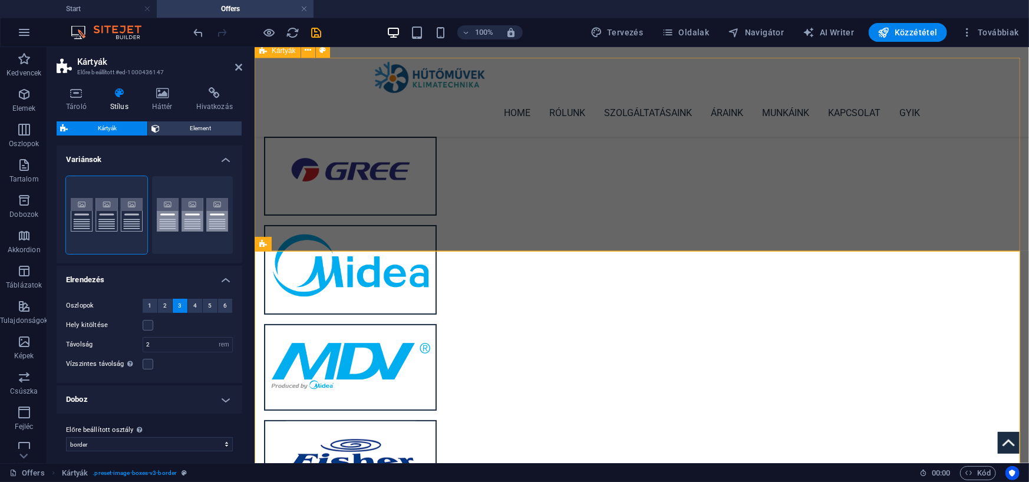
scroll to position [295, 0]
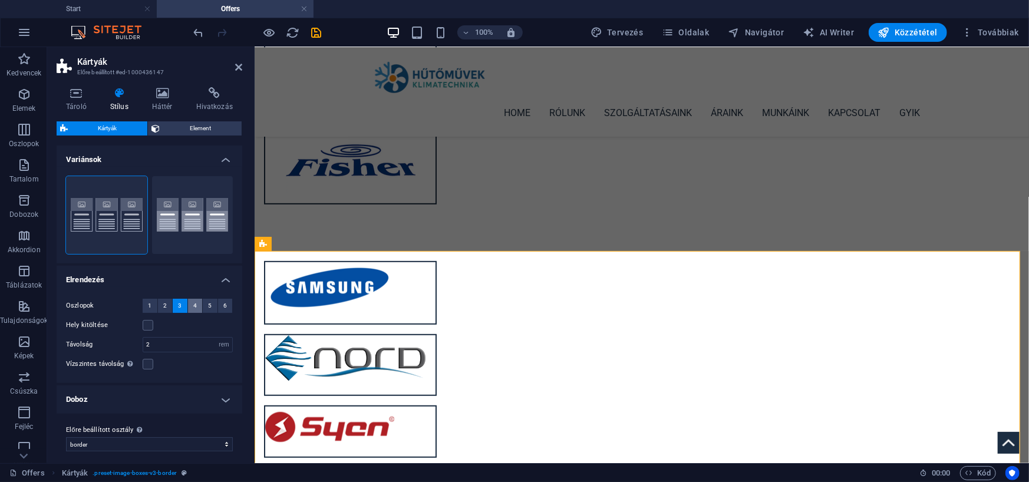
click at [189, 303] on button "4" at bounding box center [195, 306] width 15 height 14
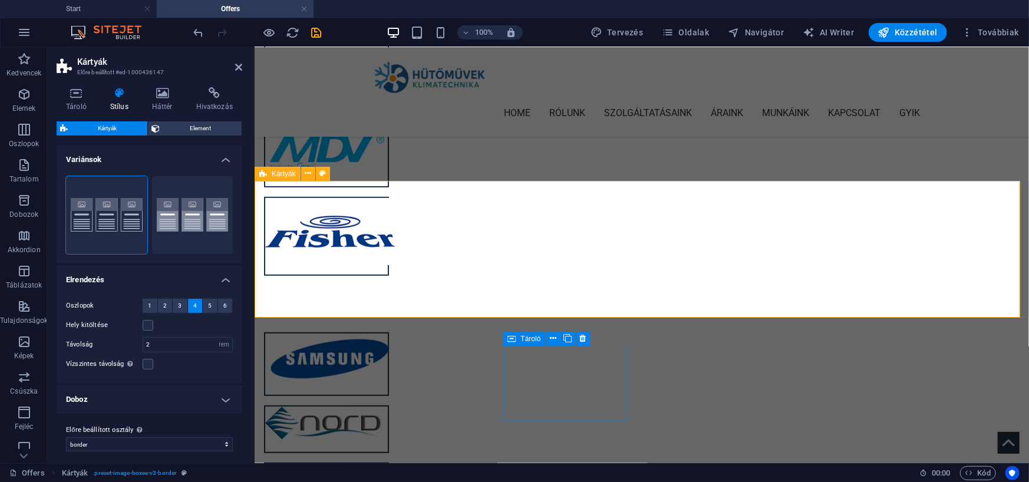
scroll to position [177, 0]
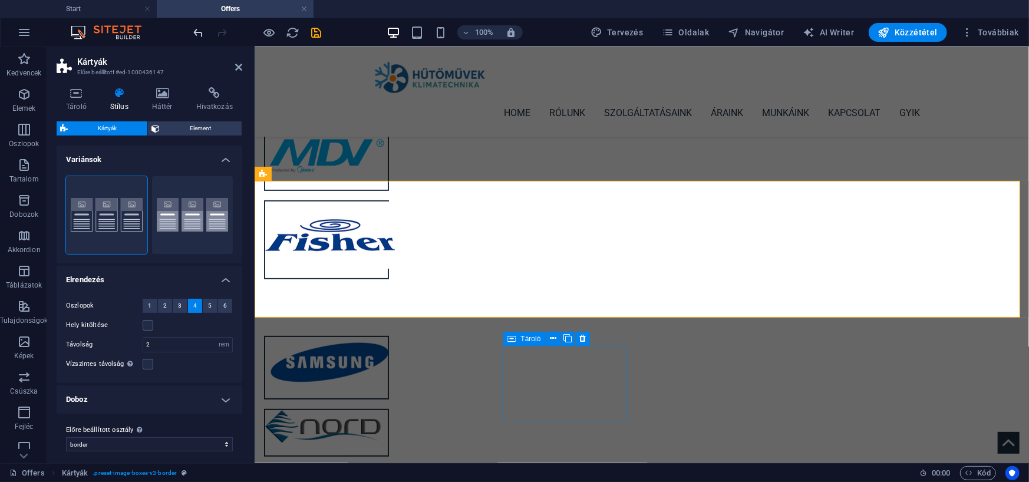
click at [200, 36] on icon "undo" at bounding box center [199, 33] width 14 height 14
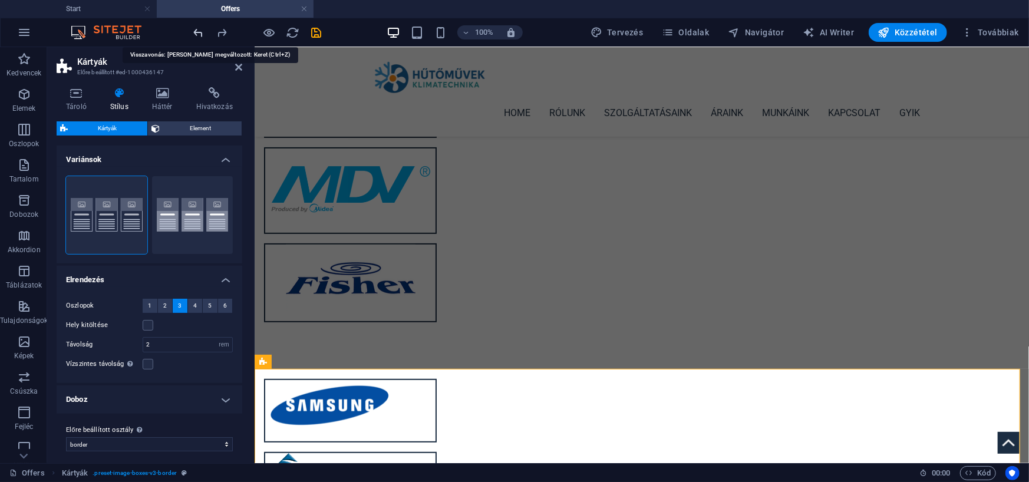
click at [200, 36] on icon "undo" at bounding box center [199, 33] width 14 height 14
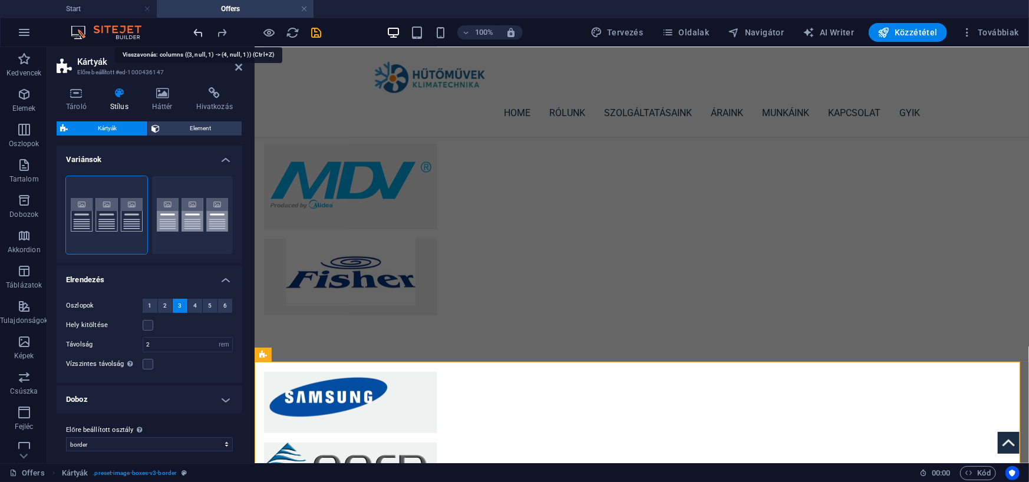
click at [200, 36] on icon "undo" at bounding box center [199, 33] width 14 height 14
type input "1"
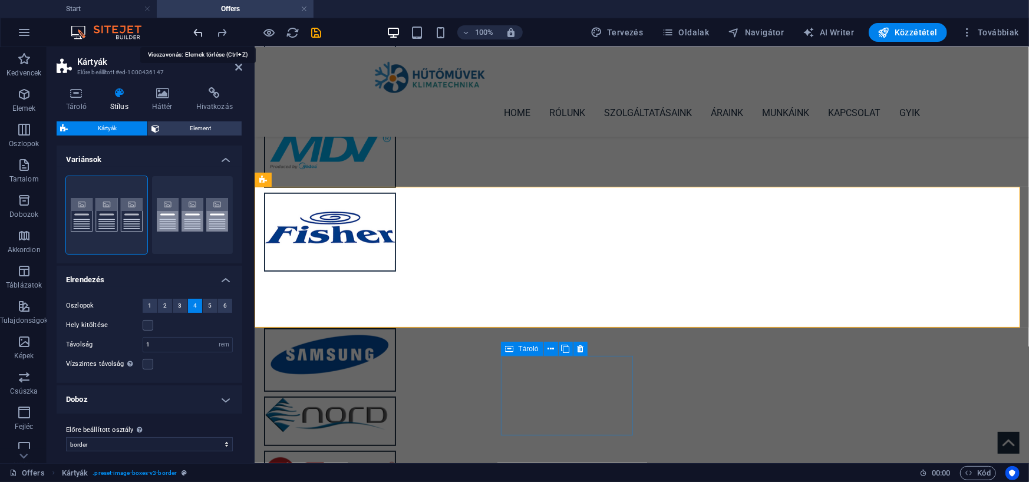
click at [200, 36] on icon "undo" at bounding box center [199, 33] width 14 height 14
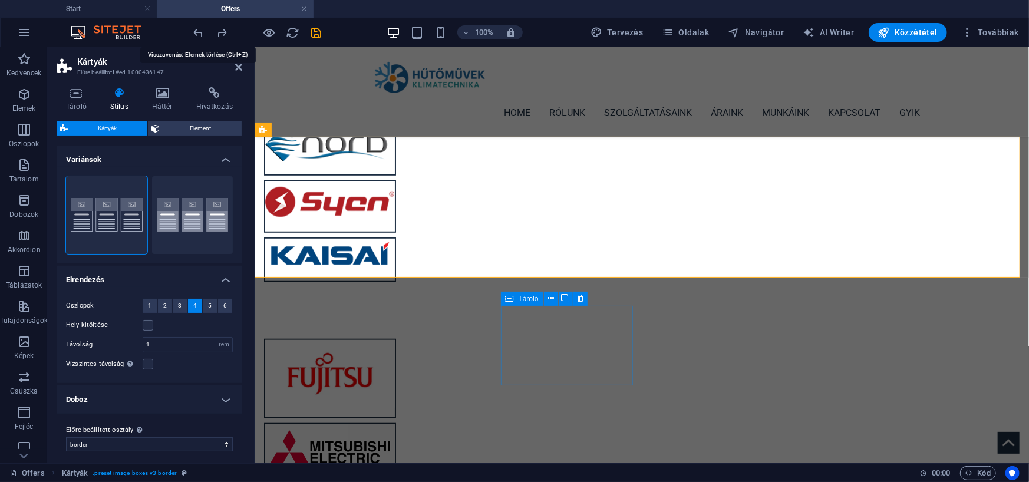
scroll to position [455, 0]
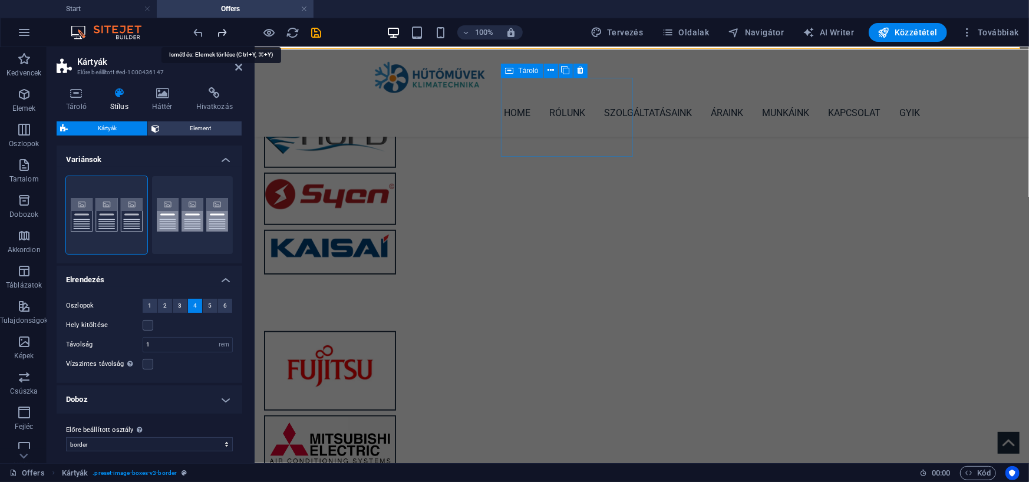
click at [224, 35] on icon "redo" at bounding box center [223, 33] width 14 height 14
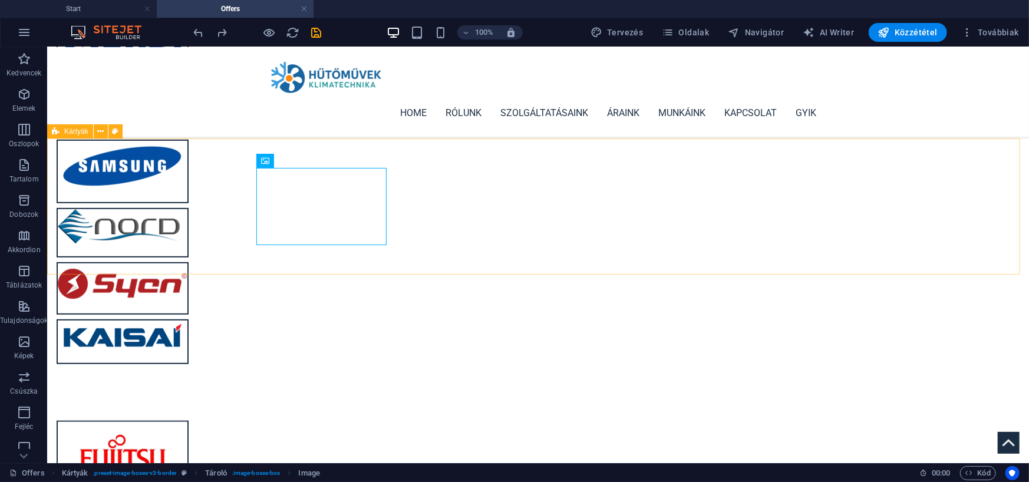
click at [62, 130] on div "Kártyák" at bounding box center [70, 131] width 46 height 14
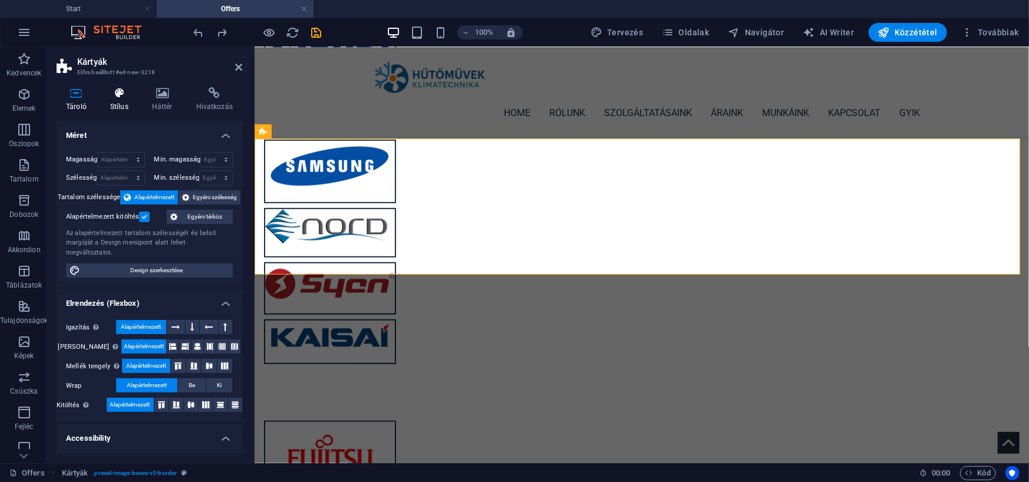
click at [120, 98] on icon at bounding box center [119, 93] width 37 height 12
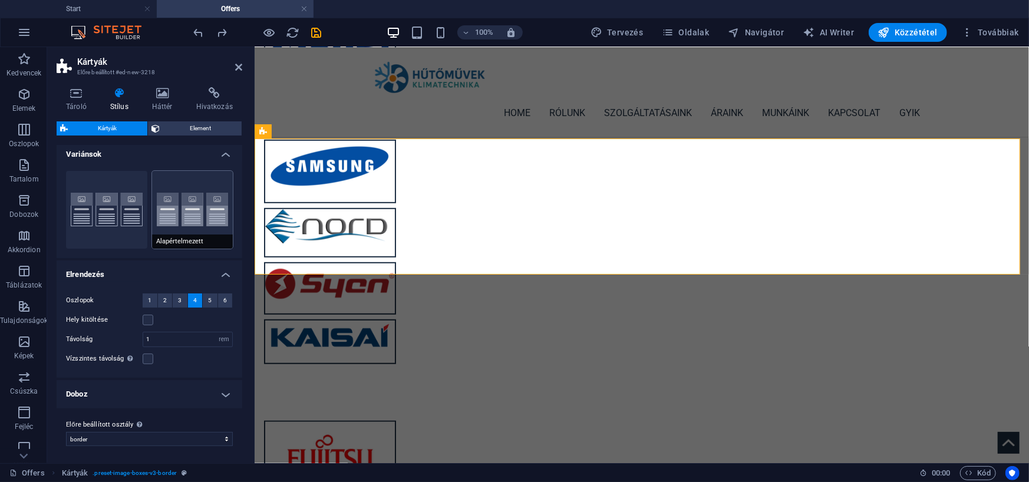
scroll to position [6, 0]
click at [220, 391] on h4 "Doboz" at bounding box center [150, 394] width 186 height 28
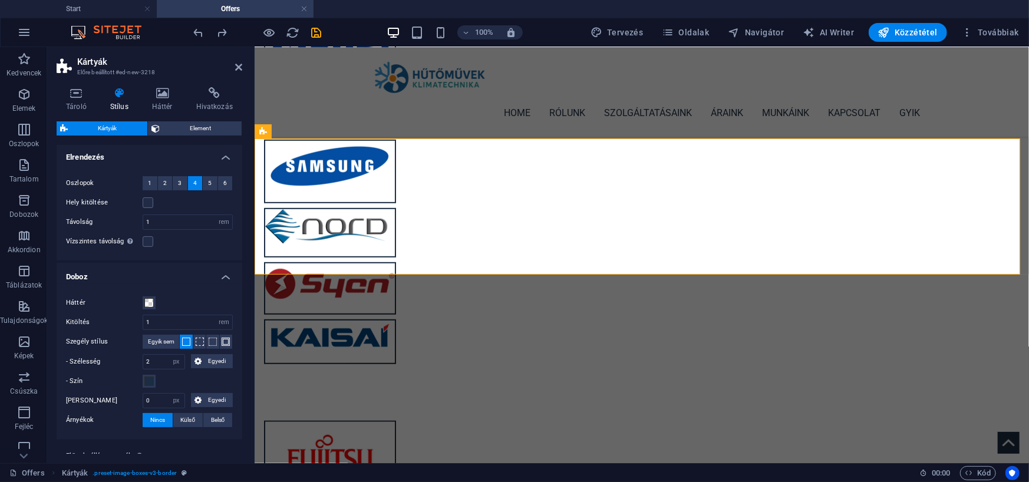
scroll to position [154, 0]
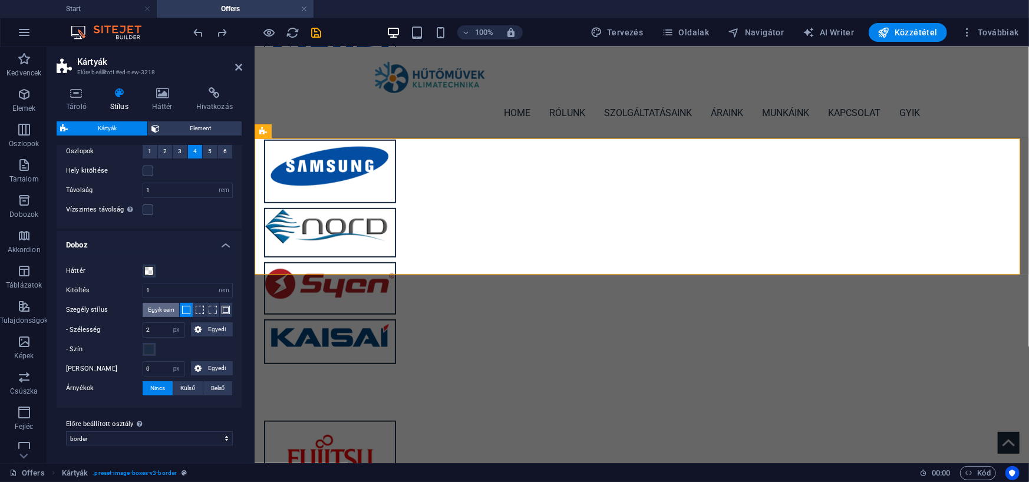
click at [164, 311] on span "Egyik sem" at bounding box center [161, 310] width 27 height 14
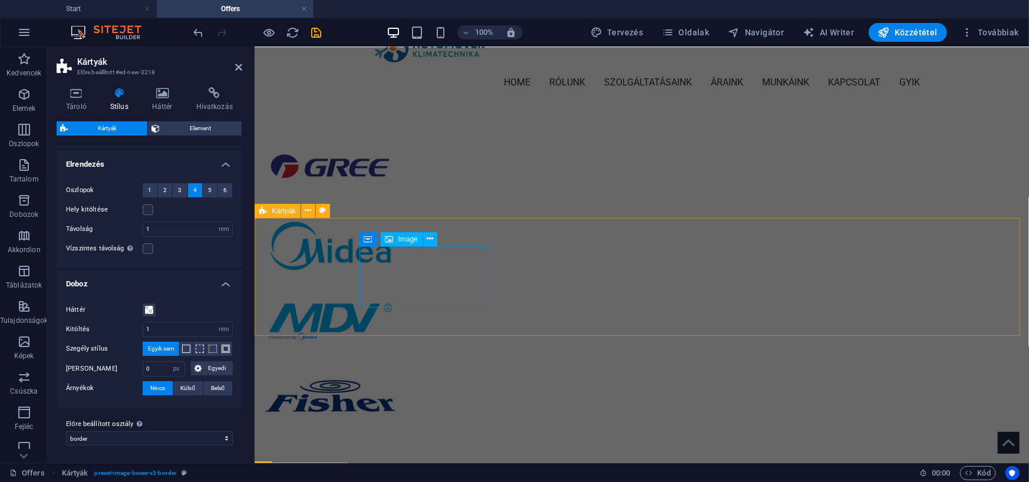
scroll to position [0, 0]
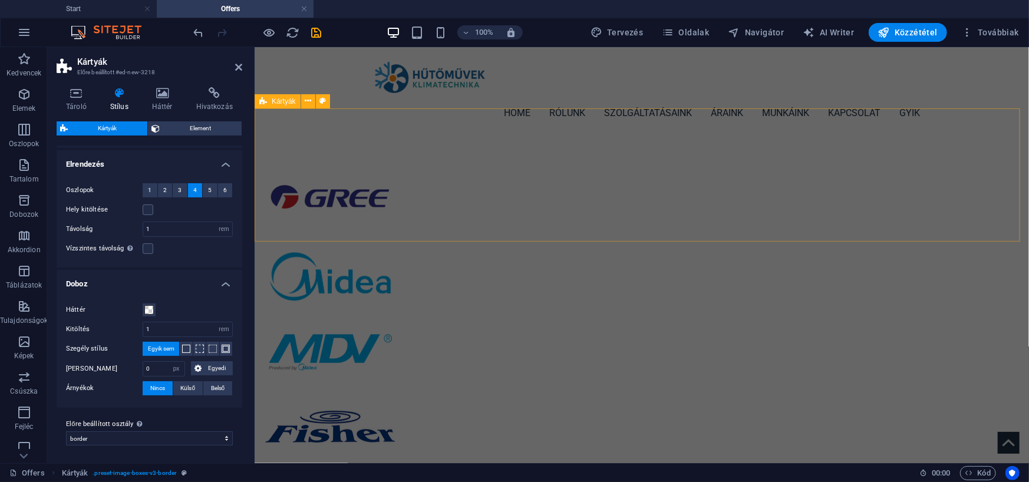
click at [306, 153] on div at bounding box center [641, 316] width 775 height 361
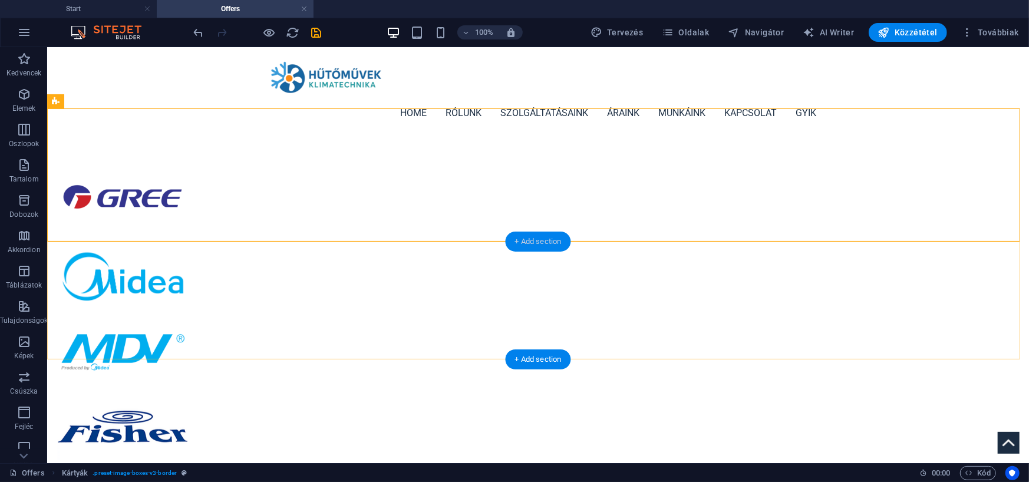
drag, startPoint x: 535, startPoint y: 241, endPoint x: 518, endPoint y: 241, distance: 17.1
click at [518, 241] on div "+ Add section" at bounding box center [538, 242] width 65 height 20
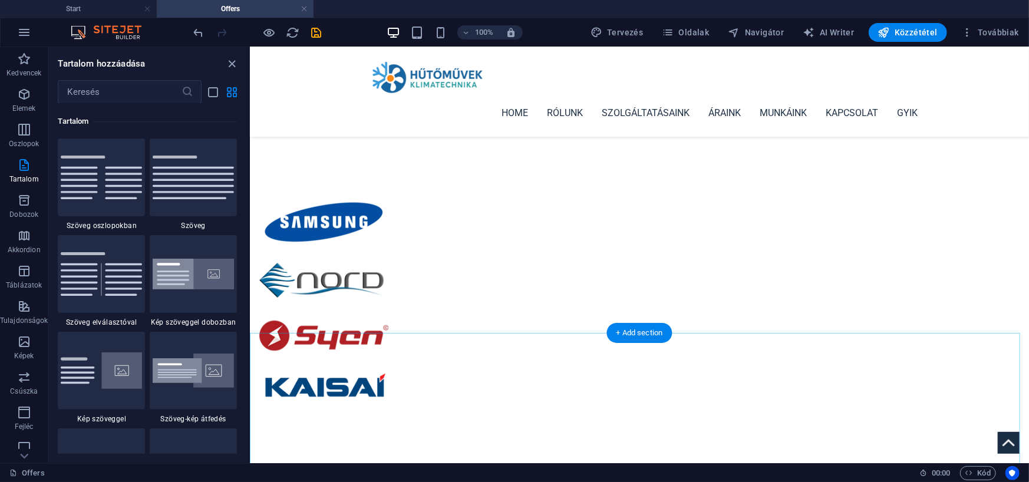
scroll to position [360, 0]
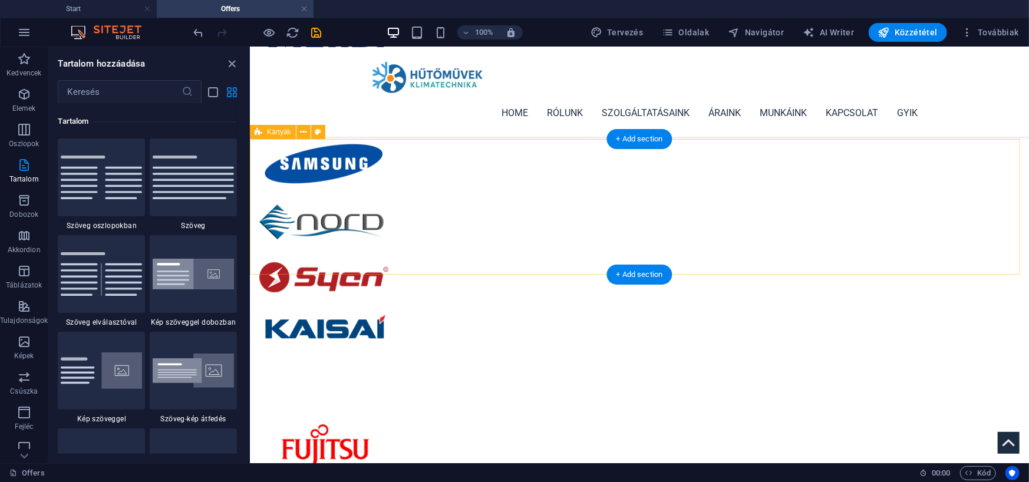
click at [638, 142] on div "+ Add section" at bounding box center [639, 139] width 65 height 20
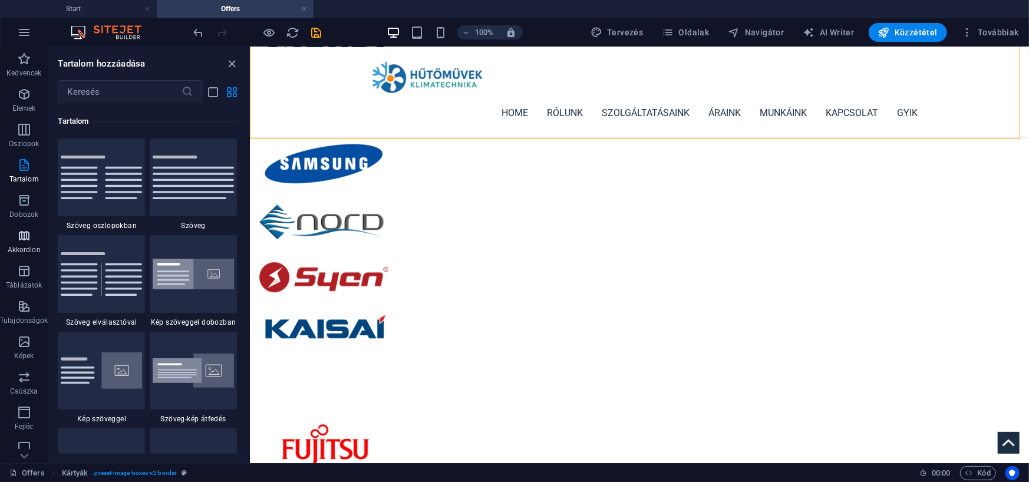
click at [21, 235] on icon "button" at bounding box center [24, 236] width 14 height 14
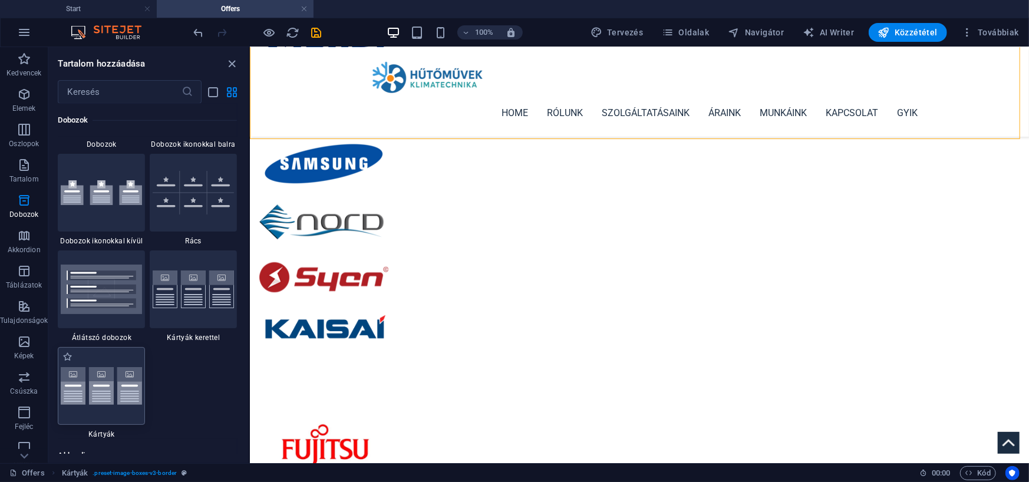
scroll to position [3506, 0]
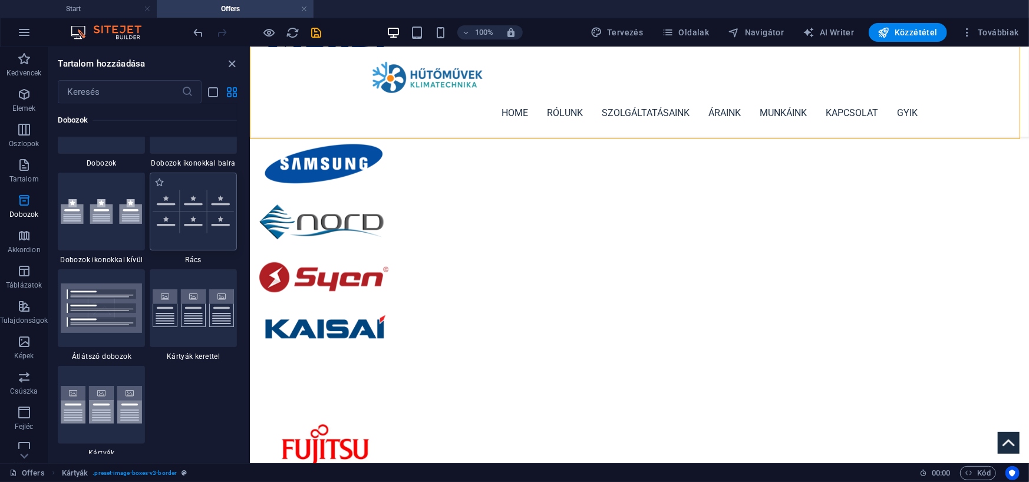
click at [174, 211] on img at bounding box center [193, 212] width 81 height 44
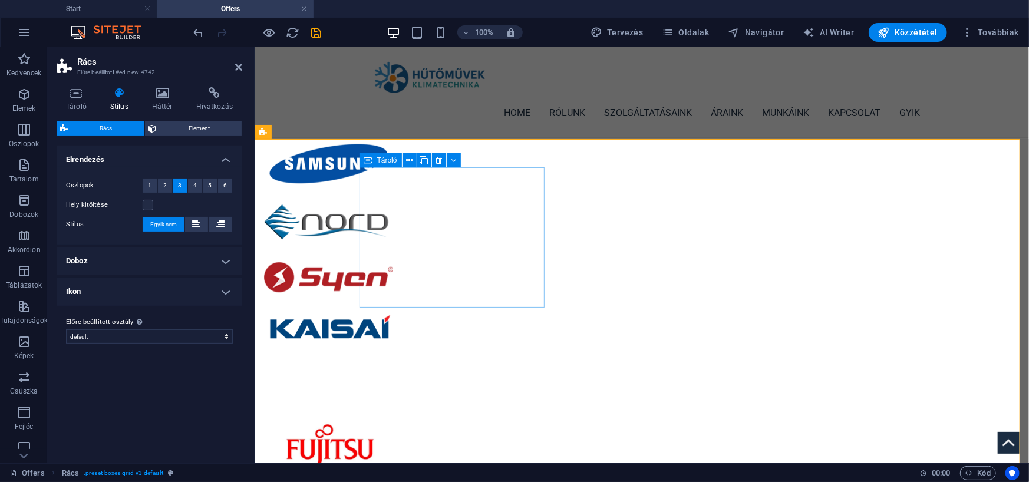
click at [159, 95] on icon at bounding box center [162, 93] width 39 height 12
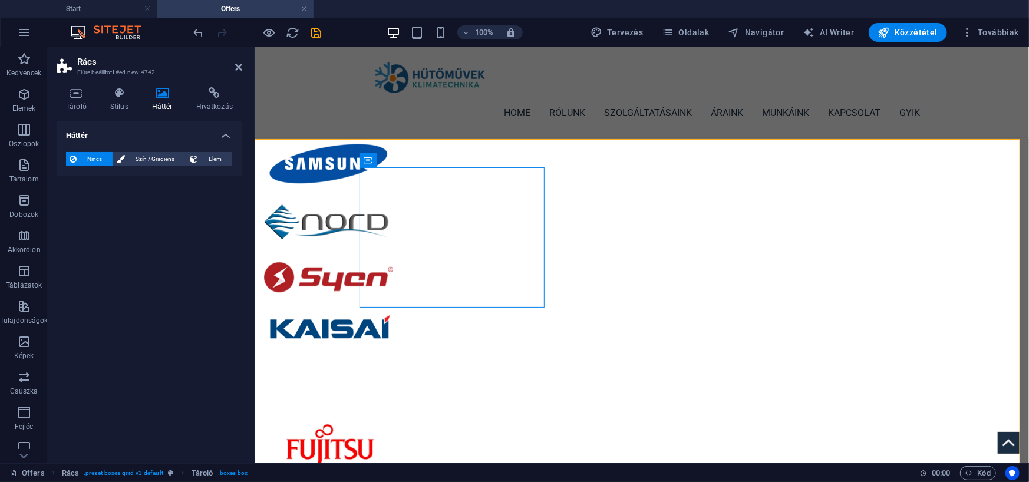
click at [163, 91] on icon at bounding box center [162, 93] width 39 height 12
click at [213, 159] on span "Elem" at bounding box center [215, 159] width 27 height 14
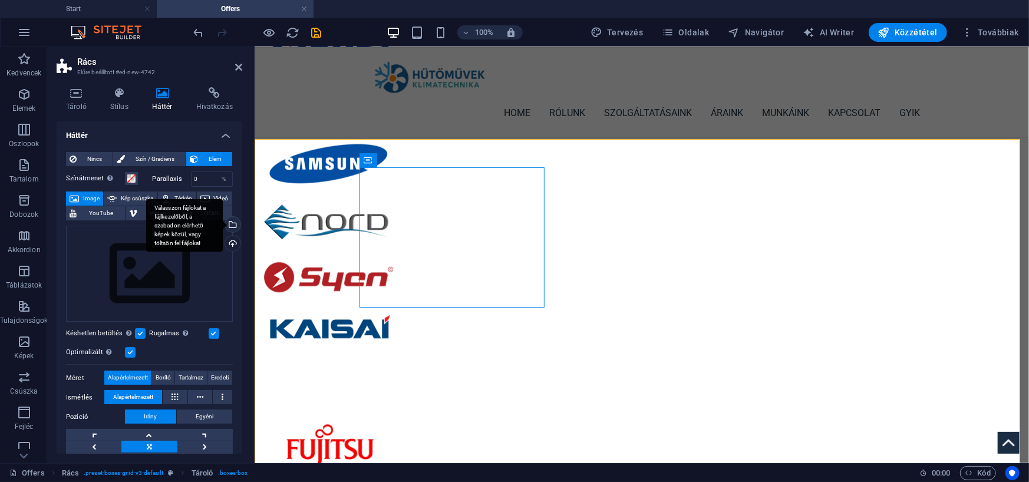
click at [223, 223] on div "Válasszon fájlokat a fájlkezelőből, a szabadon elérhető képek közül, vagy tölts…" at bounding box center [184, 225] width 77 height 53
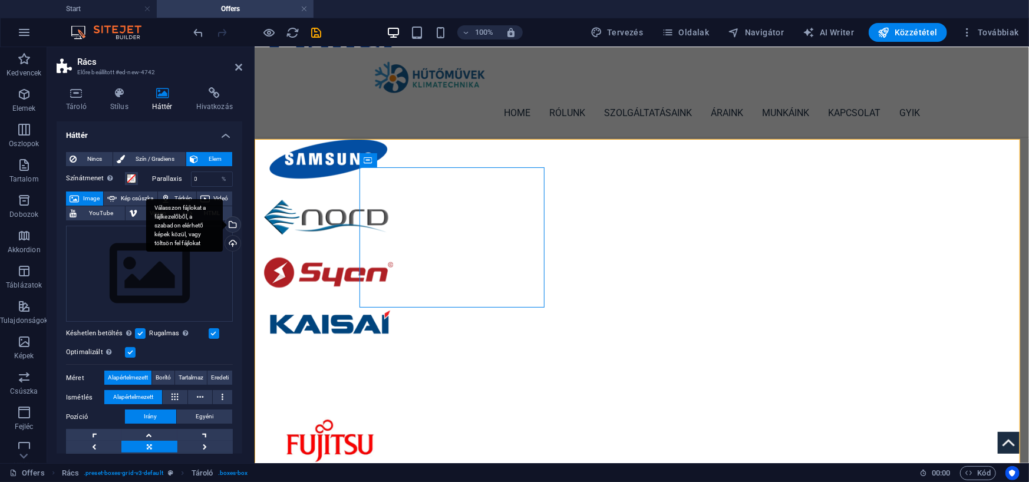
scroll to position [335, 0]
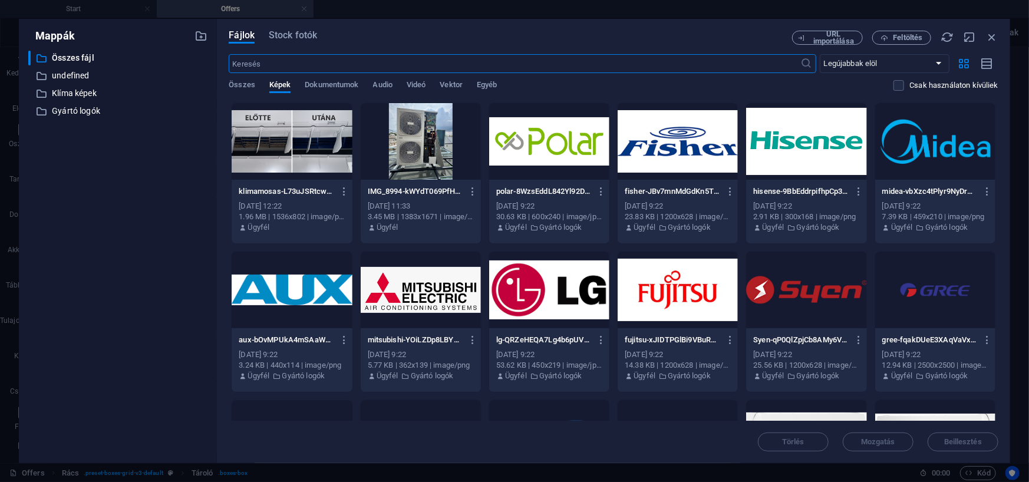
click at [911, 147] on div at bounding box center [935, 141] width 120 height 77
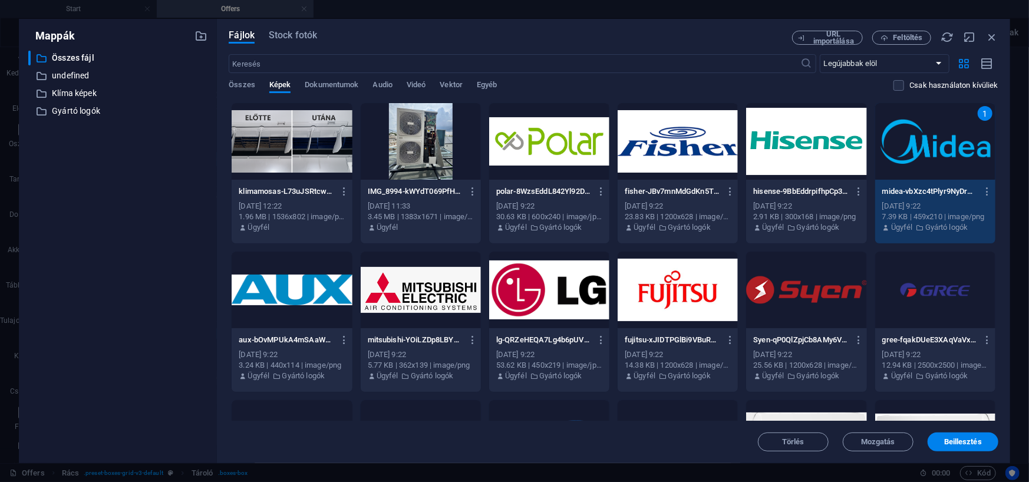
click at [911, 147] on div "1" at bounding box center [935, 141] width 120 height 77
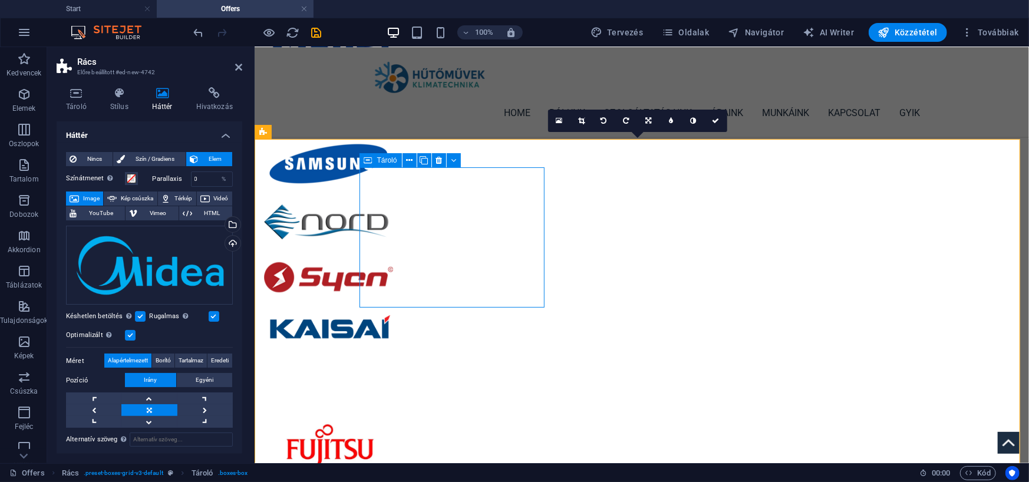
click at [386, 160] on span "Tároló" at bounding box center [387, 160] width 20 height 7
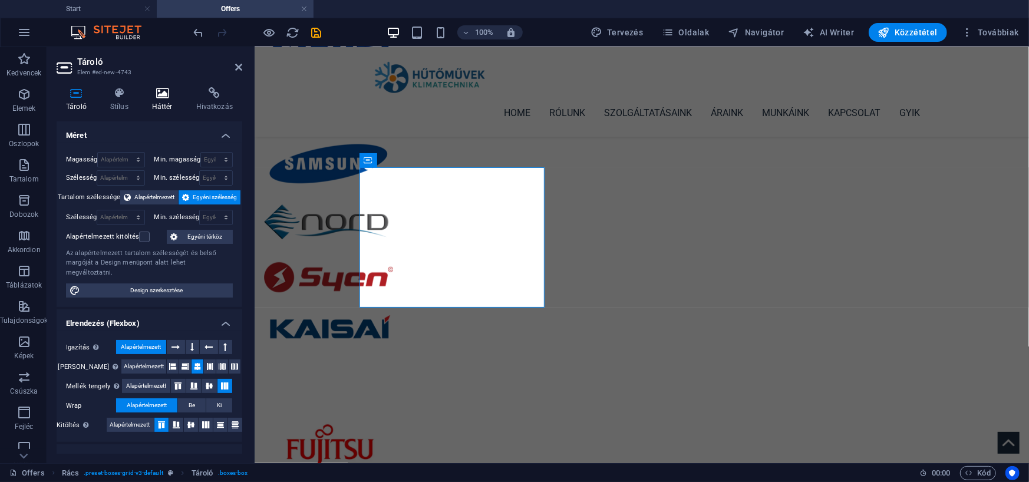
click at [165, 95] on icon at bounding box center [162, 93] width 39 height 12
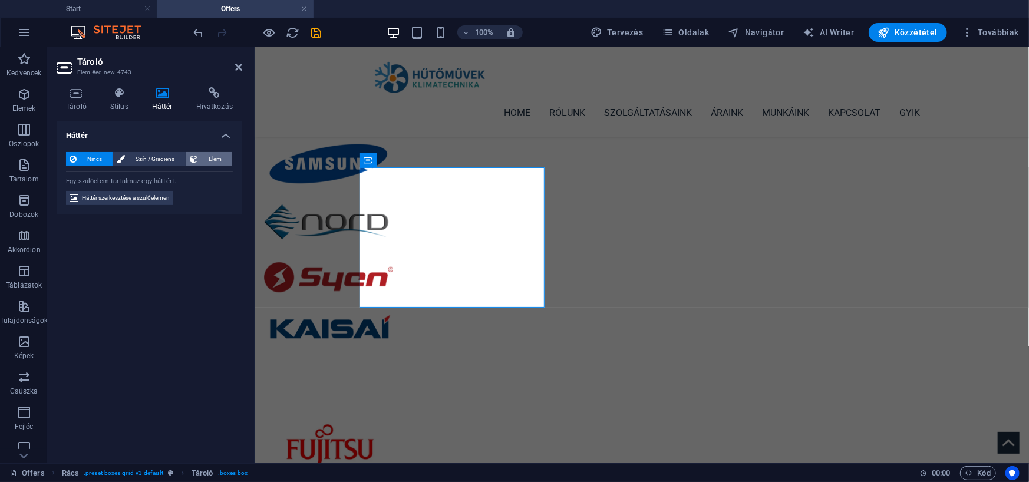
click at [212, 156] on span "Elem" at bounding box center [215, 159] width 27 height 14
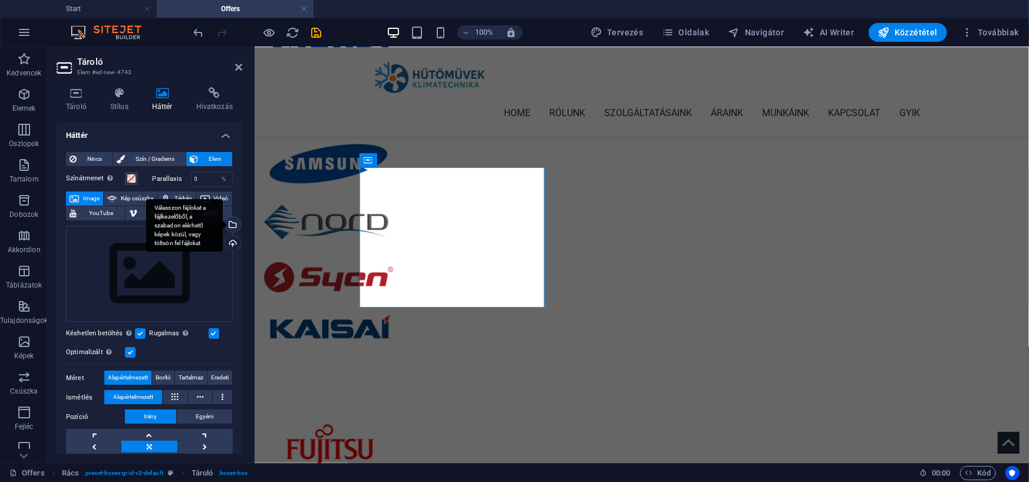
click at [223, 220] on div "Válasszon fájlokat a fájlkezelőből, a szabadon elérhető képek közül, vagy tölts…" at bounding box center [184, 225] width 77 height 53
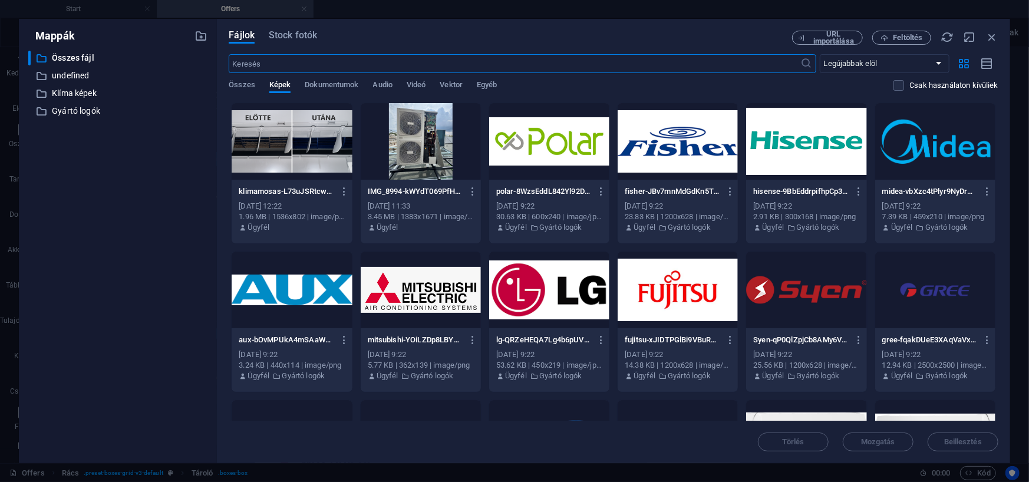
scroll to position [335, 0]
click at [802, 151] on div at bounding box center [806, 141] width 120 height 77
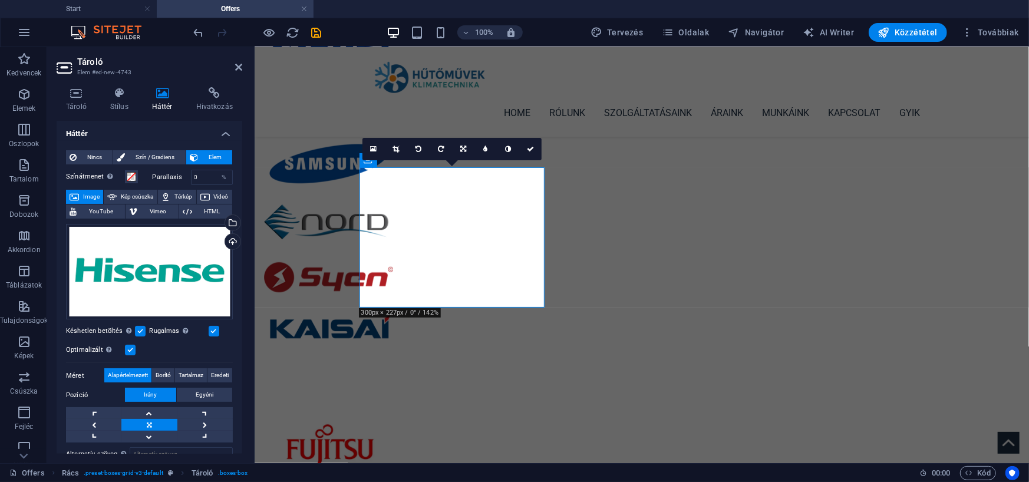
scroll to position [0, 0]
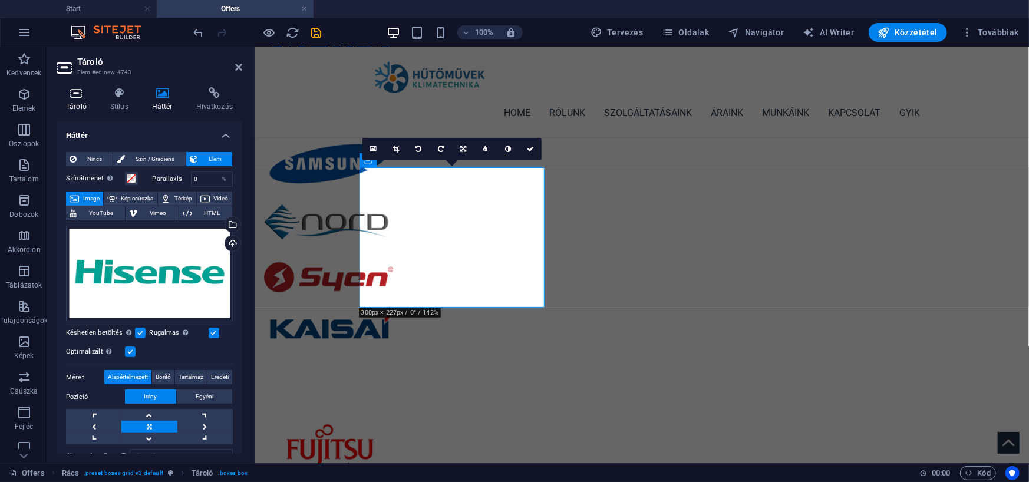
click at [74, 88] on icon at bounding box center [76, 93] width 39 height 12
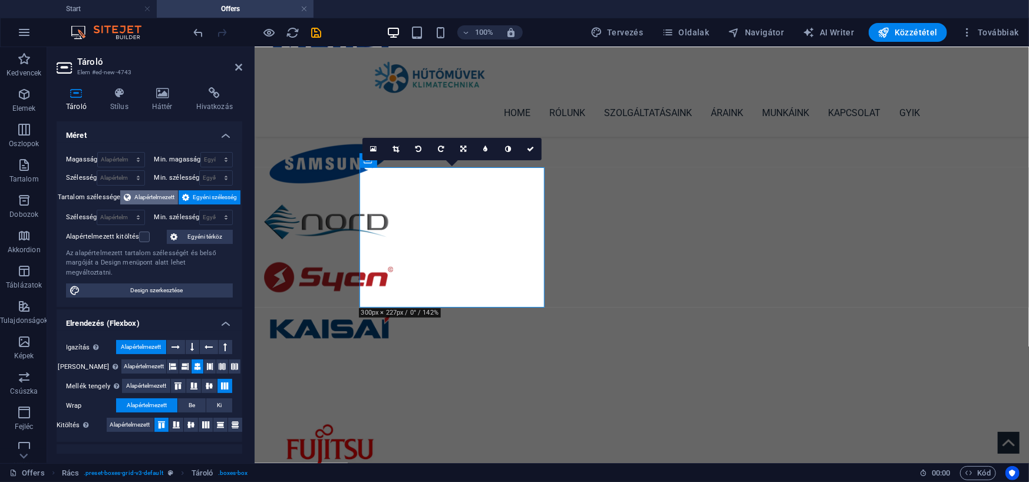
click at [138, 195] on span "Alapértelmezett" at bounding box center [154, 197] width 40 height 14
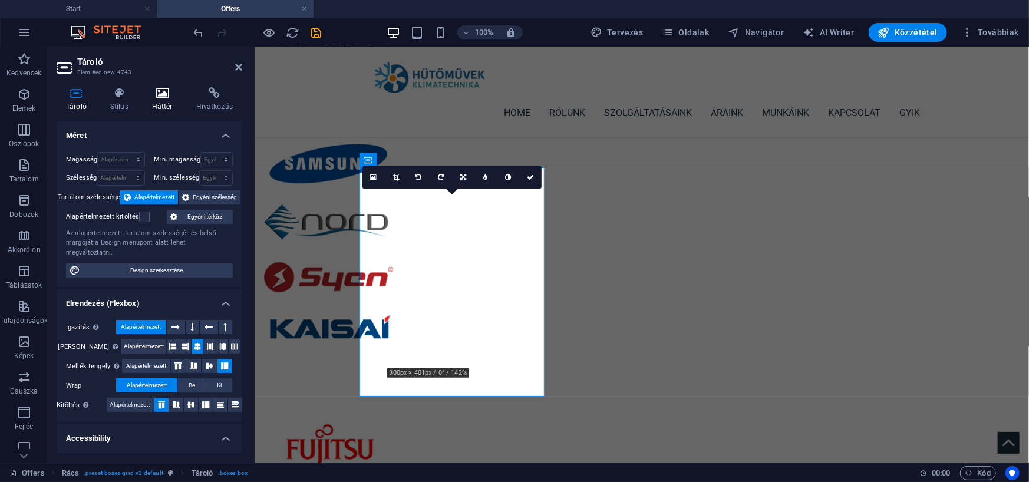
click at [160, 95] on icon at bounding box center [162, 93] width 39 height 12
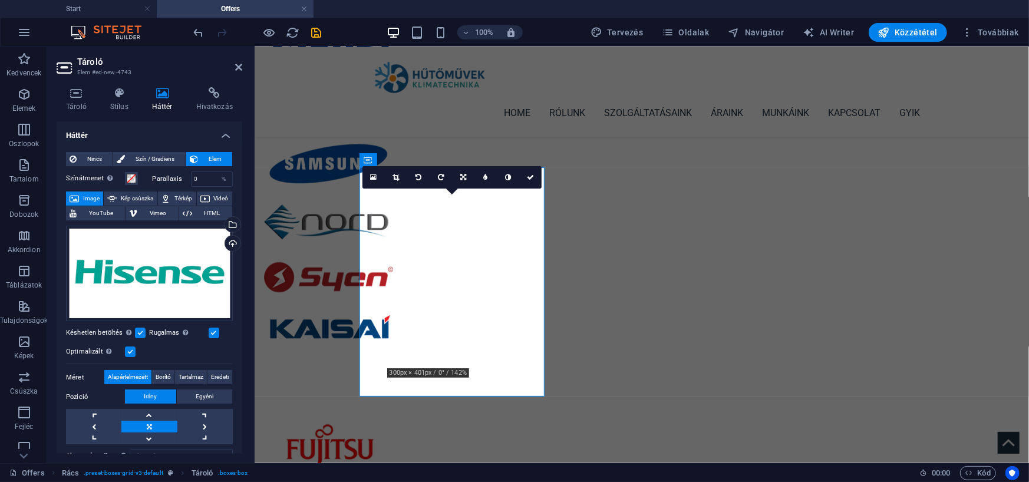
click at [209, 332] on label at bounding box center [214, 333] width 11 height 11
click at [0, 0] on input "Rugalmas Automatikusan betölti a retina képet és az okostelefonra optimalizált …" at bounding box center [0, 0] width 0 height 0
click at [133, 349] on label at bounding box center [130, 352] width 11 height 11
click at [0, 0] on input "Optimalizált A képek tömörítése az oldal sebességének javítása érdekében történ…" at bounding box center [0, 0] width 0 height 0
click at [212, 330] on label at bounding box center [214, 333] width 11 height 11
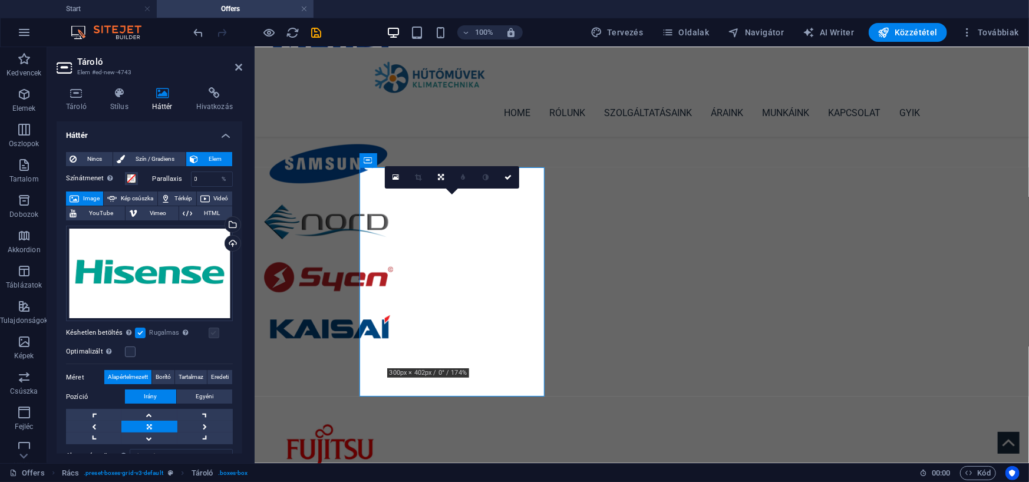
click at [212, 334] on label at bounding box center [214, 333] width 11 height 11
click at [130, 350] on label at bounding box center [130, 352] width 11 height 11
click at [0, 0] on input "Optimalizált A képek tömörítése az oldal sebességének javítása érdekében történ…" at bounding box center [0, 0] width 0 height 0
click at [214, 332] on label at bounding box center [214, 333] width 11 height 11
click at [0, 0] on input "Rugalmas Automatikusan betölti a retina képet és az okostelefonra optimalizált …" at bounding box center [0, 0] width 0 height 0
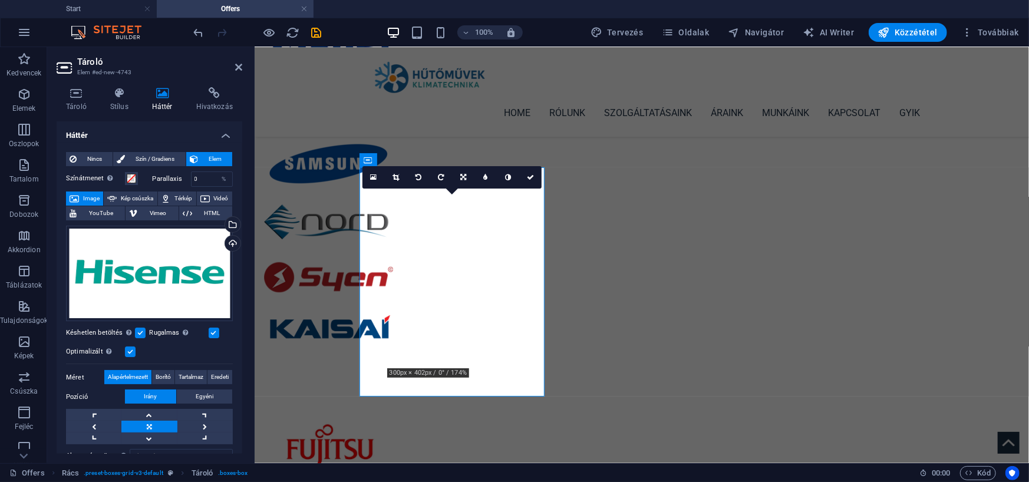
click at [136, 331] on label at bounding box center [140, 333] width 11 height 11
click at [0, 0] on input "Késhetlen betöltés Az oldal betöltése után a képek betöltése javítja az oldal s…" at bounding box center [0, 0] width 0 height 0
click at [140, 331] on label at bounding box center [140, 333] width 11 height 11
click at [0, 0] on input "Késhetlen betöltés Az oldal betöltése után a képek betöltése javítja az oldal s…" at bounding box center [0, 0] width 0 height 0
drag, startPoint x: 202, startPoint y: 179, endPoint x: 190, endPoint y: 178, distance: 11.2
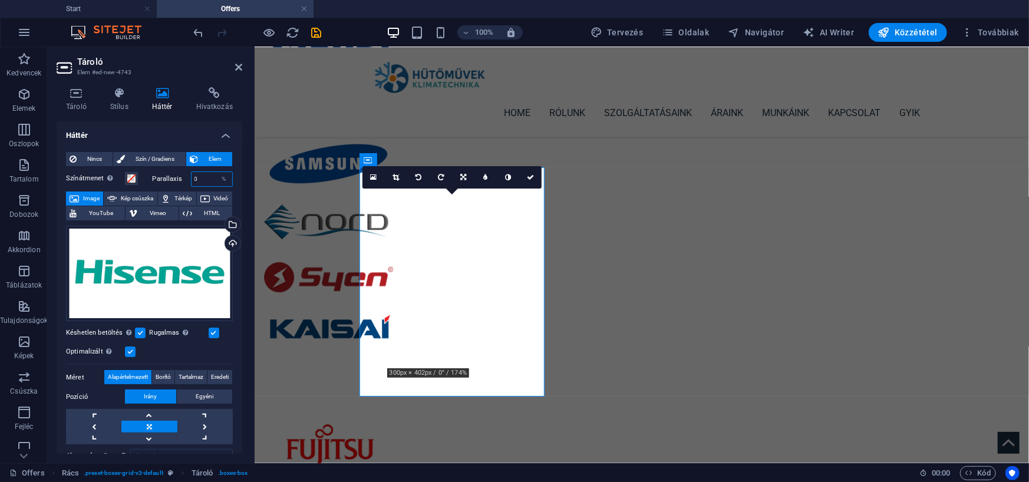
click at [192, 178] on input "0" at bounding box center [212, 179] width 41 height 14
click at [197, 32] on icon "undo" at bounding box center [199, 33] width 14 height 14
type input "0"
click at [197, 32] on icon "undo" at bounding box center [199, 33] width 14 height 14
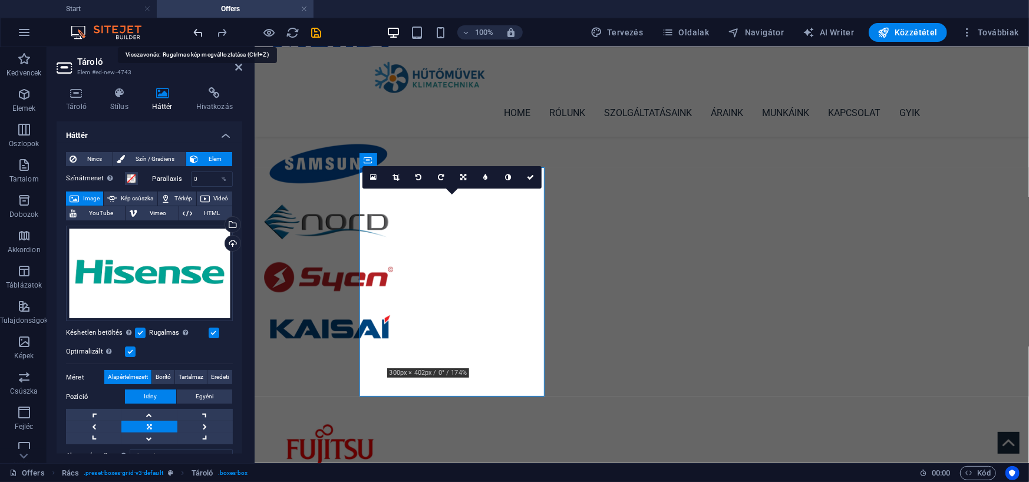
click at [197, 32] on icon "undo" at bounding box center [199, 33] width 14 height 14
click at [198, 32] on icon "undo" at bounding box center [199, 33] width 14 height 14
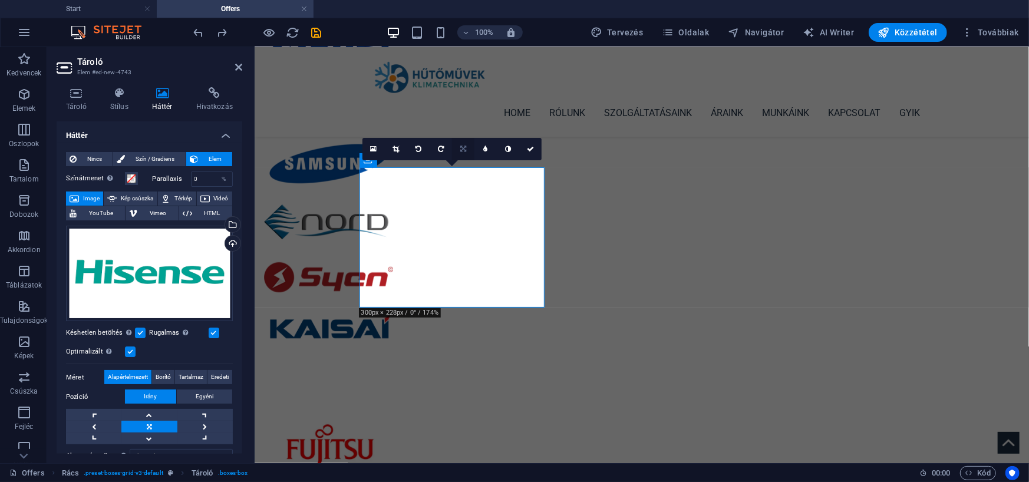
click at [461, 146] on icon at bounding box center [463, 149] width 6 height 7
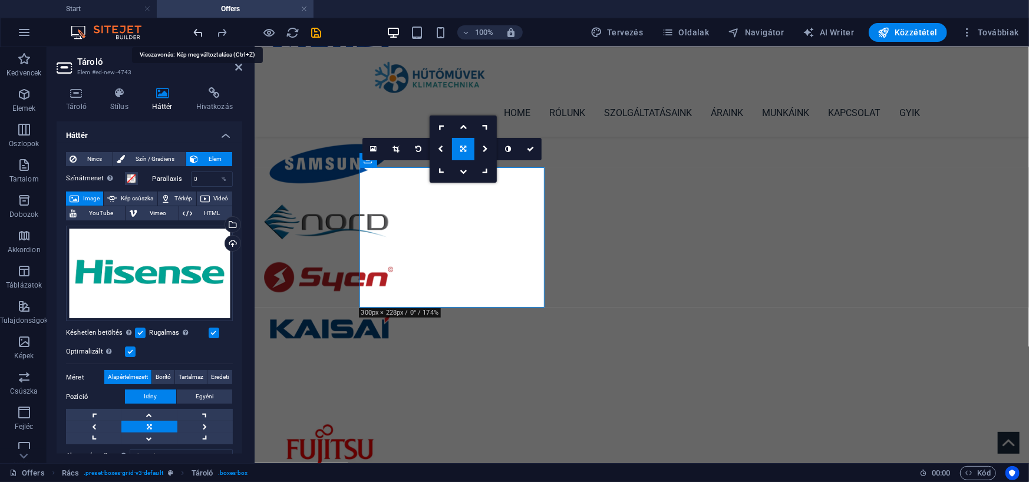
click at [198, 34] on icon "undo" at bounding box center [199, 33] width 14 height 14
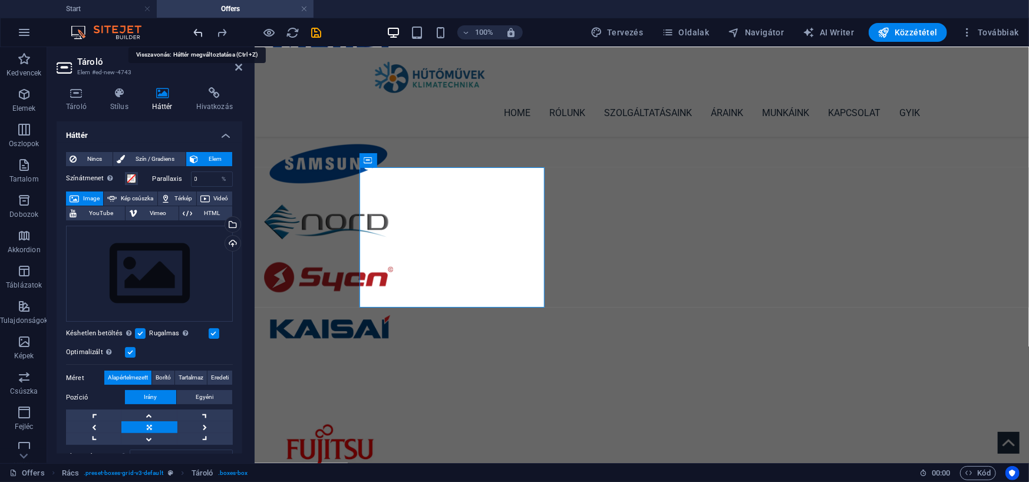
click at [198, 34] on icon "undo" at bounding box center [199, 33] width 14 height 14
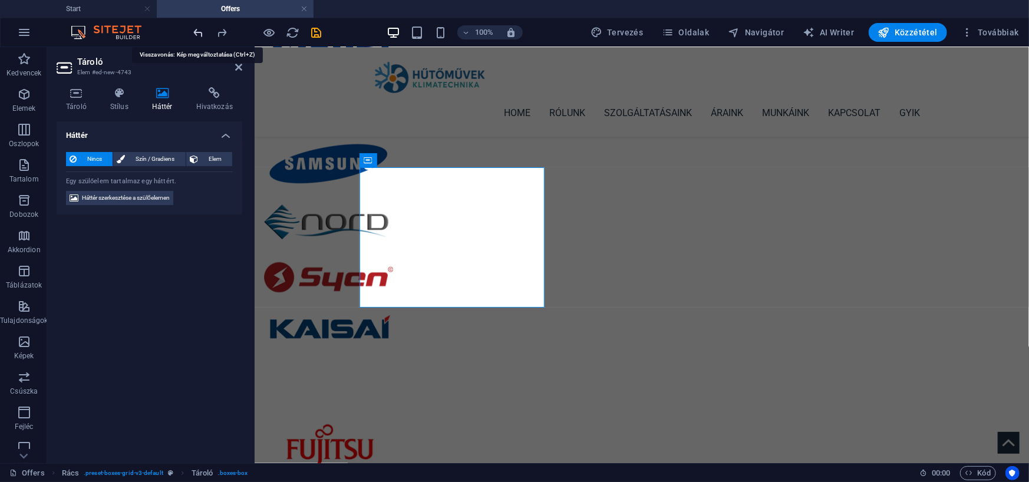
click at [198, 34] on icon "undo" at bounding box center [199, 33] width 14 height 14
click at [199, 34] on icon "undo" at bounding box center [199, 33] width 14 height 14
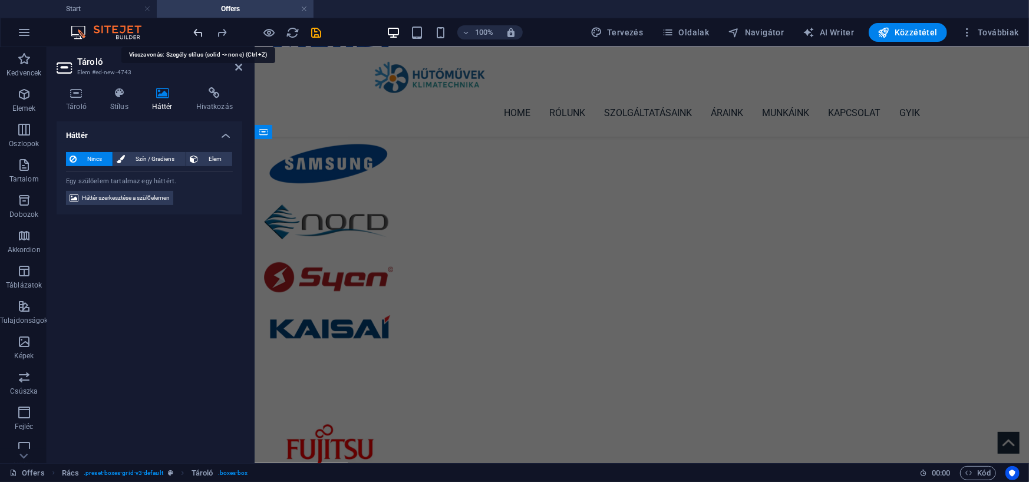
click at [199, 31] on icon "undo" at bounding box center [199, 33] width 14 height 14
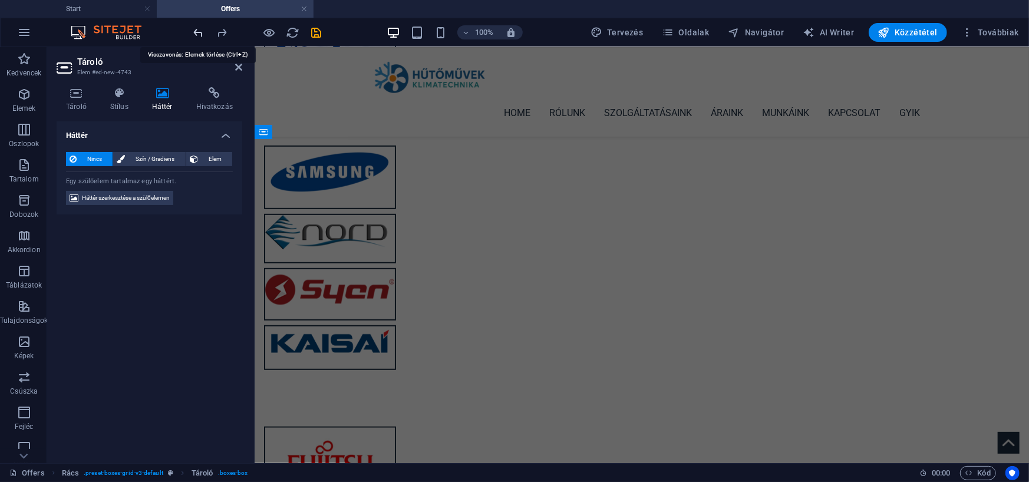
scroll to position [365, 0]
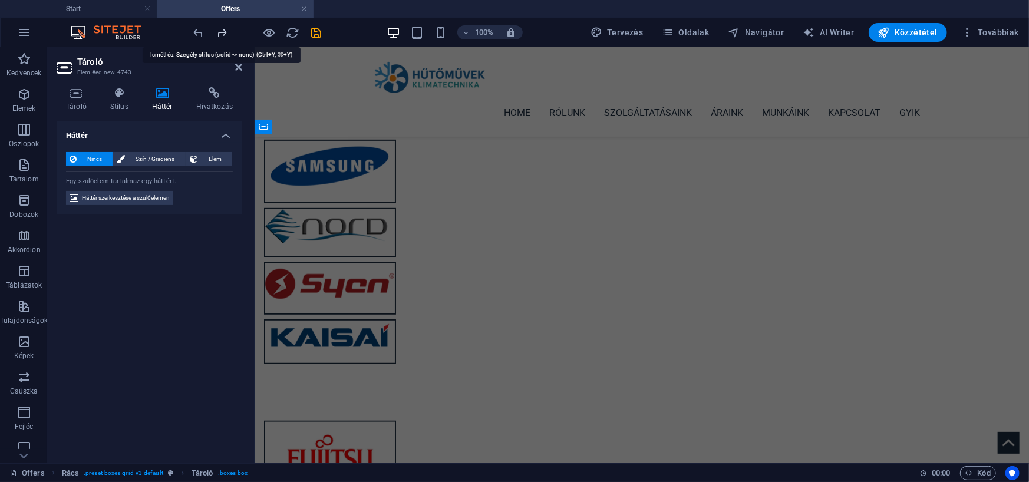
click at [222, 31] on icon "redo" at bounding box center [223, 33] width 14 height 14
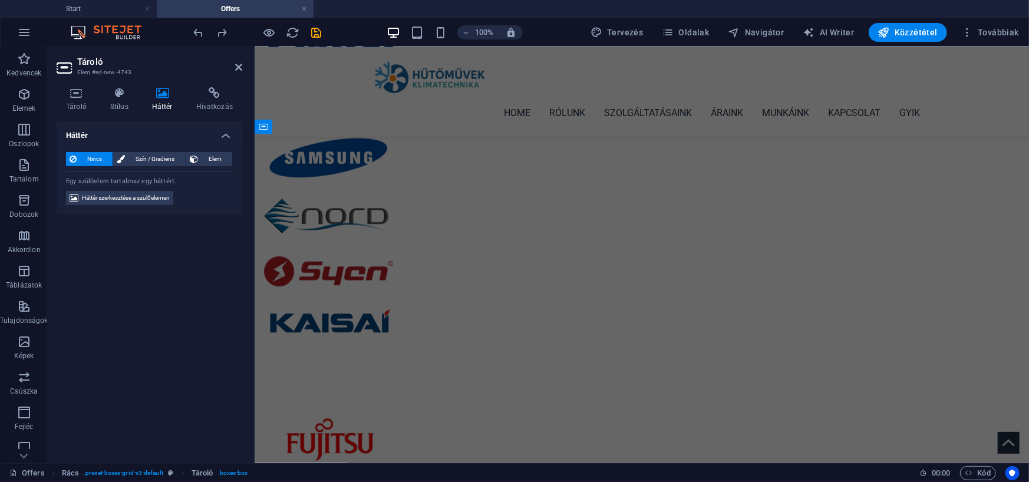
scroll to position [360, 0]
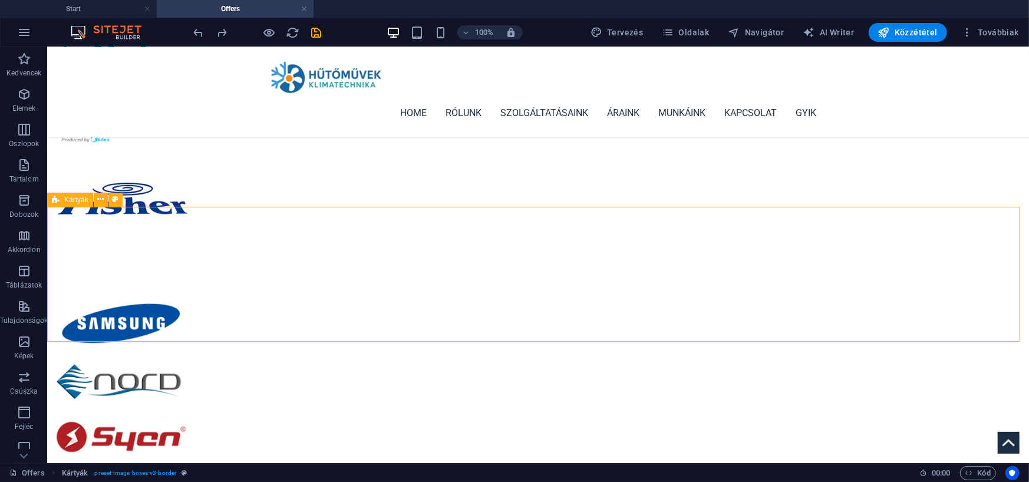
scroll to position [183, 0]
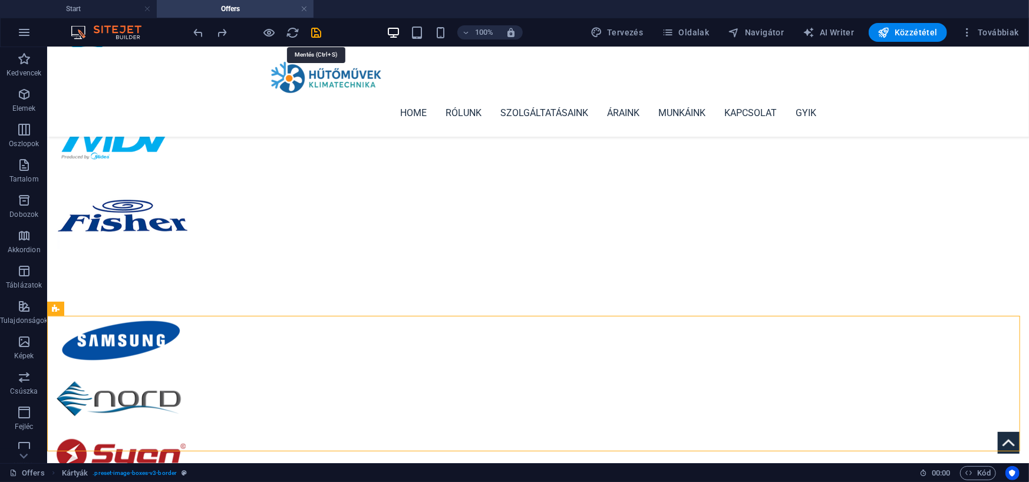
click at [318, 31] on icon "save" at bounding box center [317, 33] width 14 height 14
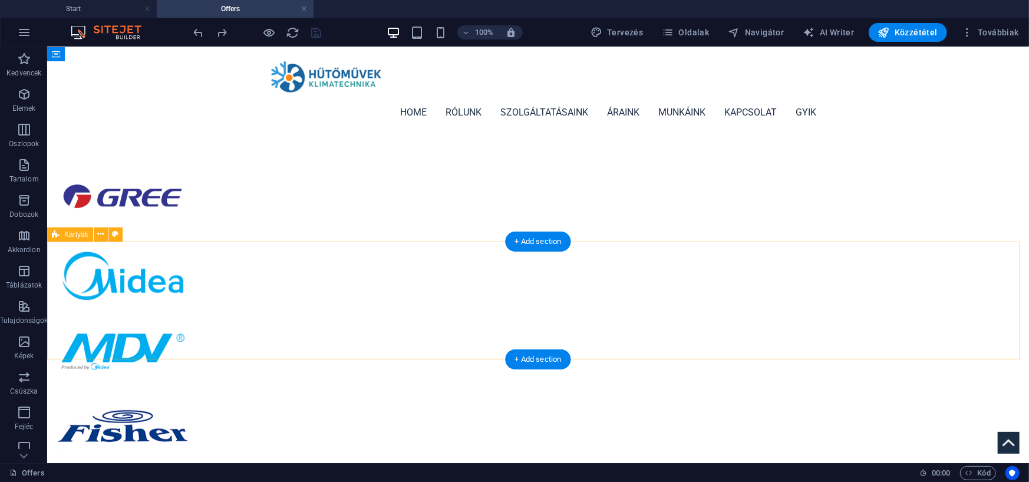
scroll to position [0, 0]
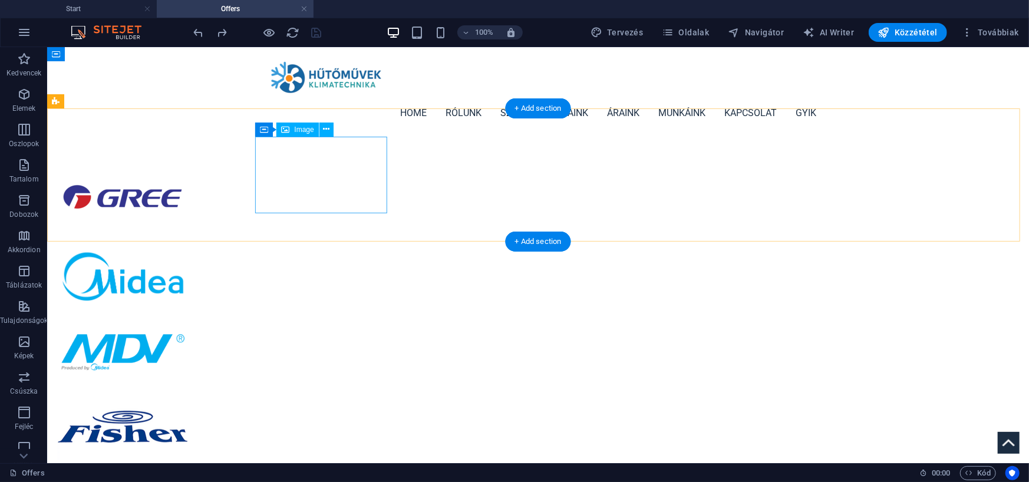
click at [188, 177] on figure at bounding box center [122, 202] width 132 height 77
click at [188, 187] on figure at bounding box center [122, 202] width 132 height 77
select select "px"
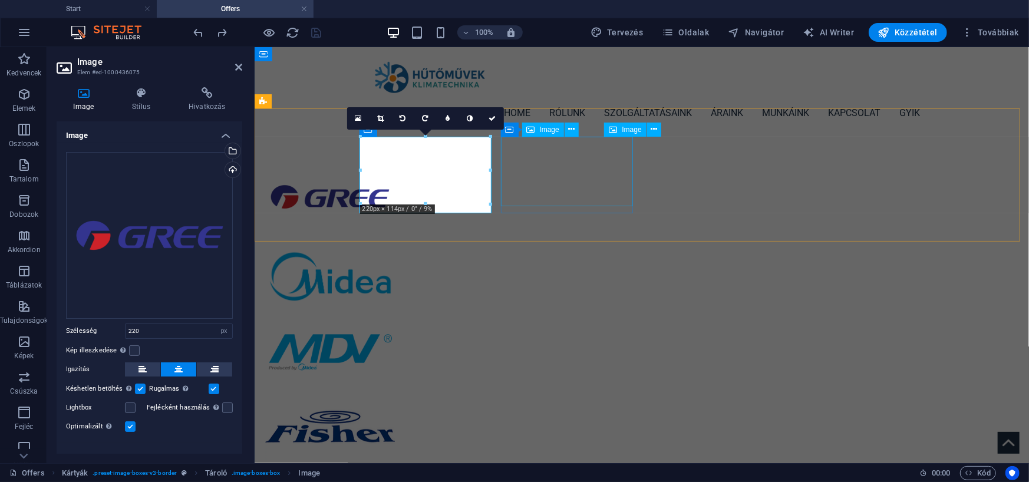
click at [396, 246] on figure at bounding box center [329, 281] width 132 height 70
select select "%"
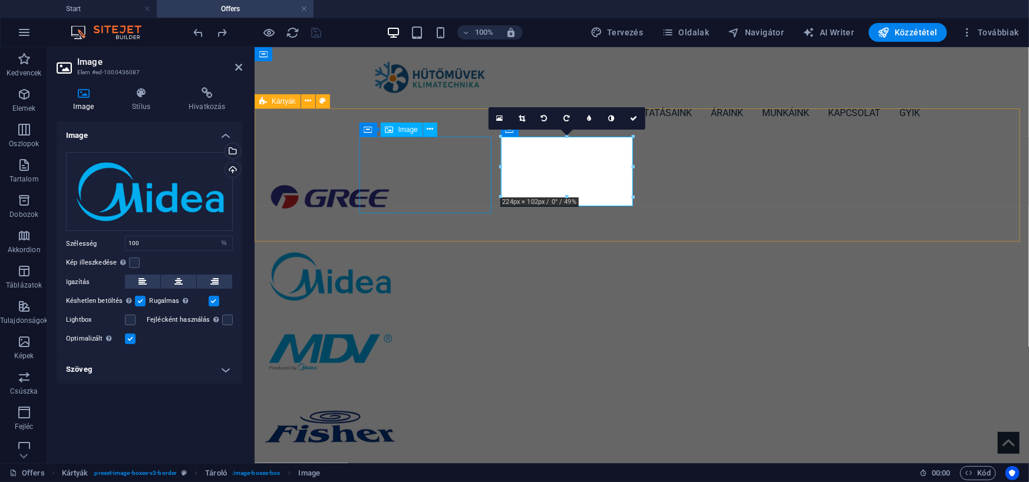
click at [396, 176] on figure at bounding box center [329, 202] width 132 height 77
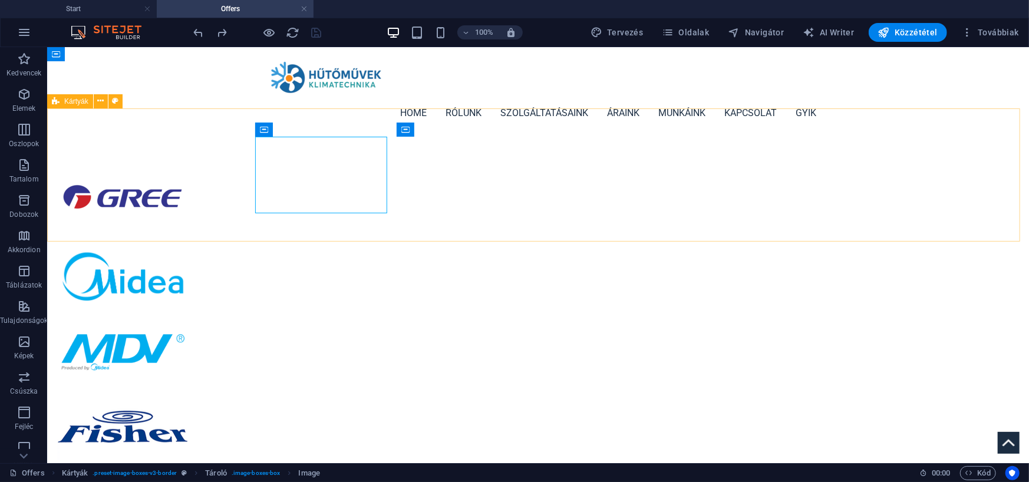
click at [73, 106] on div "Kártyák" at bounding box center [70, 101] width 46 height 14
click at [78, 100] on span "Kártyák" at bounding box center [76, 101] width 24 height 7
select select "rem"
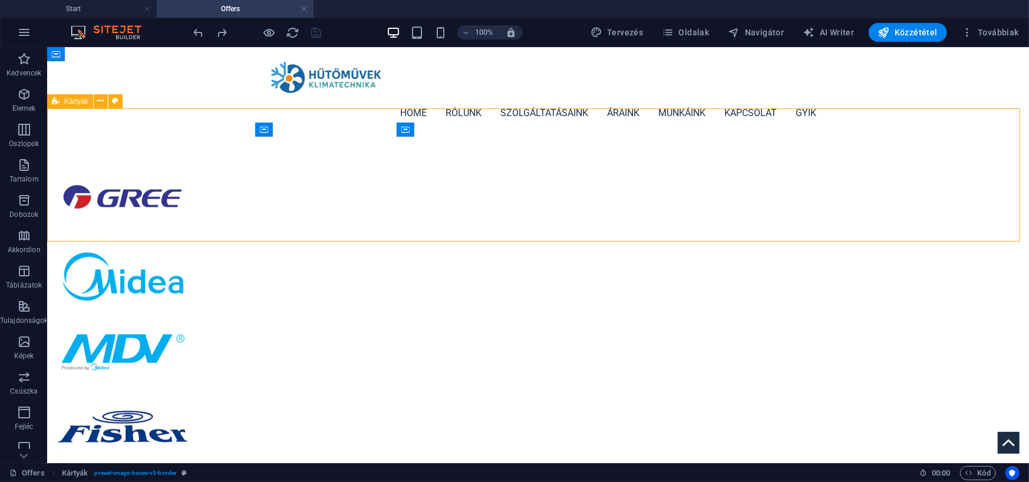
select select "px"
select select "preset-image-boxes-v3-border"
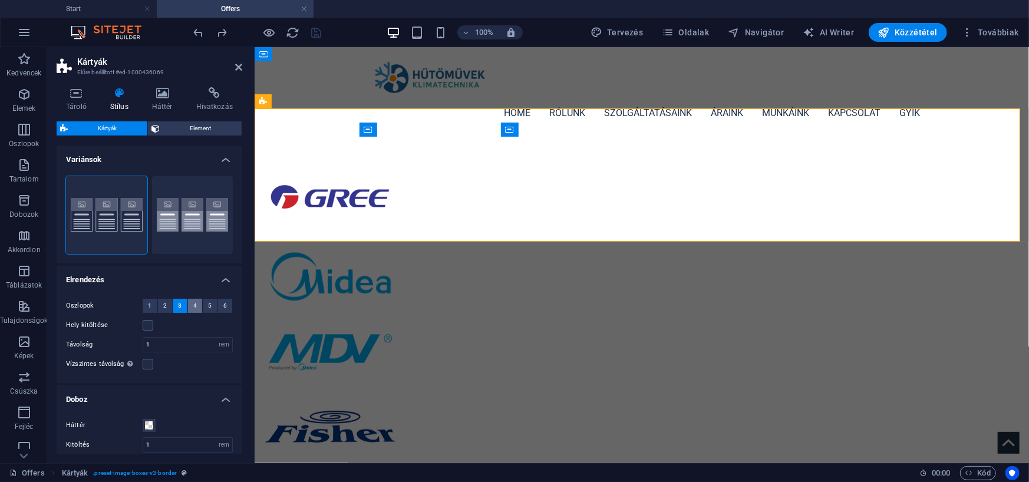
click at [193, 309] on span "4" at bounding box center [195, 306] width 4 height 14
click at [141, 327] on label "Hely kitöltése" at bounding box center [104, 325] width 77 height 14
click at [0, 0] on input "Hely kitöltése" at bounding box center [0, 0] width 0 height 0
click at [145, 327] on label at bounding box center [148, 325] width 11 height 11
click at [0, 0] on input "Hely kitöltése" at bounding box center [0, 0] width 0 height 0
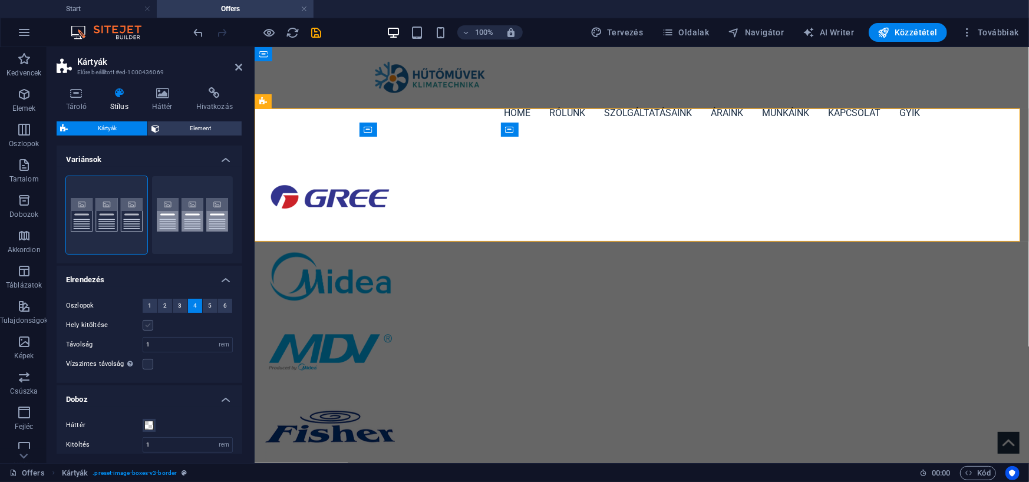
click at [145, 327] on label at bounding box center [148, 325] width 11 height 11
click at [0, 0] on input "Hely kitöltése" at bounding box center [0, 0] width 0 height 0
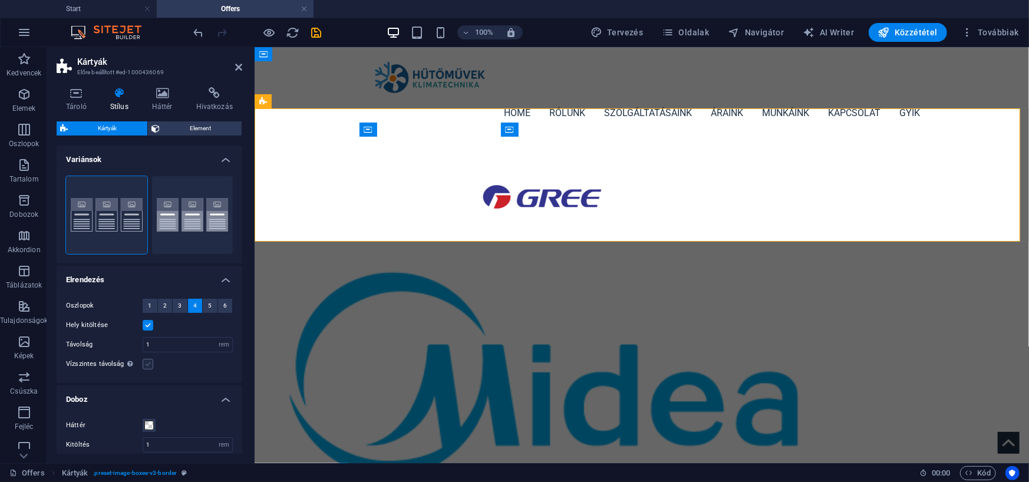
click at [149, 363] on label at bounding box center [148, 364] width 11 height 11
click at [0, 0] on input "Vízszintes távolság Csak akkor, ha a tárolók "Tartalom szélesség" nincs "Alapér…" at bounding box center [0, 0] width 0 height 0
click at [175, 126] on span "Element" at bounding box center [200, 128] width 75 height 14
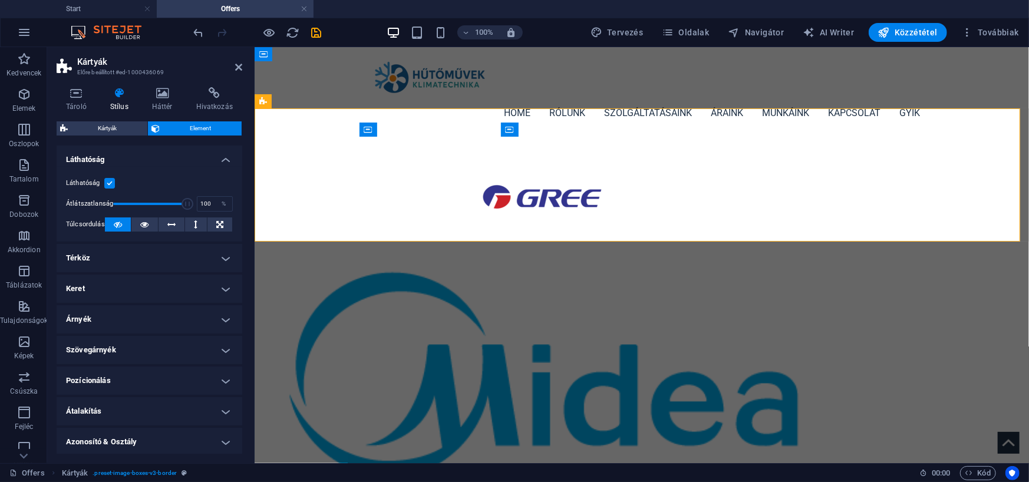
click at [218, 255] on h4 "Térköz" at bounding box center [150, 258] width 186 height 28
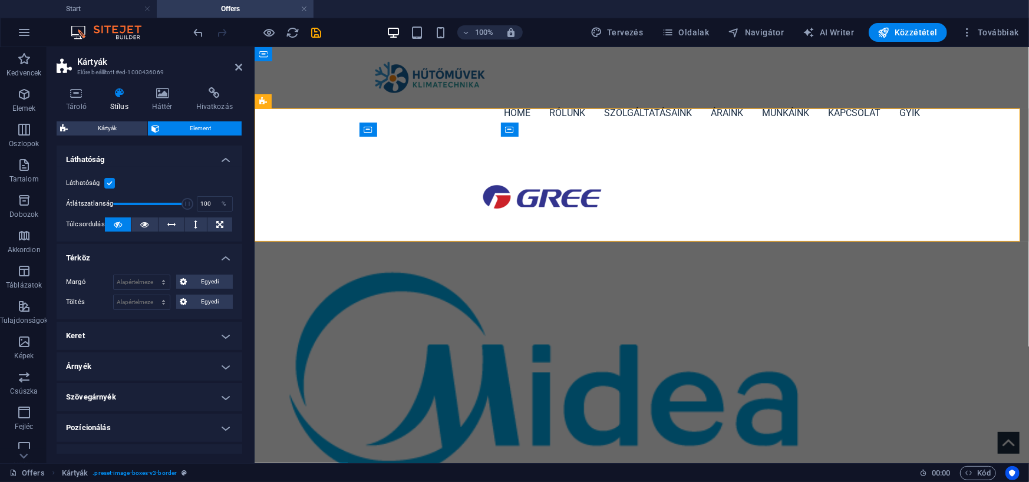
click at [224, 331] on h4 "Keret" at bounding box center [150, 336] width 186 height 28
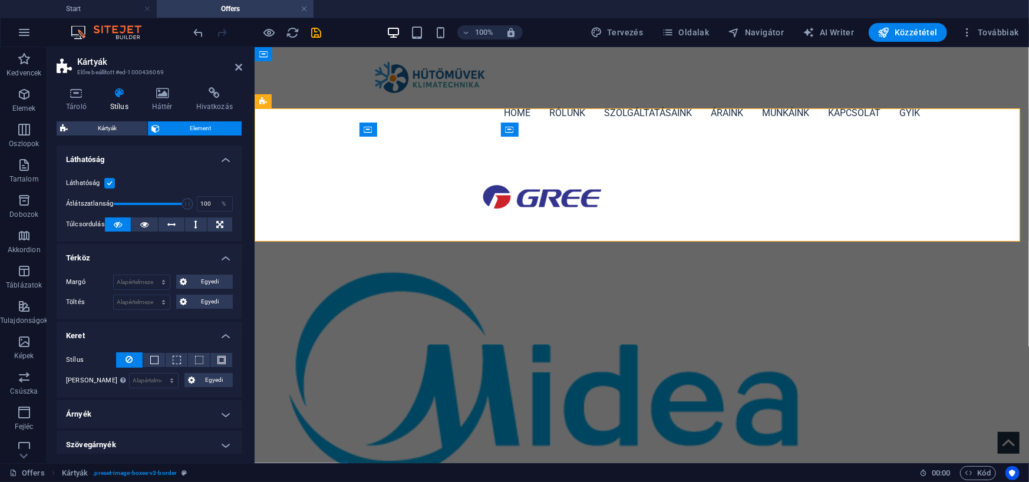
click at [223, 257] on h4 "Térköz" at bounding box center [150, 254] width 186 height 21
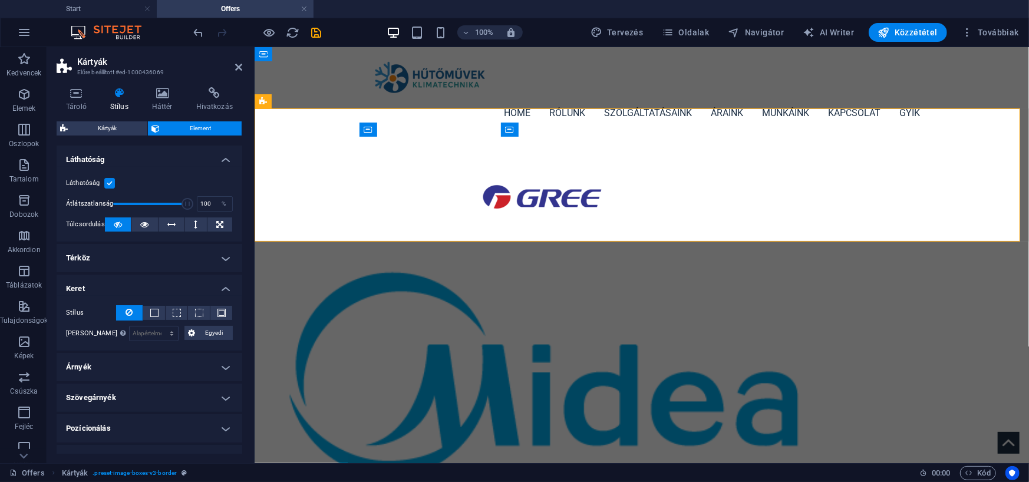
click at [225, 291] on h4 "Keret" at bounding box center [150, 285] width 186 height 21
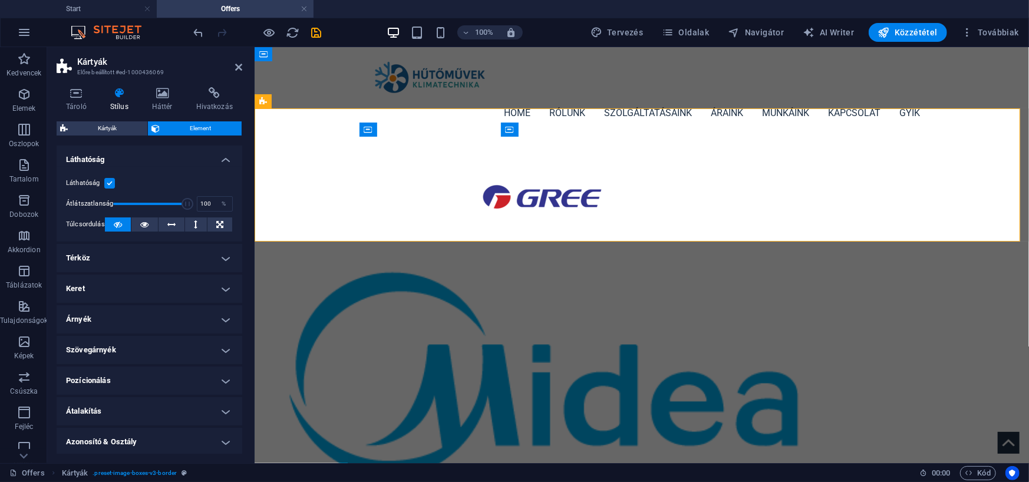
click at [224, 382] on h4 "Pozícionálás" at bounding box center [150, 381] width 186 height 28
click at [224, 377] on h4 "Pozícionálás" at bounding box center [150, 377] width 186 height 21
click at [225, 410] on h4 "Átalakítás" at bounding box center [150, 411] width 186 height 28
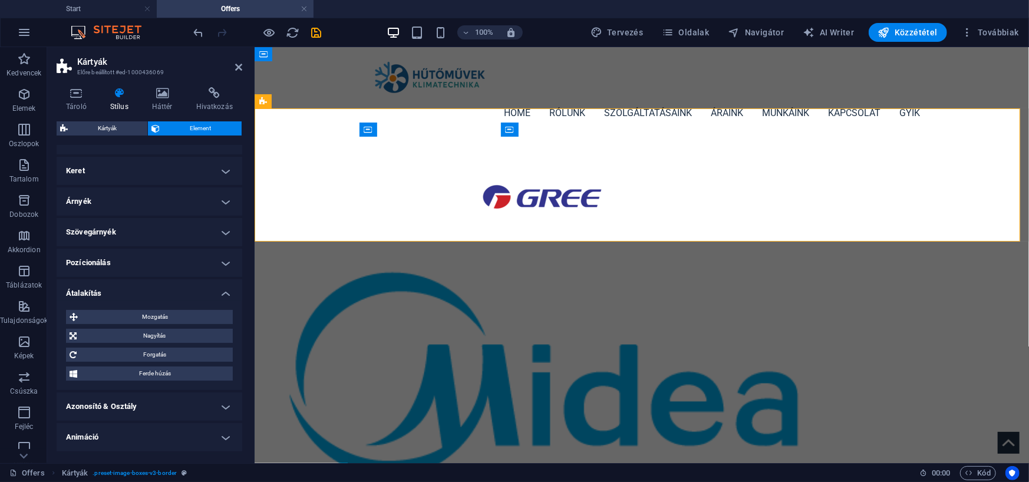
click at [222, 301] on div "Mozgatás X eltolás 0 px rem % em vh vw Y eltolás 0 px rem % em vh vw Nagyítás Z…" at bounding box center [150, 346] width 186 height 90
click at [78, 95] on icon at bounding box center [76, 93] width 39 height 12
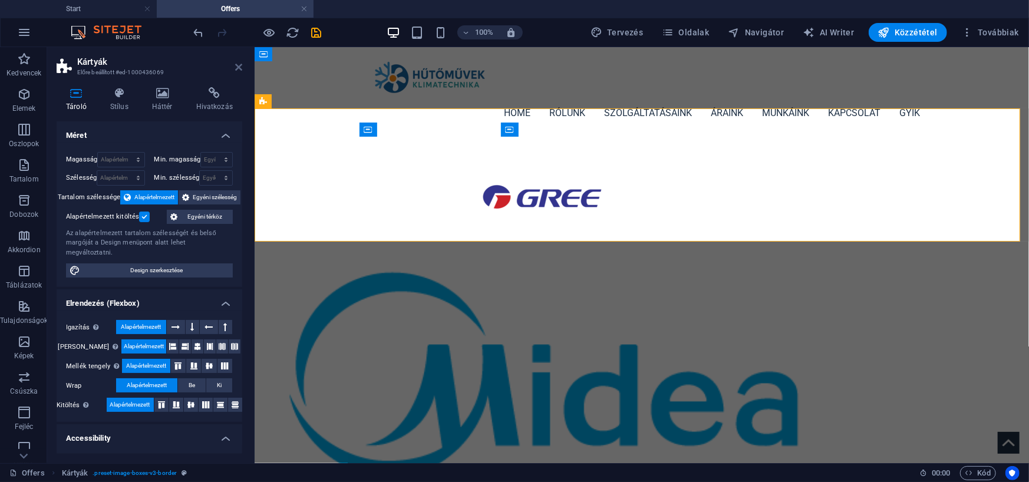
drag, startPoint x: 187, startPoint y: 20, endPoint x: 235, endPoint y: 66, distance: 65.9
click at [235, 66] on icon at bounding box center [238, 66] width 7 height 9
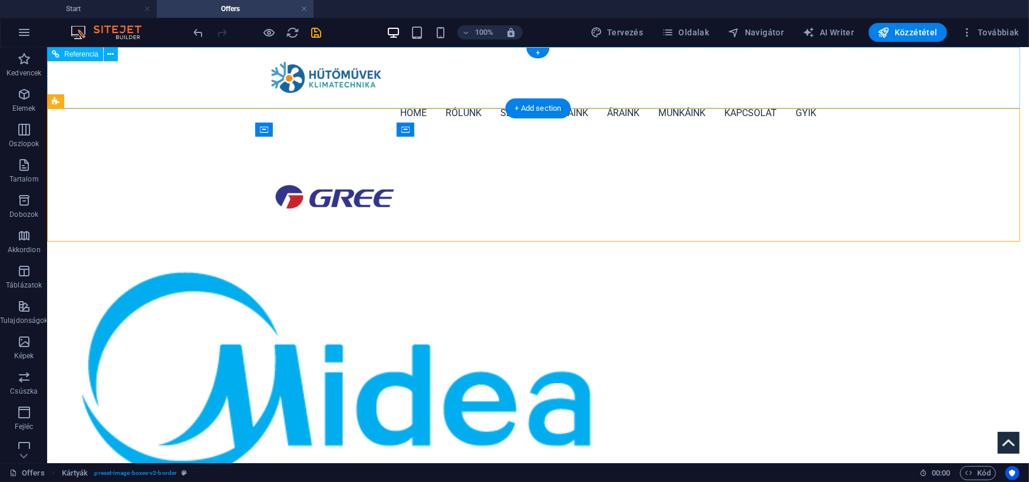
click at [164, 84] on div "Home Rólunk Szolgáltatásaink Áraink Munkáink Kapcsolat GYIK" at bounding box center [538, 92] width 982 height 90
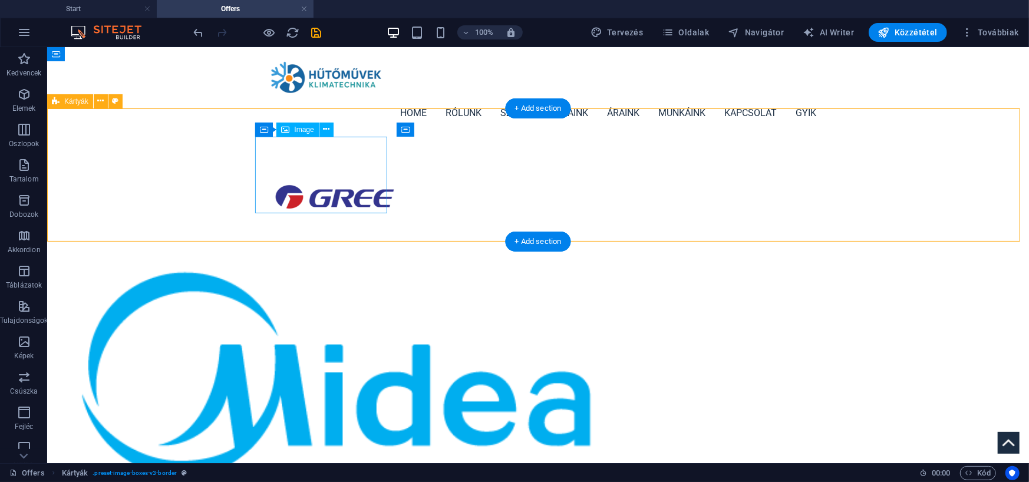
click at [289, 167] on figure at bounding box center [334, 202] width 556 height 77
click at [420, 246] on figure at bounding box center [334, 378] width 556 height 264
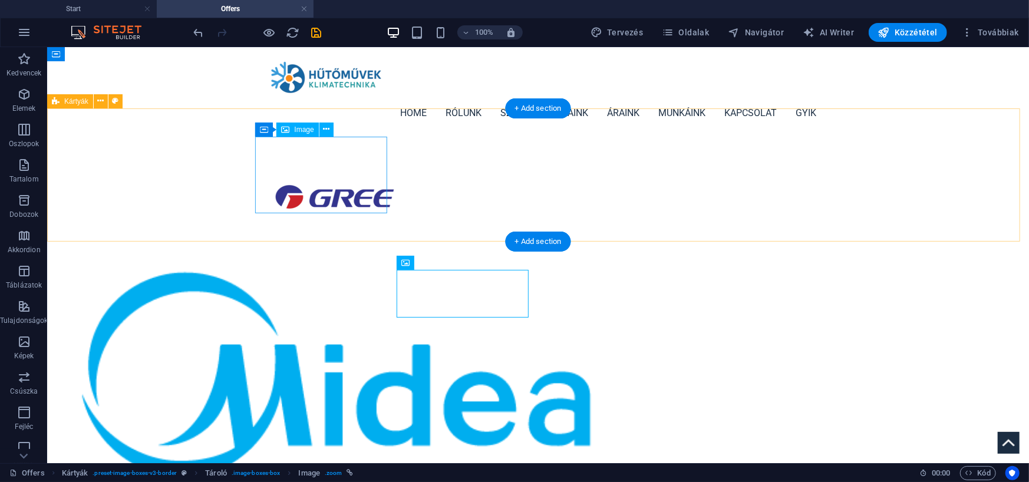
click at [335, 174] on figure at bounding box center [334, 202] width 556 height 77
select select "px"
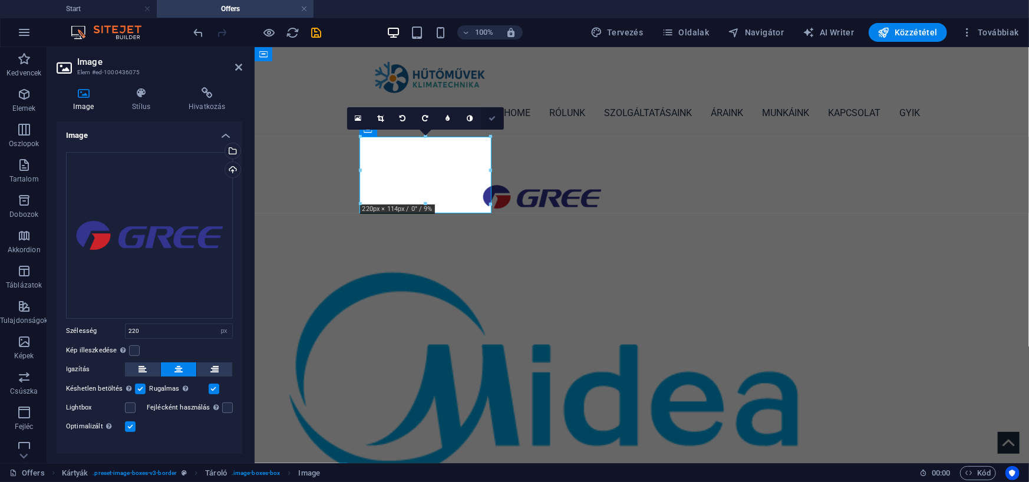
click at [493, 119] on icon at bounding box center [492, 118] width 7 height 7
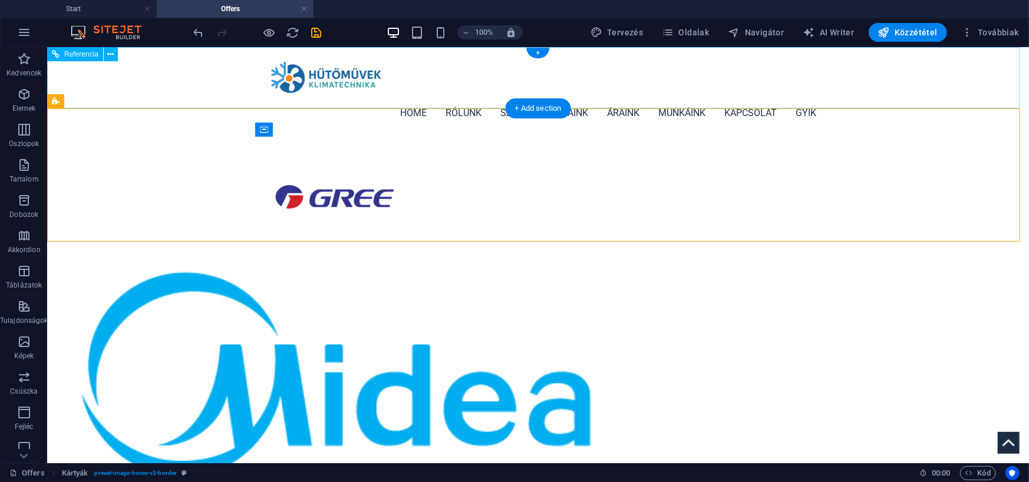
click at [173, 90] on div "Home Rólunk Szolgáltatásaink Áraink Munkáink Kapcsolat GYIK" at bounding box center [538, 92] width 982 height 90
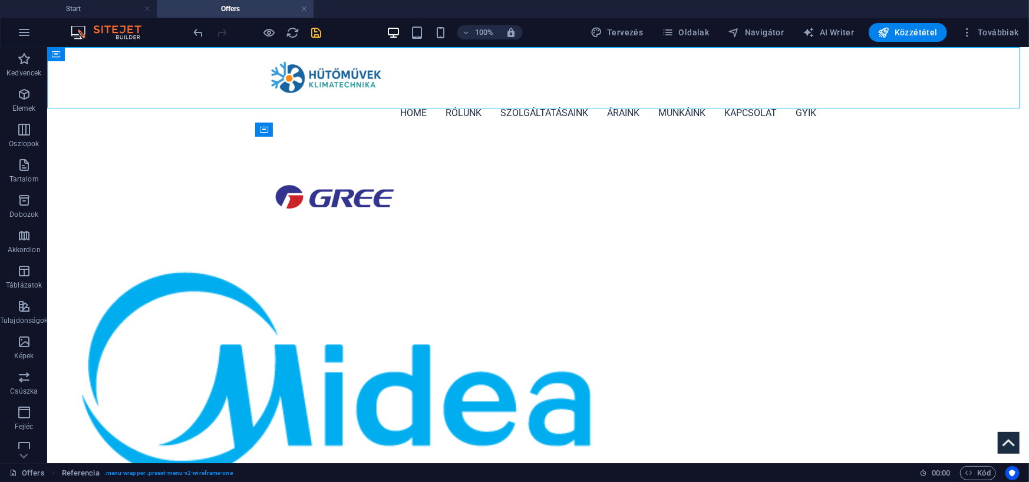
click at [322, 38] on icon "save" at bounding box center [317, 33] width 14 height 14
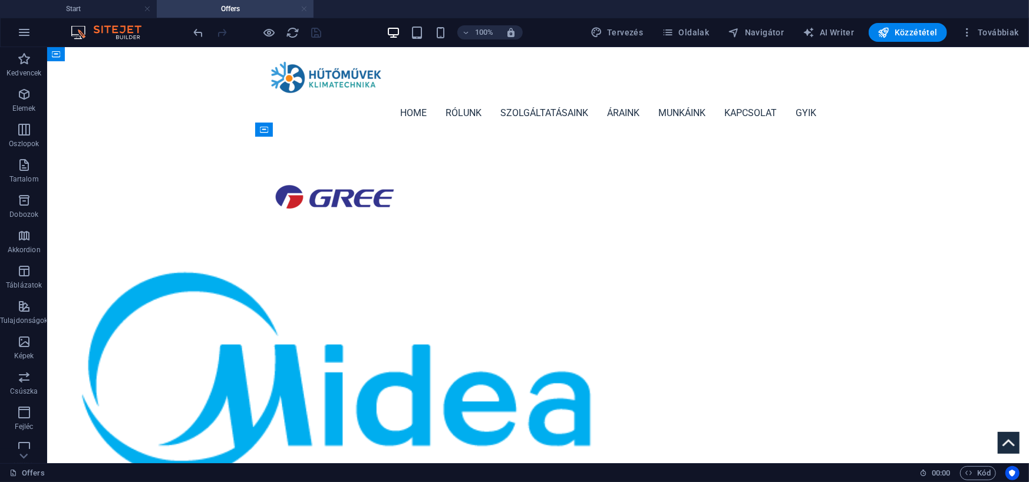
click at [303, 9] on link at bounding box center [304, 9] width 7 height 11
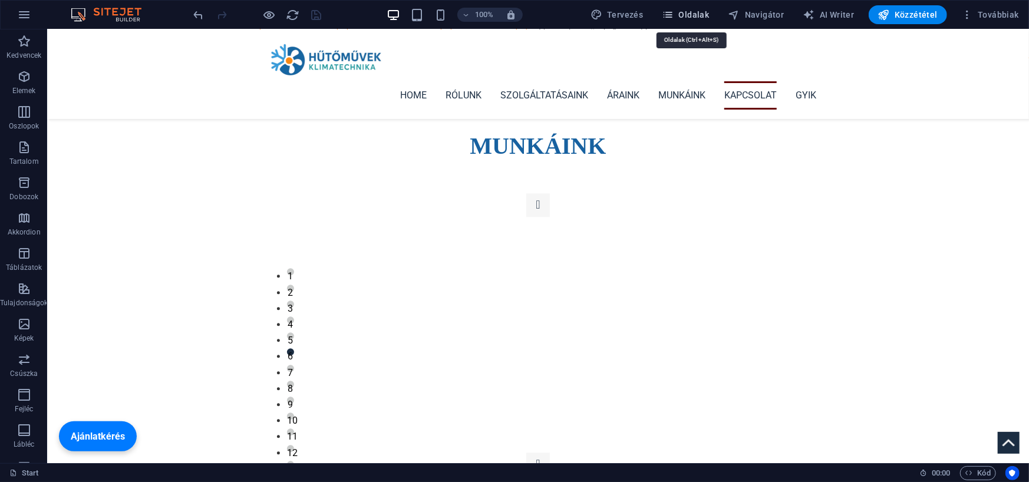
click at [674, 18] on icon "button" at bounding box center [668, 15] width 12 height 12
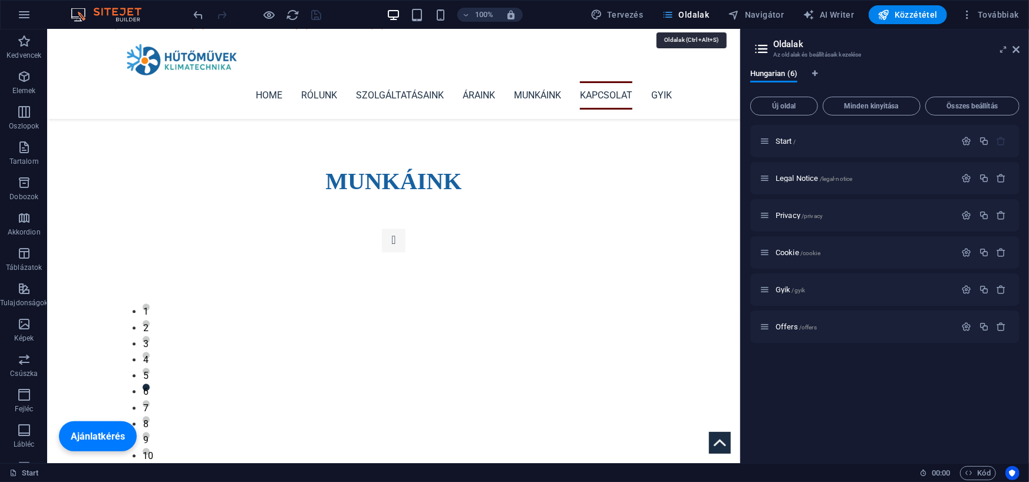
scroll to position [4500, 0]
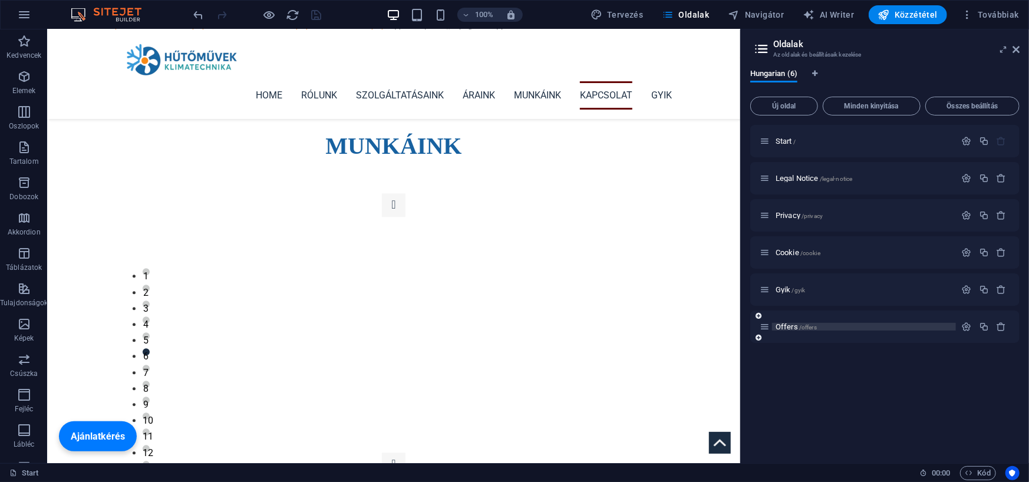
click at [793, 324] on span "Offers /offers" at bounding box center [796, 326] width 41 height 9
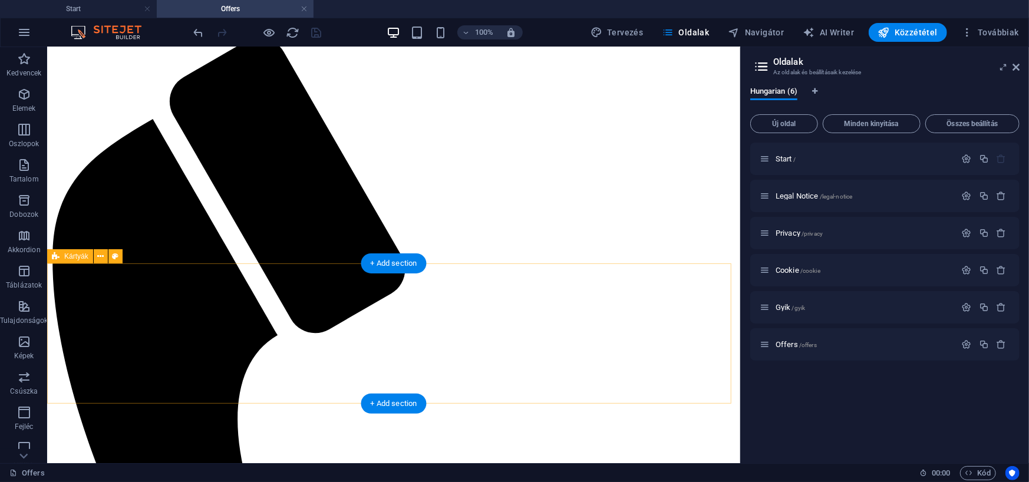
scroll to position [177, 0]
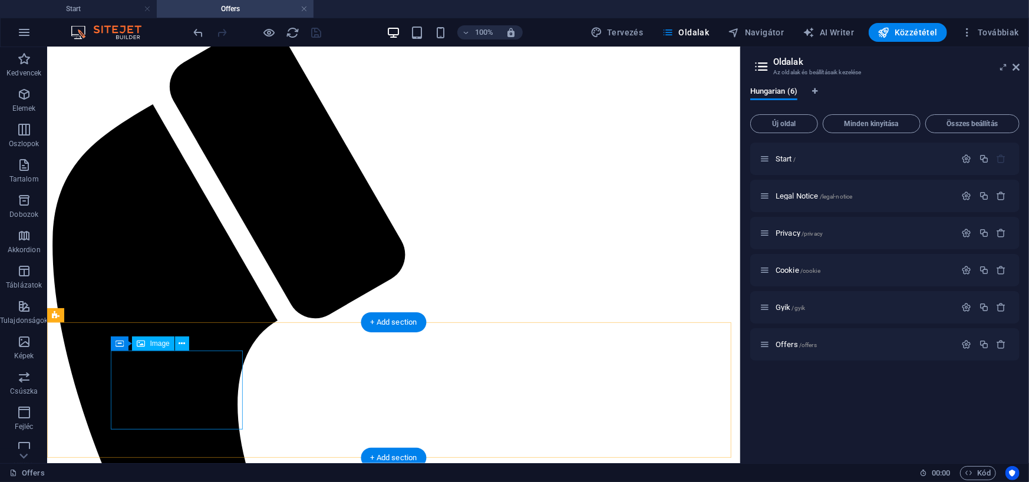
select select "%"
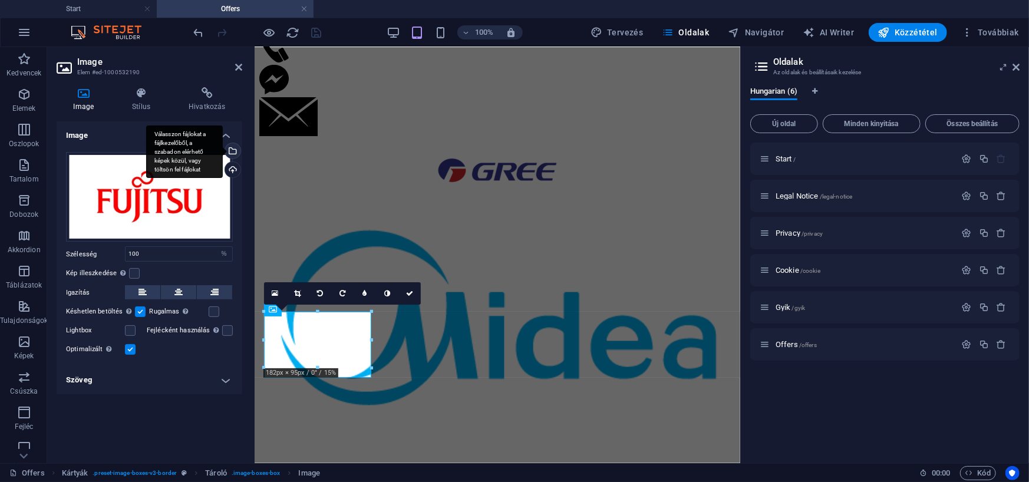
click at [223, 149] on div "Válasszon fájlokat a fájlkezelőből, a szabadon elérhető képek közül, vagy tölts…" at bounding box center [184, 152] width 77 height 53
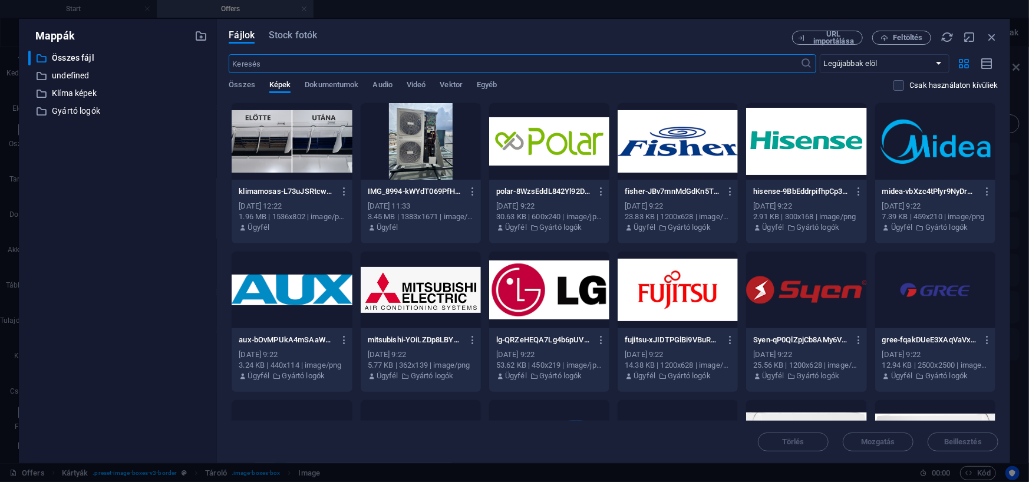
scroll to position [1174, 0]
click at [908, 41] on span "Feltöltés" at bounding box center [908, 37] width 29 height 7
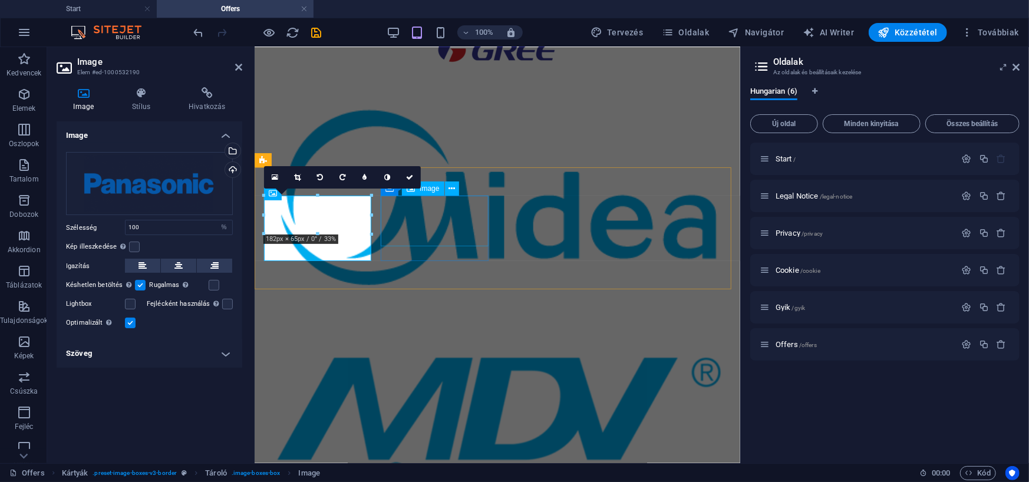
scroll to position [293, 0]
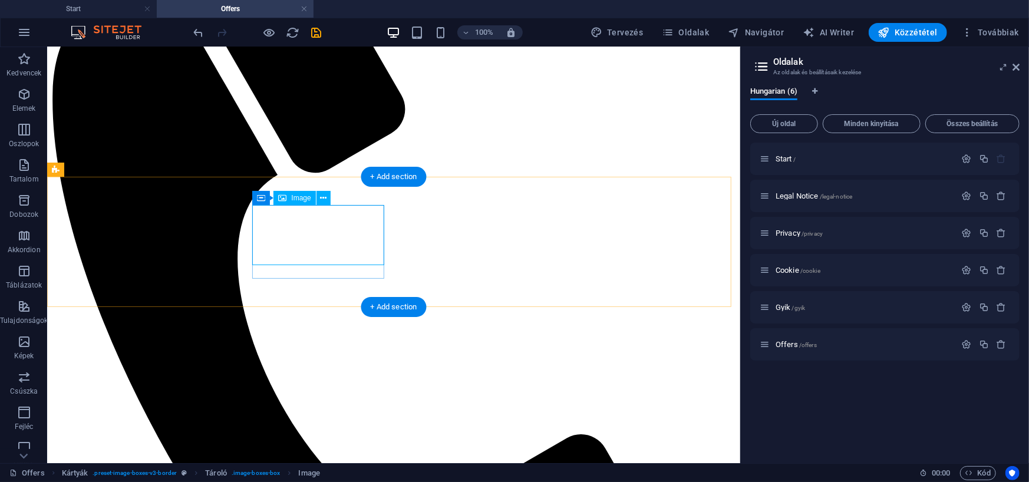
select select "%"
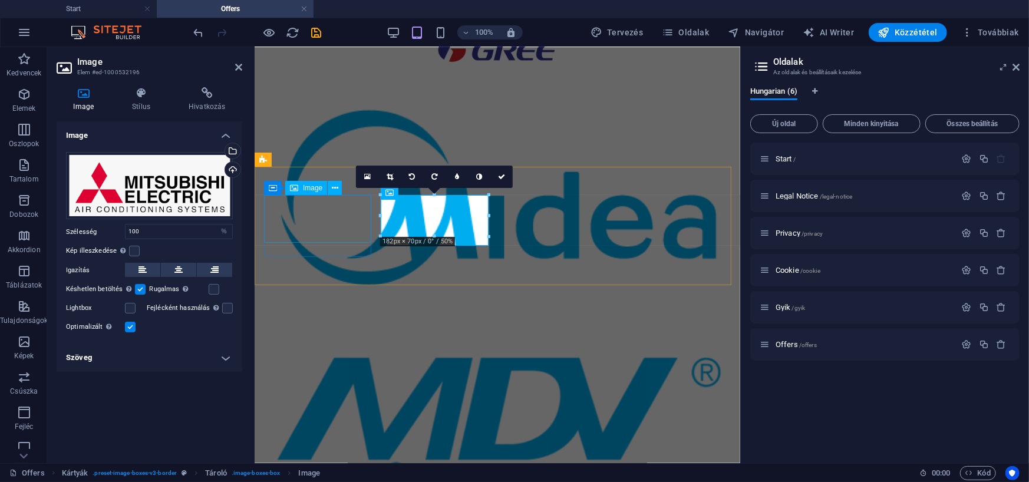
scroll to position [293, 0]
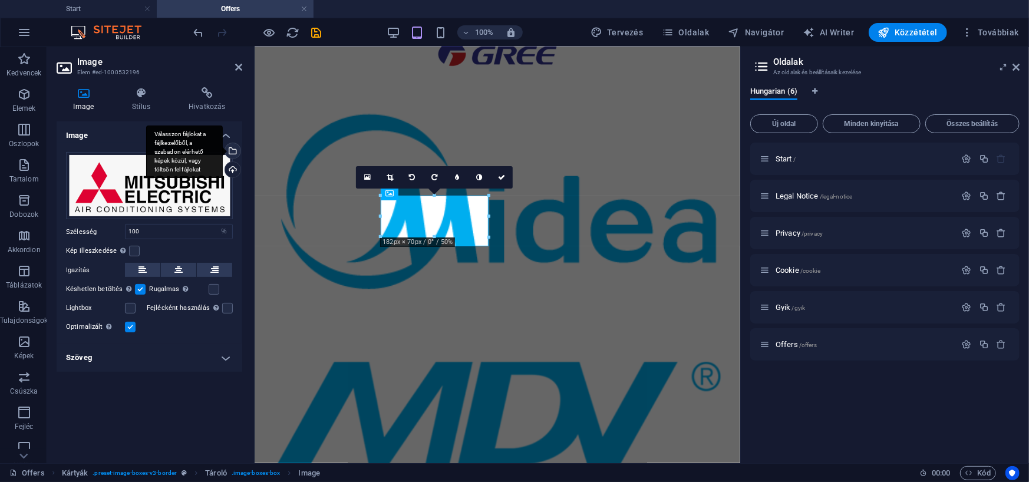
click at [232, 146] on div "Válasszon fájlokat a fájlkezelőből, a szabadon elérhető képek közül, vagy tölts…" at bounding box center [232, 152] width 18 height 18
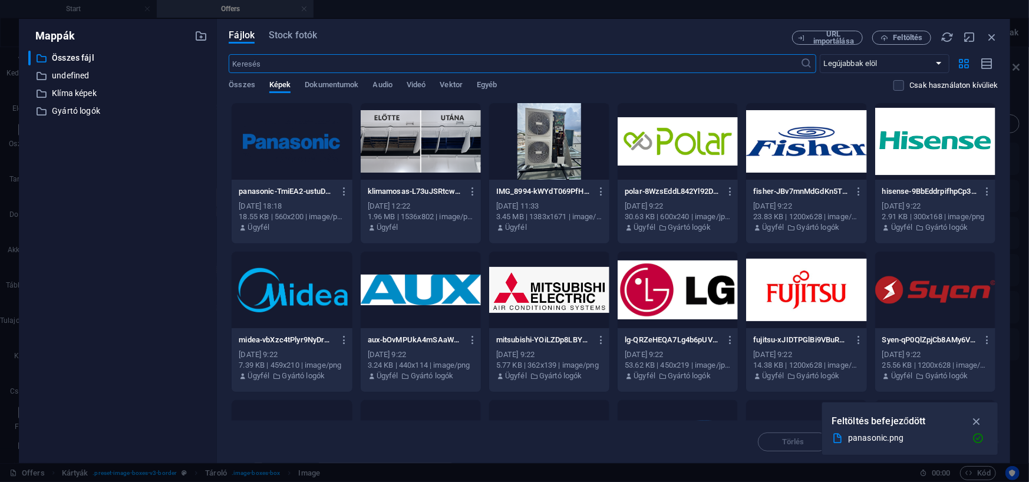
scroll to position [1241, 0]
click at [419, 276] on div at bounding box center [421, 290] width 120 height 77
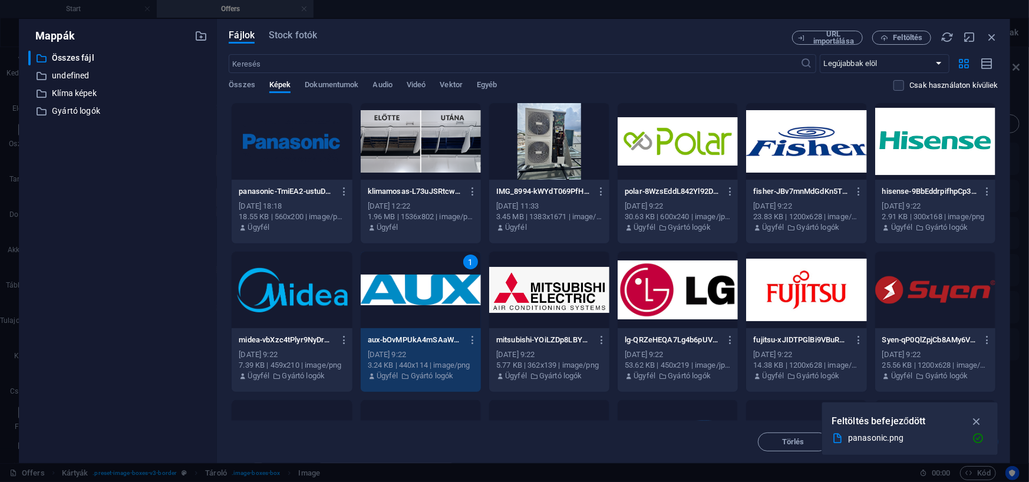
click at [398, 286] on div "1" at bounding box center [421, 290] width 120 height 77
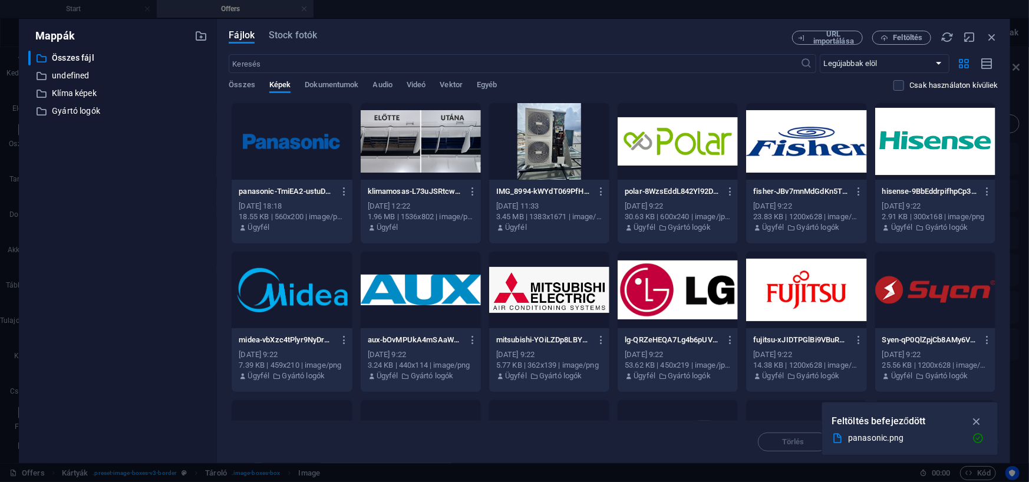
click at [398, 286] on div at bounding box center [421, 290] width 120 height 77
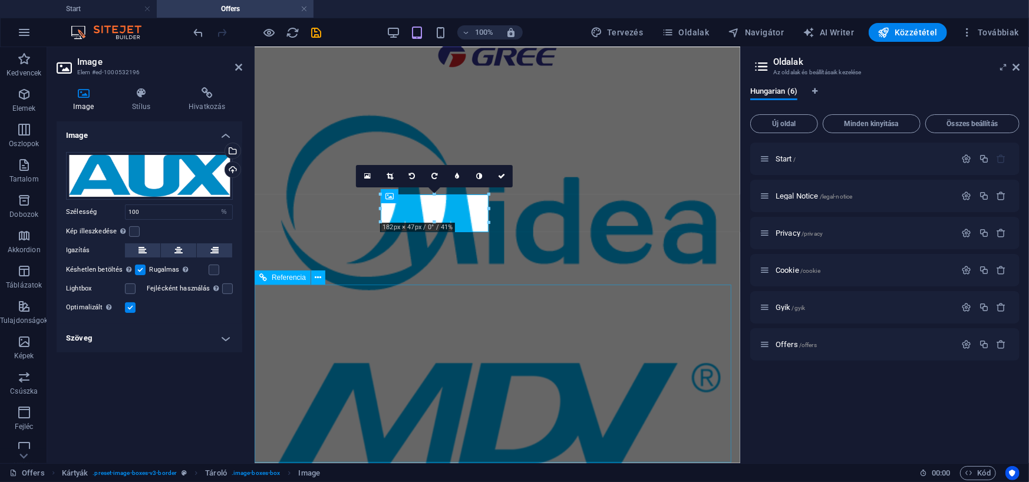
scroll to position [293, 0]
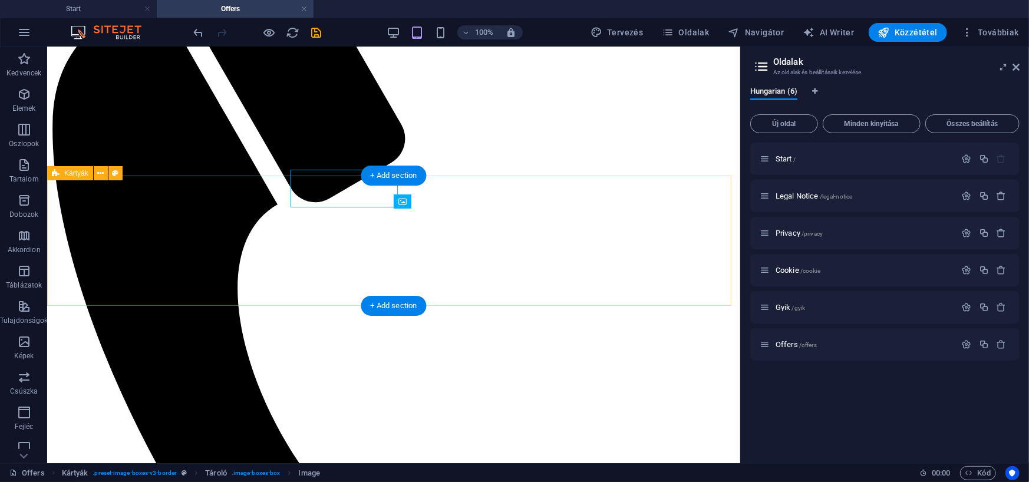
scroll to position [318, 0]
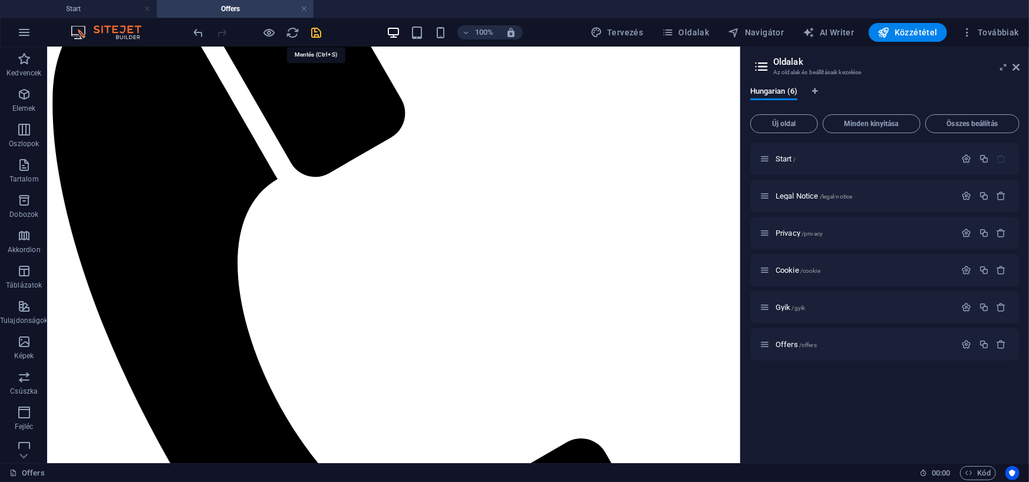
click at [316, 34] on icon "save" at bounding box center [317, 33] width 14 height 14
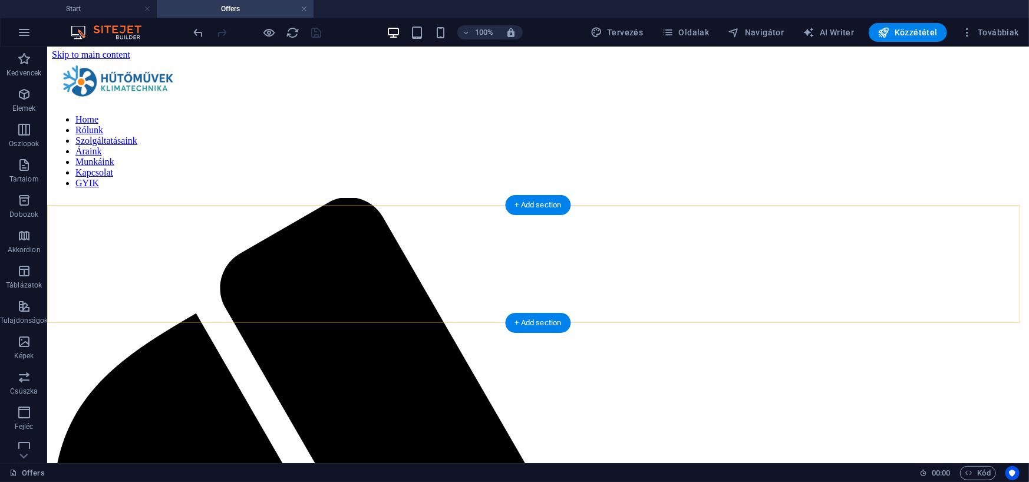
scroll to position [0, 0]
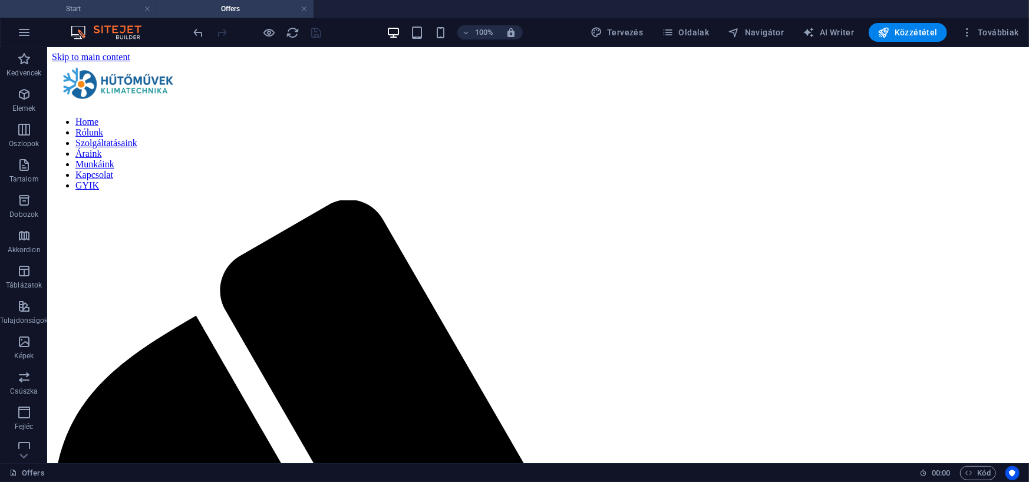
click at [90, 5] on h4 "Start" at bounding box center [78, 8] width 157 height 13
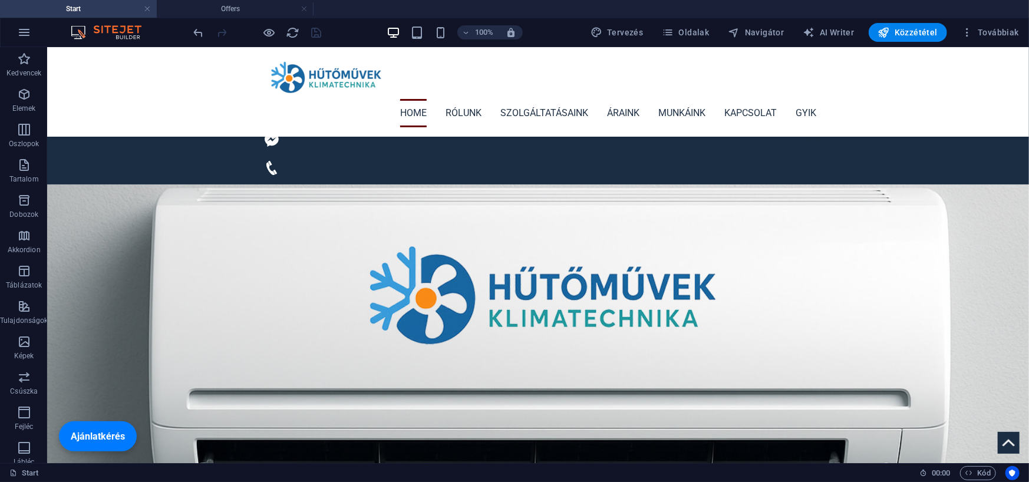
scroll to position [4531, 0]
